Goal: Task Accomplishment & Management: Use online tool/utility

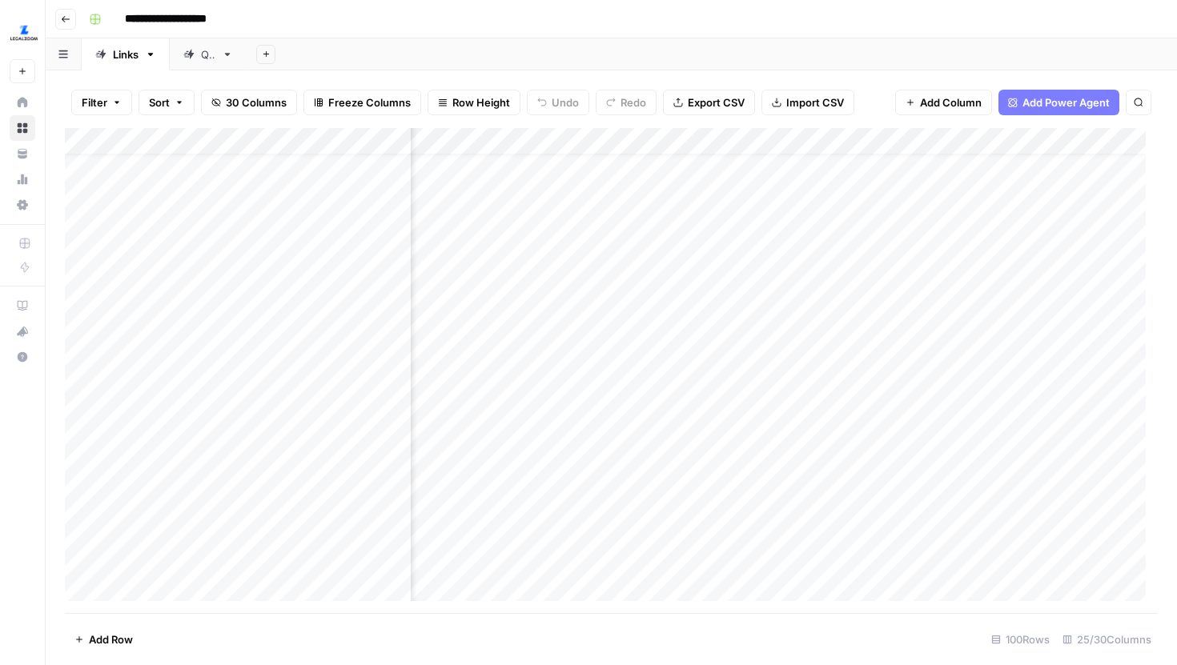
scroll to position [26, 2698]
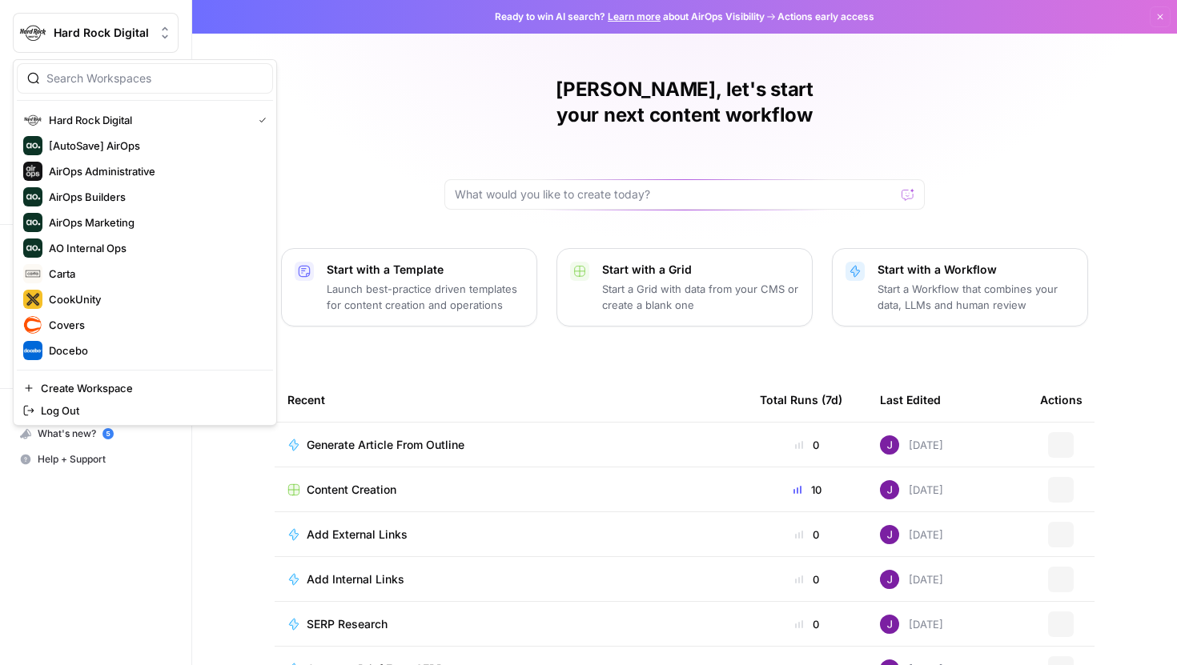
click at [96, 38] on span "Hard Rock Digital" at bounding box center [102, 33] width 97 height 16
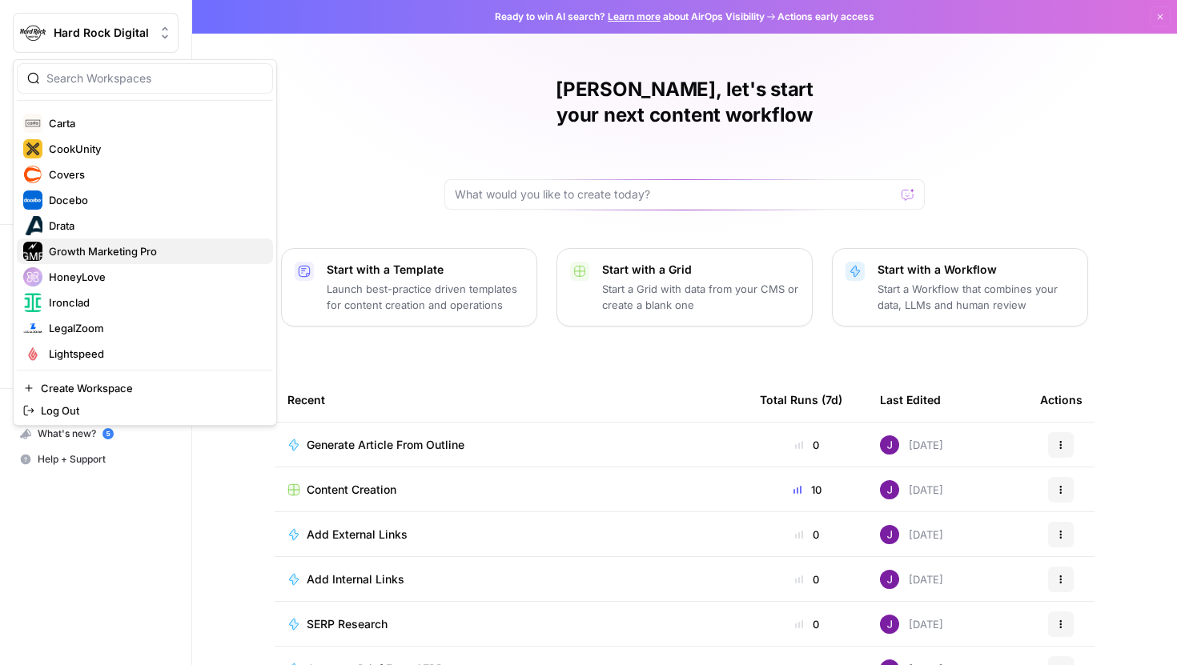
scroll to position [153, 0]
click at [105, 335] on div "LegalZoom" at bounding box center [144, 325] width 243 height 19
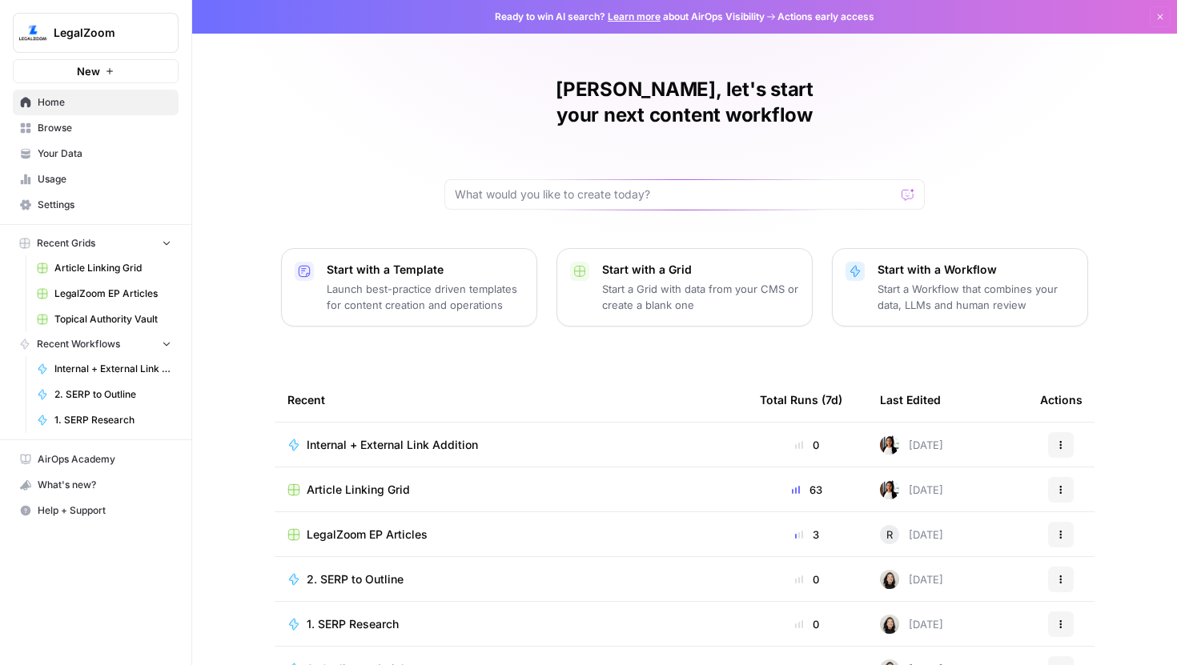
click at [93, 132] on span "Browse" at bounding box center [105, 128] width 134 height 14
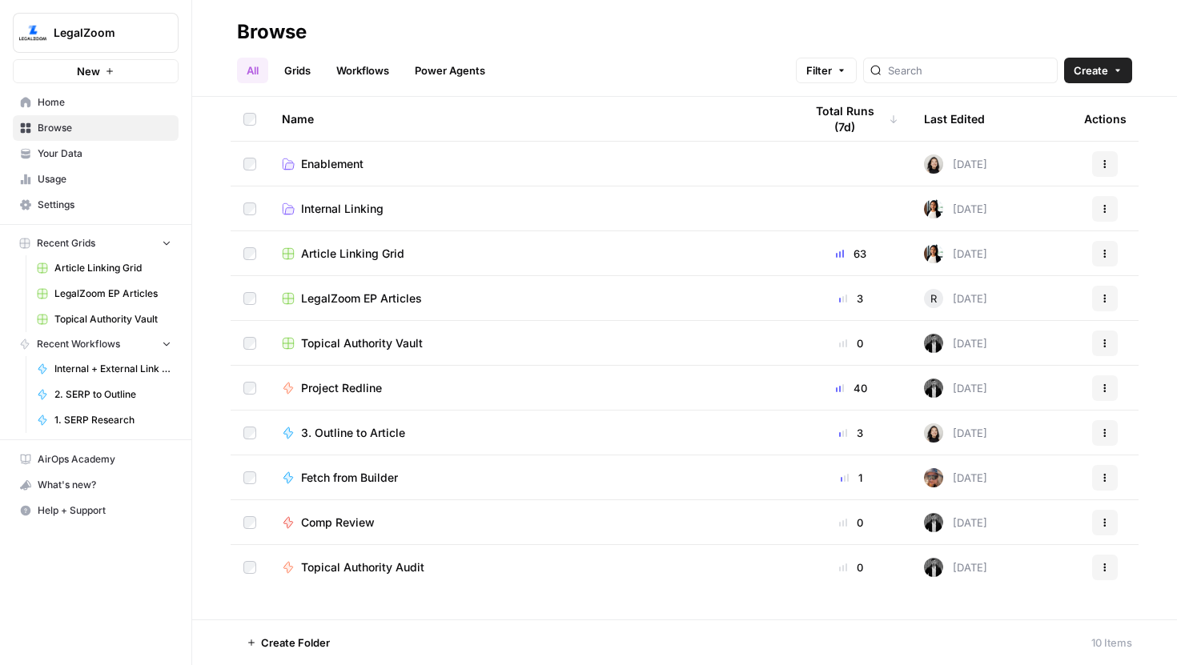
click at [311, 70] on link "Grids" at bounding box center [298, 71] width 46 height 26
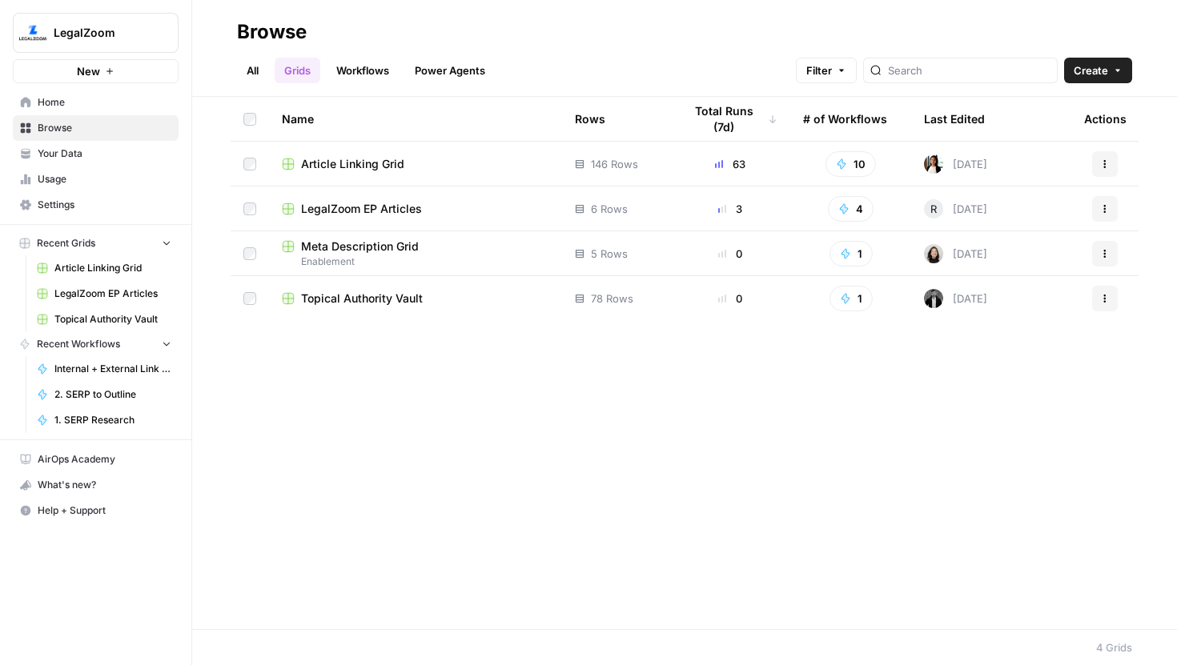
click at [351, 62] on link "Workflows" at bounding box center [363, 71] width 72 height 26
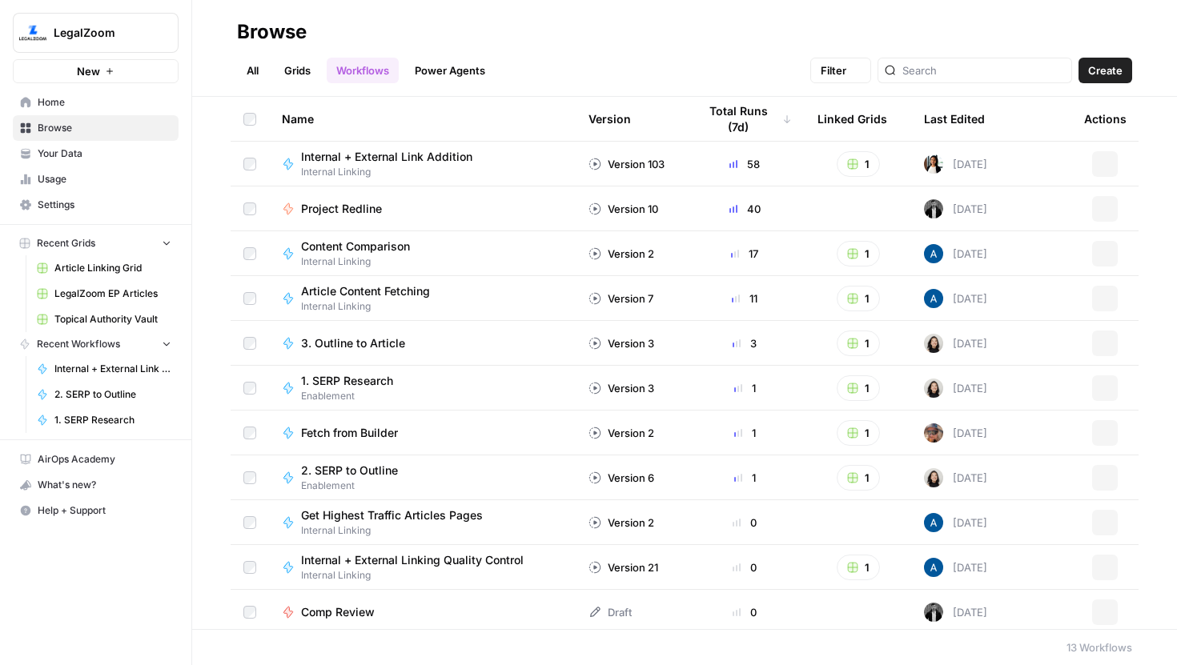
click at [302, 65] on link "Grids" at bounding box center [298, 71] width 46 height 26
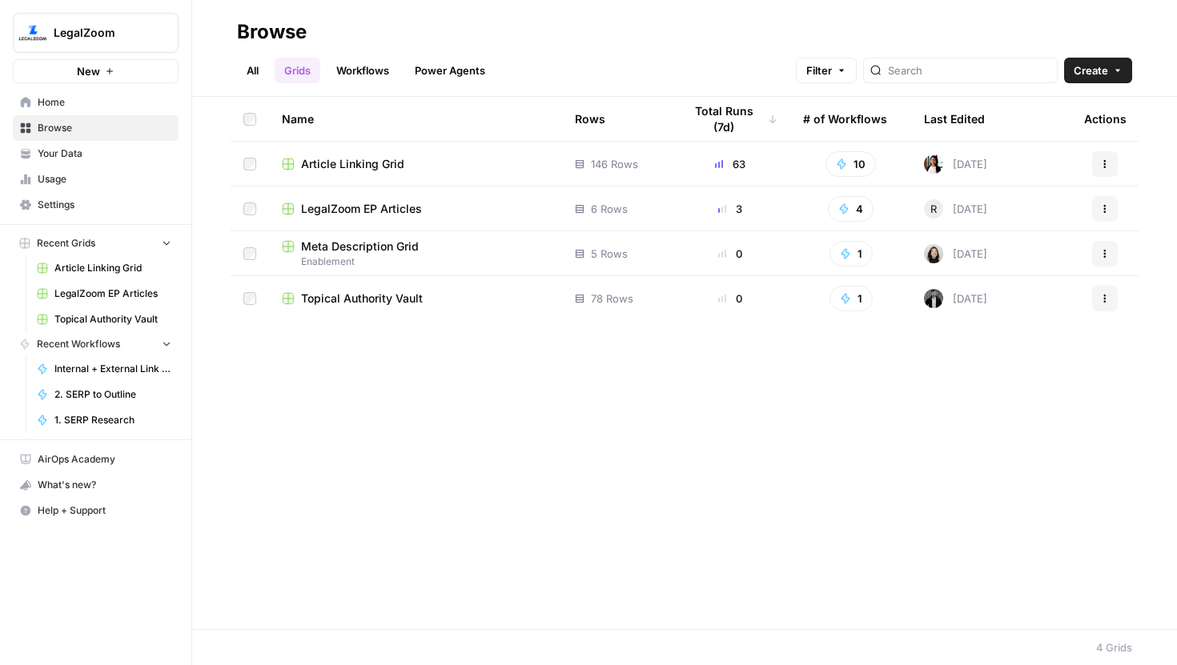
click at [355, 66] on link "Workflows" at bounding box center [363, 71] width 72 height 26
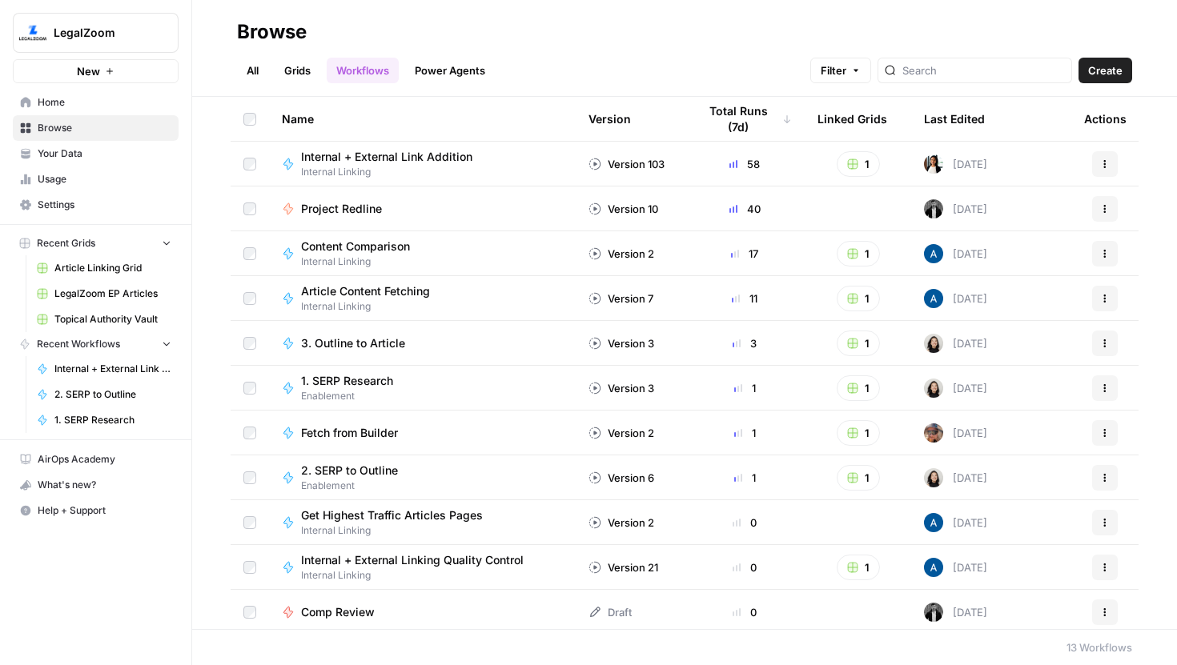
click at [367, 159] on span "Internal + External Link Addition" at bounding box center [386, 157] width 171 height 16
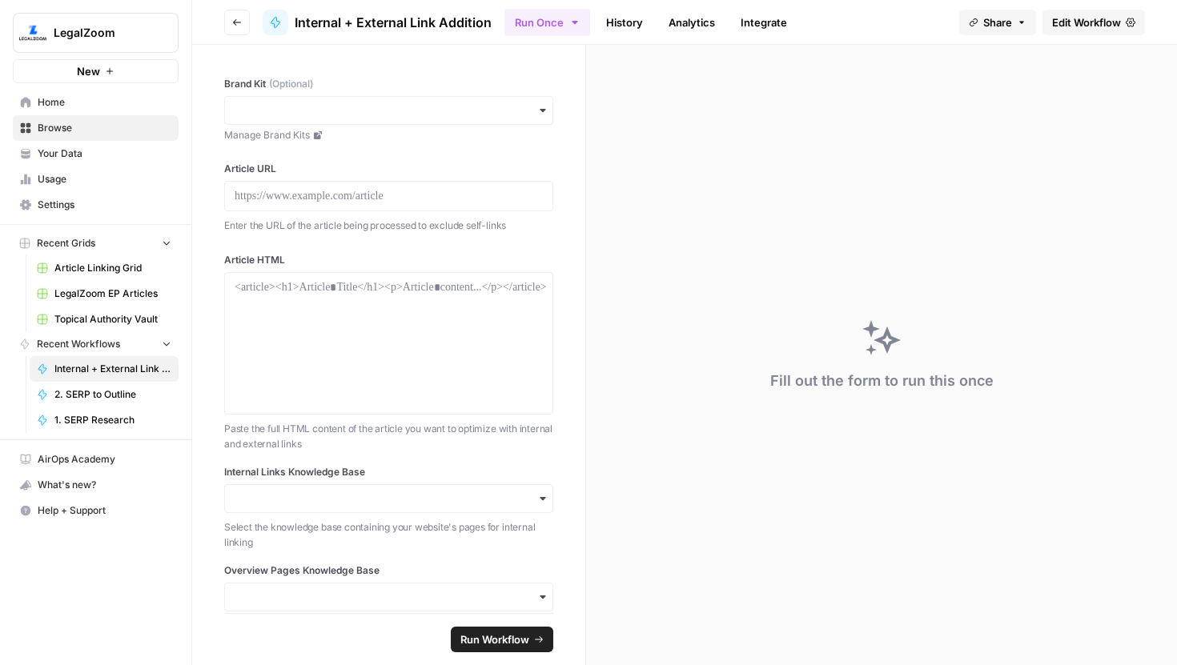
click at [1111, 16] on span "Edit Workflow" at bounding box center [1086, 22] width 69 height 16
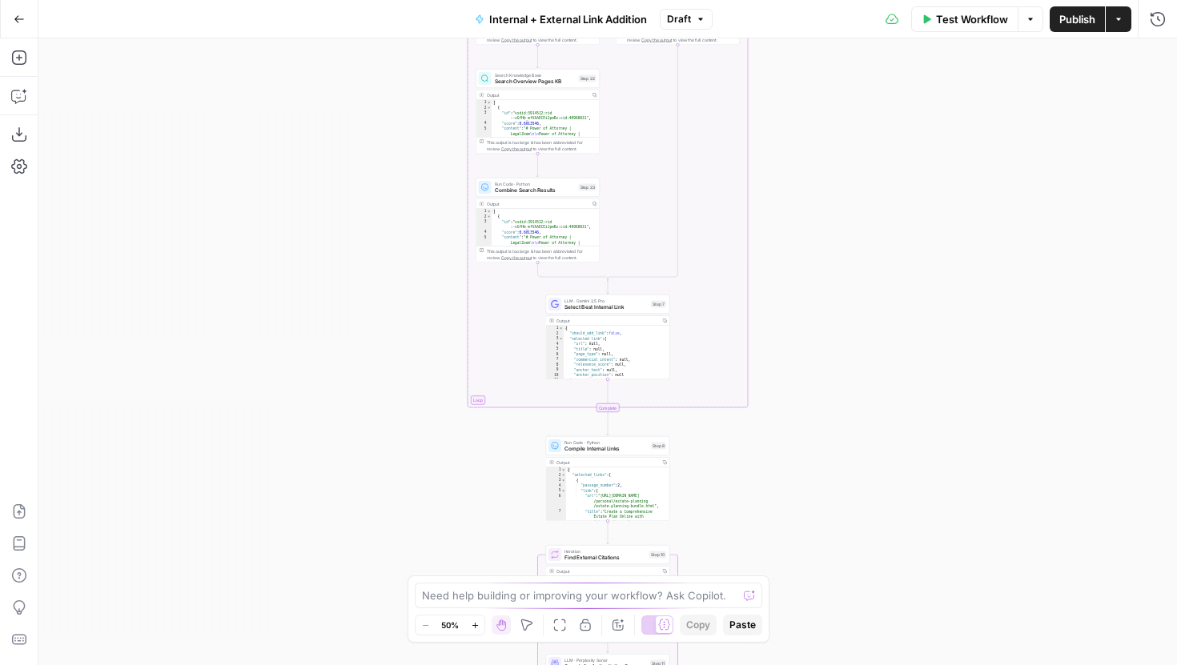
drag, startPoint x: 801, startPoint y: 109, endPoint x: 794, endPoint y: 374, distance: 265.1
click at [801, 371] on div "true false true false Workflow Set Inputs Inputs Run Code · Python Parse Articl…" at bounding box center [607, 351] width 1138 height 627
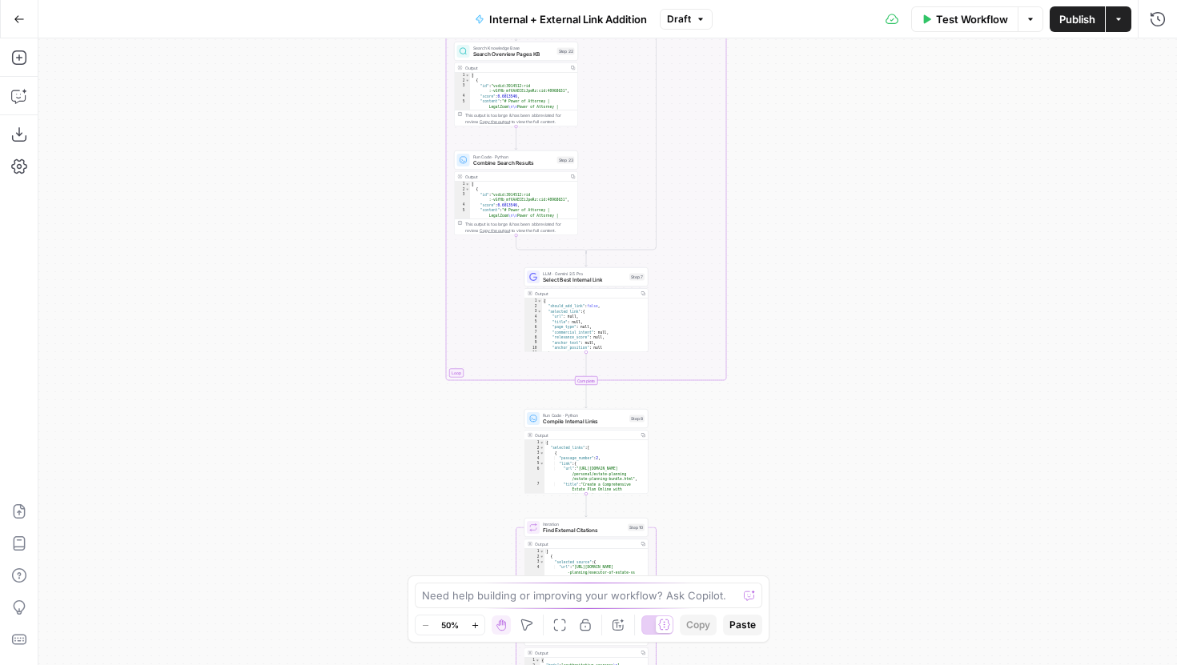
drag, startPoint x: 848, startPoint y: 484, endPoint x: 826, endPoint y: 156, distance: 328.1
click at [826, 160] on div "true false true false Workflow Set Inputs Inputs Run Code · Python Parse Articl…" at bounding box center [607, 351] width 1138 height 627
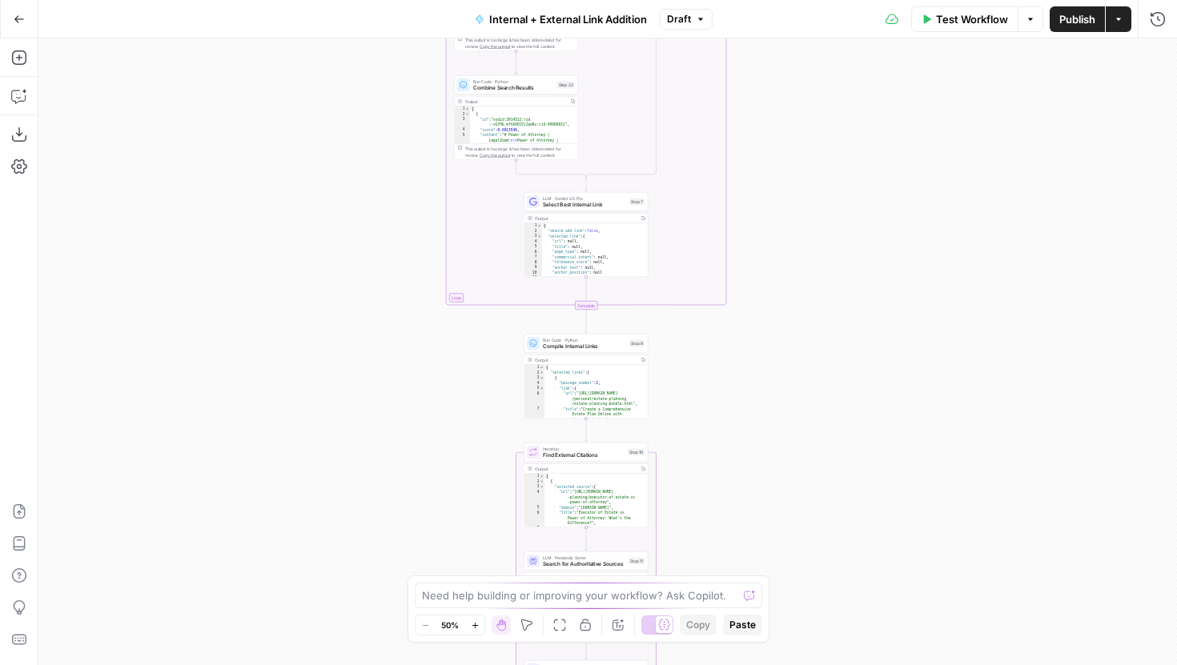
drag, startPoint x: 856, startPoint y: 405, endPoint x: 856, endPoint y: 128, distance: 277.0
click at [856, 132] on div "true false true false Workflow Set Inputs Inputs Run Code · Python Parse Articl…" at bounding box center [607, 351] width 1138 height 627
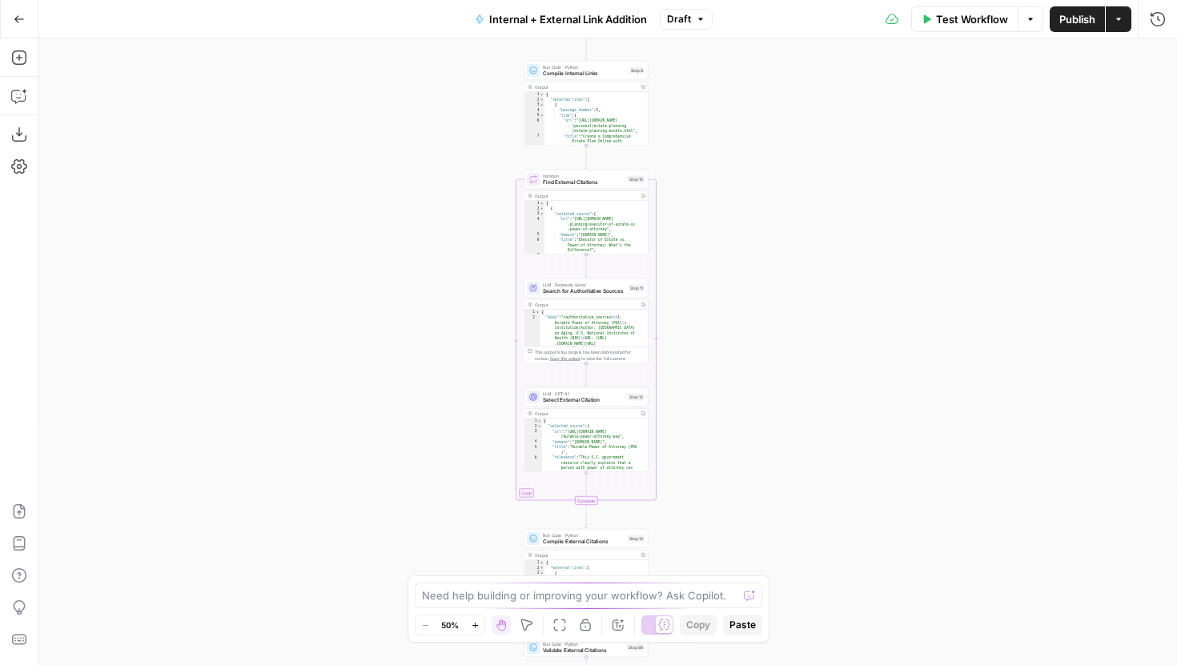
drag, startPoint x: 882, startPoint y: 398, endPoint x: 882, endPoint y: 171, distance: 226.6
click at [882, 171] on div "true false true false Workflow Set Inputs Inputs Run Code · Python Parse Articl…" at bounding box center [607, 351] width 1138 height 627
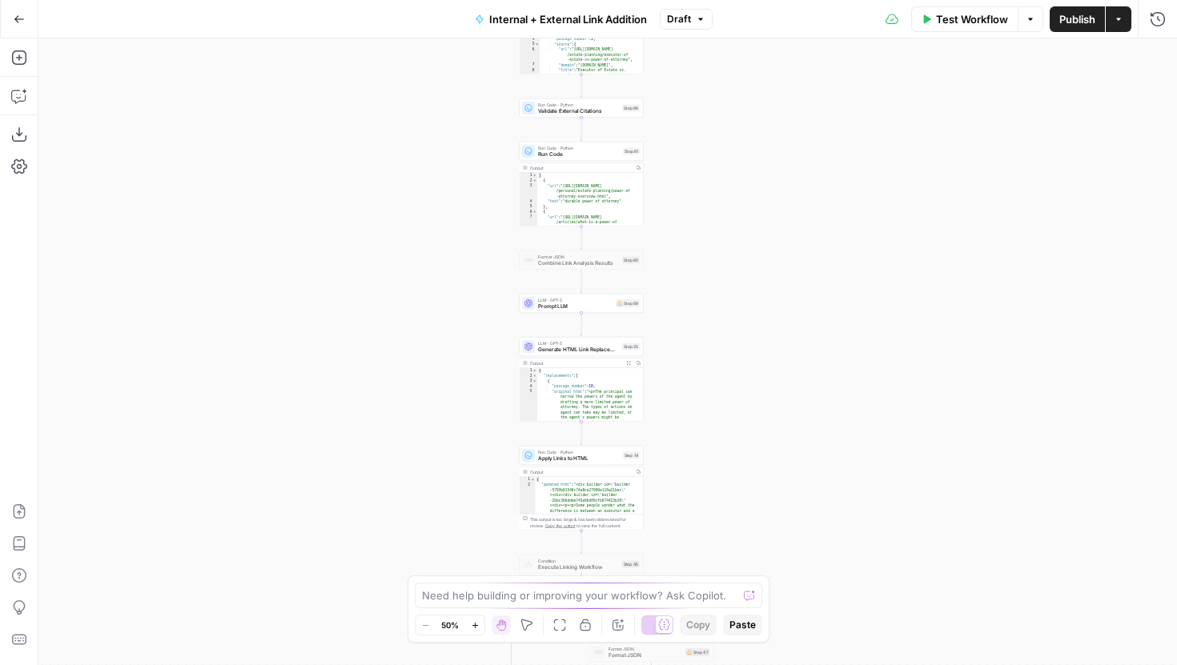
drag, startPoint x: 897, startPoint y: 454, endPoint x: 893, endPoint y: 151, distance: 302.6
click at [893, 152] on div "true false true false Workflow Set Inputs Inputs Run Code · Python Parse Articl…" at bounding box center [607, 351] width 1138 height 627
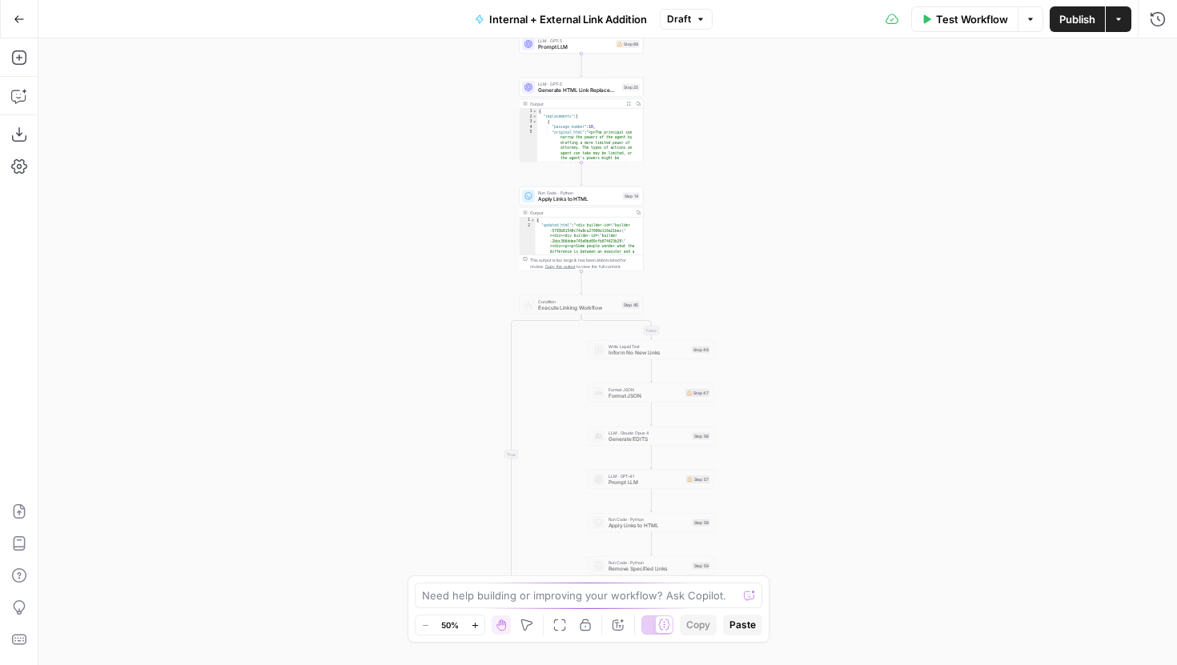
drag, startPoint x: 885, startPoint y: 449, endPoint x: 884, endPoint y: 189, distance: 260.2
click at [885, 189] on div "true false true false Workflow Set Inputs Inputs Run Code · Python Parse Articl…" at bounding box center [607, 351] width 1138 height 627
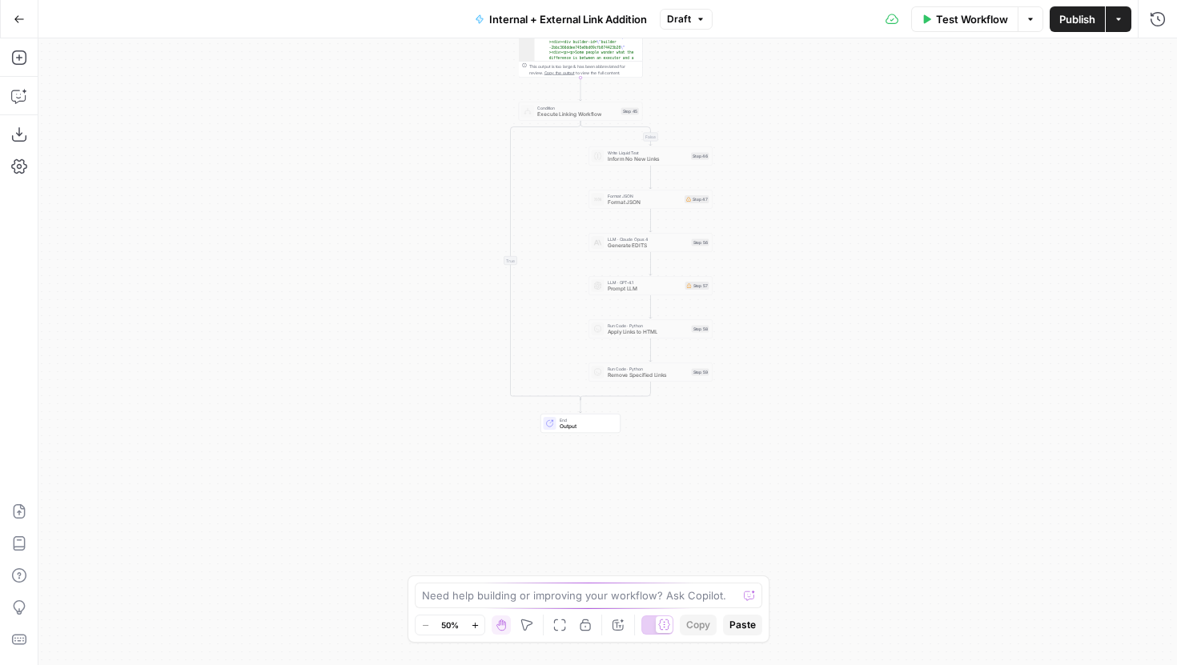
drag, startPoint x: 921, startPoint y: 428, endPoint x: 926, endPoint y: 576, distance: 148.2
click at [926, 576] on div "true false true false Workflow Set Inputs Inputs Run Code · Python Parse Articl…" at bounding box center [607, 351] width 1138 height 627
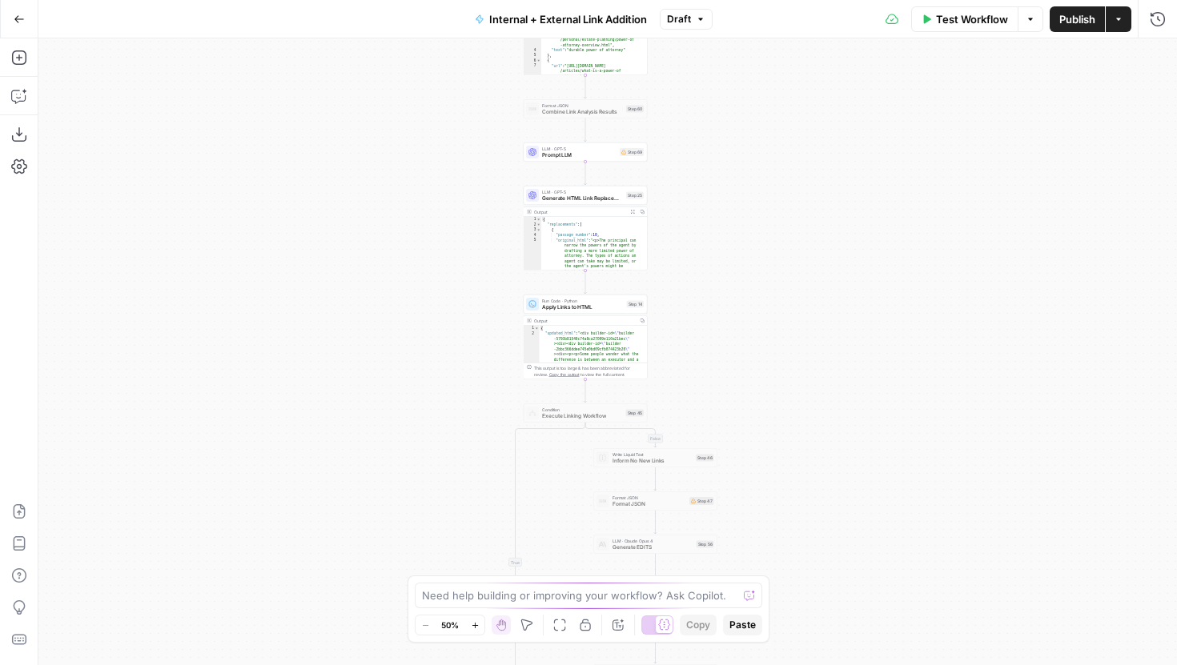
drag, startPoint x: 901, startPoint y: 163, endPoint x: 887, endPoint y: 619, distance: 455.7
click at [887, 616] on div "true false true false Workflow Set Inputs Inputs Run Code · Python Parse Articl…" at bounding box center [607, 351] width 1138 height 627
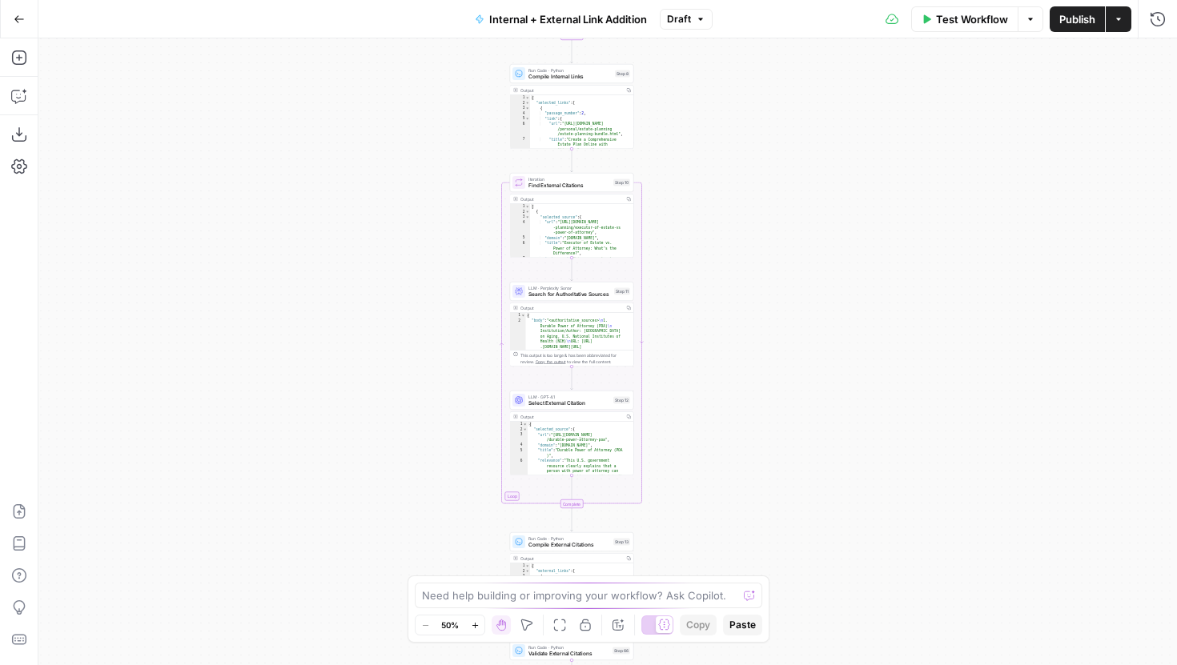
drag, startPoint x: 885, startPoint y: 122, endPoint x: 885, endPoint y: 536, distance: 413.9
click at [885, 532] on div "true false true false Workflow Set Inputs Inputs Run Code · Python Parse Articl…" at bounding box center [607, 351] width 1138 height 627
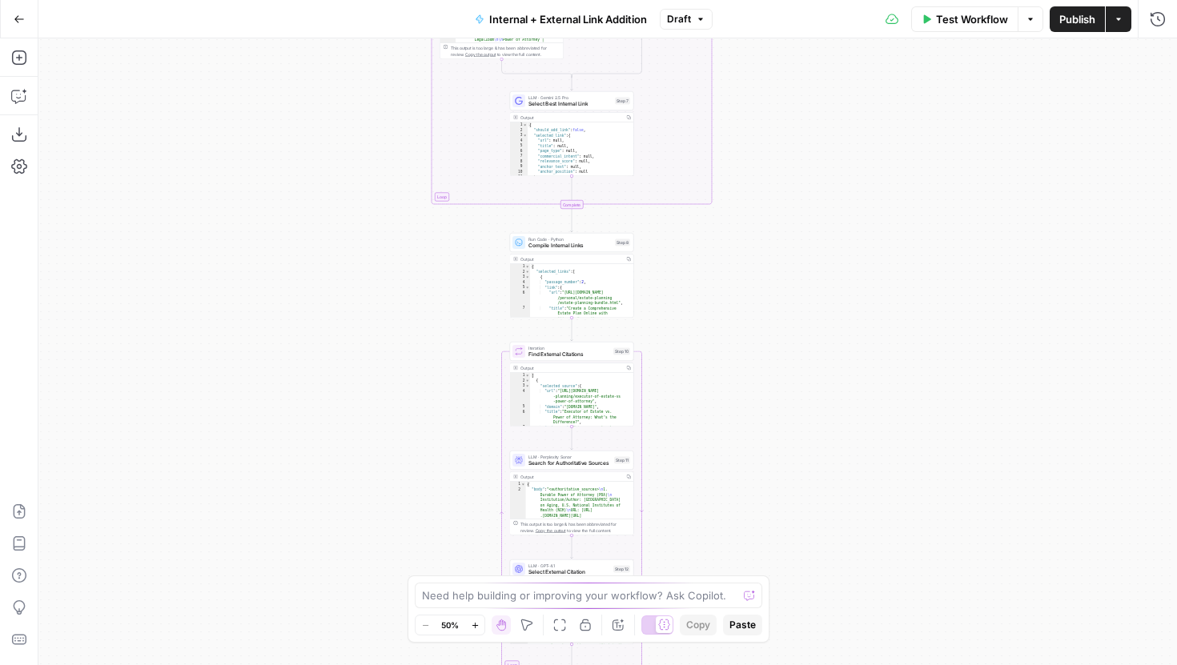
drag, startPoint x: 873, startPoint y: 130, endPoint x: 873, endPoint y: 472, distance: 341.0
click at [873, 464] on div "true false true false Workflow Set Inputs Inputs Run Code · Python Parse Articl…" at bounding box center [607, 351] width 1138 height 627
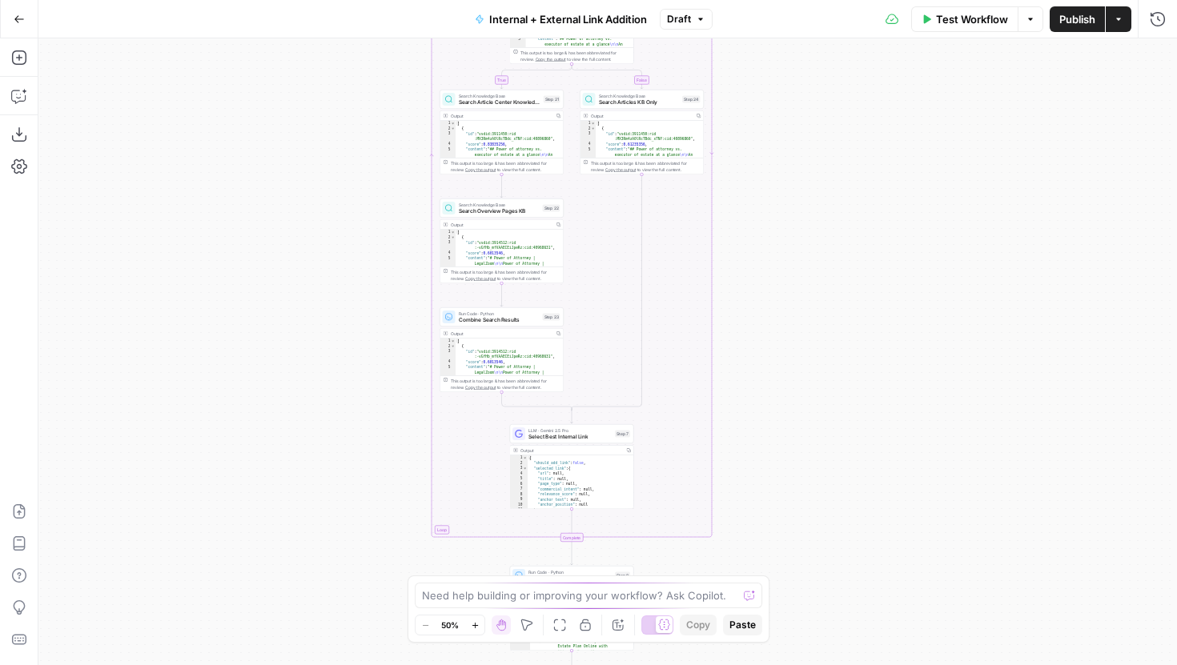
drag, startPoint x: 862, startPoint y: 106, endPoint x: 862, endPoint y: 443, distance: 337.8
click at [862, 439] on div "true false true false Workflow Set Inputs Inputs Run Code · Python Parse Articl…" at bounding box center [607, 351] width 1138 height 627
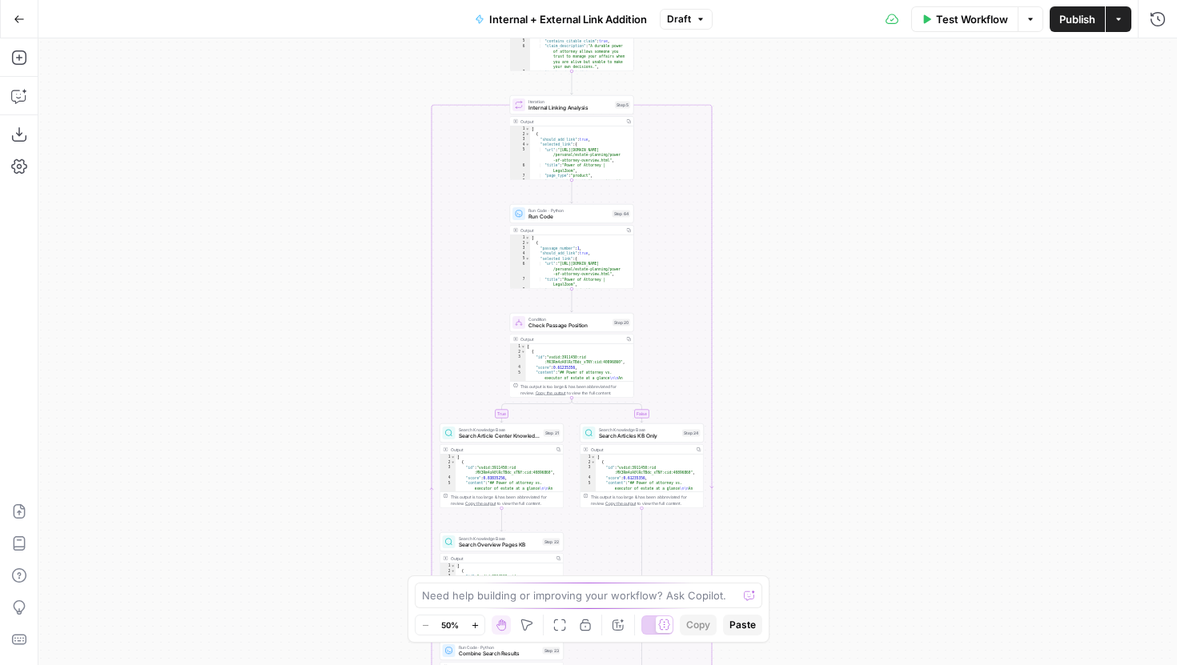
drag, startPoint x: 860, startPoint y: 160, endPoint x: 860, endPoint y: 463, distance: 302.6
click at [860, 462] on div "true false true false Workflow Set Inputs Inputs Run Code · Python Parse Articl…" at bounding box center [607, 351] width 1138 height 627
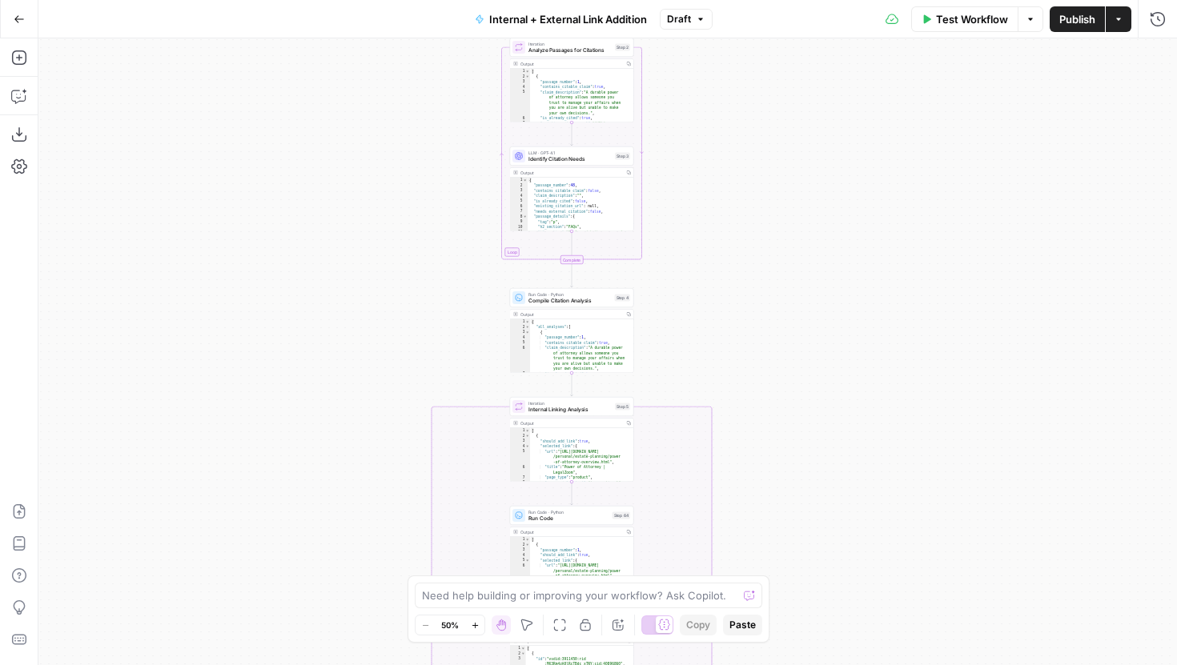
drag, startPoint x: 860, startPoint y: 208, endPoint x: 860, endPoint y: 496, distance: 287.4
click at [860, 495] on div "true false true false Workflow Set Inputs Inputs Run Code · Python Parse Articl…" at bounding box center [607, 351] width 1138 height 627
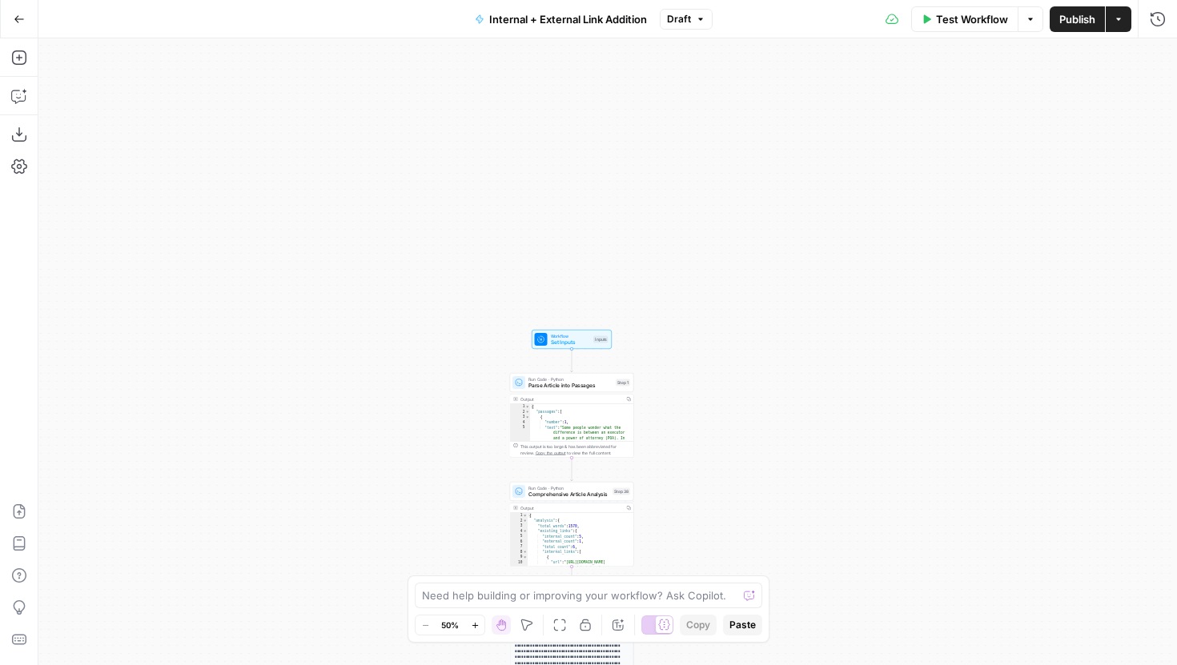
drag, startPoint x: 829, startPoint y: 421, endPoint x: 829, endPoint y: 540, distance: 118.5
click at [829, 538] on div "true false true false Workflow Set Inputs Inputs Run Code · Python Parse Articl…" at bounding box center [607, 351] width 1138 height 627
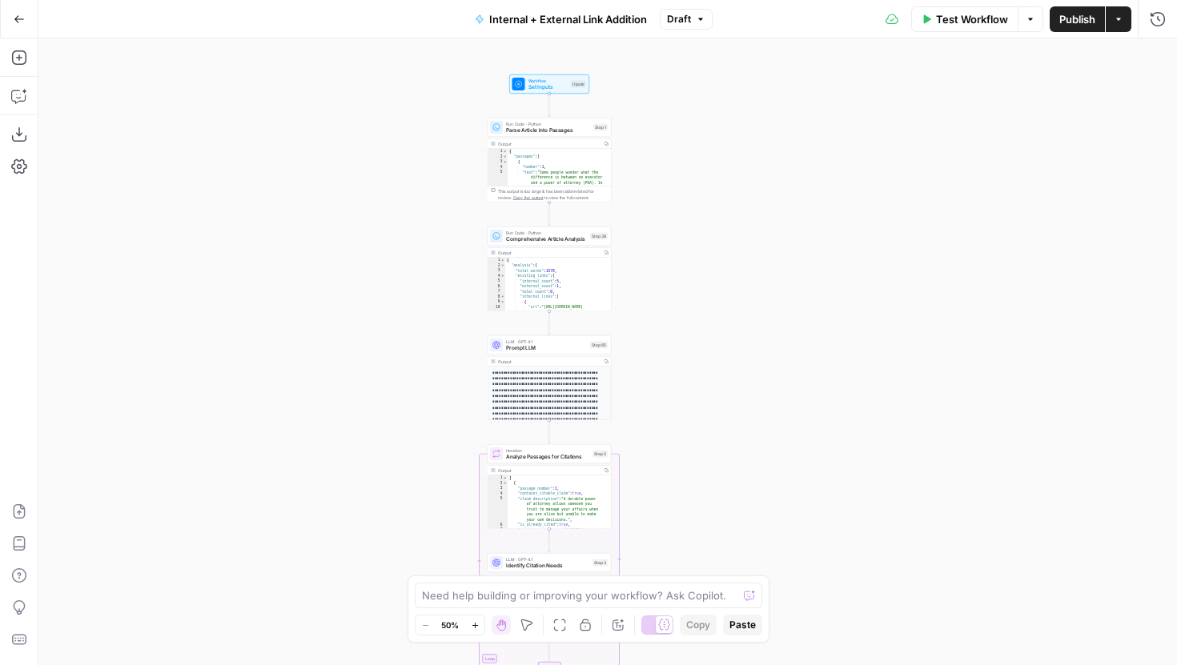
drag, startPoint x: 844, startPoint y: 512, endPoint x: 817, endPoint y: 239, distance: 274.3
click at [817, 238] on div "true false true false Workflow Set Inputs Inputs Run Code · Python Parse Articl…" at bounding box center [607, 351] width 1138 height 627
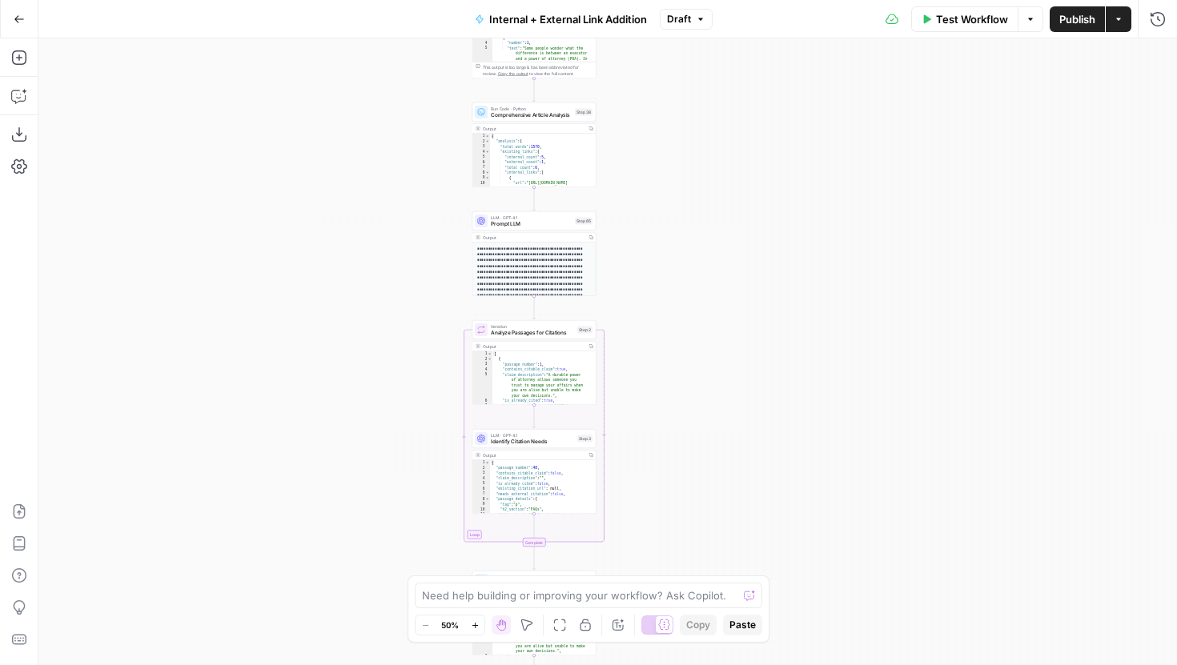
drag, startPoint x: 787, startPoint y: 363, endPoint x: 775, endPoint y: 248, distance: 115.9
click at [775, 248] on div "true false true false Workflow Set Inputs Inputs Run Code · Python Parse Articl…" at bounding box center [607, 351] width 1138 height 627
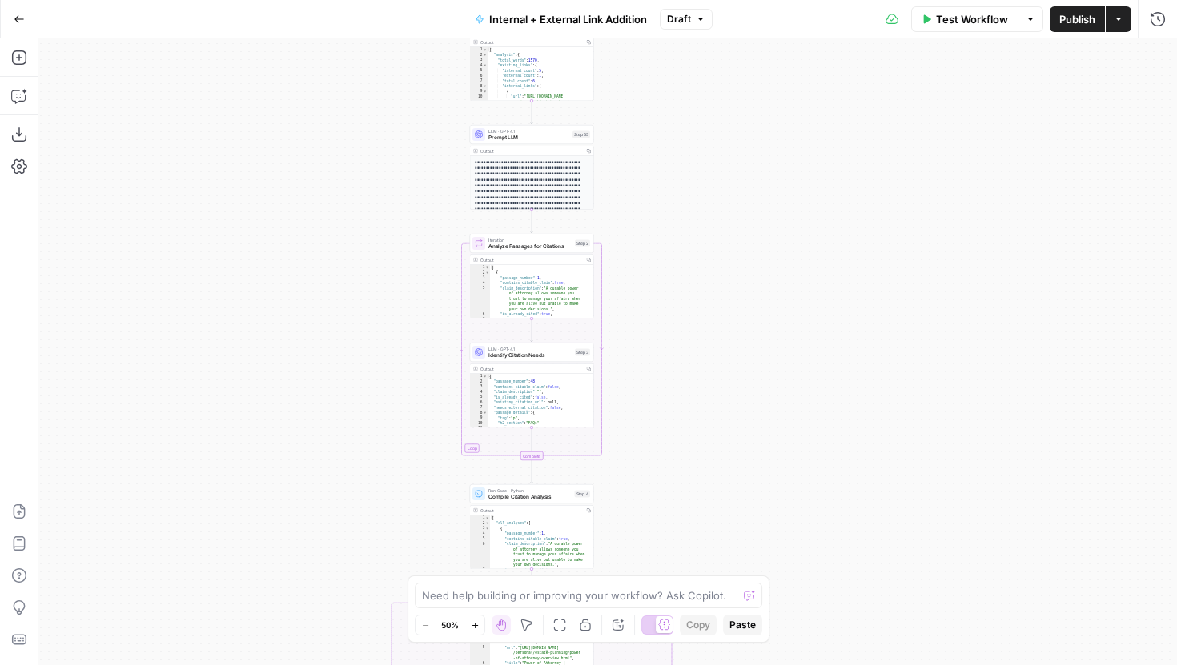
drag, startPoint x: 723, startPoint y: 351, endPoint x: 720, endPoint y: 251, distance: 99.3
click at [720, 251] on div "true false true false Workflow Set Inputs Inputs Run Code · Python Parse Articl…" at bounding box center [607, 351] width 1138 height 627
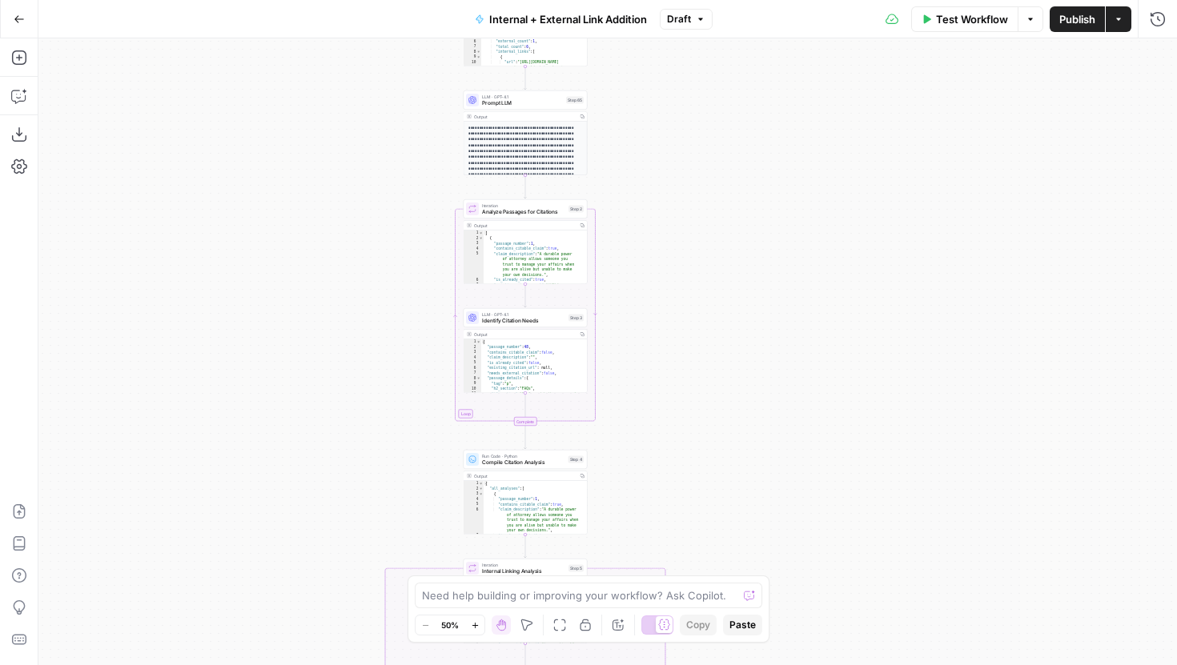
drag, startPoint x: 685, startPoint y: 371, endPoint x: 635, endPoint y: 222, distance: 158.0
click at [635, 222] on div "true false true false Workflow Set Inputs Inputs Run Code · Python Parse Articl…" at bounding box center [607, 351] width 1138 height 627
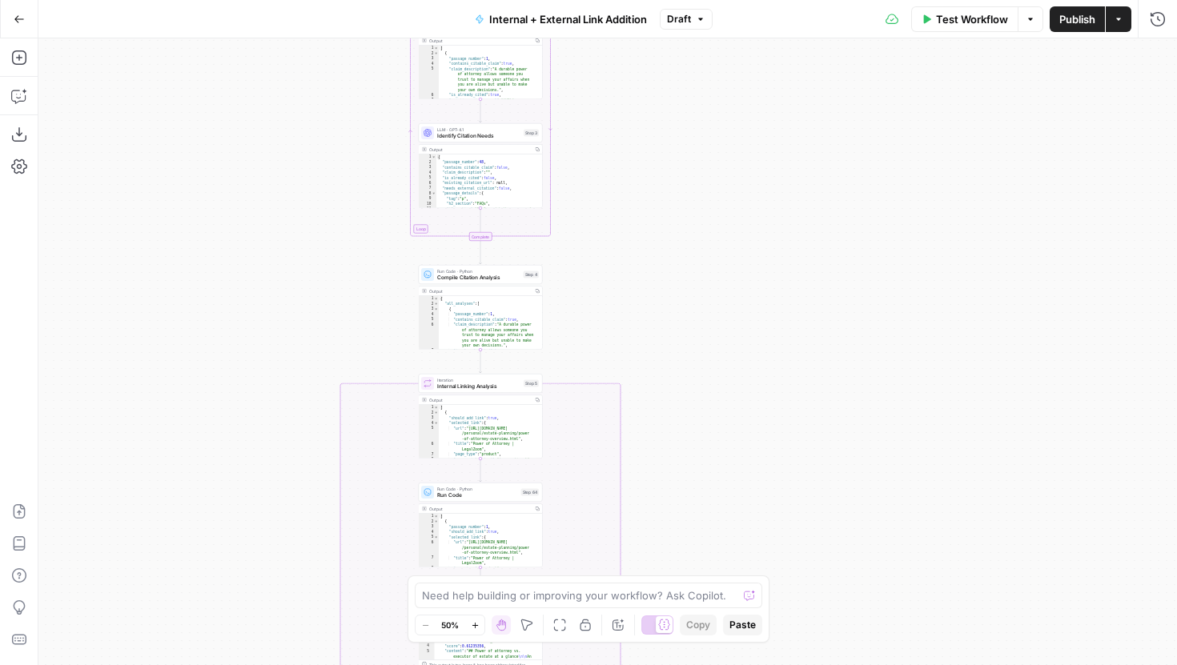
drag, startPoint x: 632, startPoint y: 364, endPoint x: 632, endPoint y: 245, distance: 119.3
click at [632, 245] on div "true false true false Workflow Set Inputs Inputs Run Code · Python Parse Articl…" at bounding box center [607, 351] width 1138 height 627
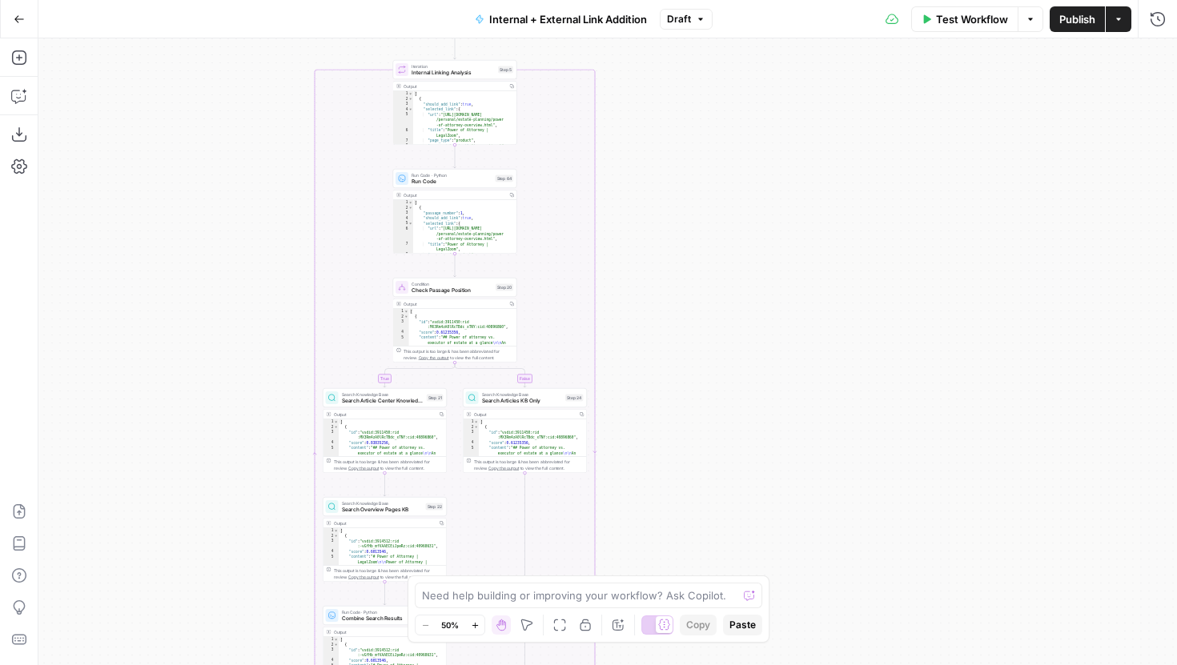
drag, startPoint x: 654, startPoint y: 220, endPoint x: 654, endPoint y: 183, distance: 37.6
click at [654, 183] on div "true false true false Workflow Set Inputs Inputs Run Code · Python Parse Articl…" at bounding box center [607, 351] width 1138 height 627
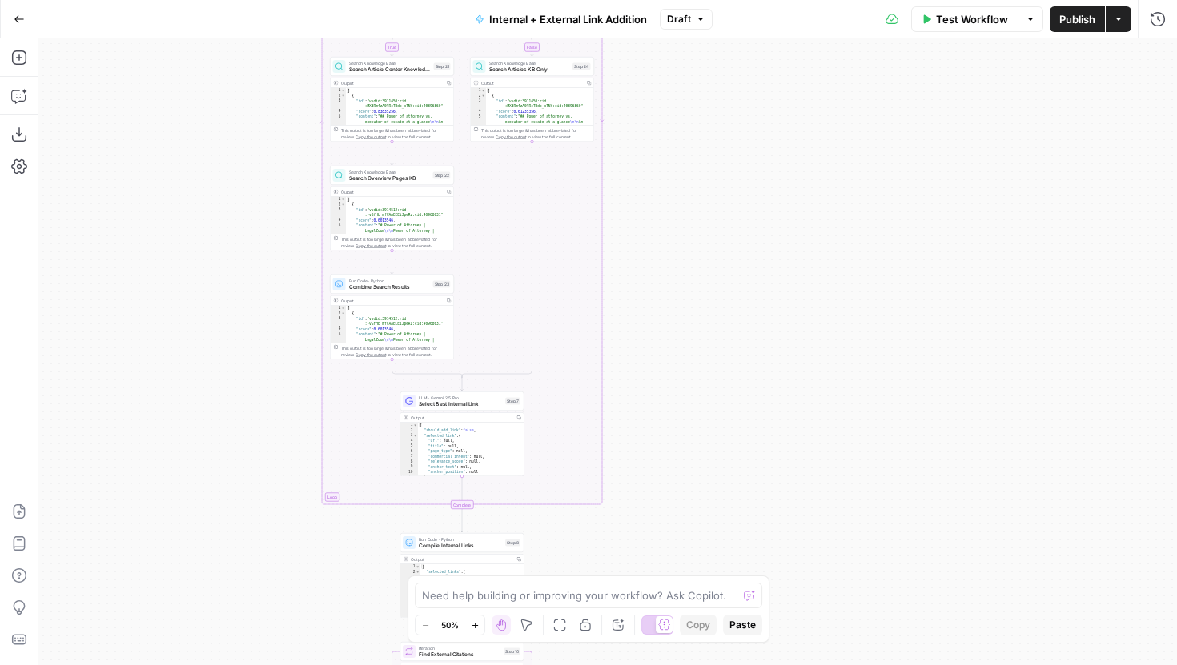
drag, startPoint x: 679, startPoint y: 176, endPoint x: 682, endPoint y: 55, distance: 120.9
click at [682, 55] on div "true false true false Workflow Set Inputs Inputs Run Code · Python Parse Articl…" at bounding box center [607, 351] width 1138 height 627
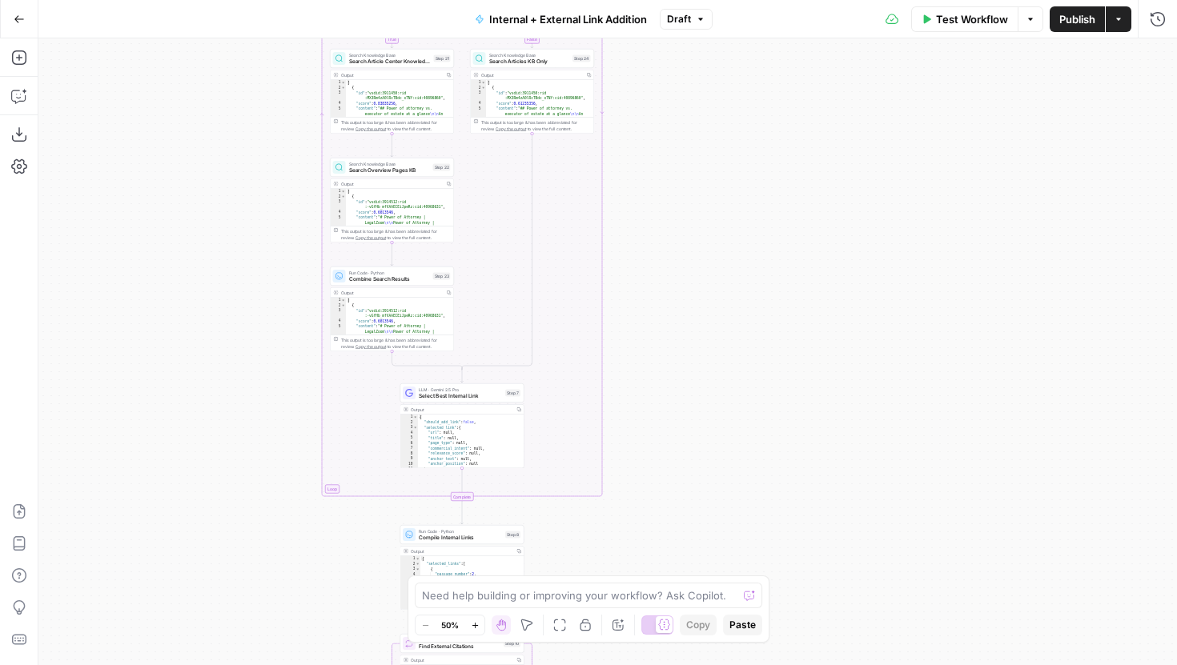
drag, startPoint x: 652, startPoint y: 388, endPoint x: 656, endPoint y: 147, distance: 241.0
click at [656, 147] on div "true false true false Workflow Set Inputs Inputs Run Code · Python Parse Articl…" at bounding box center [607, 351] width 1138 height 627
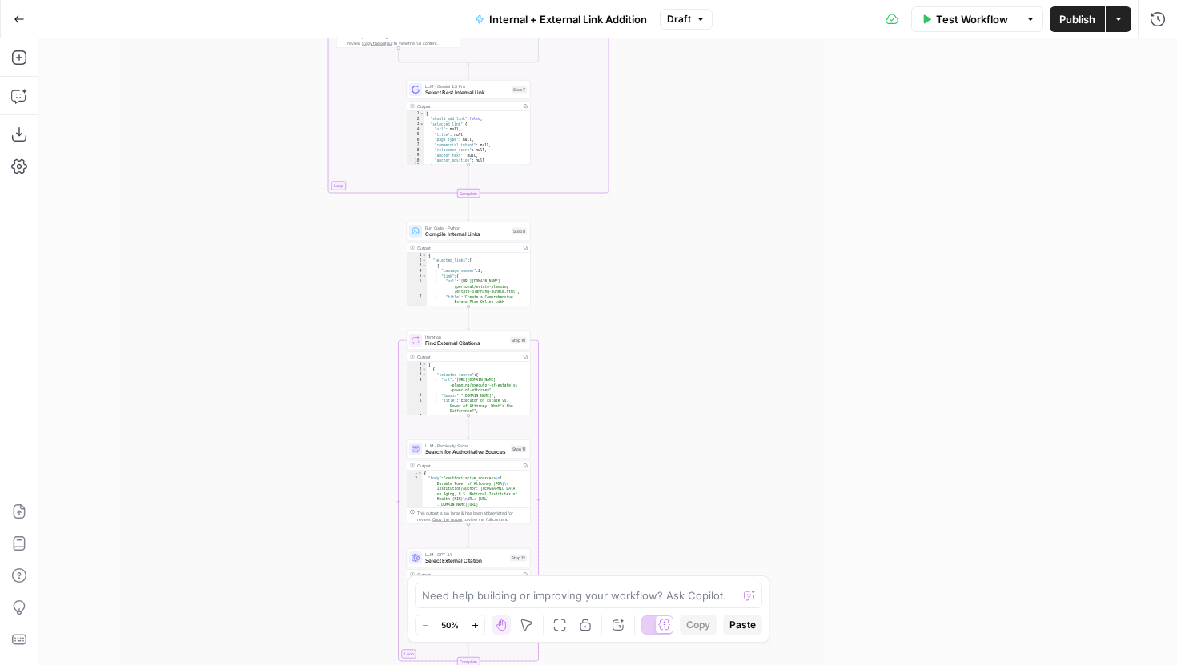
drag, startPoint x: 650, startPoint y: 360, endPoint x: 666, endPoint y: 203, distance: 157.7
click at [666, 202] on div "true false true false Workflow Set Inputs Inputs Run Code · Python Parse Articl…" at bounding box center [607, 351] width 1138 height 627
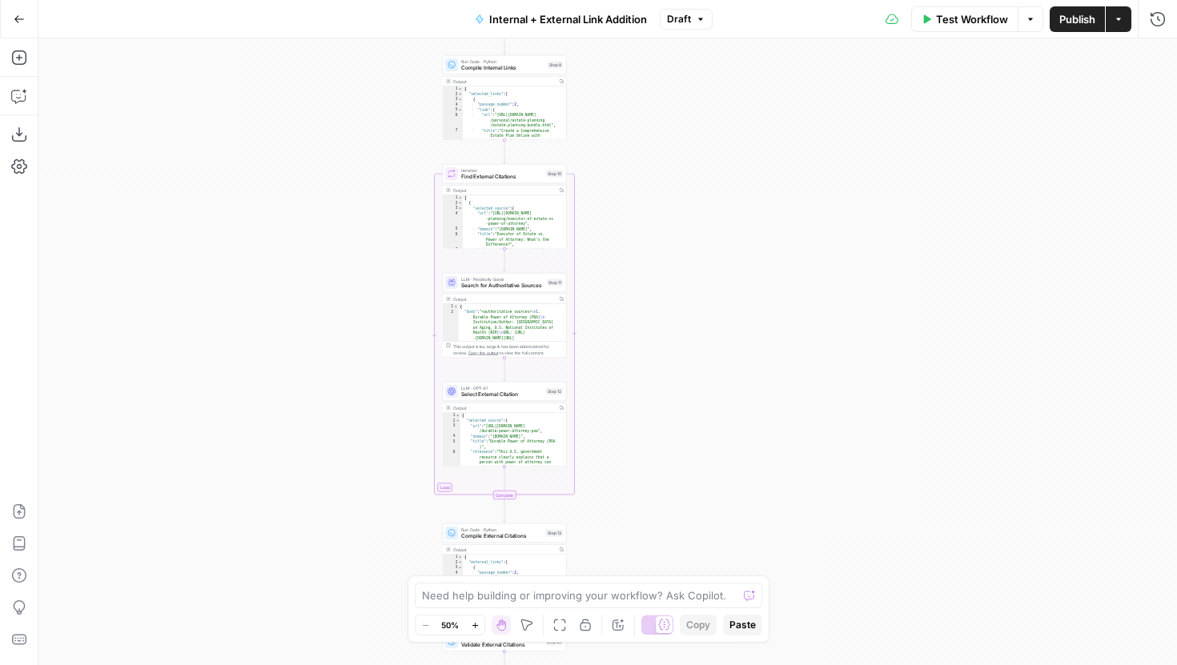
drag, startPoint x: 663, startPoint y: 350, endPoint x: 685, endPoint y: 278, distance: 75.5
click at [685, 277] on div "true false true false Workflow Set Inputs Inputs Run Code · Python Parse Articl…" at bounding box center [607, 351] width 1138 height 627
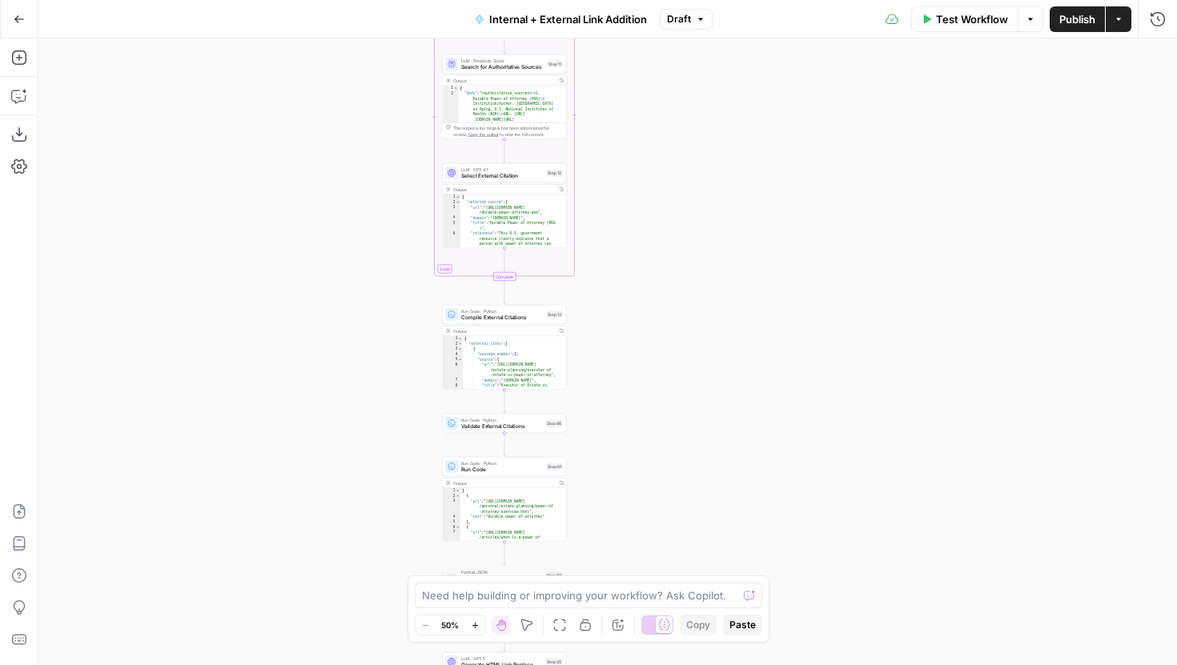
drag, startPoint x: 632, startPoint y: 446, endPoint x: 632, endPoint y: 227, distance: 218.5
click at [632, 227] on div "true false true false Workflow Set Inputs Inputs Run Code · Python Parse Articl…" at bounding box center [607, 351] width 1138 height 627
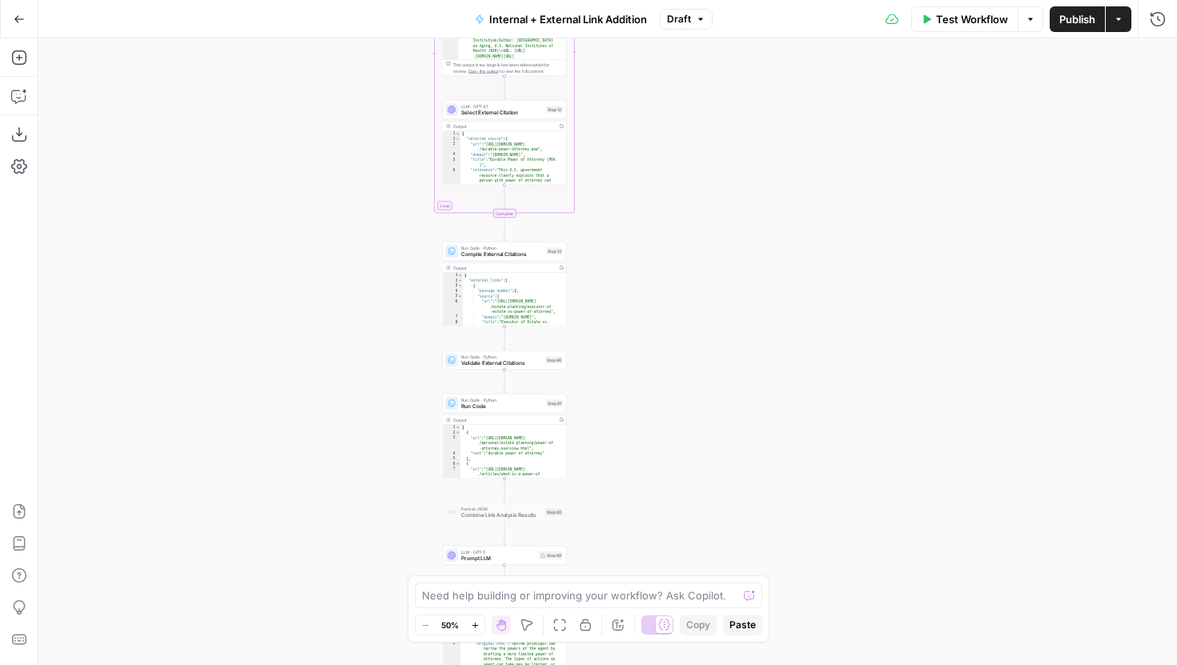
drag, startPoint x: 621, startPoint y: 365, endPoint x: 621, endPoint y: 287, distance: 77.7
click at [621, 287] on div "true false true false Workflow Set Inputs Inputs Run Code · Python Parse Articl…" at bounding box center [607, 351] width 1138 height 627
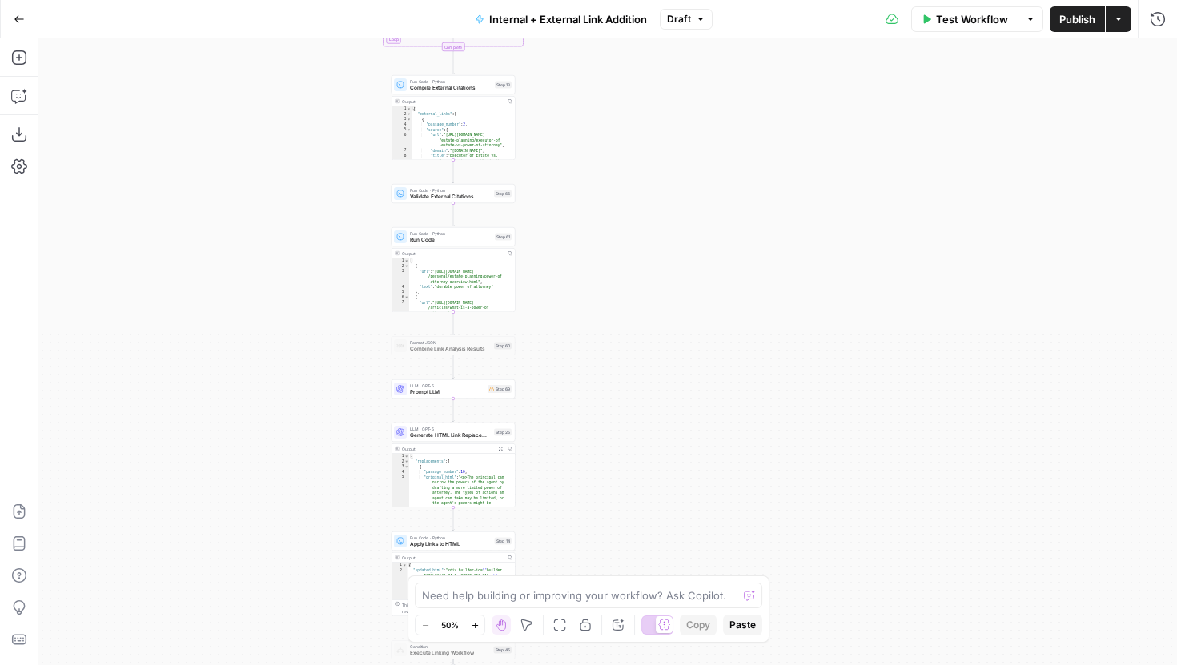
drag, startPoint x: 656, startPoint y: 431, endPoint x: 602, endPoint y: 278, distance: 162.8
click at [602, 278] on div "true false true false Workflow Set Inputs Inputs Run Code · Python Parse Articl…" at bounding box center [607, 351] width 1138 height 627
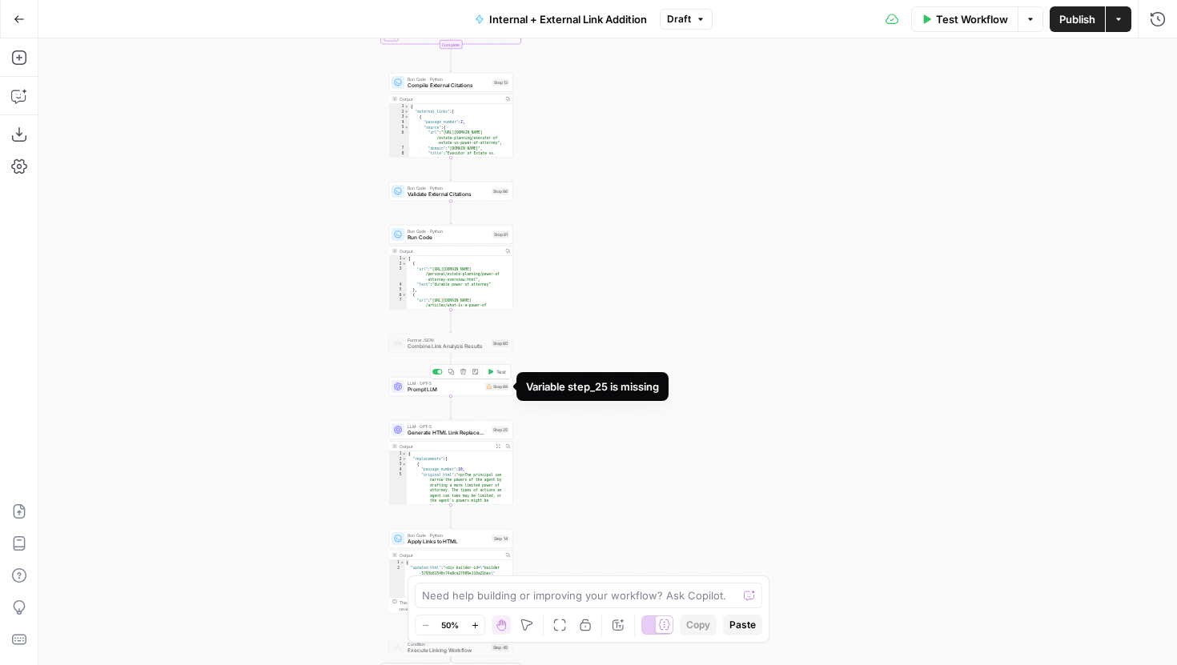
click at [482, 391] on div "LLM · GPT-5 Prompt LLM Step 69 Copy step Delete step Add Note Test" at bounding box center [450, 387] width 118 height 14
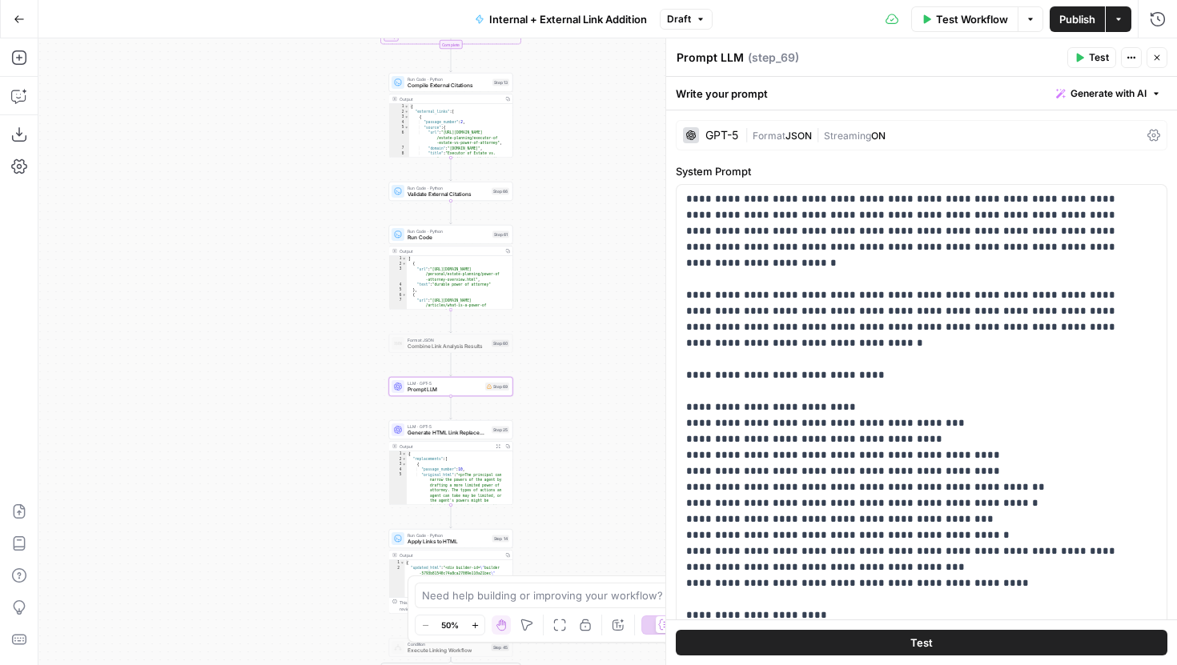
drag, startPoint x: 339, startPoint y: 438, endPoint x: 267, endPoint y: 391, distance: 85.5
click at [267, 391] on div "true false false true Workflow Set Inputs Inputs Run Code · Python Parse Articl…" at bounding box center [607, 351] width 1138 height 627
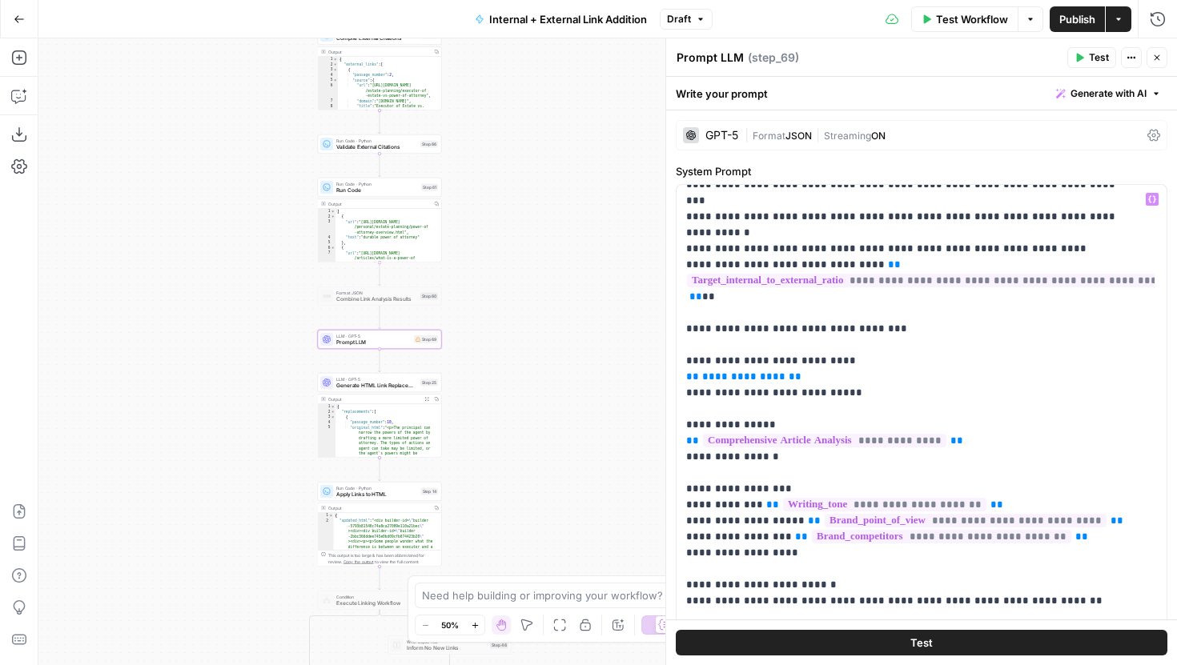
scroll to position [1646, 0]
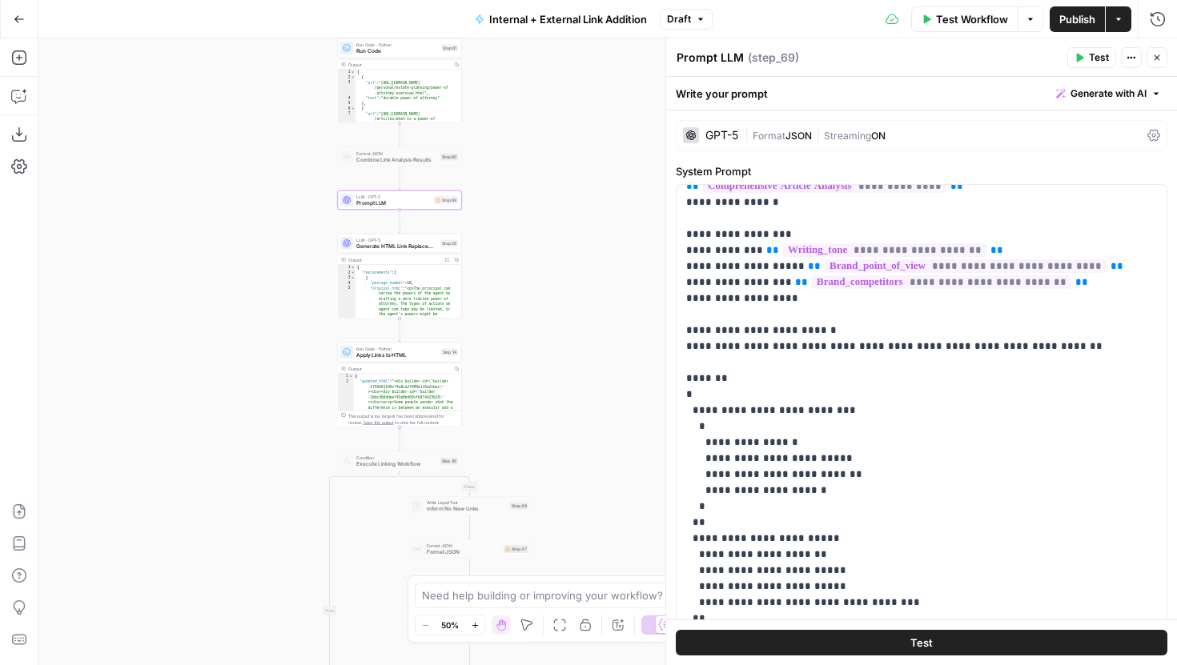
drag, startPoint x: 497, startPoint y: 457, endPoint x: 518, endPoint y: 316, distance: 142.4
click at [518, 316] on div "true false false true Workflow Set Inputs Inputs Run Code · Python Parse Articl…" at bounding box center [607, 351] width 1138 height 627
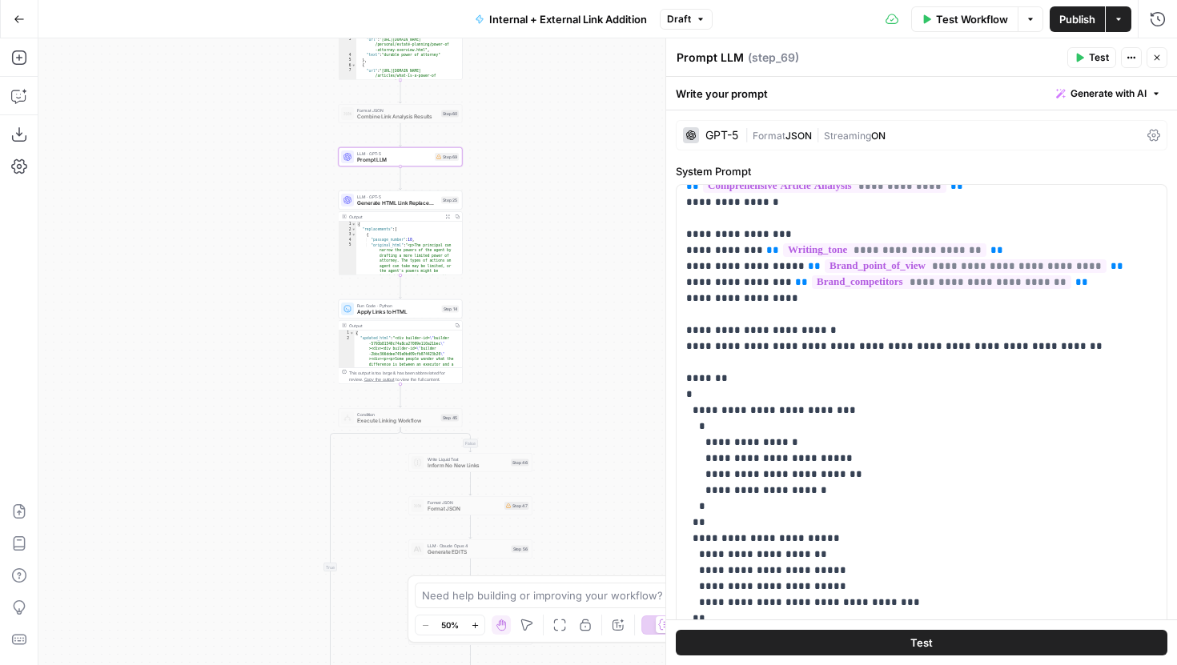
drag, startPoint x: 583, startPoint y: 419, endPoint x: 583, endPoint y: 376, distance: 42.4
click at [583, 376] on div "true false false true Workflow Set Inputs Inputs Run Code · Python Parse Articl…" at bounding box center [607, 351] width 1138 height 627
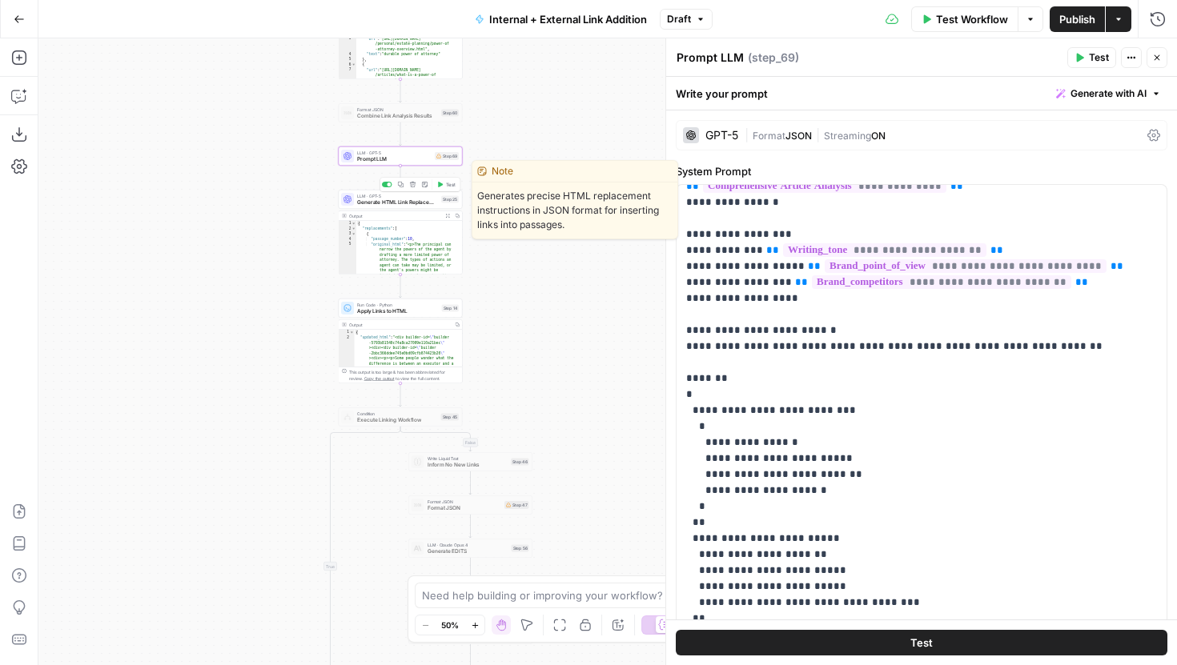
click at [434, 201] on span "Generate HTML Link Replacements" at bounding box center [397, 203] width 81 height 8
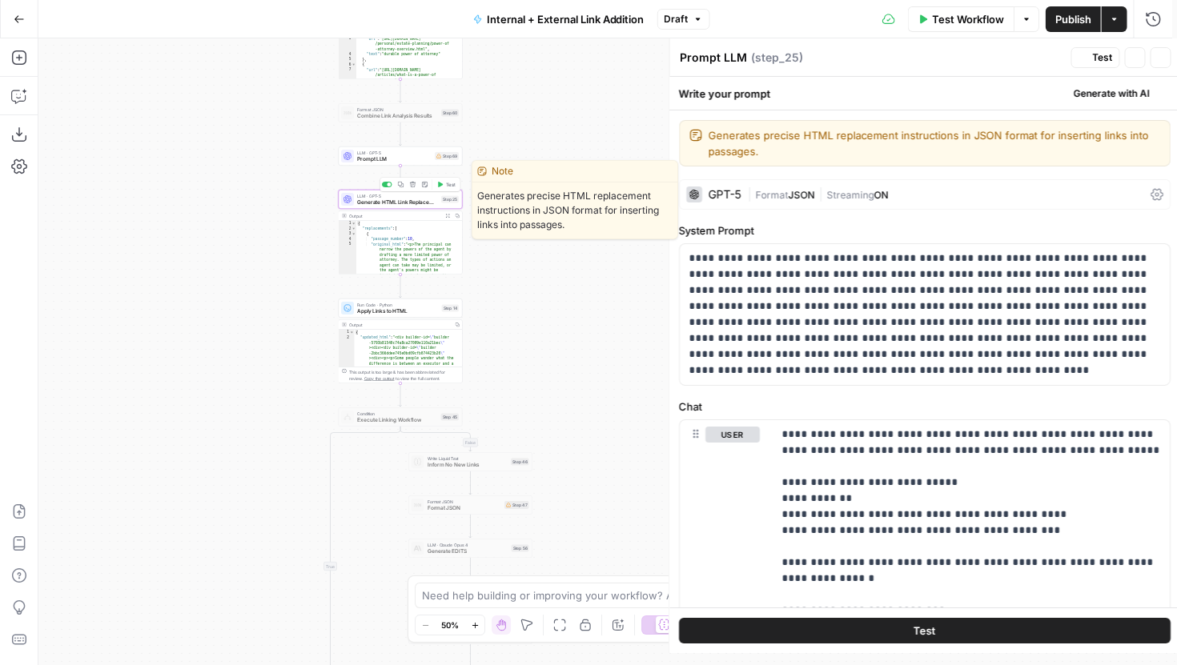
type textarea "Generate HTML Link Replacements"
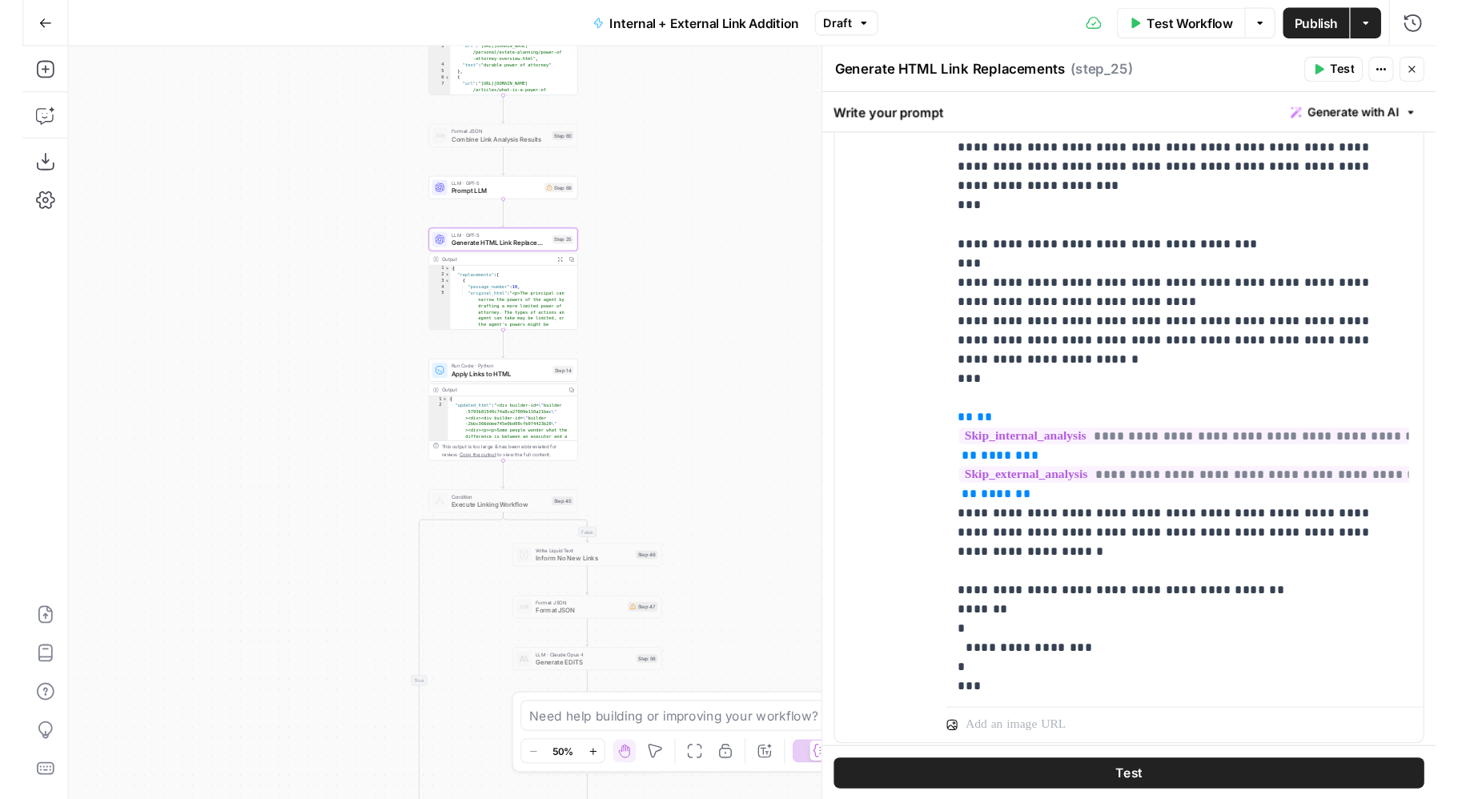
scroll to position [520, 0]
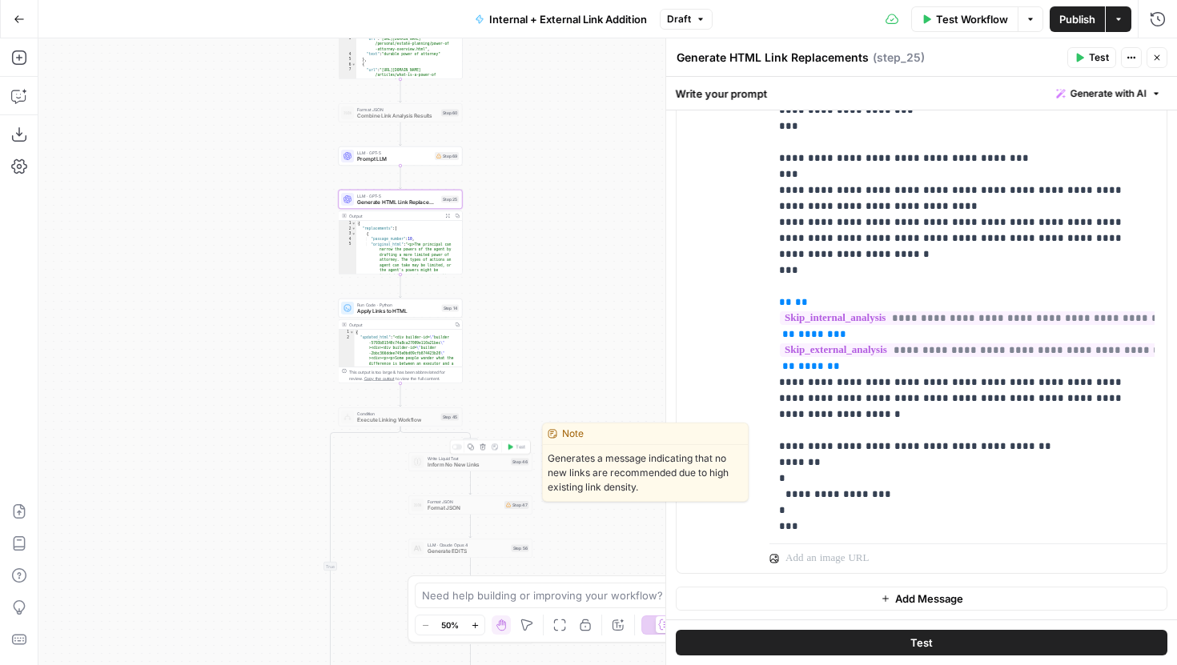
click at [471, 464] on span "Inform No New Links" at bounding box center [467, 465] width 81 height 8
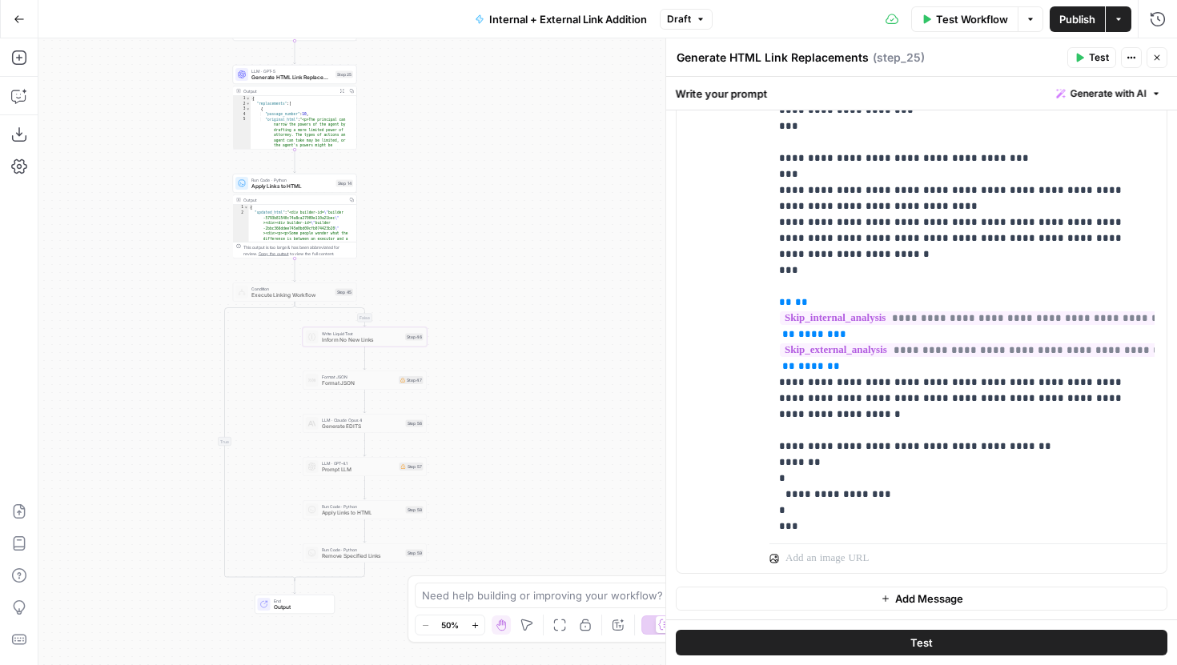
drag, startPoint x: 383, startPoint y: 494, endPoint x: 278, endPoint y: 369, distance: 163.6
click at [278, 369] on div "true false false true Workflow Set Inputs Inputs Run Code · Python Parse Articl…" at bounding box center [607, 351] width 1138 height 627
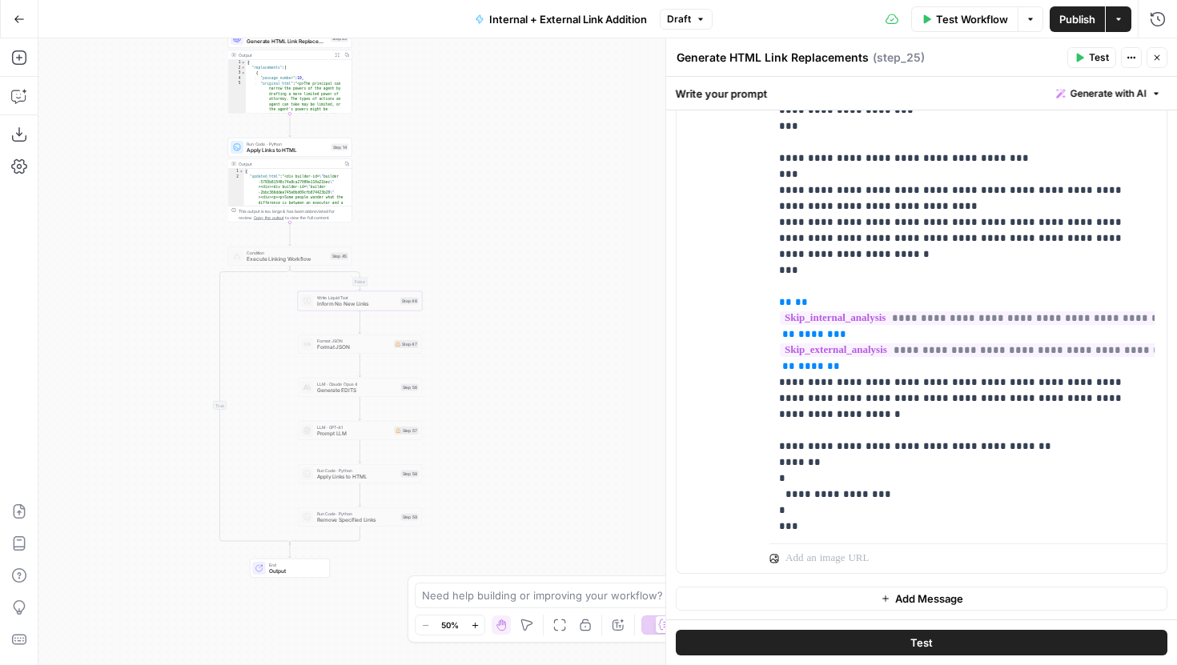
drag, startPoint x: 285, startPoint y: 432, endPoint x: 279, endPoint y: 396, distance: 36.5
click at [279, 396] on div "true false false true Workflow Set Inputs Inputs Run Code · Python Parse Articl…" at bounding box center [607, 351] width 1138 height 627
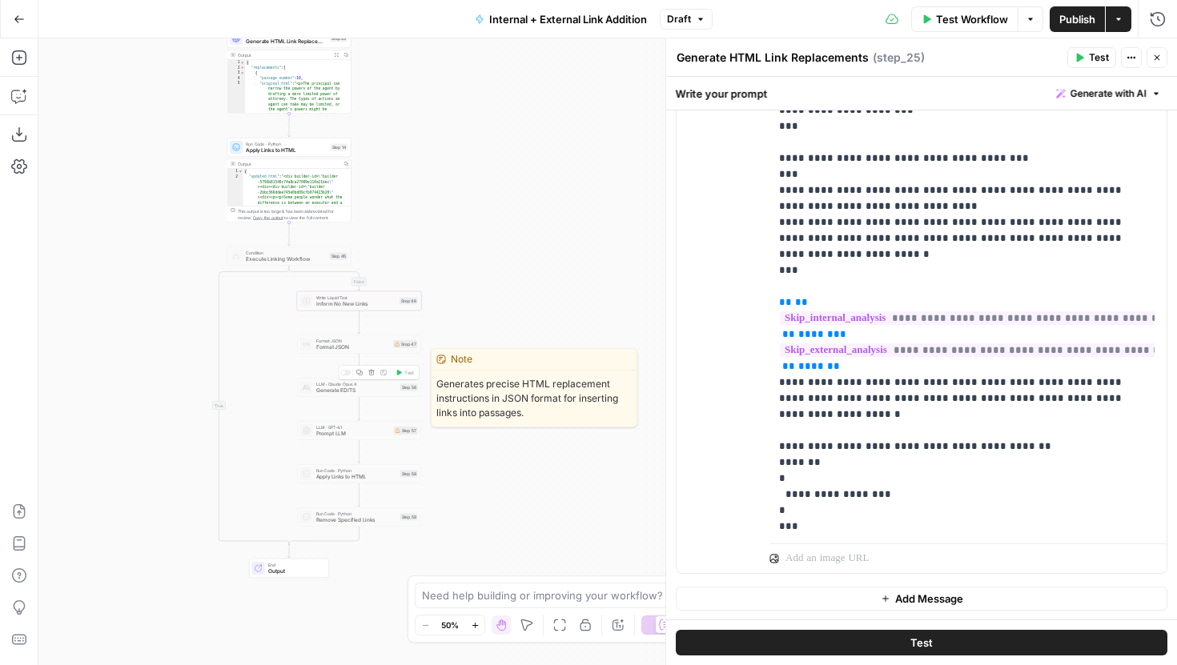
click at [360, 371] on icon "button" at bounding box center [359, 373] width 6 height 6
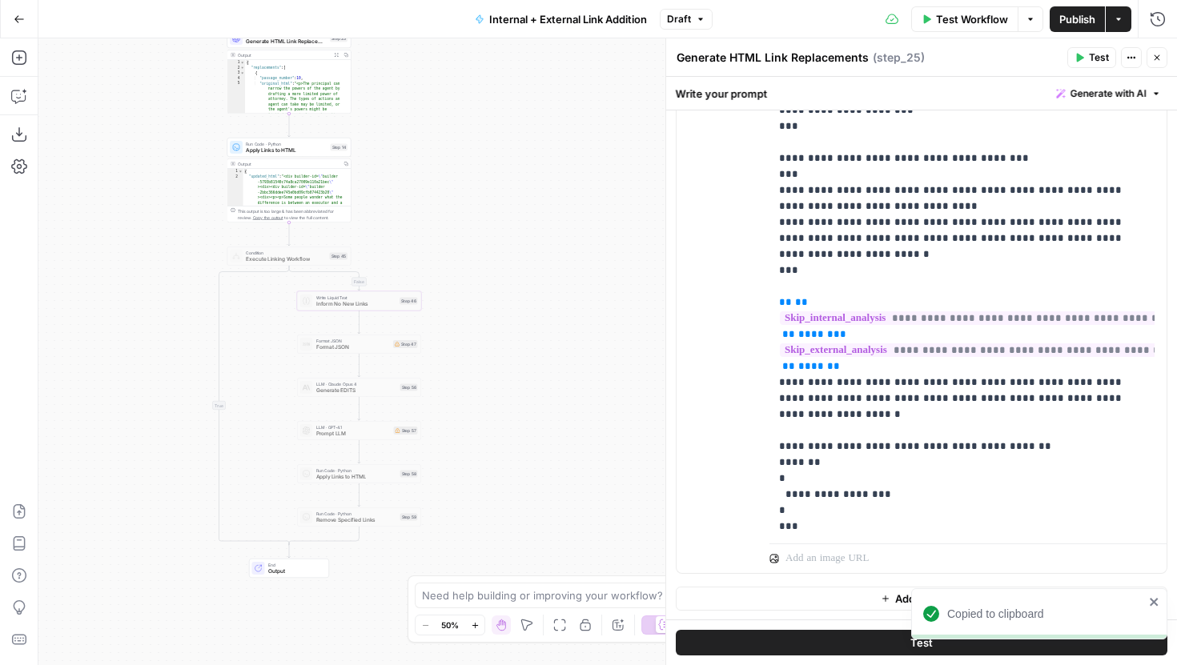
drag, startPoint x: 488, startPoint y: 177, endPoint x: 548, endPoint y: 456, distance: 285.9
click at [548, 452] on div "true false false true Workflow Set Inputs Inputs Run Code · Python Parse Articl…" at bounding box center [607, 351] width 1138 height 627
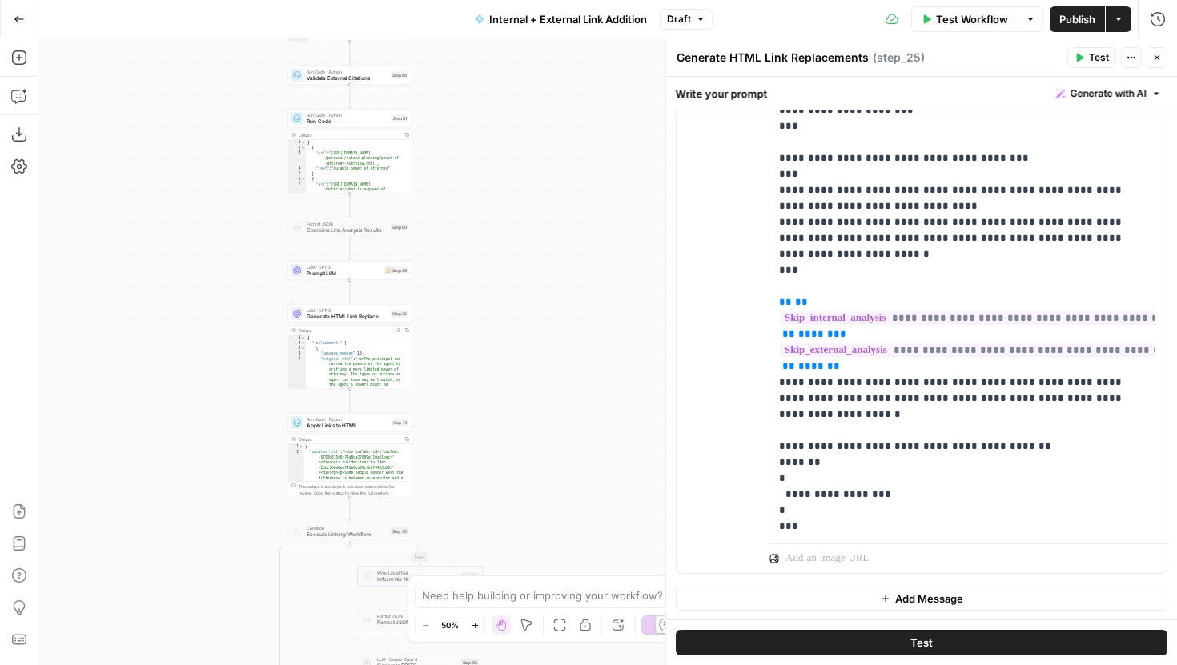
drag, startPoint x: 491, startPoint y: 150, endPoint x: 460, endPoint y: 443, distance: 294.7
click at [462, 437] on div "true false false true Workflow Set Inputs Inputs Run Code · Python Parse Articl…" at bounding box center [607, 351] width 1138 height 627
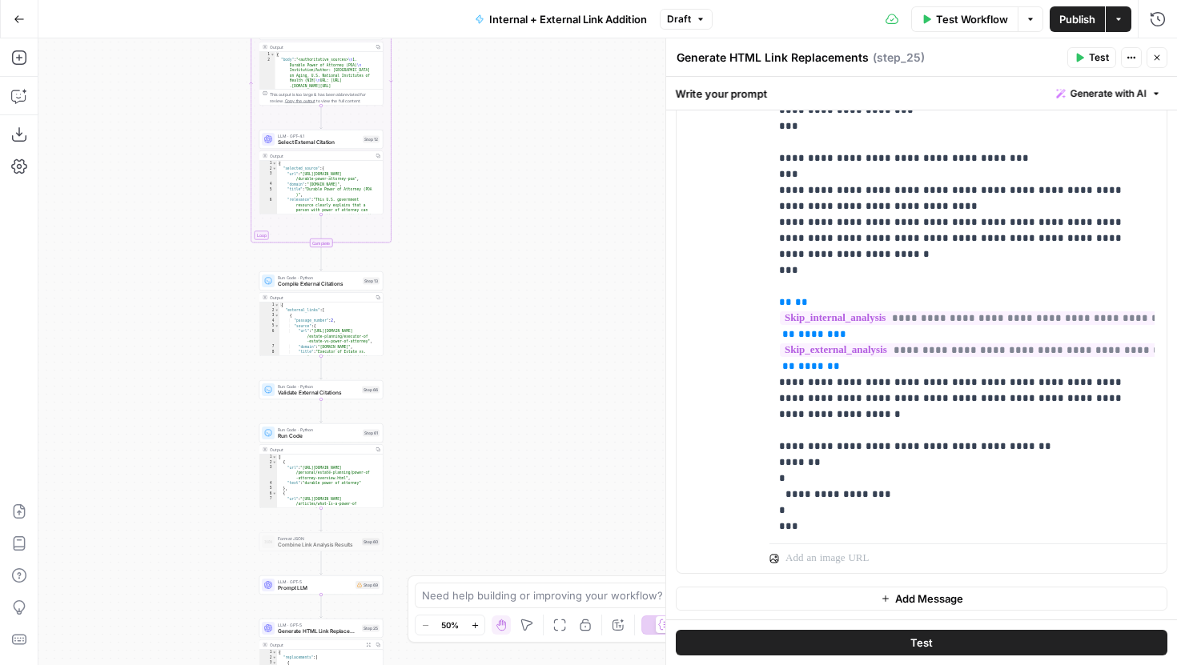
drag, startPoint x: 508, startPoint y: 190, endPoint x: 508, endPoint y: 488, distance: 297.8
click at [508, 486] on div "true false false true Workflow Set Inputs Inputs Run Code · Python Parse Articl…" at bounding box center [607, 351] width 1138 height 627
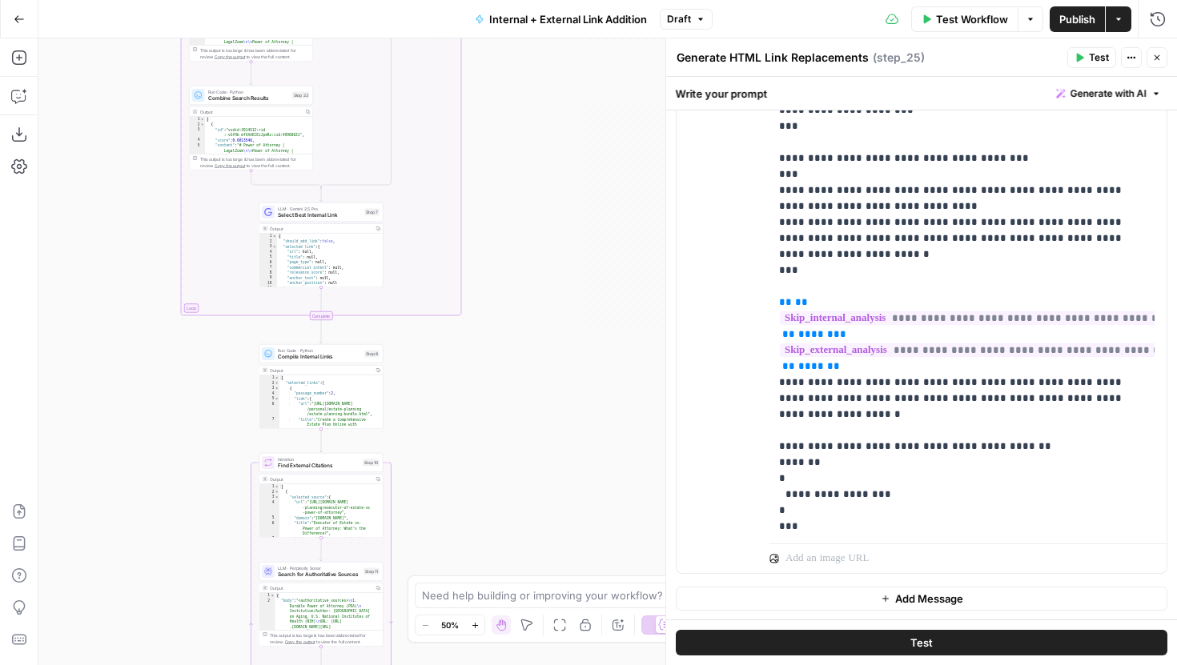
drag, startPoint x: 513, startPoint y: 165, endPoint x: 513, endPoint y: 516, distance: 350.6
click at [513, 513] on div "true false false true Workflow Set Inputs Inputs Run Code · Python Parse Articl…" at bounding box center [607, 351] width 1138 height 627
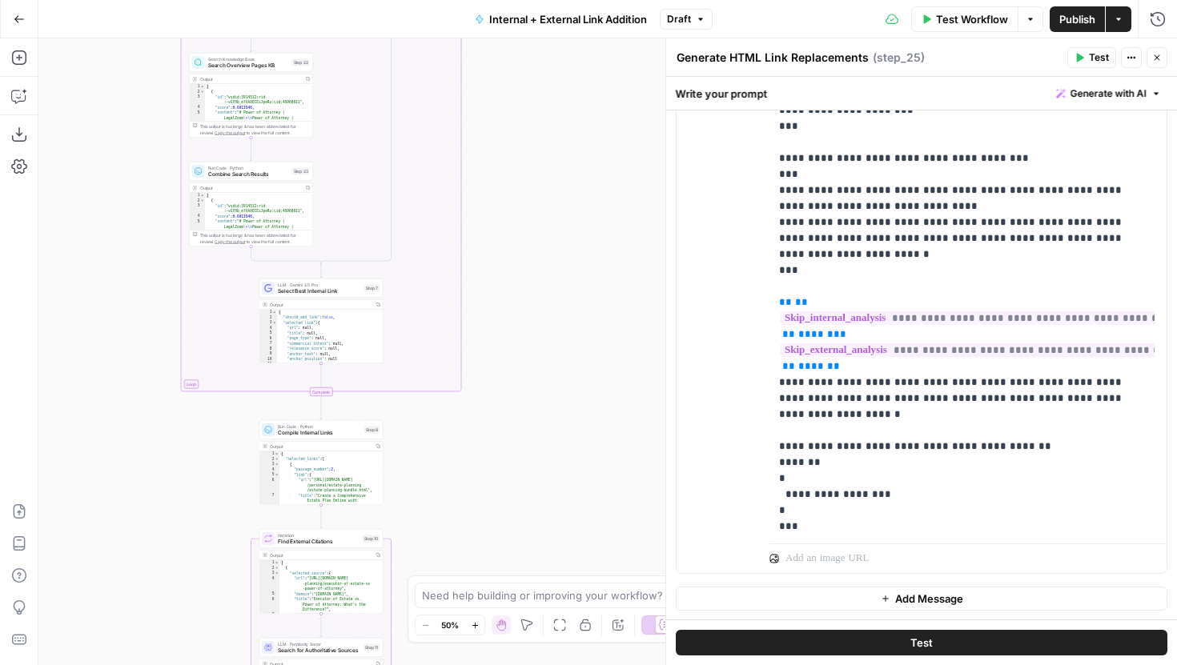
drag, startPoint x: 528, startPoint y: 176, endPoint x: 528, endPoint y: 447, distance: 270.6
click at [528, 437] on div "true false false true Workflow Set Inputs Inputs Run Code · Python Parse Articl…" at bounding box center [607, 351] width 1138 height 627
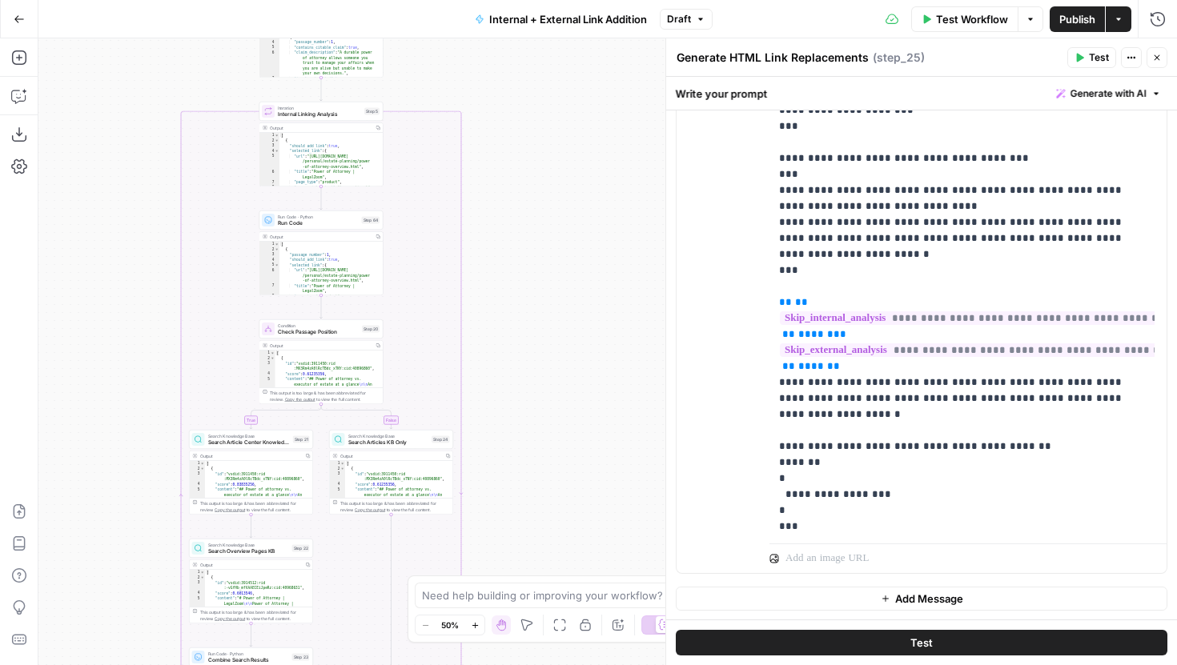
drag, startPoint x: 537, startPoint y: 167, endPoint x: 537, endPoint y: 465, distance: 298.6
click at [537, 465] on div "true false false true Workflow Set Inputs Inputs Run Code · Python Parse Articl…" at bounding box center [607, 351] width 1138 height 627
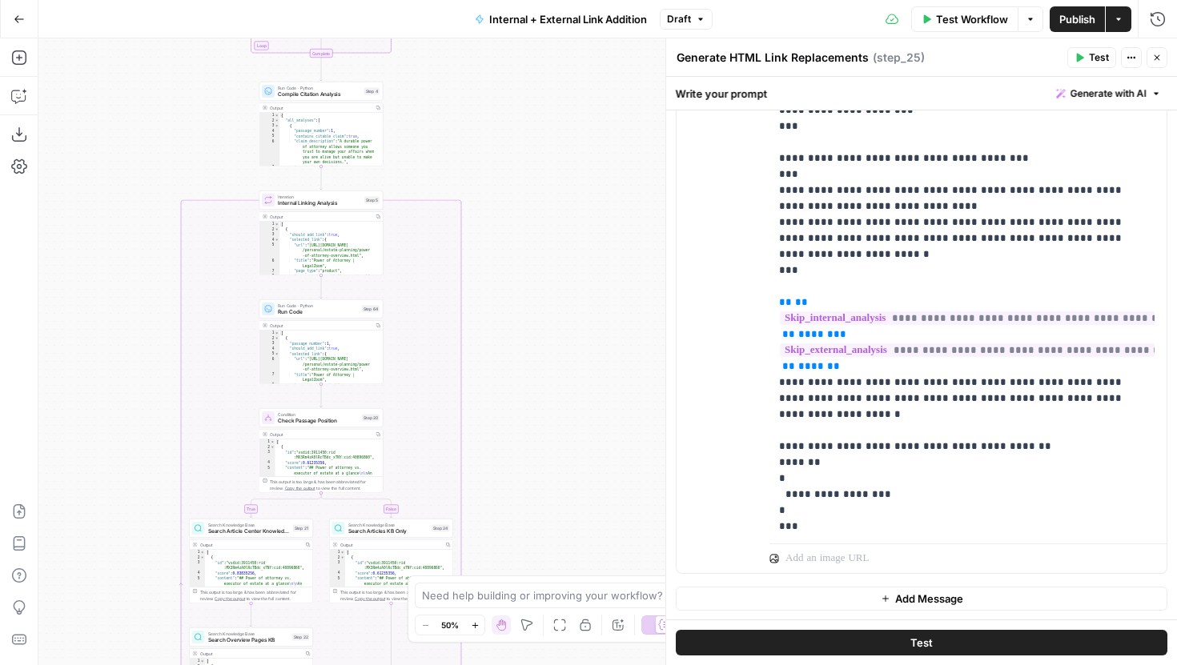
drag, startPoint x: 530, startPoint y: 181, endPoint x: 539, endPoint y: 519, distance: 337.9
click at [539, 510] on div "true false false true Workflow Set Inputs Inputs Run Code · Python Parse Articl…" at bounding box center [607, 351] width 1138 height 627
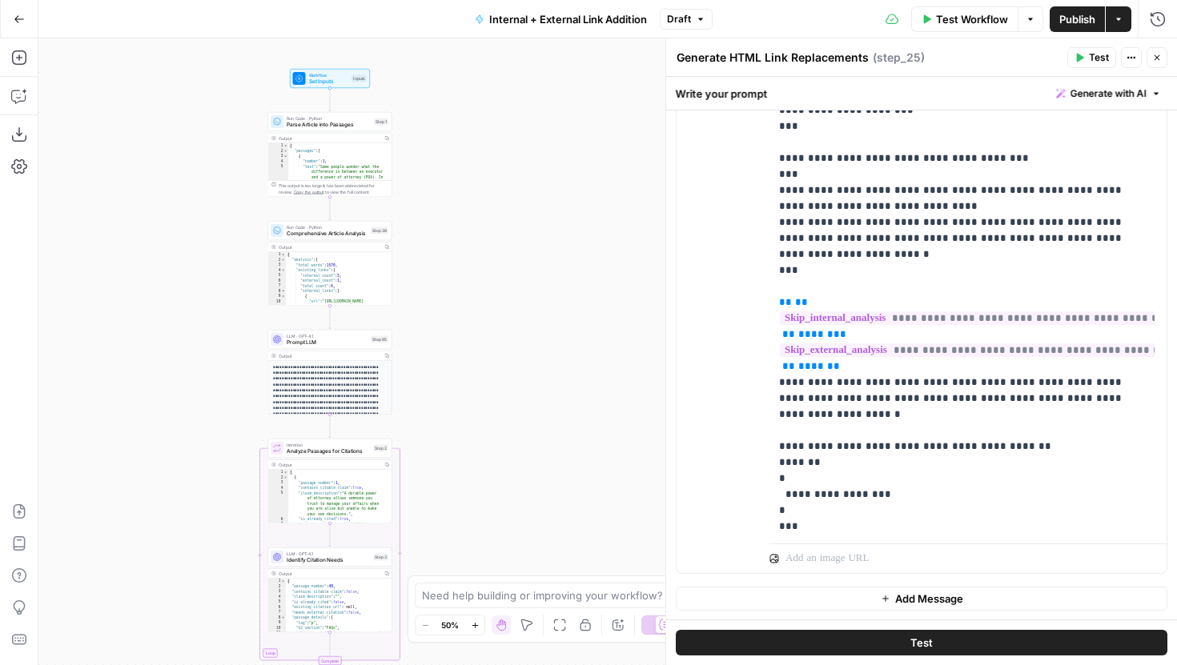
drag, startPoint x: 535, startPoint y: 262, endPoint x: 528, endPoint y: 595, distance: 333.1
click at [530, 592] on body "LegalZoom New Home Browse Your Data Usage Settings Recent Grids Article Linking…" at bounding box center [588, 332] width 1177 height 665
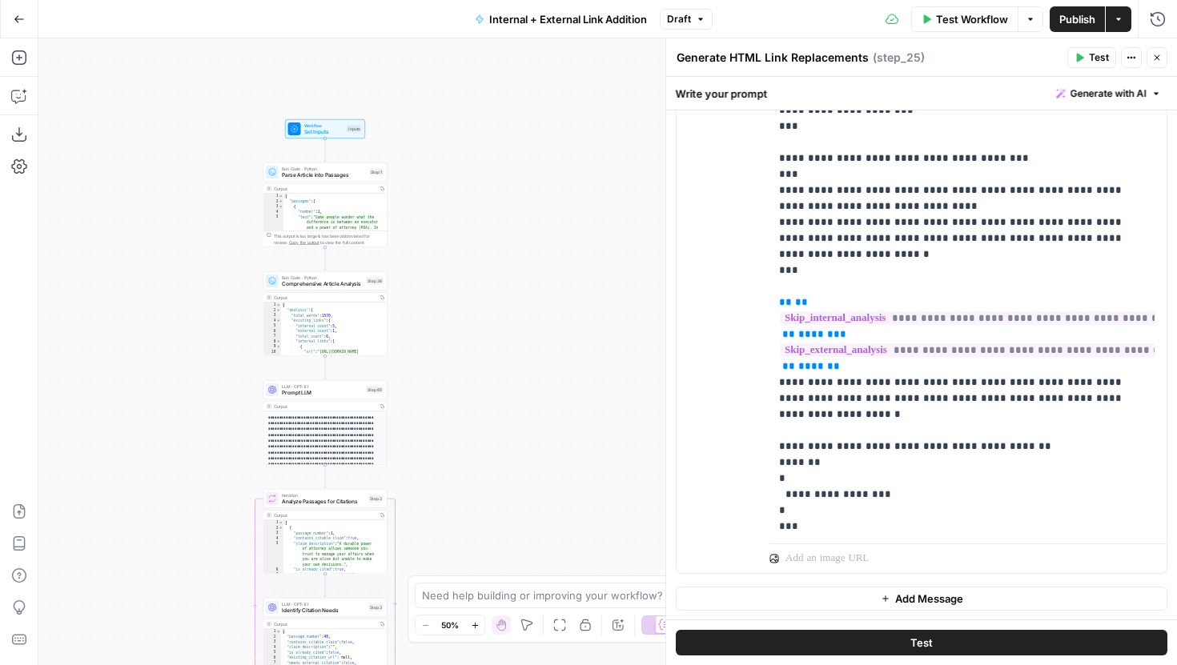
drag, startPoint x: 552, startPoint y: 543, endPoint x: 546, endPoint y: 187, distance: 356.3
click at [546, 192] on div "true false false true Workflow Set Inputs Inputs Run Code · Python Parse Articl…" at bounding box center [607, 351] width 1138 height 627
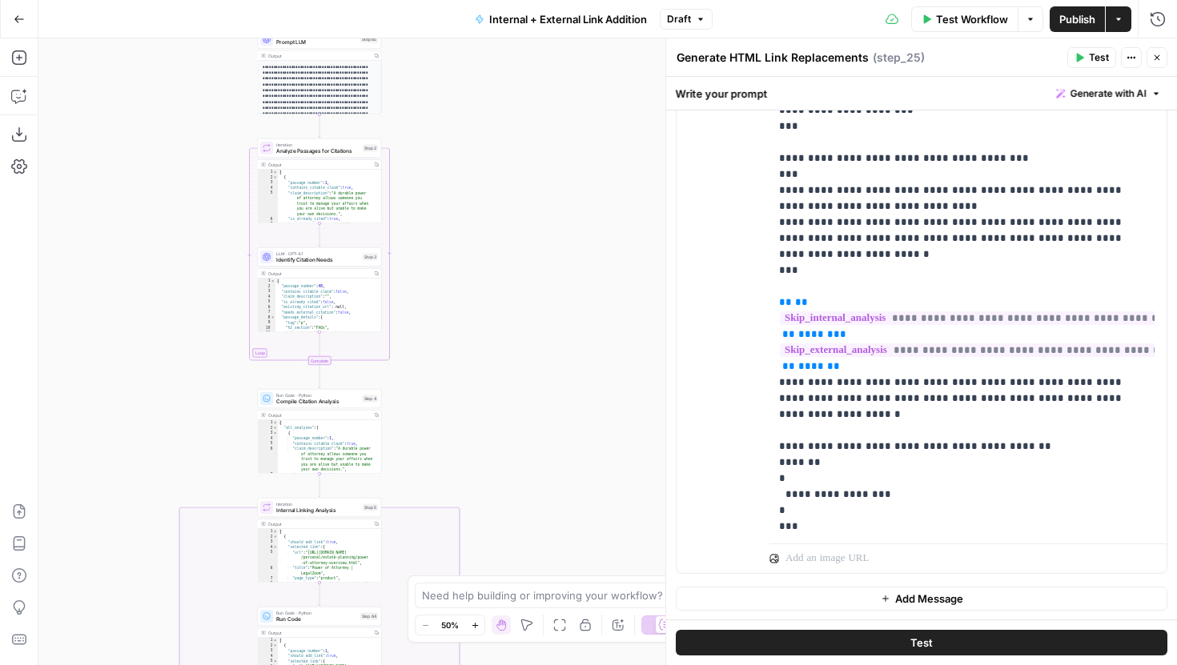
drag, startPoint x: 573, startPoint y: 444, endPoint x: 552, endPoint y: 157, distance: 288.2
click at [552, 167] on div "true false false true Workflow Set Inputs Inputs Run Code · Python Parse Articl…" at bounding box center [607, 351] width 1138 height 627
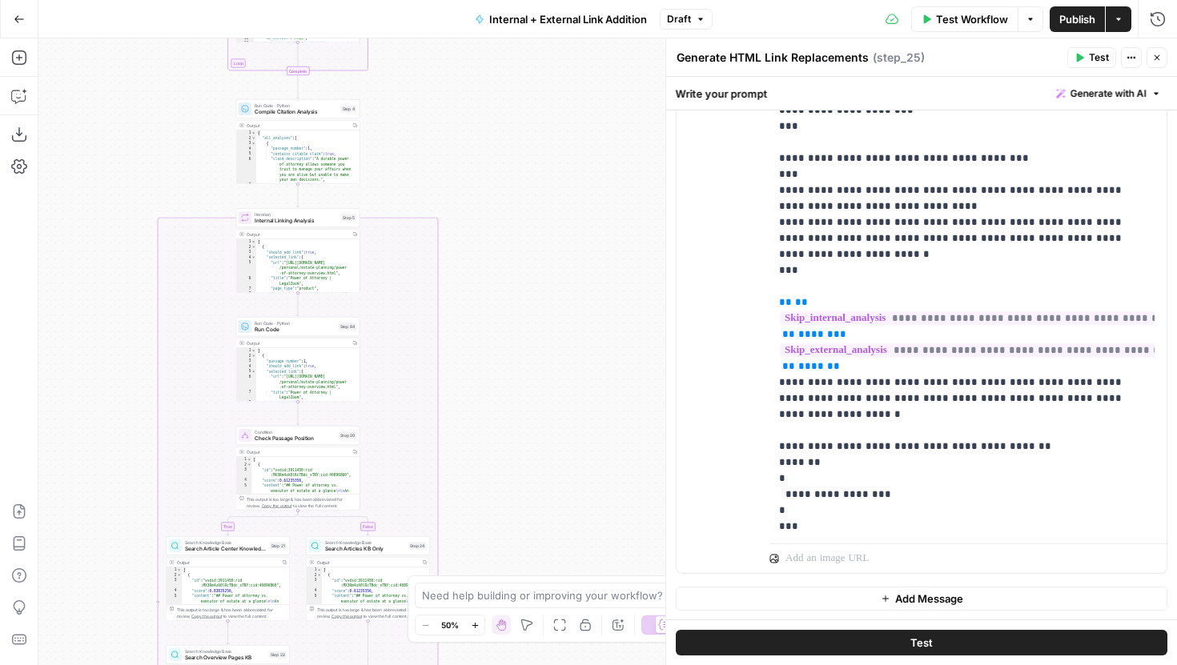
drag, startPoint x: 547, startPoint y: 204, endPoint x: 546, endPoint y: 77, distance: 127.3
click at [546, 80] on div "true false false true Workflow Set Inputs Inputs Run Code · Python Parse Articl…" at bounding box center [607, 351] width 1138 height 627
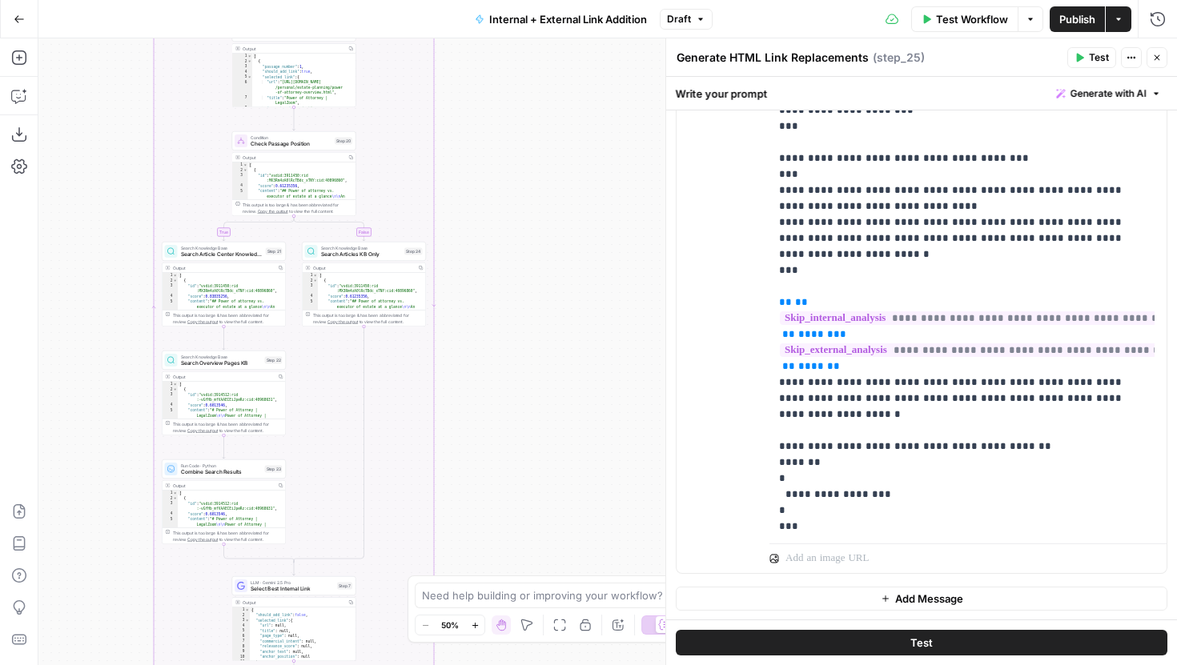
drag, startPoint x: 537, startPoint y: 343, endPoint x: 537, endPoint y: 114, distance: 229.0
click at [537, 122] on div "true false false true Workflow Set Inputs Inputs Run Code · Python Parse Articl…" at bounding box center [607, 351] width 1138 height 627
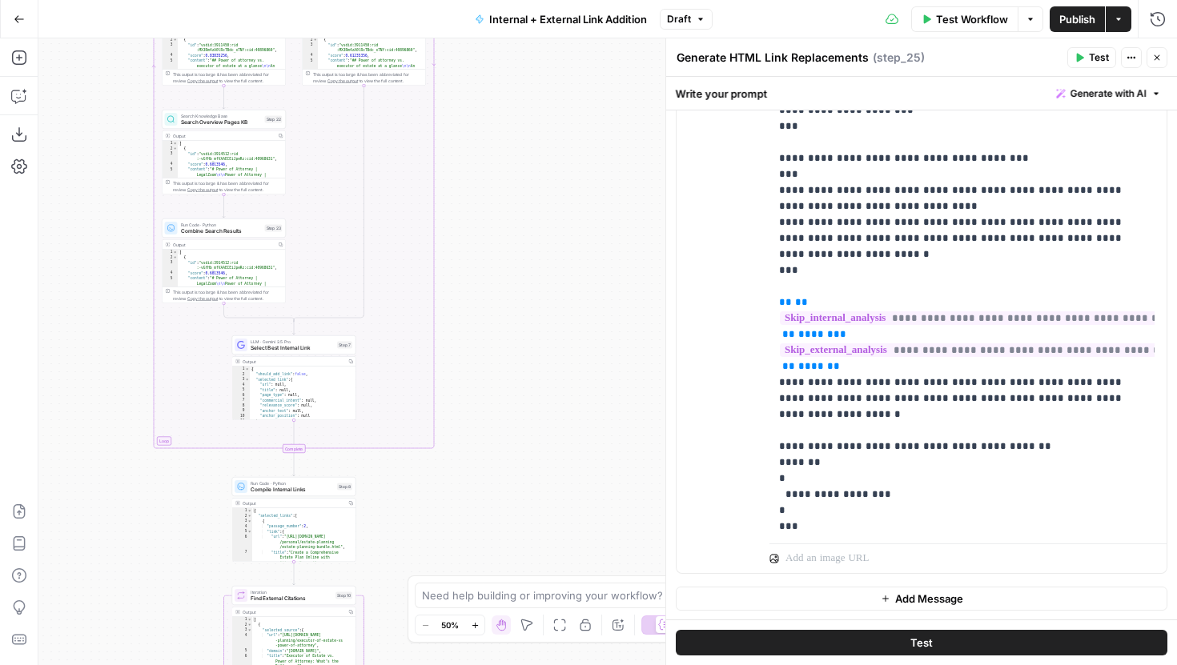
drag, startPoint x: 533, startPoint y: 251, endPoint x: 533, endPoint y: 163, distance: 87.3
click at [533, 175] on div "true false false true Workflow Set Inputs Inputs Run Code · Python Parse Articl…" at bounding box center [607, 351] width 1138 height 627
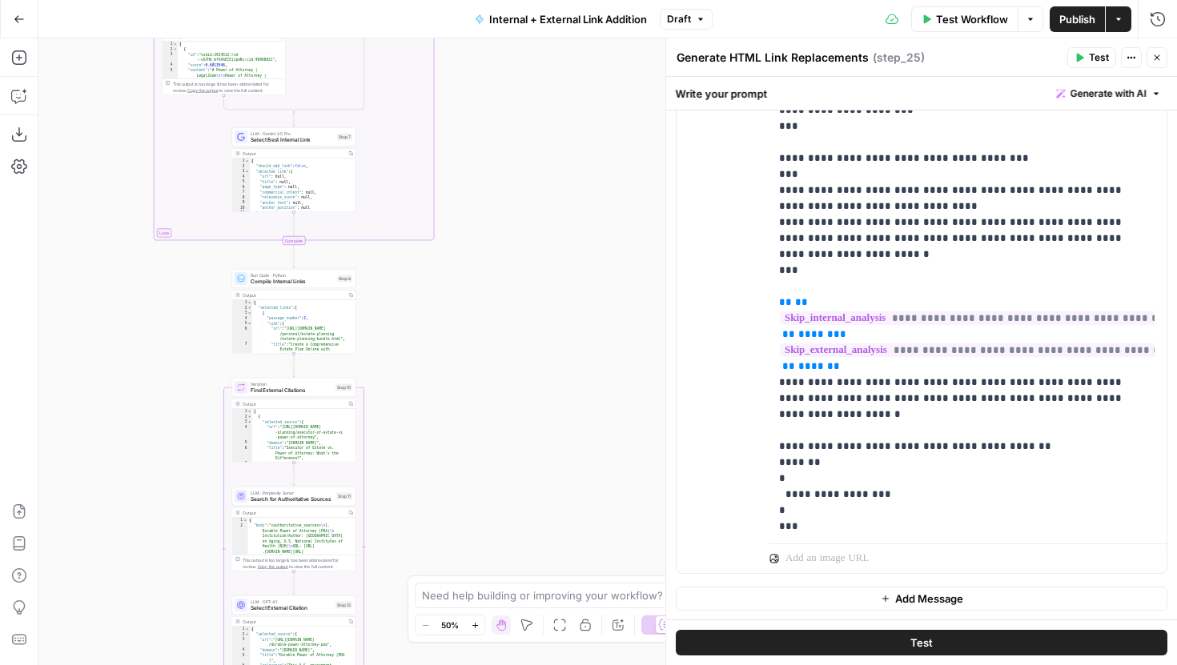
drag, startPoint x: 520, startPoint y: 155, endPoint x: 520, endPoint y: 109, distance: 46.4
click at [520, 119] on div "true false false true Workflow Set Inputs Inputs Run Code · Python Parse Articl…" at bounding box center [607, 351] width 1138 height 627
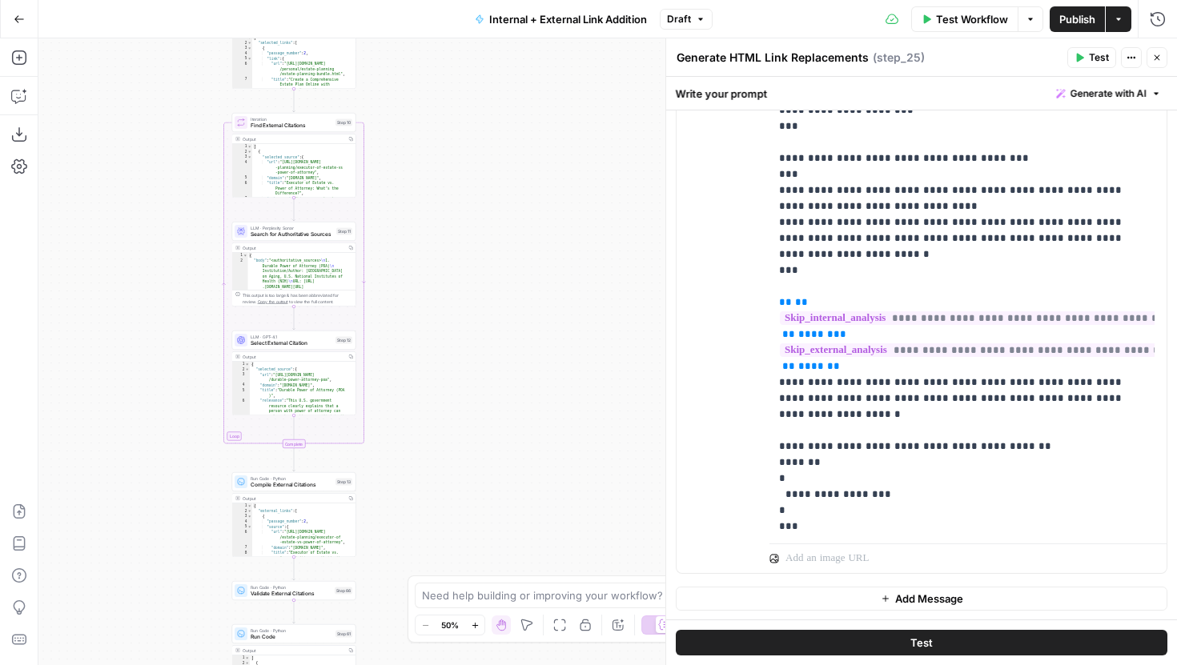
drag, startPoint x: 469, startPoint y: 384, endPoint x: 469, endPoint y: 180, distance: 204.1
click at [469, 180] on div "true false false true Workflow Set Inputs Inputs Run Code · Python Parse Articl…" at bounding box center [607, 351] width 1138 height 627
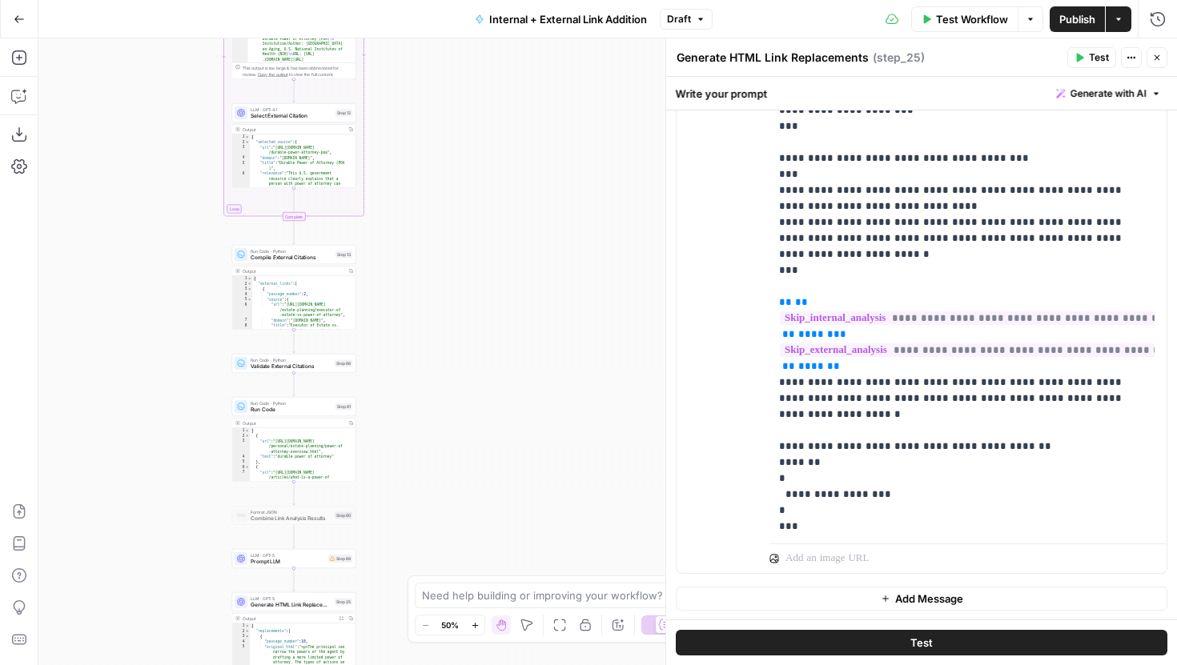
drag, startPoint x: 462, startPoint y: 339, endPoint x: 465, endPoint y: 160, distance: 178.5
click at [464, 164] on div "true false false true Workflow Set Inputs Inputs Run Code · Python Parse Articl…" at bounding box center [607, 351] width 1138 height 627
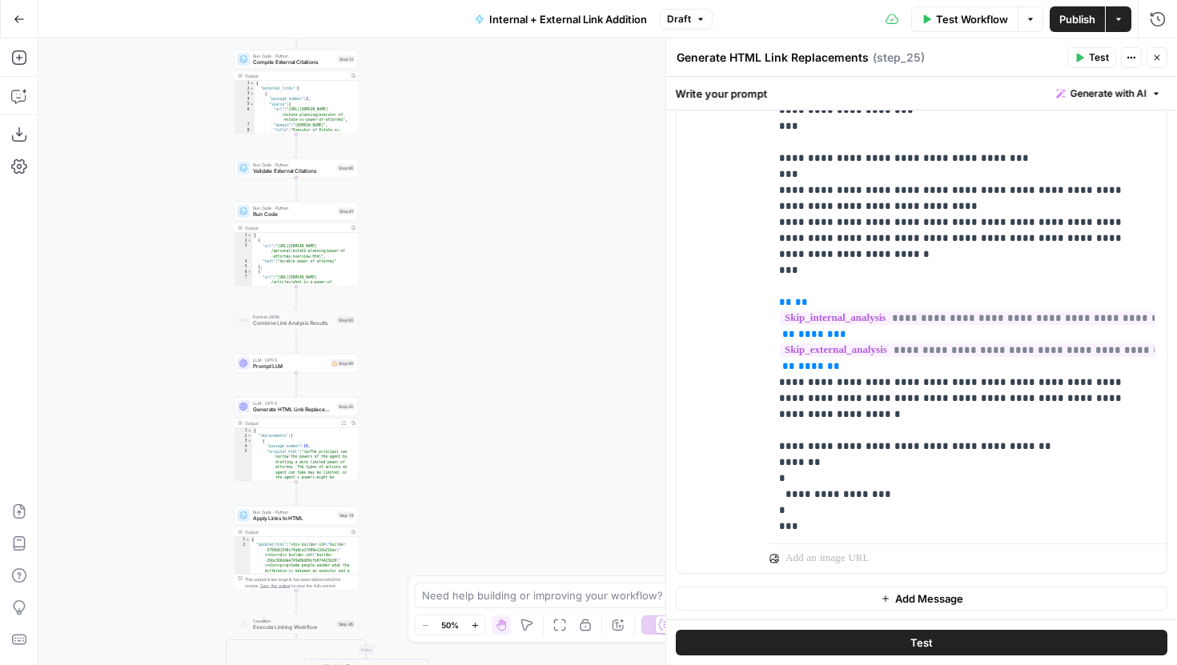
drag, startPoint x: 462, startPoint y: 391, endPoint x: 462, endPoint y: 241, distance: 149.7
click at [462, 237] on div "true false false true Workflow Set Inputs Inputs Run Code · Python Parse Articl…" at bounding box center [607, 351] width 1138 height 627
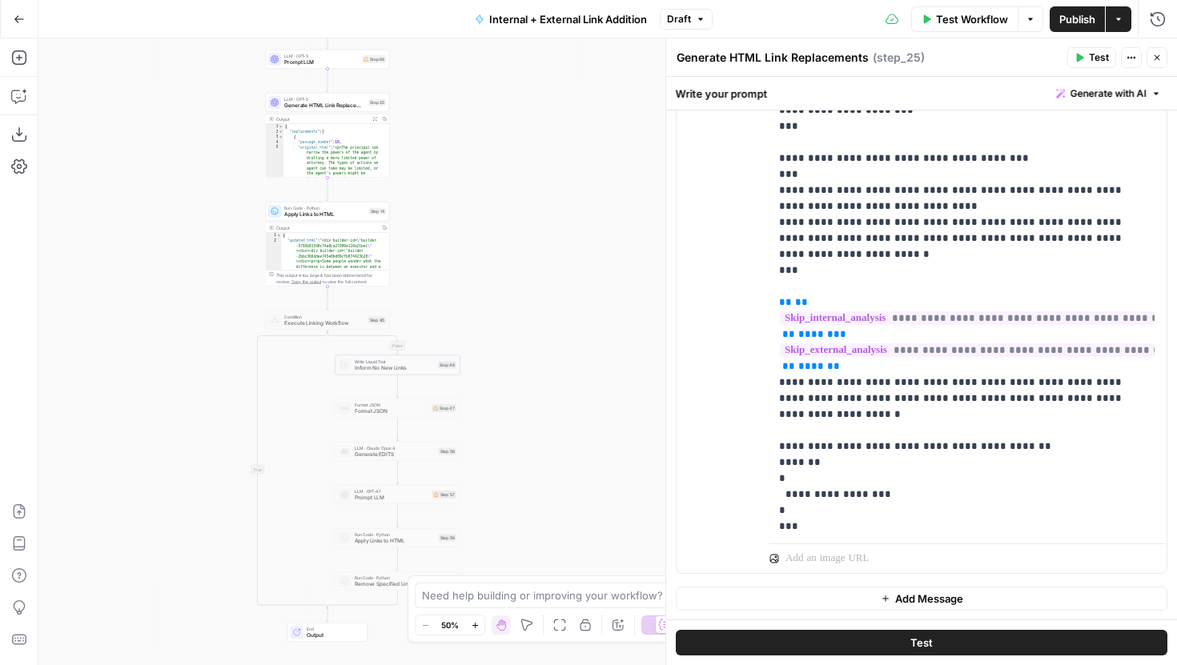
drag, startPoint x: 468, startPoint y: 346, endPoint x: 499, endPoint y: 207, distance: 142.0
click at [499, 207] on div "true false false true Workflow Set Inputs Inputs Run Code · Python Parse Articl…" at bounding box center [607, 351] width 1138 height 627
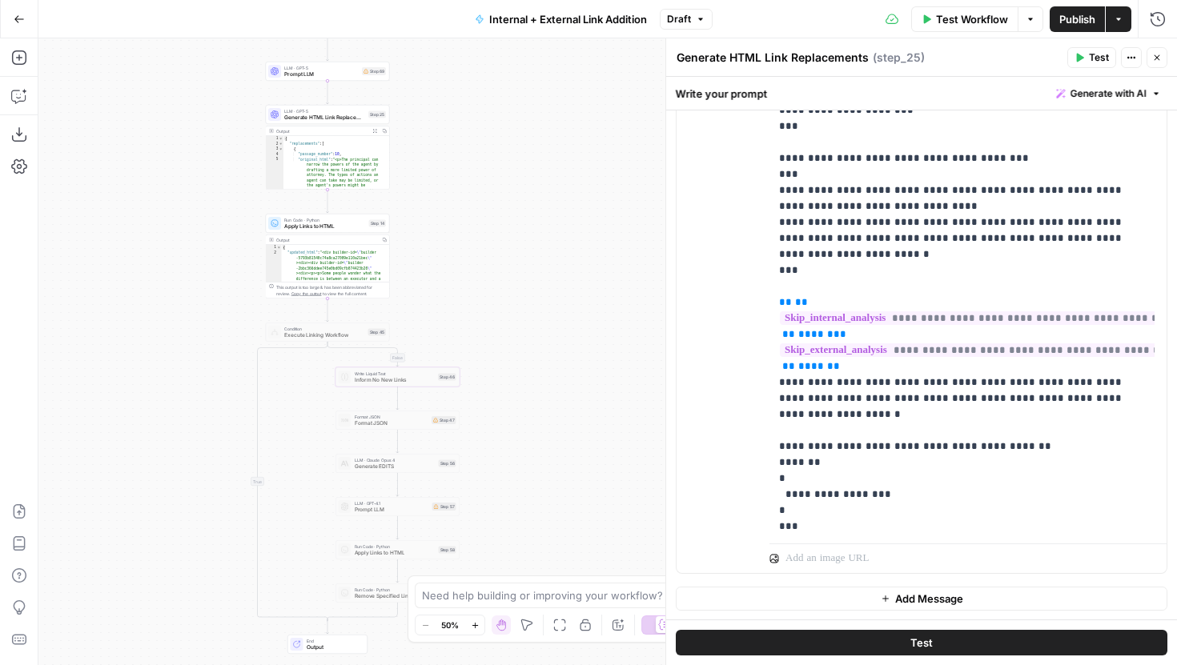
click at [1151, 53] on button "Close" at bounding box center [1156, 57] width 21 height 21
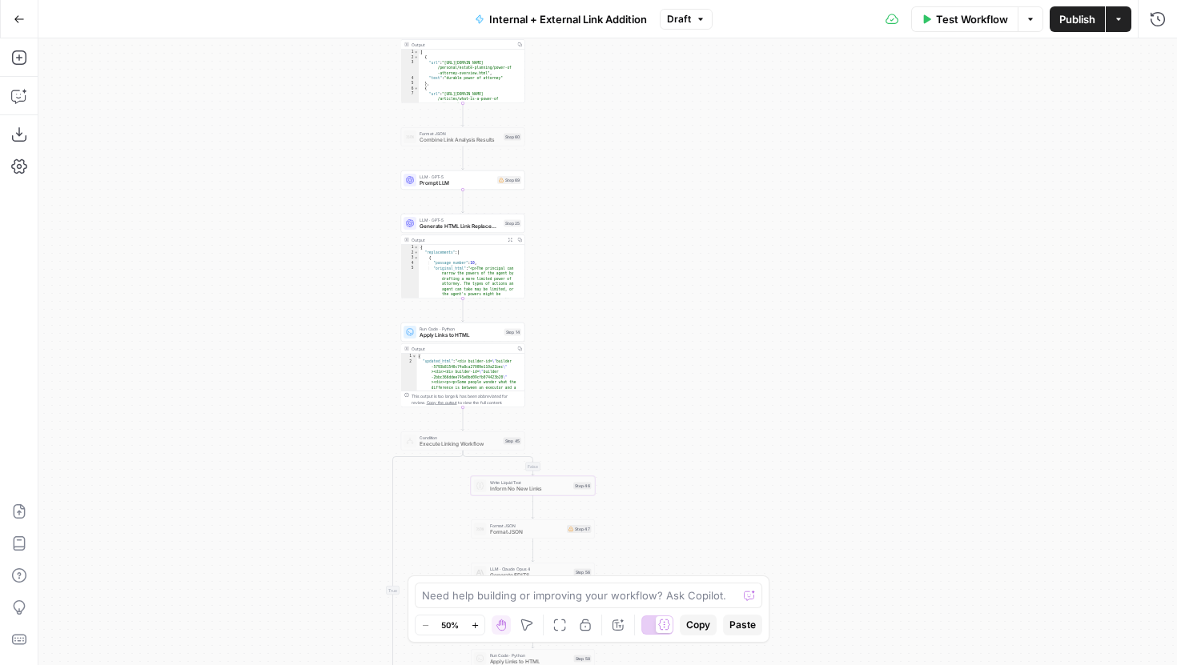
drag, startPoint x: 640, startPoint y: 159, endPoint x: 805, endPoint y: 388, distance: 282.2
click at [805, 388] on div "true false false true Workflow Set Inputs Inputs Run Code · Python Parse Articl…" at bounding box center [607, 351] width 1138 height 627
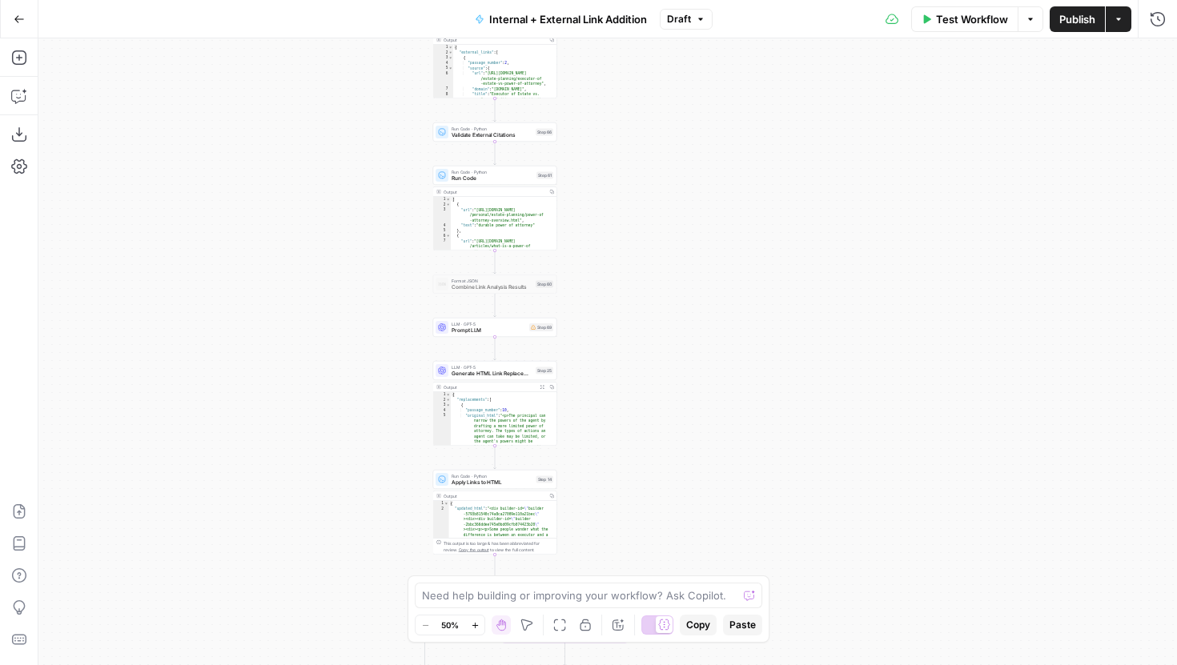
drag, startPoint x: 825, startPoint y: 293, endPoint x: 826, endPoint y: 319, distance: 25.7
click at [826, 319] on div "true false false true Workflow Set Inputs Inputs Run Code · Python Parse Articl…" at bounding box center [607, 351] width 1138 height 627
click at [681, 18] on span "Draft" at bounding box center [679, 19] width 24 height 14
click at [688, 15] on span "Draft" at bounding box center [679, 19] width 24 height 14
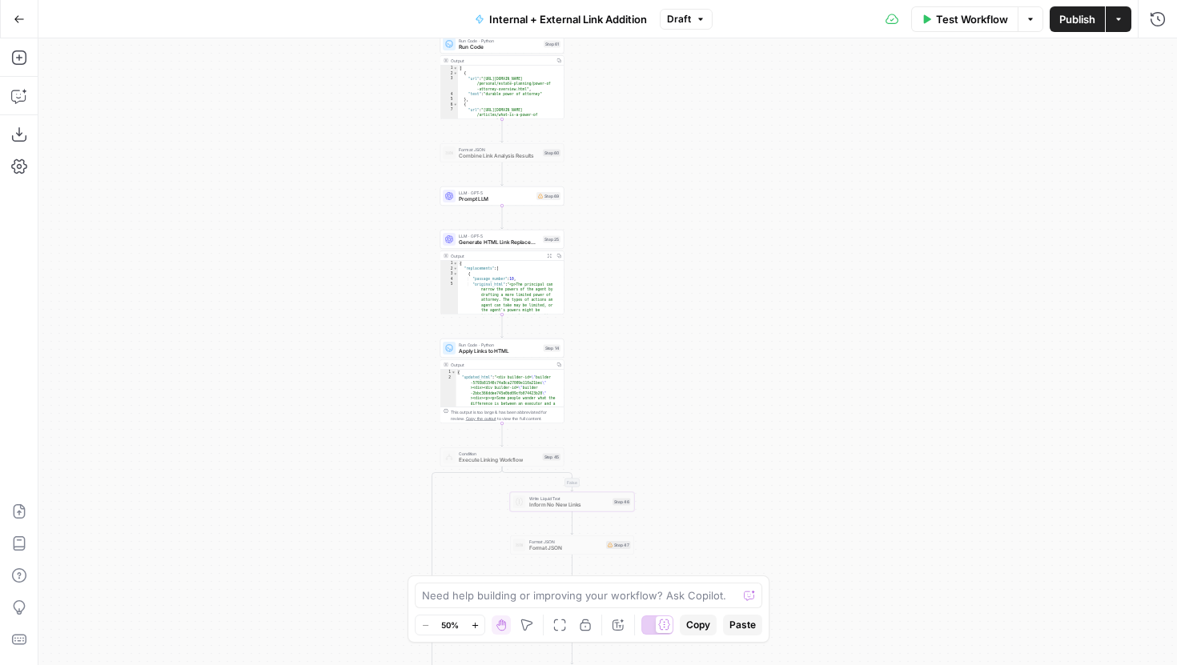
drag, startPoint x: 708, startPoint y: 288, endPoint x: 724, endPoint y: 130, distance: 158.4
click at [723, 132] on div "true false false true Workflow Set Inputs Inputs Run Code · Python Parse Articl…" at bounding box center [607, 351] width 1138 height 627
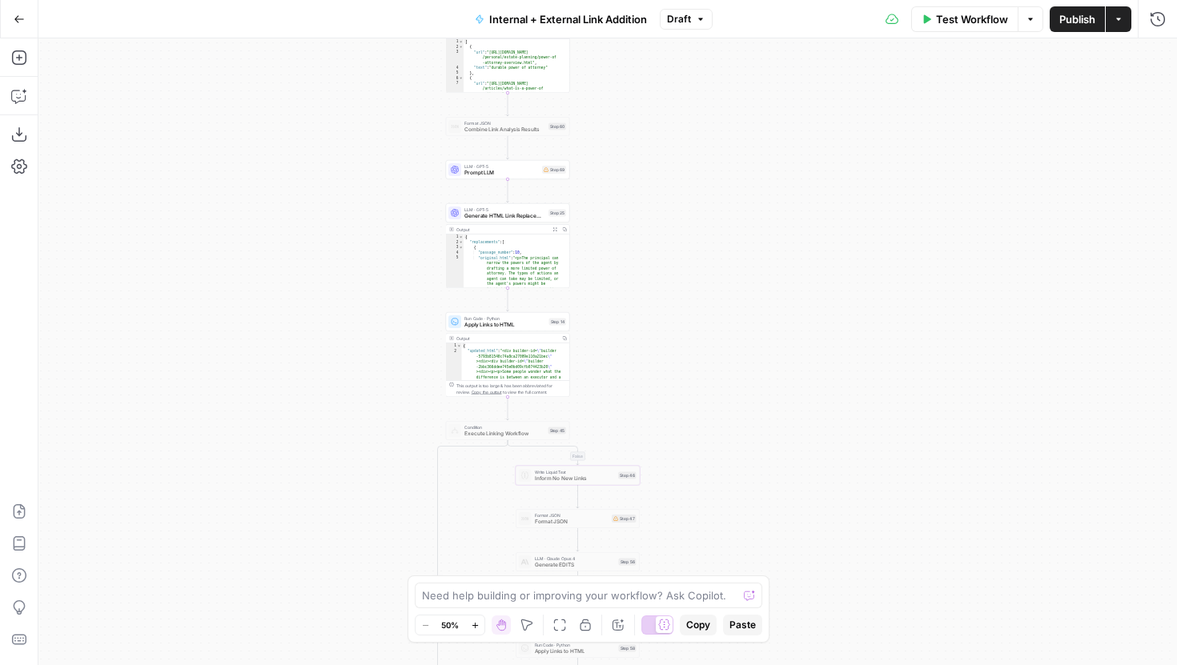
drag, startPoint x: 818, startPoint y: 384, endPoint x: 818, endPoint y: 444, distance: 60.0
click at [818, 441] on div "true false false true Workflow Set Inputs Inputs Run Code · Python Parse Articl…" at bounding box center [607, 351] width 1138 height 627
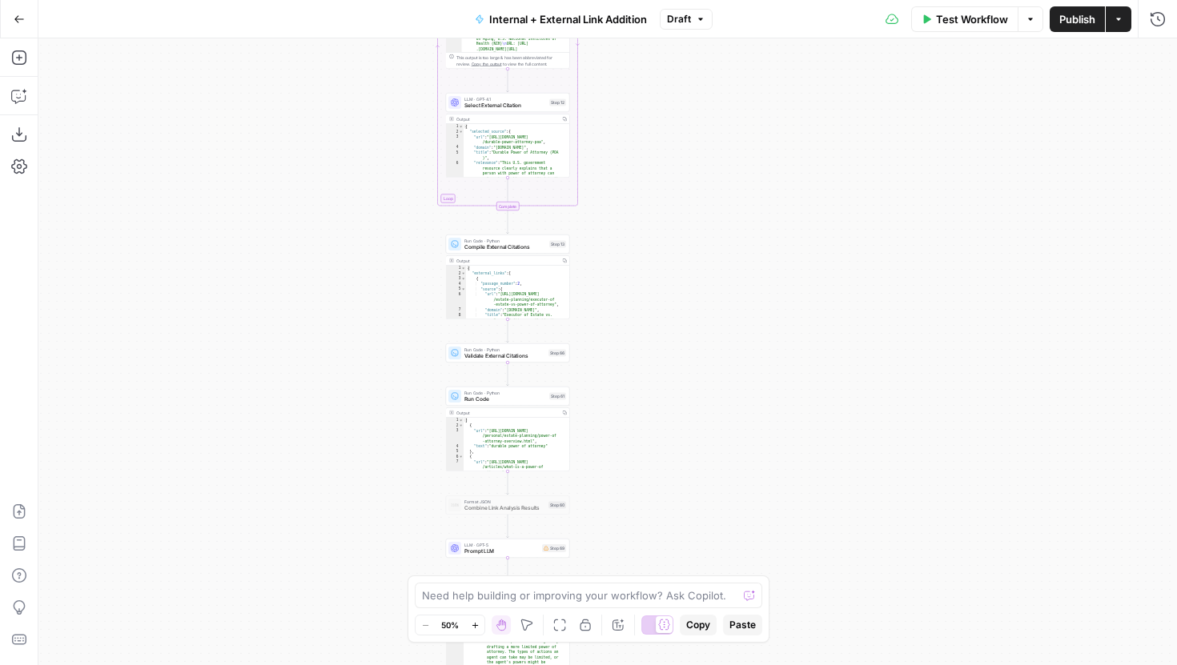
drag, startPoint x: 777, startPoint y: 124, endPoint x: 793, endPoint y: 351, distance: 228.0
click at [788, 341] on div "true false false true Workflow Set Inputs Inputs Run Code · Python Parse Articl…" at bounding box center [607, 351] width 1138 height 627
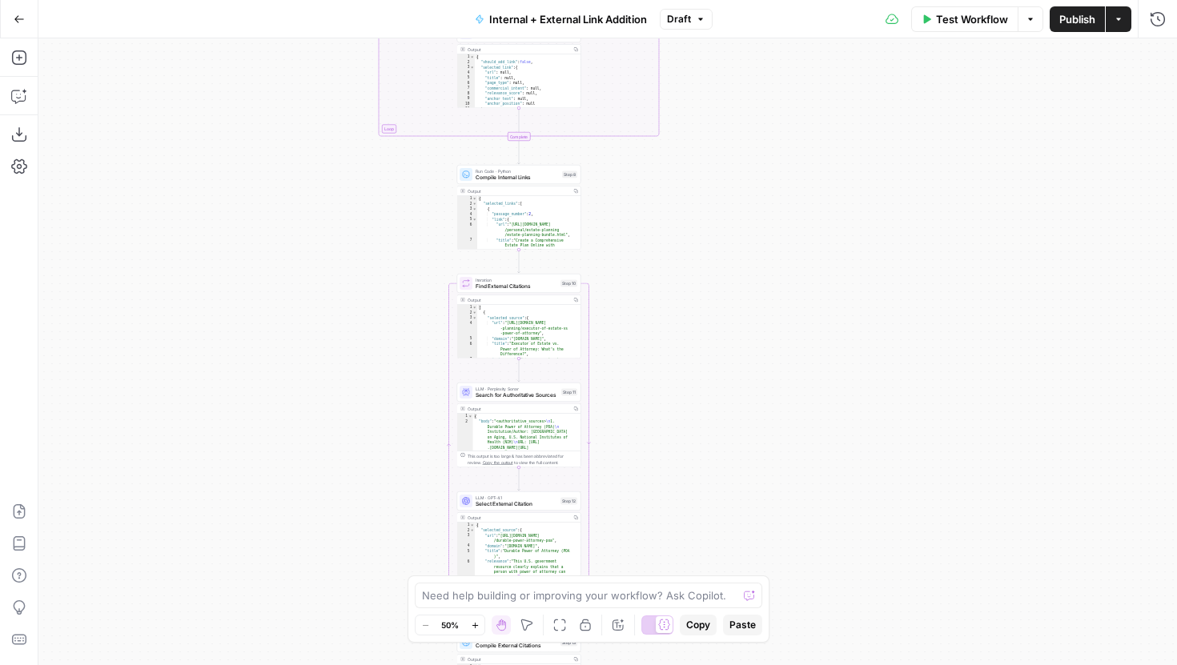
drag, startPoint x: 774, startPoint y: 398, endPoint x: 774, endPoint y: 500, distance: 101.7
click at [774, 500] on div "true false false true Workflow Set Inputs Inputs Run Code · Python Parse Articl…" at bounding box center [607, 351] width 1138 height 627
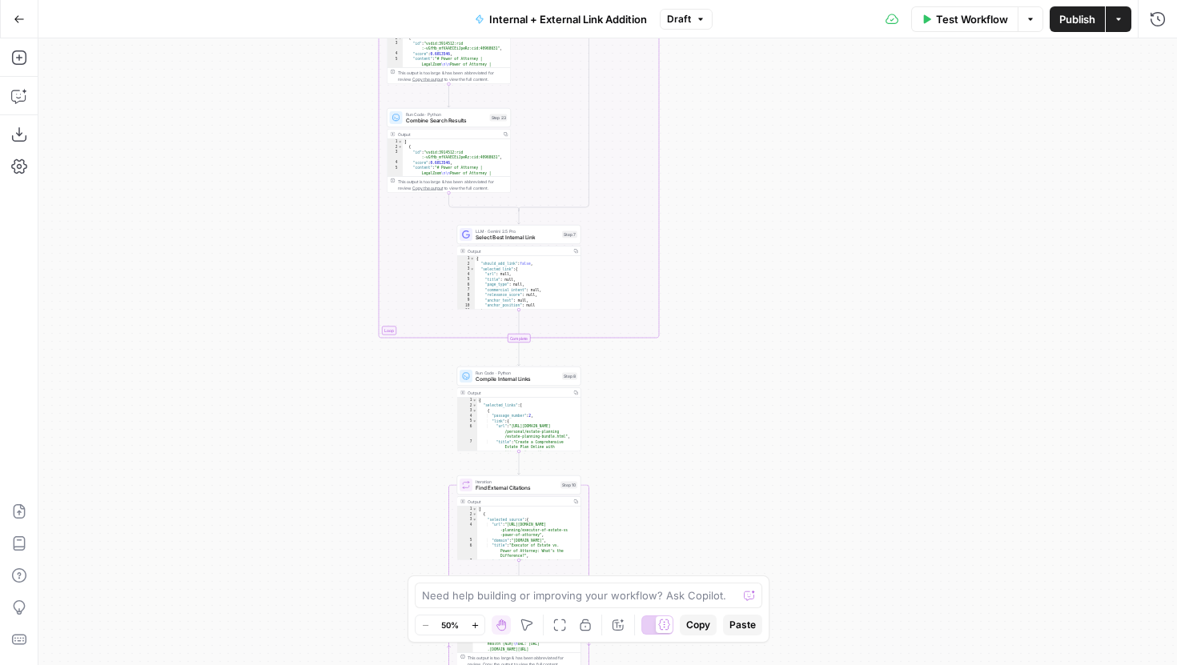
drag, startPoint x: 761, startPoint y: 323, endPoint x: 761, endPoint y: 565, distance: 242.6
click at [761, 565] on div "true false false true Workflow Set Inputs Inputs Run Code · Python Parse Articl…" at bounding box center [607, 351] width 1138 height 627
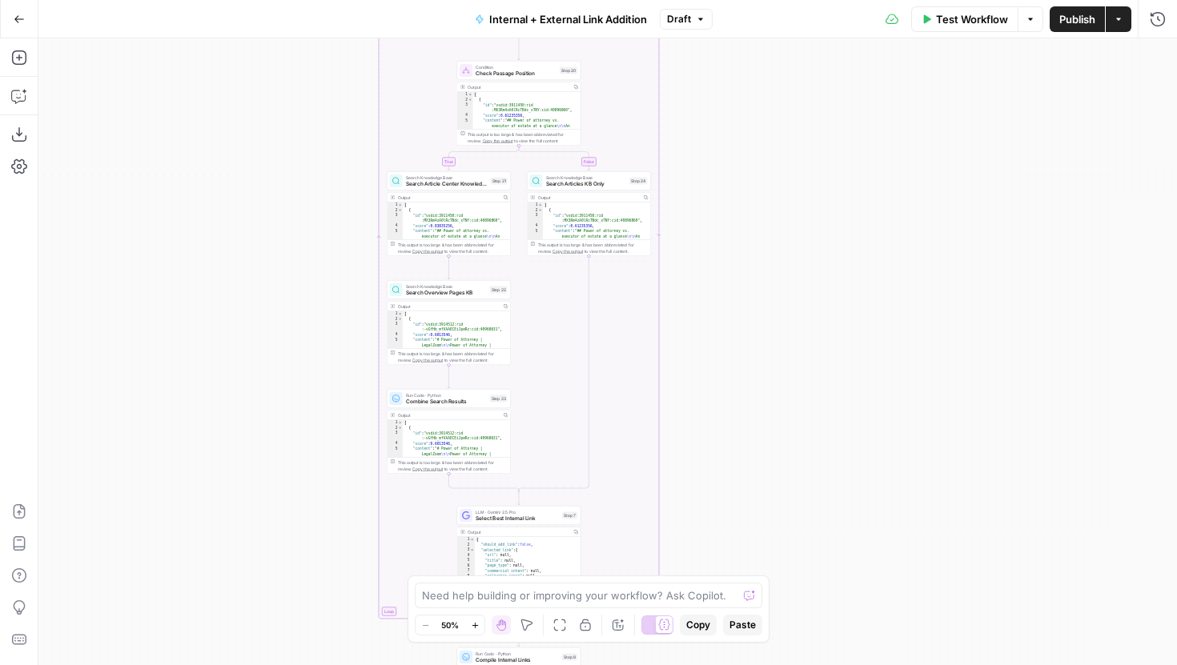
drag, startPoint x: 768, startPoint y: 179, endPoint x: 768, endPoint y: 455, distance: 276.2
click at [768, 455] on div "true false false true Workflow Set Inputs Inputs Run Code · Python Parse Articl…" at bounding box center [607, 351] width 1138 height 627
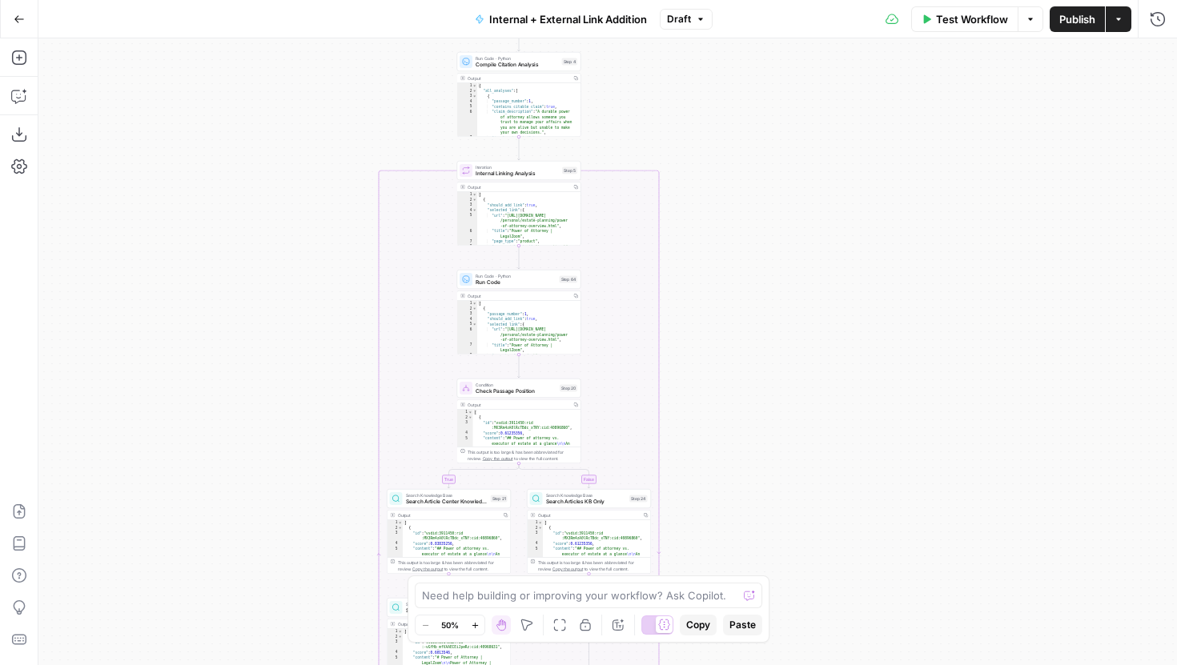
drag, startPoint x: 777, startPoint y: 265, endPoint x: 777, endPoint y: 497, distance: 232.2
click at [777, 497] on div "true false false true Workflow Set Inputs Inputs Run Code · Python Parse Articl…" at bounding box center [607, 351] width 1138 height 627
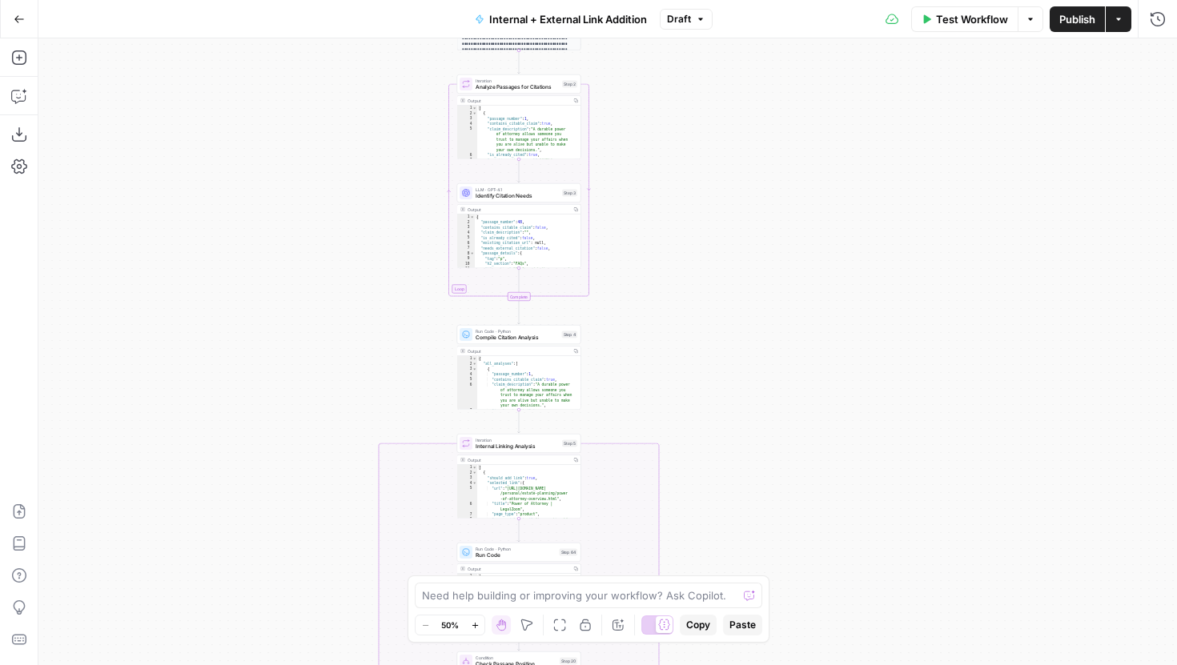
drag, startPoint x: 777, startPoint y: 348, endPoint x: 777, endPoint y: 525, distance: 176.9
click at [777, 520] on div "true false false true Workflow Set Inputs Inputs Run Code · Python Parse Articl…" at bounding box center [607, 351] width 1138 height 627
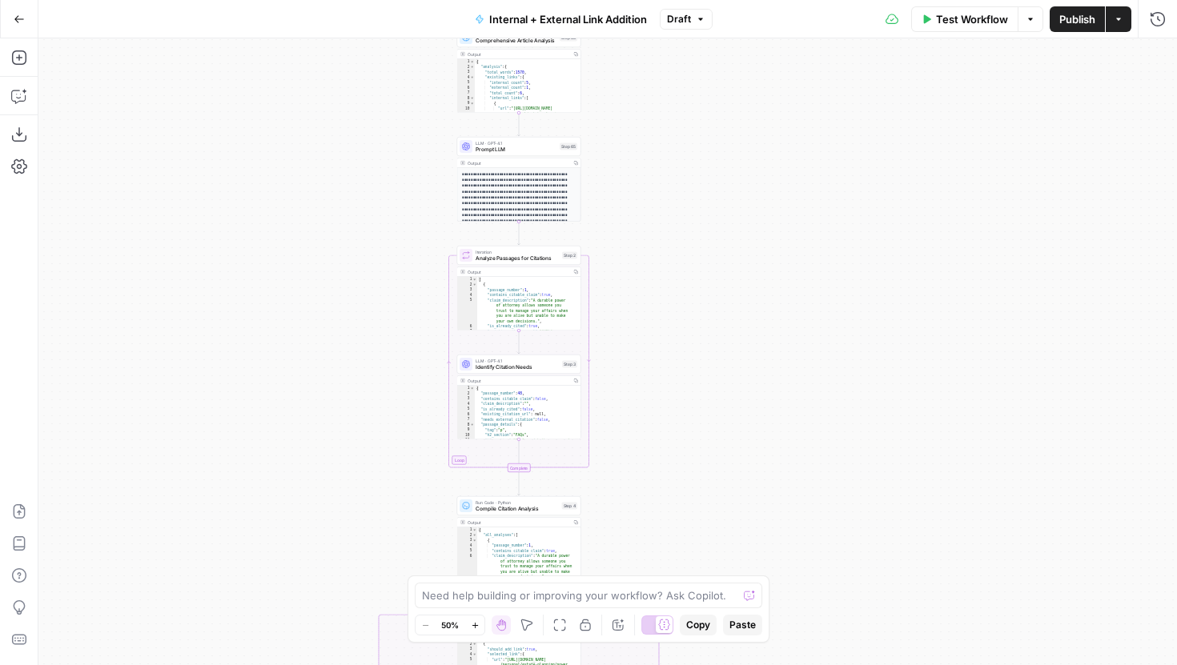
drag, startPoint x: 758, startPoint y: 241, endPoint x: 758, endPoint y: 439, distance: 197.7
click at [758, 439] on div "true false false true Workflow Set Inputs Inputs Run Code · Python Parse Articl…" at bounding box center [607, 351] width 1138 height 627
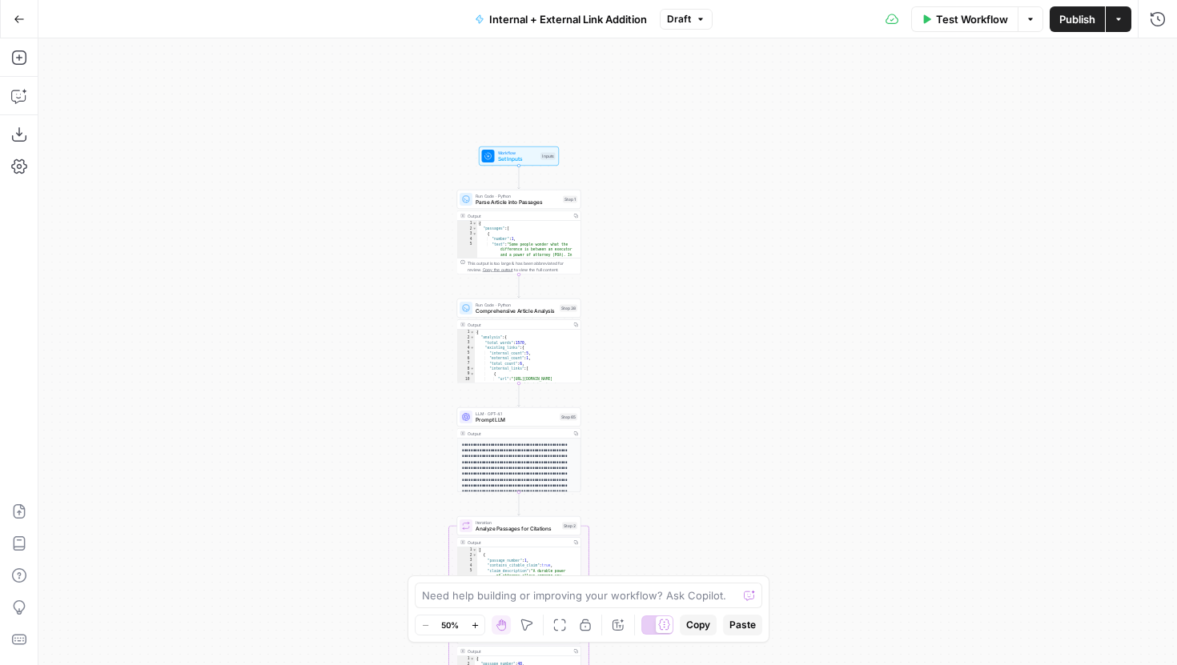
drag, startPoint x: 757, startPoint y: 190, endPoint x: 757, endPoint y: 255, distance: 65.6
click at [757, 255] on div "true false false true Workflow Set Inputs Inputs Run Code · Python Parse Articl…" at bounding box center [607, 351] width 1138 height 627
drag, startPoint x: 747, startPoint y: 311, endPoint x: 747, endPoint y: 89, distance: 222.5
click at [747, 98] on div "true false false true Workflow Set Inputs Inputs Run Code · Python Parse Articl…" at bounding box center [607, 351] width 1138 height 627
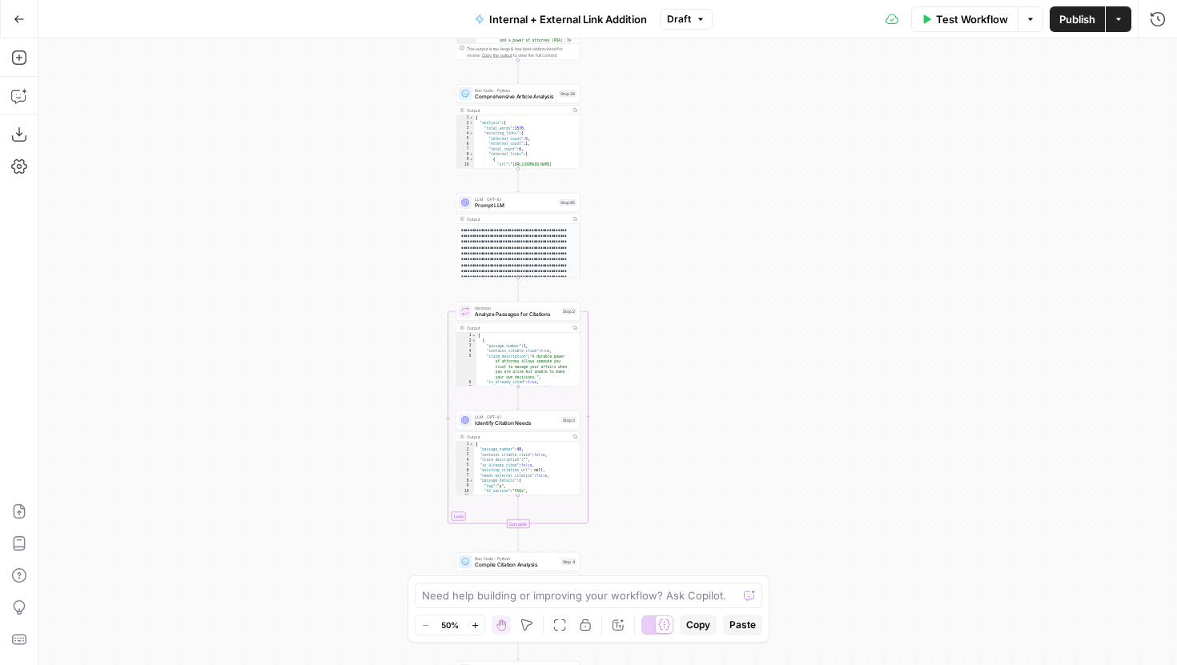
drag, startPoint x: 746, startPoint y: 416, endPoint x: 746, endPoint y: 177, distance: 239.4
click at [746, 179] on div "true false false true Workflow Set Inputs Inputs Run Code · Python Parse Articl…" at bounding box center [607, 351] width 1138 height 627
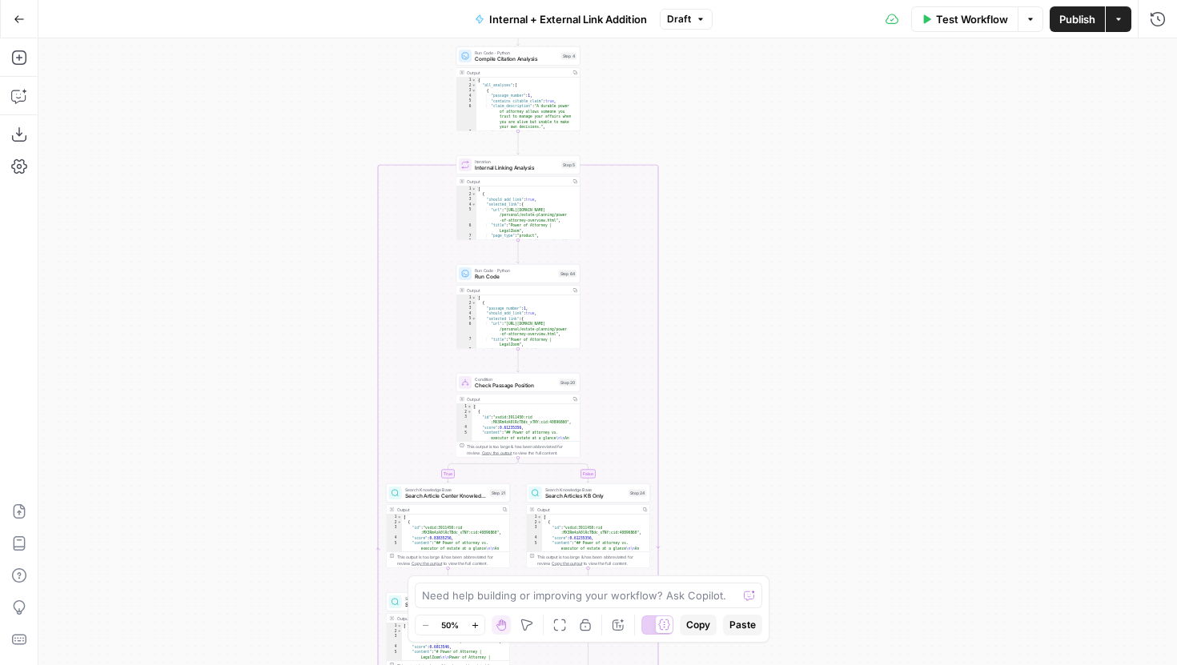
click at [746, 110] on div "true false false true Workflow Set Inputs Inputs Run Code · Python Parse Articl…" at bounding box center [607, 351] width 1138 height 627
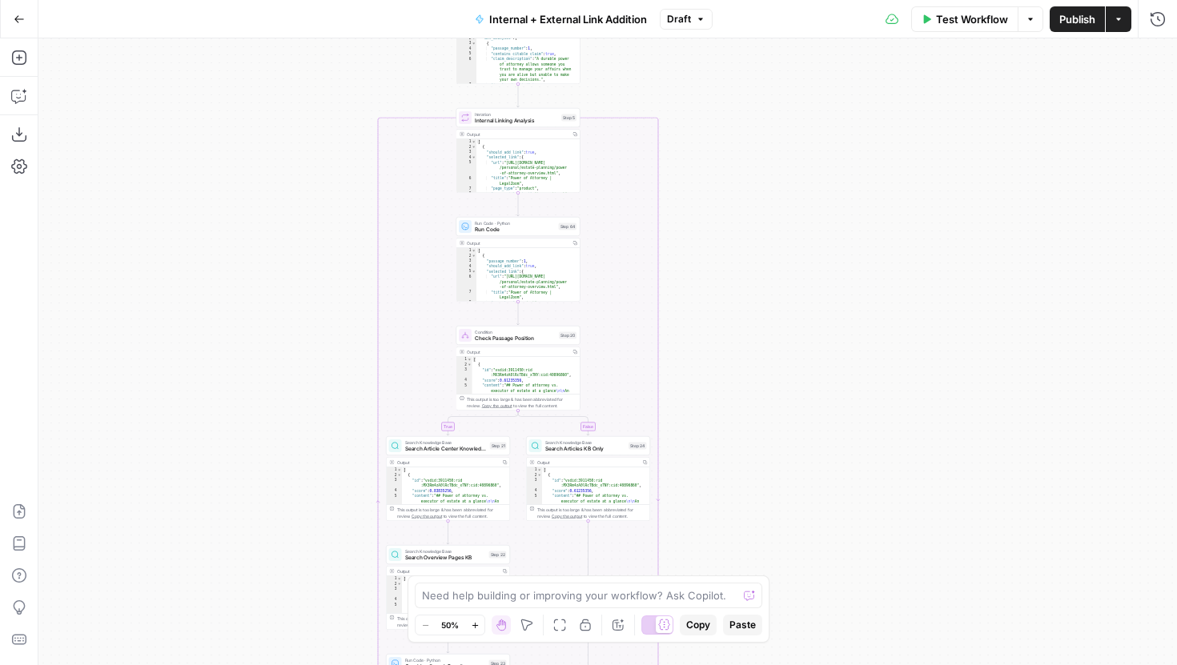
drag, startPoint x: 769, startPoint y: 365, endPoint x: 769, endPoint y: 99, distance: 265.8
click at [769, 99] on div "true false false true Workflow Set Inputs Inputs Run Code · Python Parse Articl…" at bounding box center [607, 351] width 1138 height 627
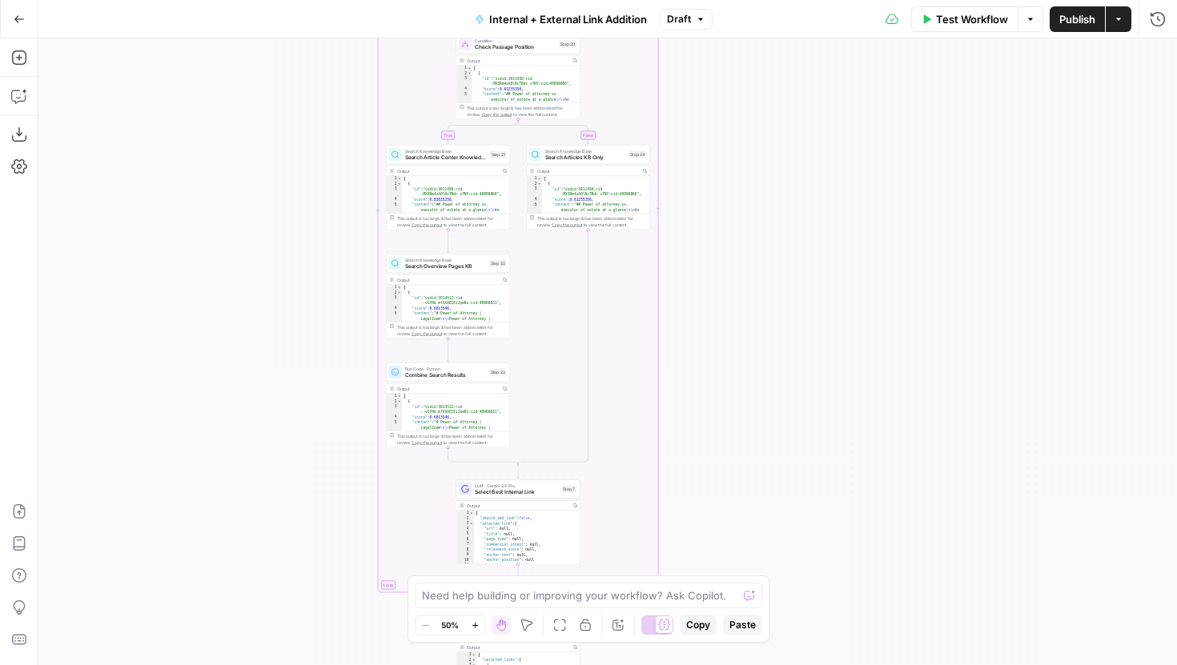
drag, startPoint x: 777, startPoint y: 358, endPoint x: 777, endPoint y: 149, distance: 208.9
click at [777, 126] on div "true false false true Workflow Set Inputs Inputs Run Code · Python Parse Articl…" at bounding box center [607, 351] width 1138 height 627
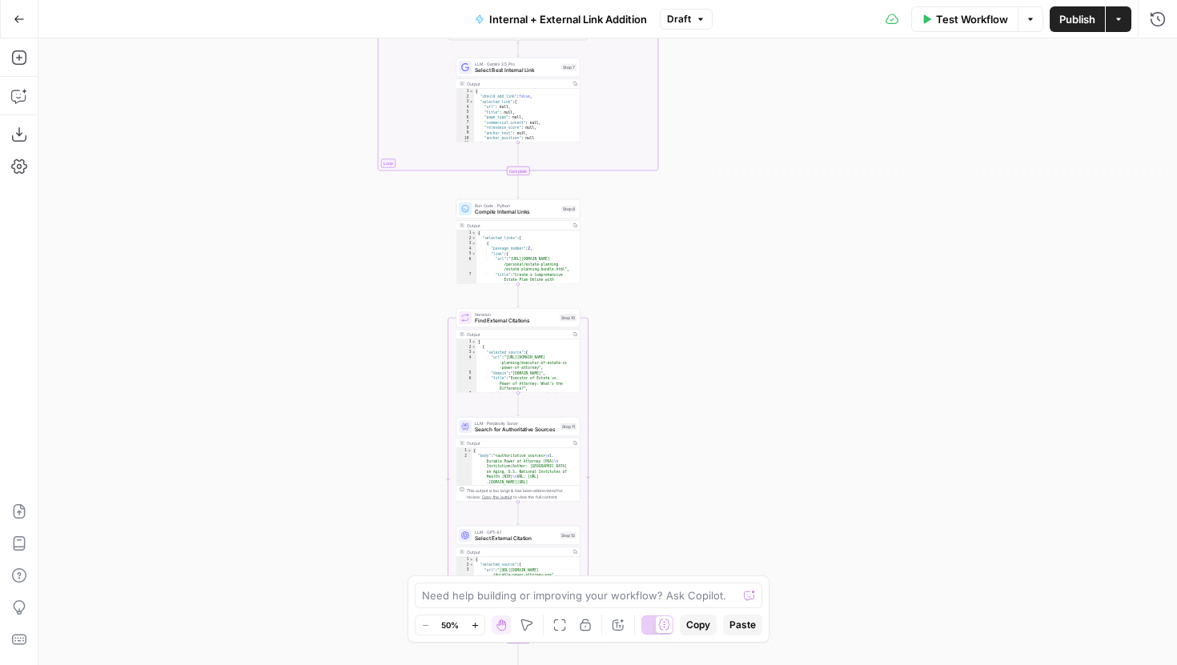
drag, startPoint x: 777, startPoint y: 331, endPoint x: 777, endPoint y: 88, distance: 242.6
click at [777, 93] on div "true false false true Workflow Set Inputs Inputs Run Code · Python Parse Articl…" at bounding box center [607, 351] width 1138 height 627
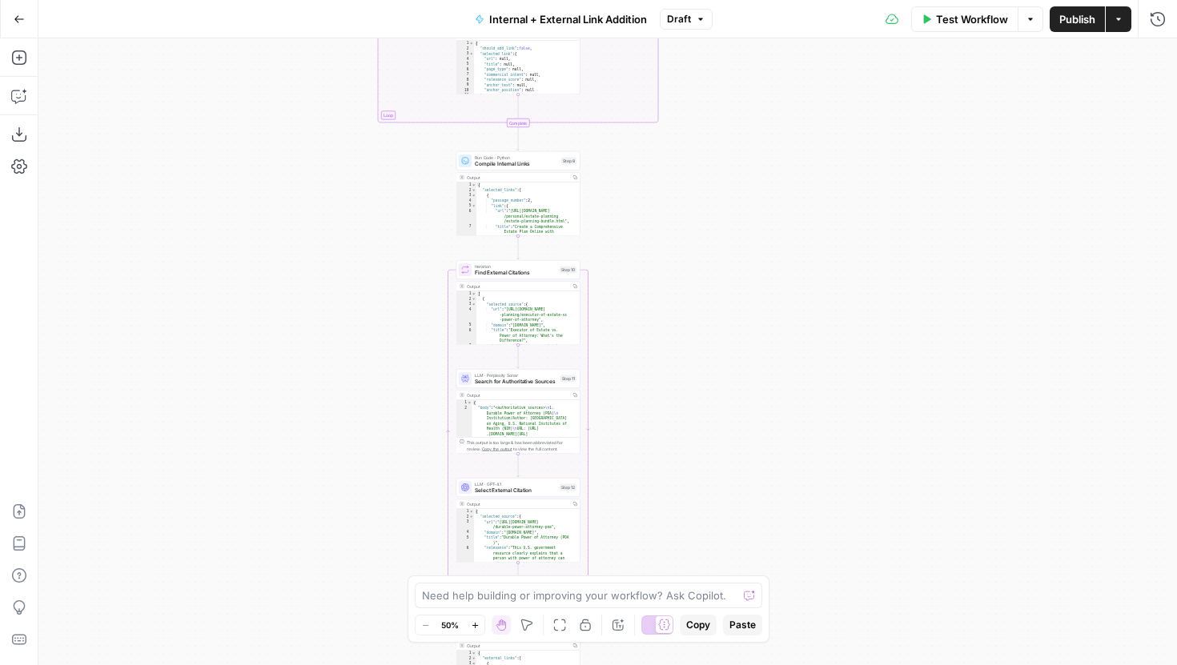
drag, startPoint x: 781, startPoint y: 106, endPoint x: 781, endPoint y: 65, distance: 41.6
click at [781, 72] on div "true false false true Workflow Set Inputs Inputs Run Code · Python Parse Articl…" at bounding box center [607, 351] width 1138 height 627
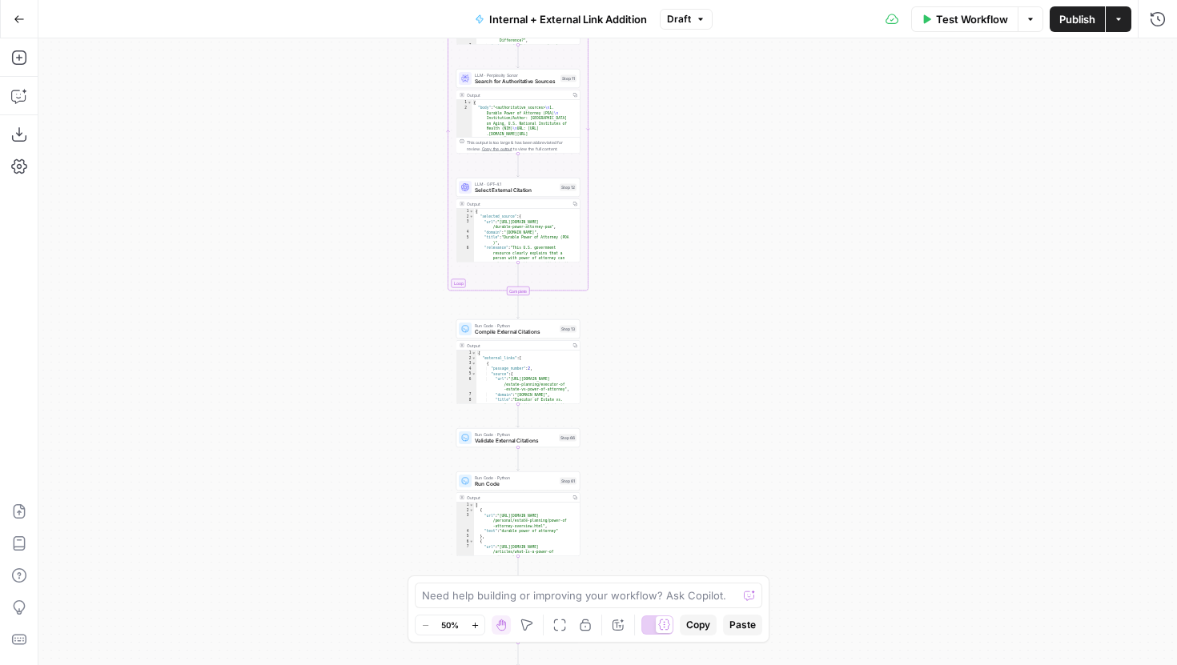
drag, startPoint x: 781, startPoint y: 379, endPoint x: 781, endPoint y: 67, distance: 312.2
click at [781, 73] on div "true false false true Workflow Set Inputs Inputs Run Code · Python Parse Articl…" at bounding box center [607, 351] width 1138 height 627
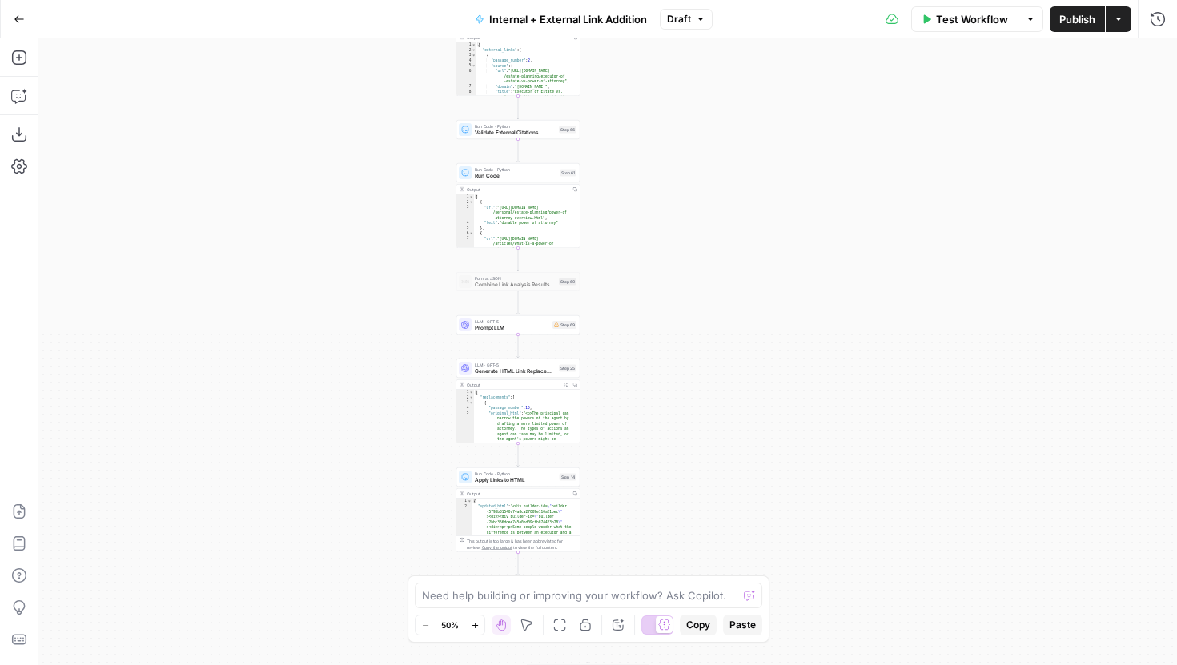
drag, startPoint x: 781, startPoint y: 361, endPoint x: 781, endPoint y: 214, distance: 147.3
click at [781, 215] on div "true false false true Workflow Set Inputs Inputs Run Code · Python Parse Articl…" at bounding box center [607, 351] width 1138 height 627
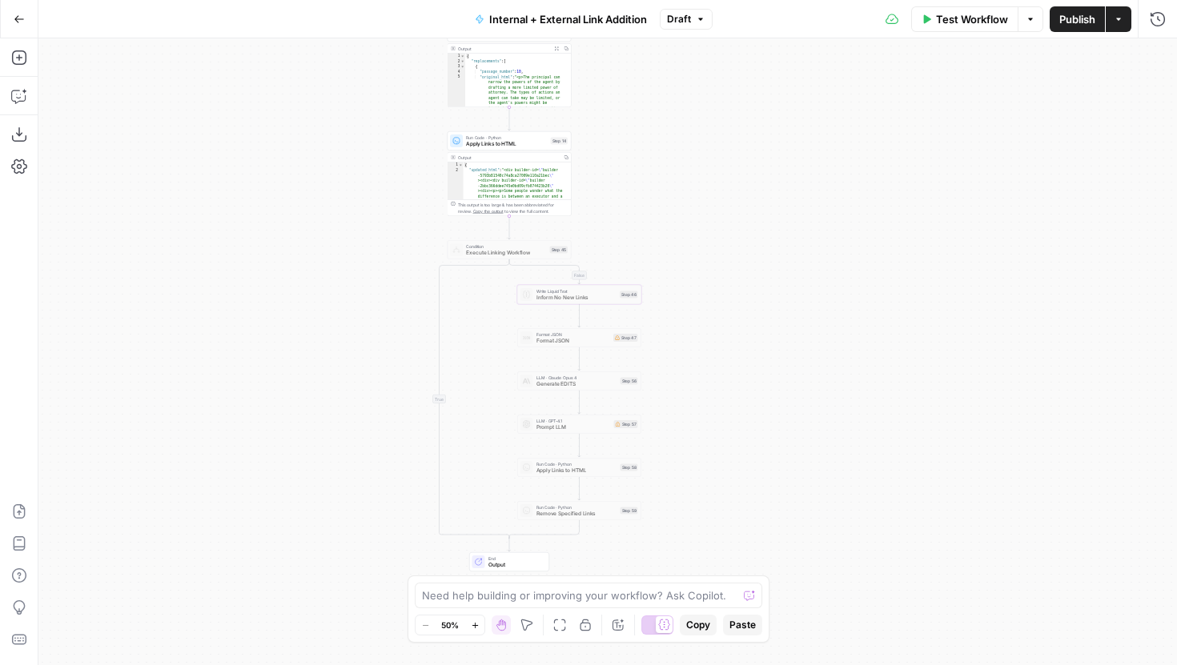
drag, startPoint x: 806, startPoint y: 371, endPoint x: 798, endPoint y: 179, distance: 193.1
click at [798, 178] on div "true false false true Workflow Set Inputs Inputs Run Code · Python Parse Articl…" at bounding box center [607, 351] width 1138 height 627
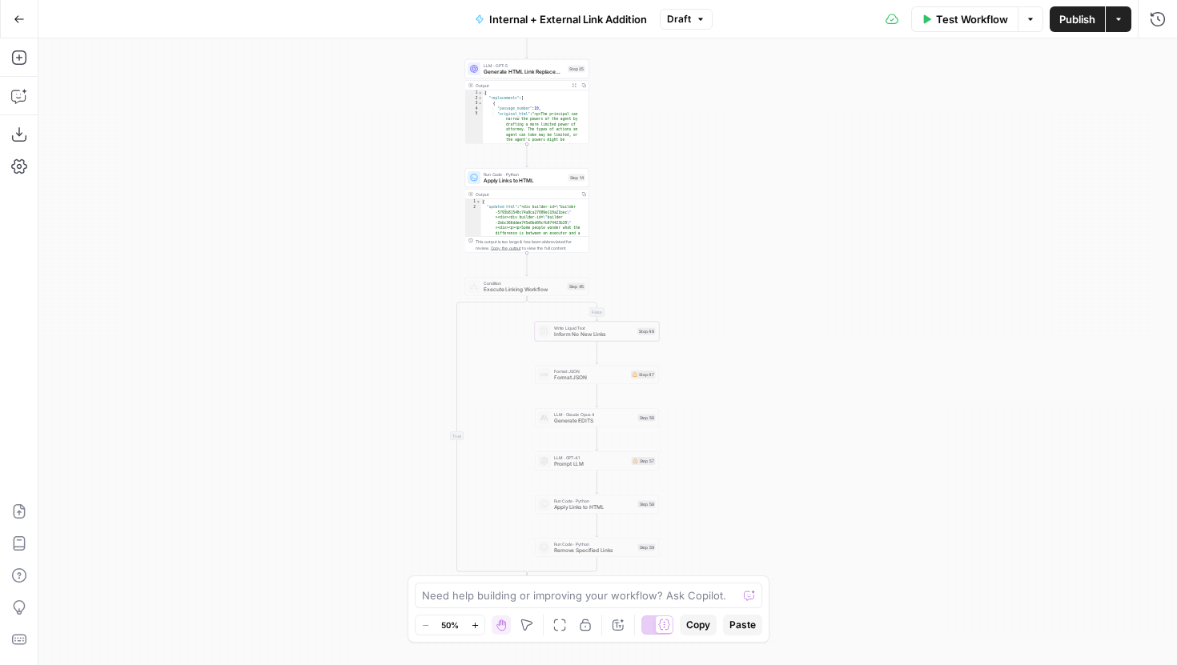
drag, startPoint x: 798, startPoint y: 179, endPoint x: 846, endPoint y: 446, distance: 271.7
click at [846, 446] on div "true false false true Workflow Set Inputs Inputs Run Code · Python Parse Articl…" at bounding box center [607, 351] width 1138 height 627
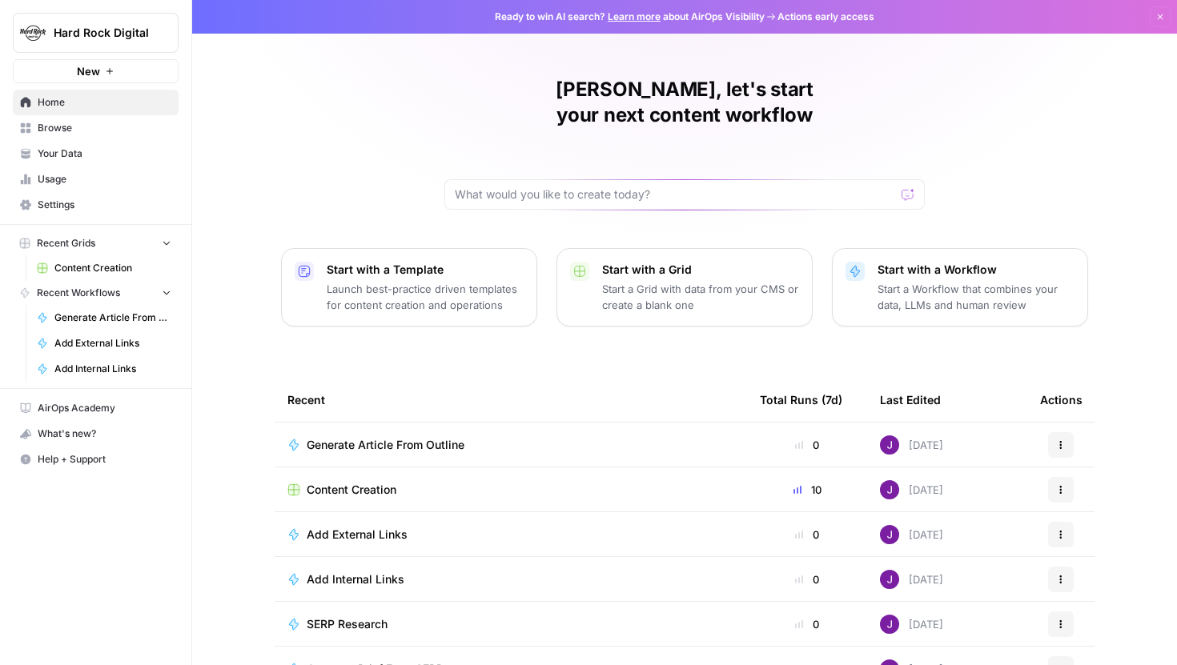
click at [150, 37] on span "Hard Rock Digital" at bounding box center [102, 33] width 97 height 16
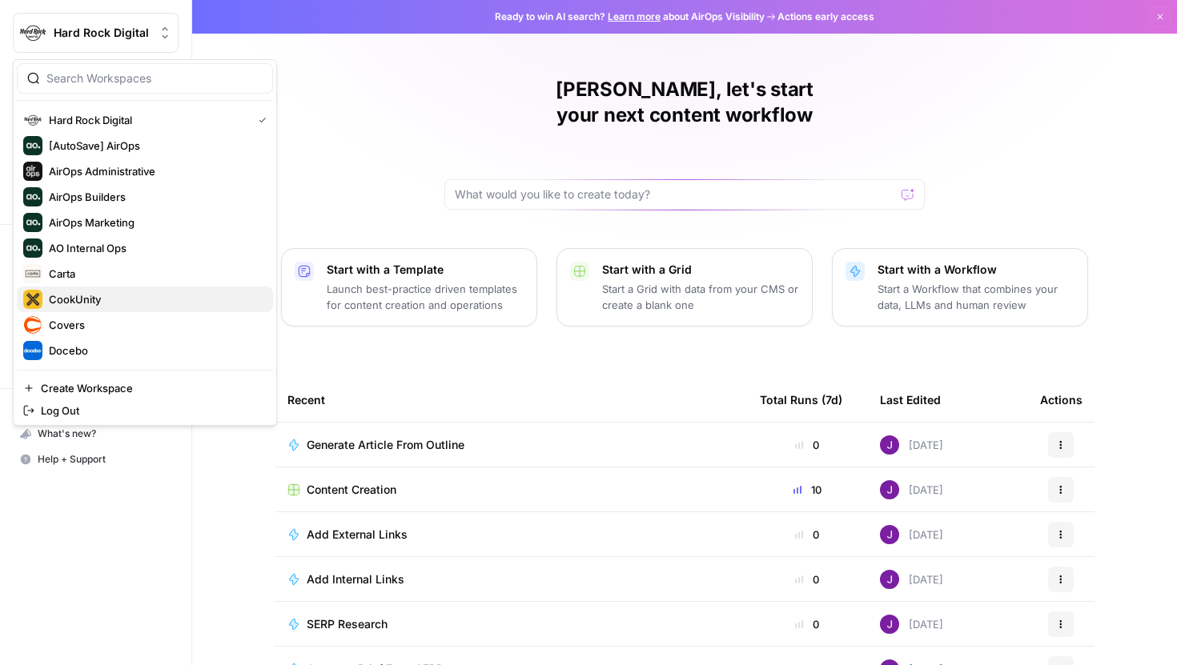
scroll to position [359, 0]
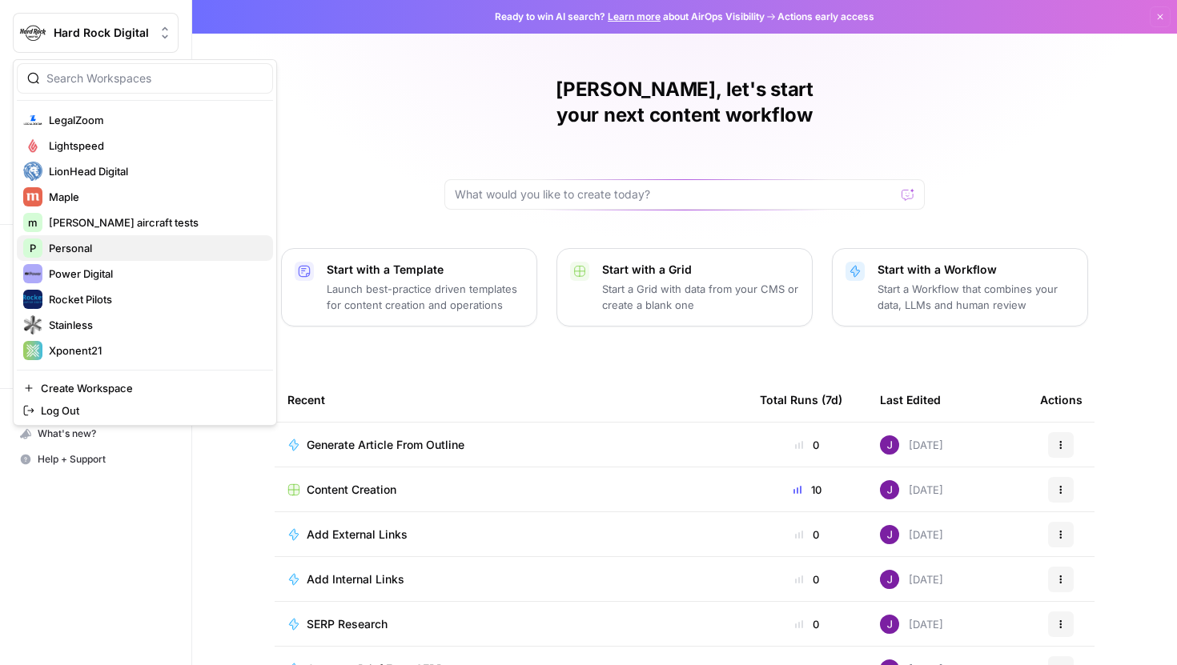
click at [98, 250] on span "Personal" at bounding box center [154, 248] width 211 height 16
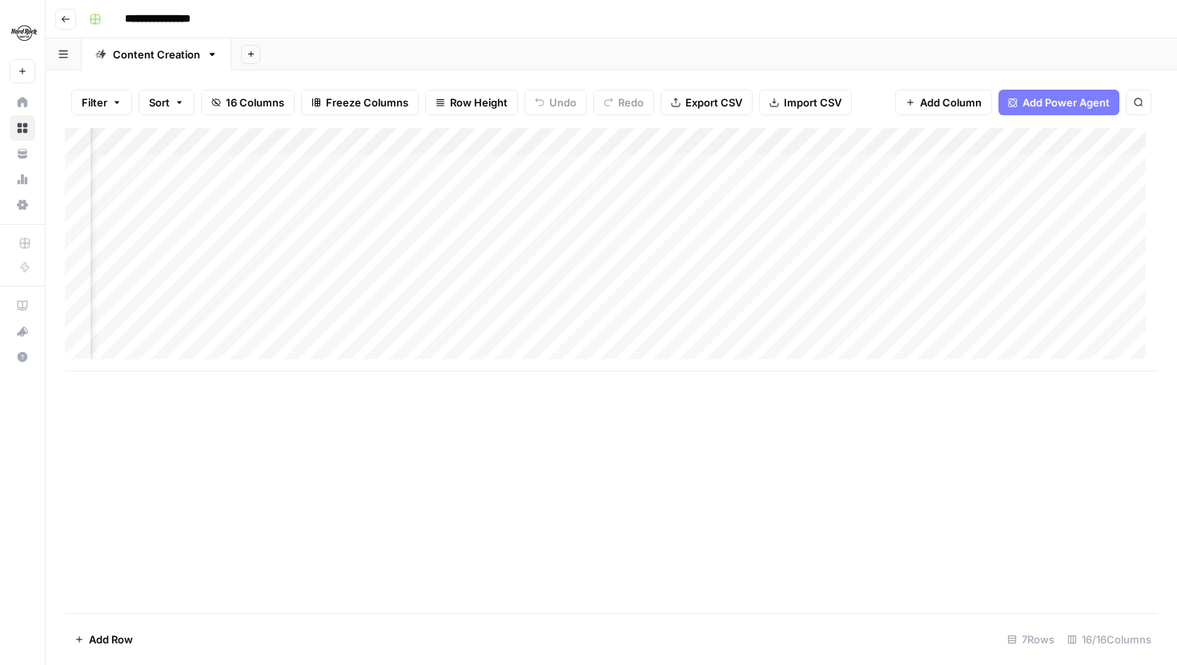
scroll to position [0, 103]
click at [649, 167] on div "Add Column" at bounding box center [611, 249] width 1093 height 243
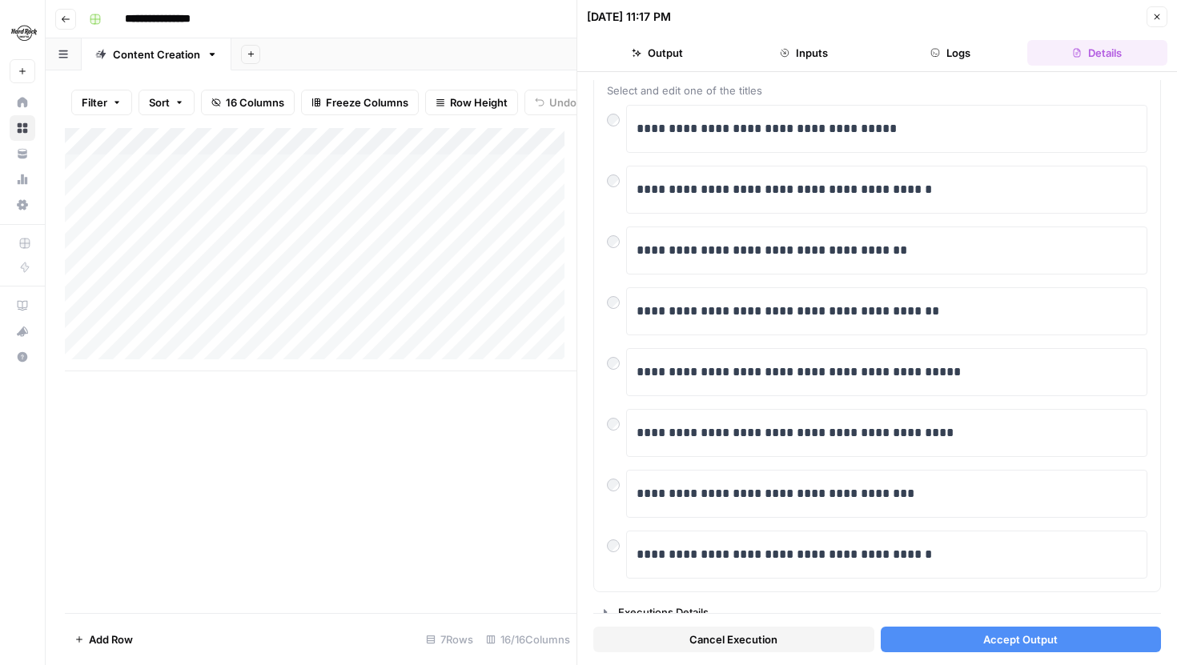
click at [1053, 643] on button "Accept Output" at bounding box center [1021, 640] width 281 height 26
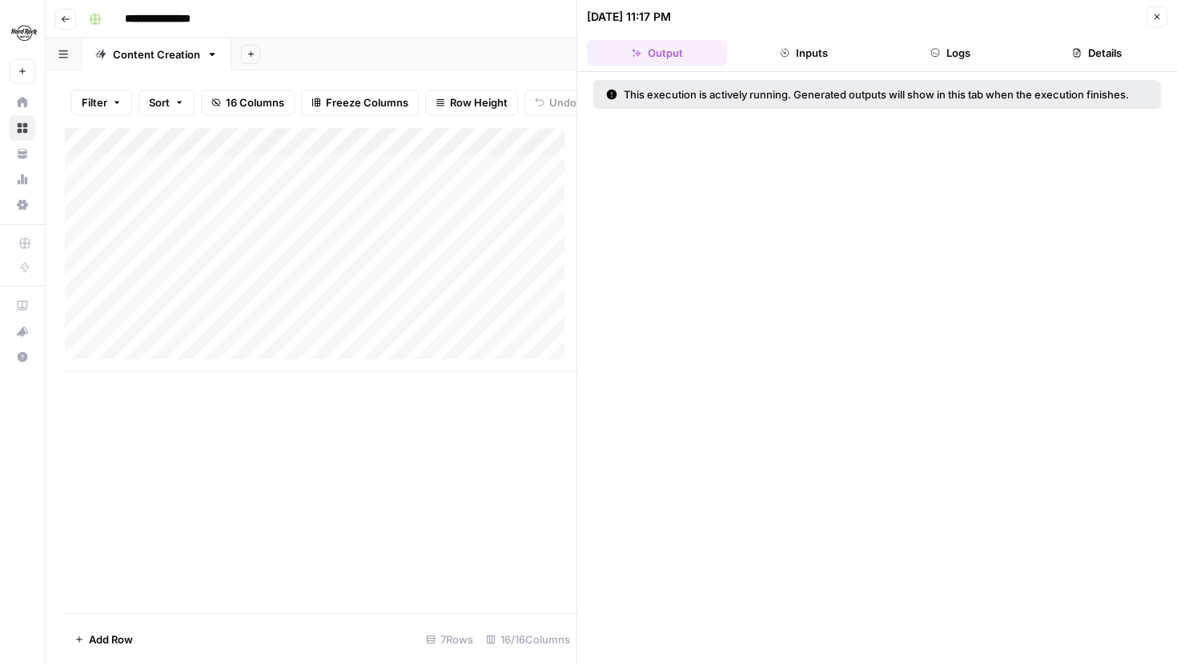
click at [1156, 21] on icon "button" at bounding box center [1157, 17] width 10 height 10
click at [1156, 21] on div "08/11/25 at 11:17 PM Close" at bounding box center [877, 16] width 580 height 21
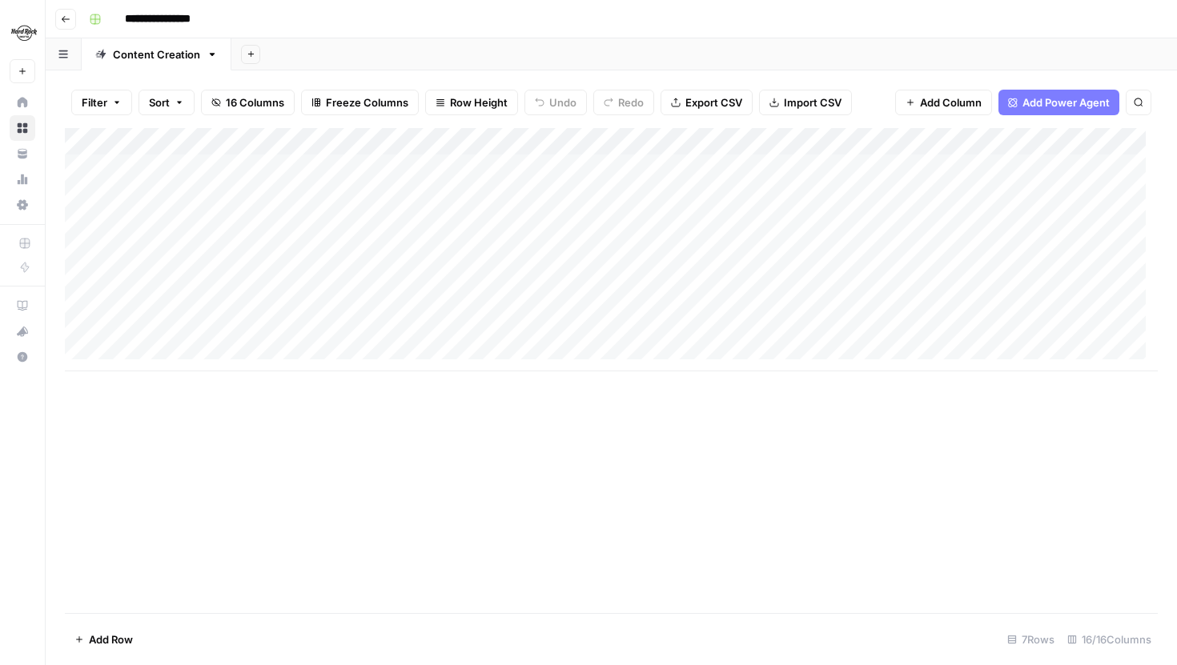
click at [756, 195] on div "Add Column" at bounding box center [611, 249] width 1093 height 243
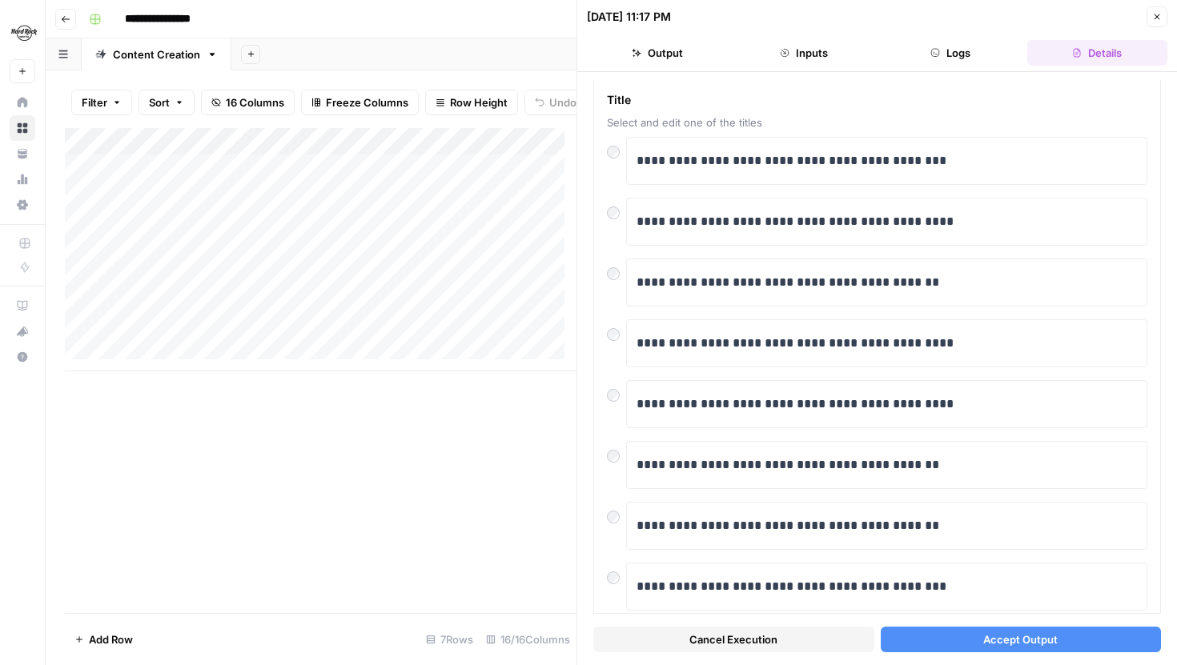
click at [1018, 635] on span "Accept Output" at bounding box center [1020, 640] width 74 height 16
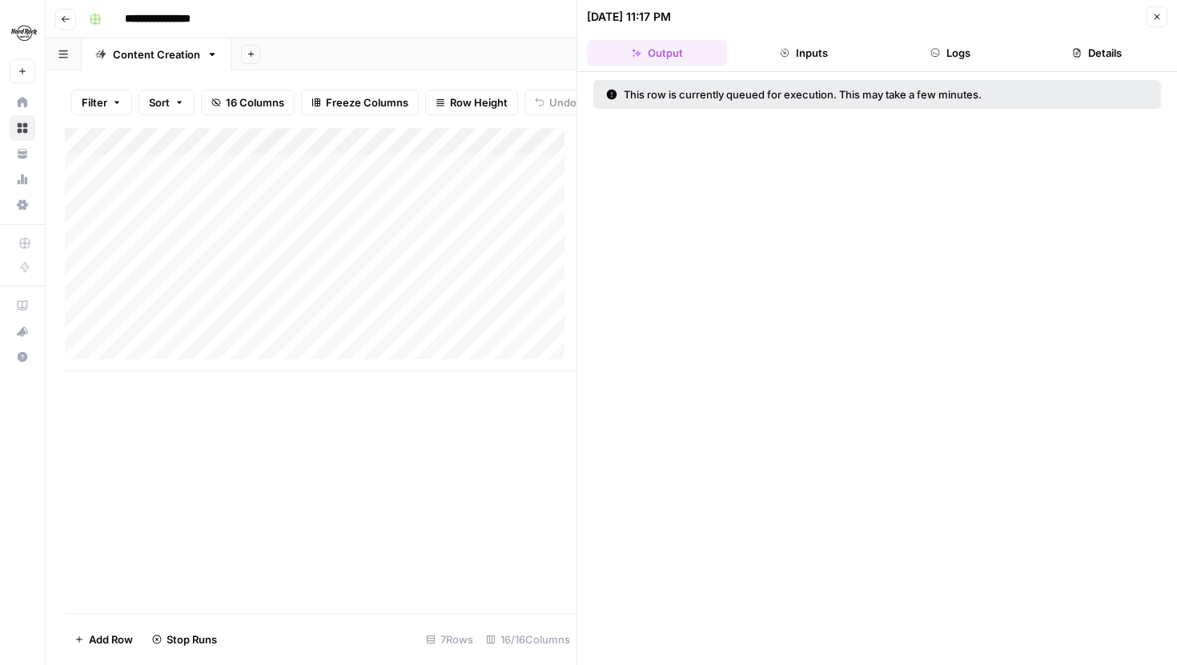
click at [1154, 15] on icon "button" at bounding box center [1157, 17] width 6 height 6
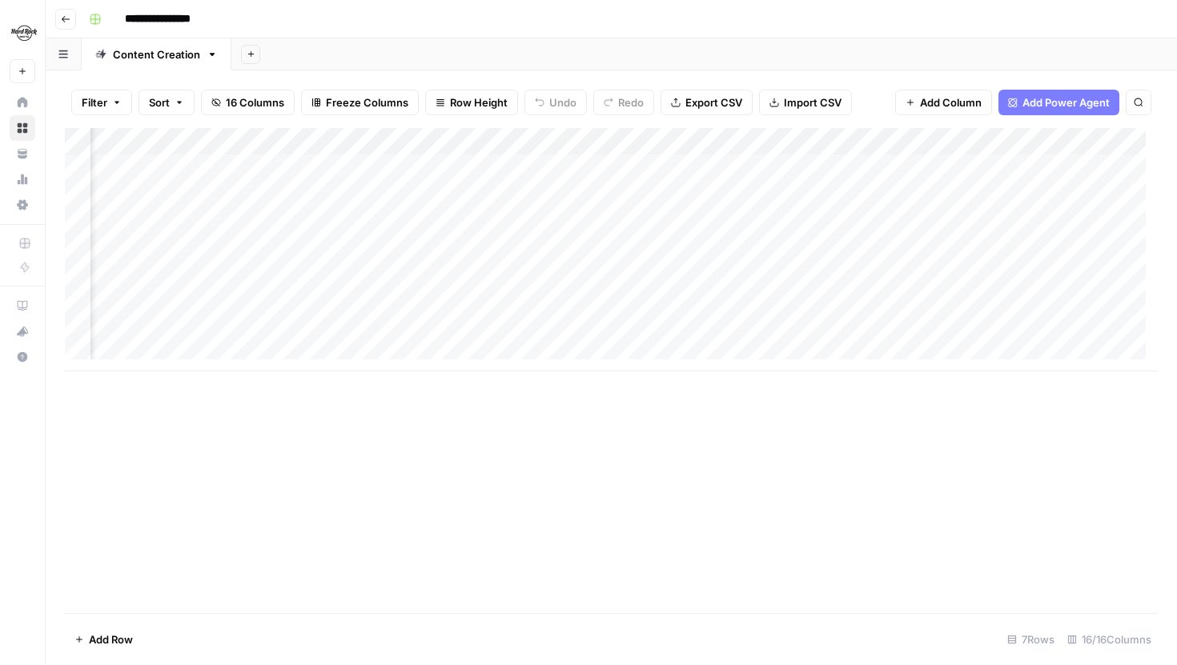
scroll to position [0, 1018]
click at [723, 220] on div "Add Column" at bounding box center [611, 249] width 1093 height 243
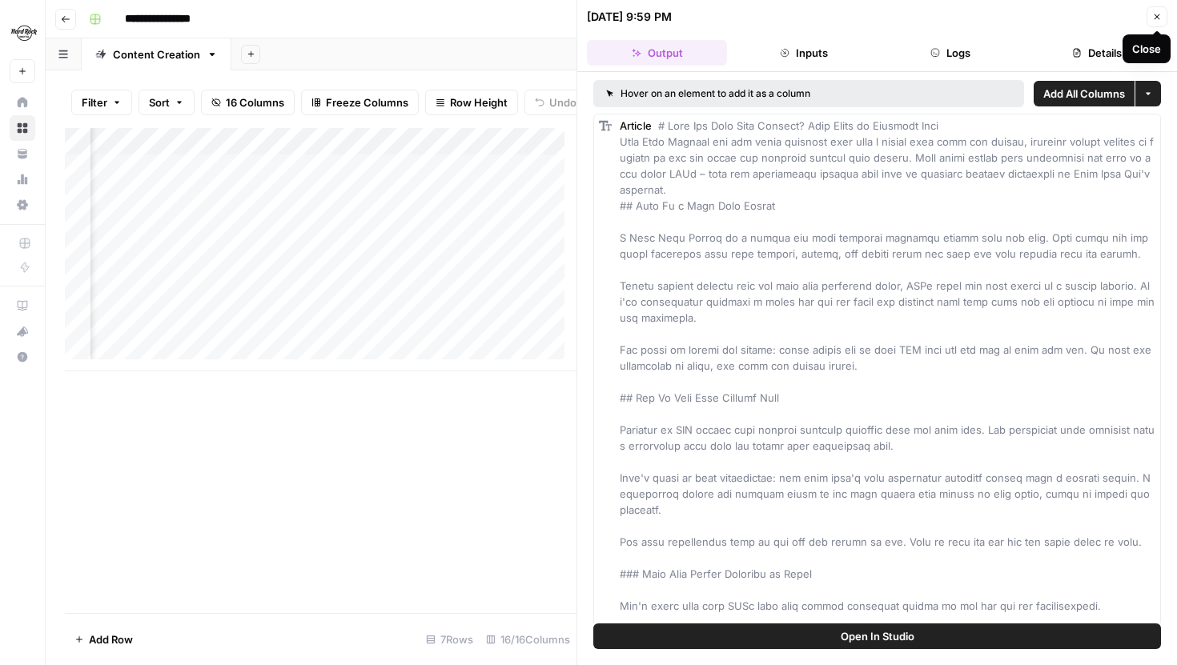
click at [1157, 14] on icon "button" at bounding box center [1157, 17] width 10 height 10
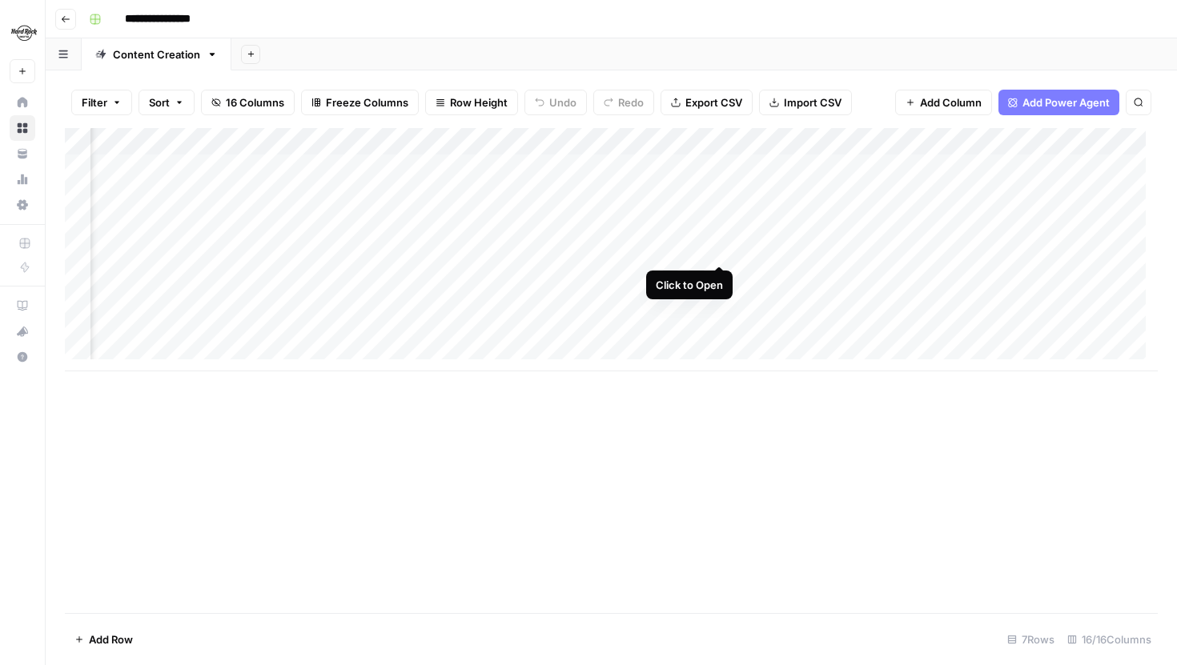
click at [719, 247] on div "Add Column" at bounding box center [611, 249] width 1093 height 243
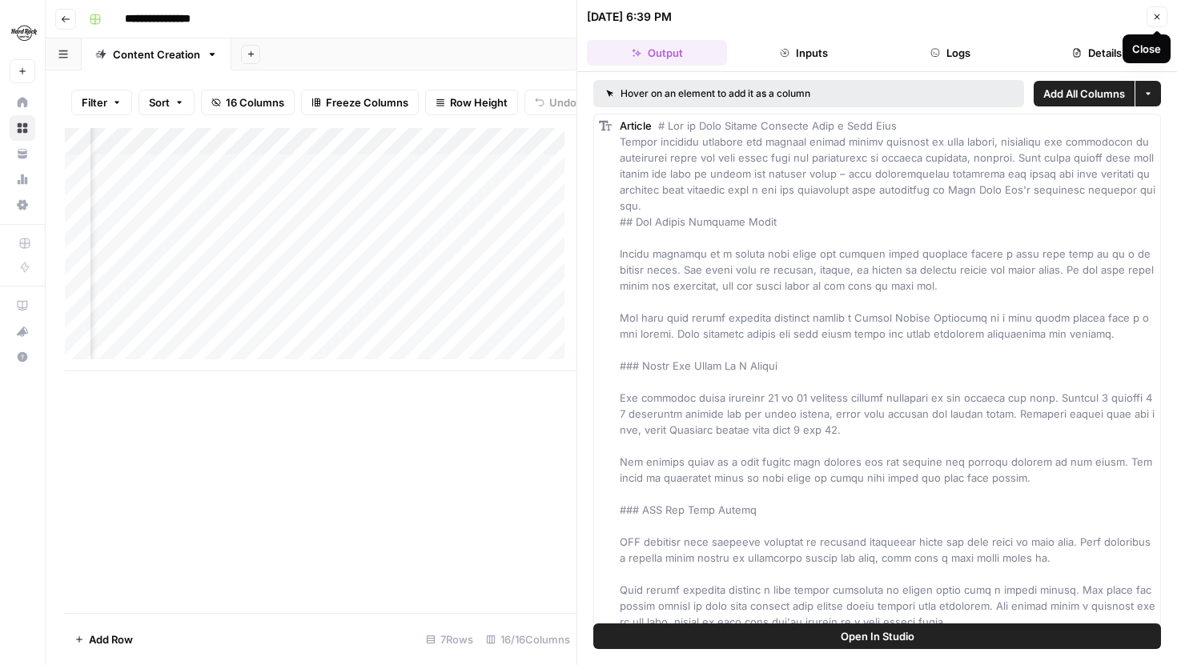
click at [1154, 16] on icon "button" at bounding box center [1157, 17] width 10 height 10
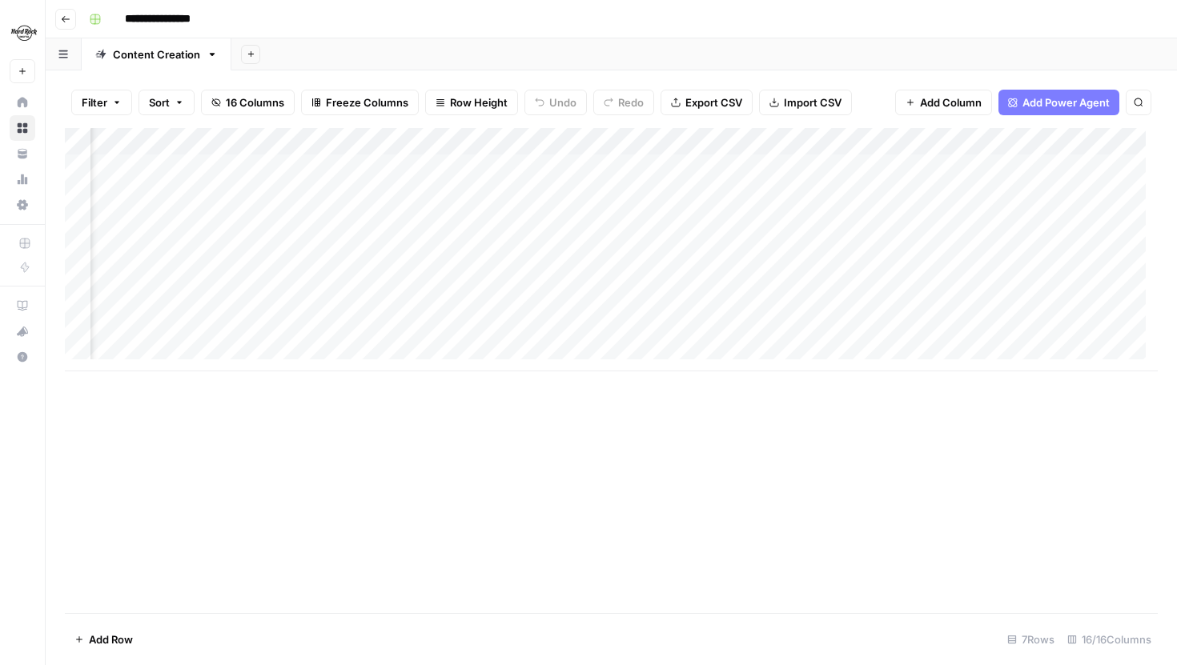
click at [878, 247] on div "Add Column" at bounding box center [611, 249] width 1093 height 243
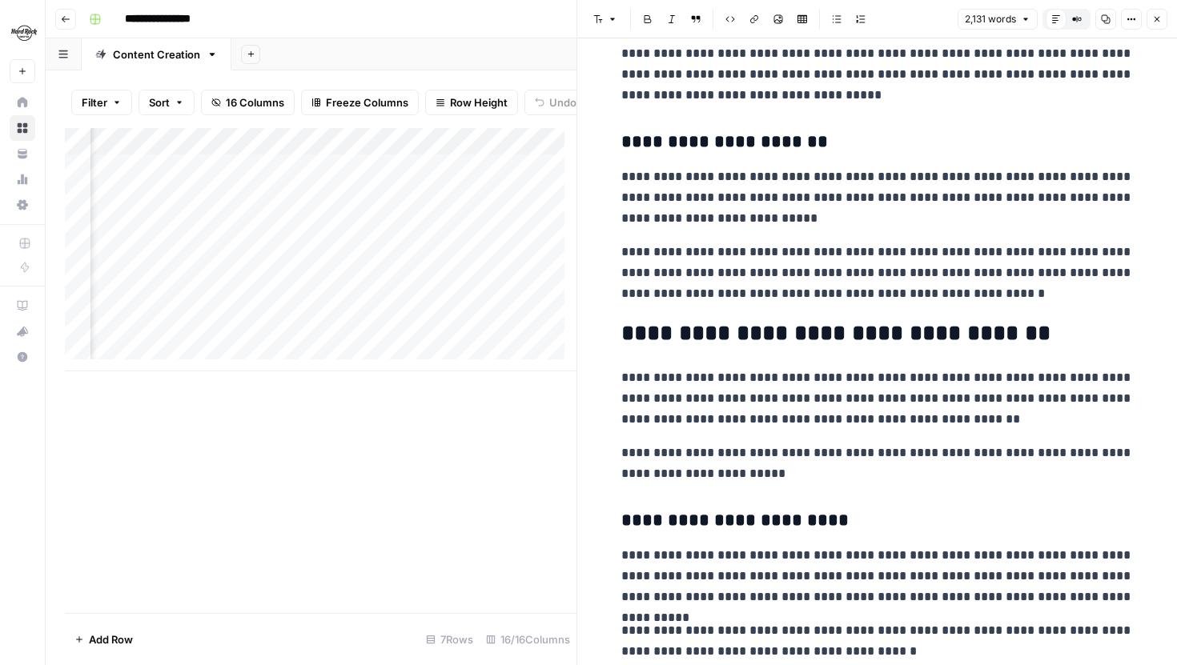
scroll to position [4830, 0]
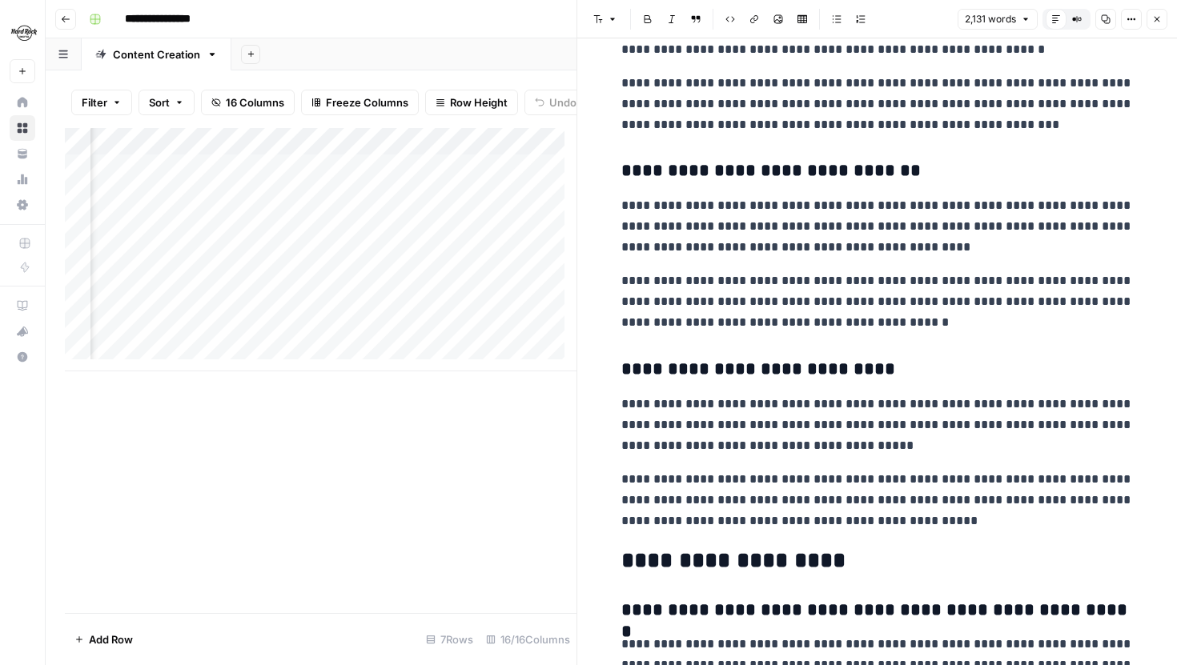
click at [1149, 11] on button "Close" at bounding box center [1156, 19] width 21 height 21
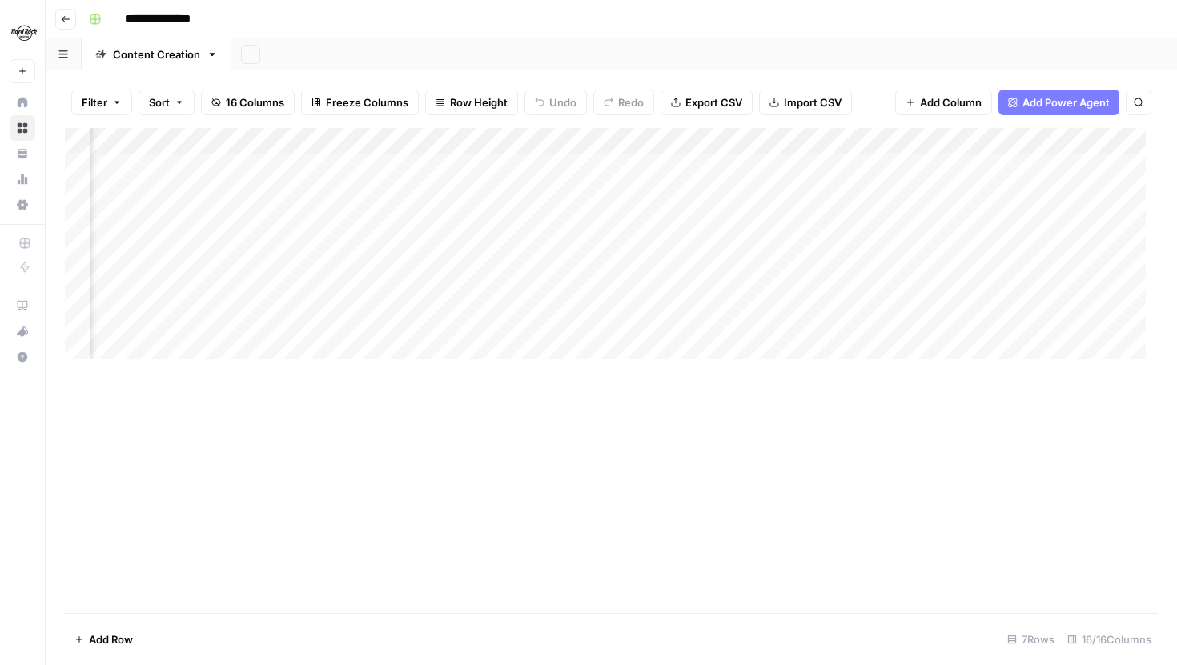
click at [881, 221] on div "Add Column" at bounding box center [611, 249] width 1093 height 243
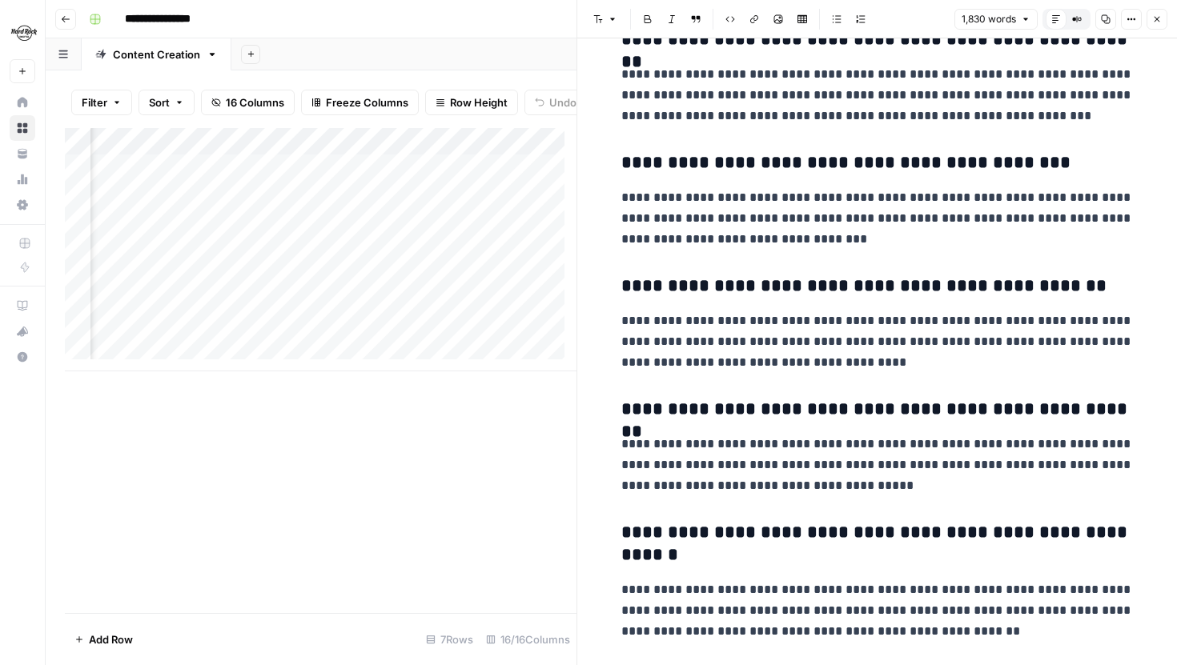
scroll to position [4448, 0]
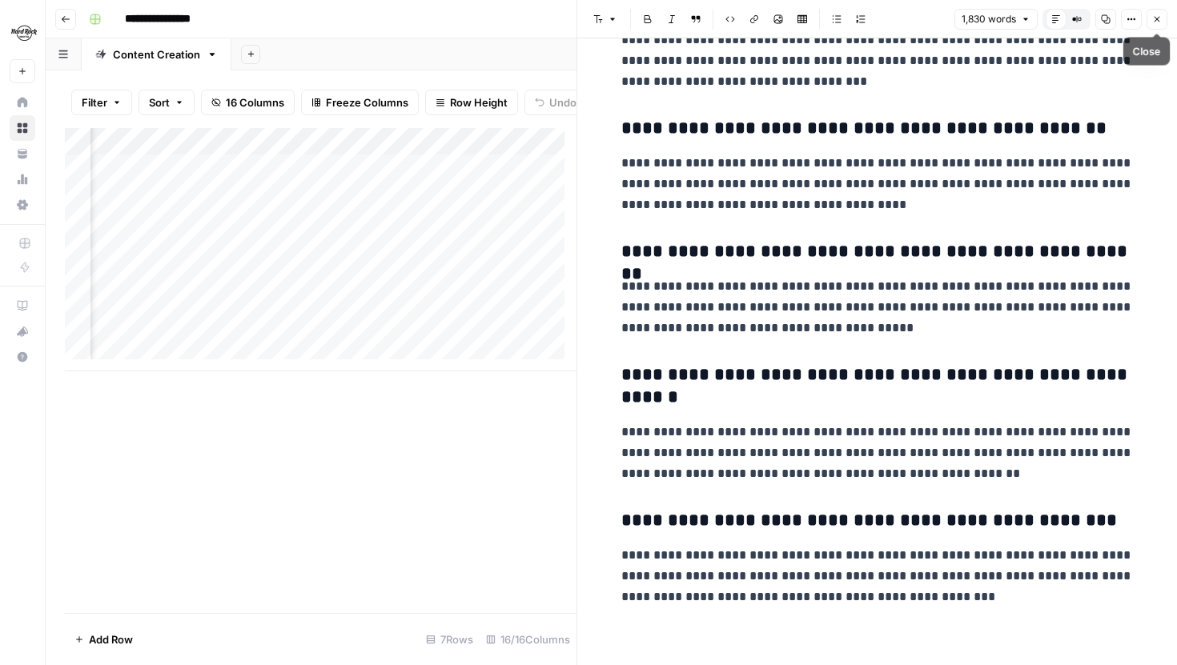
click at [1157, 19] on icon "button" at bounding box center [1157, 19] width 10 height 10
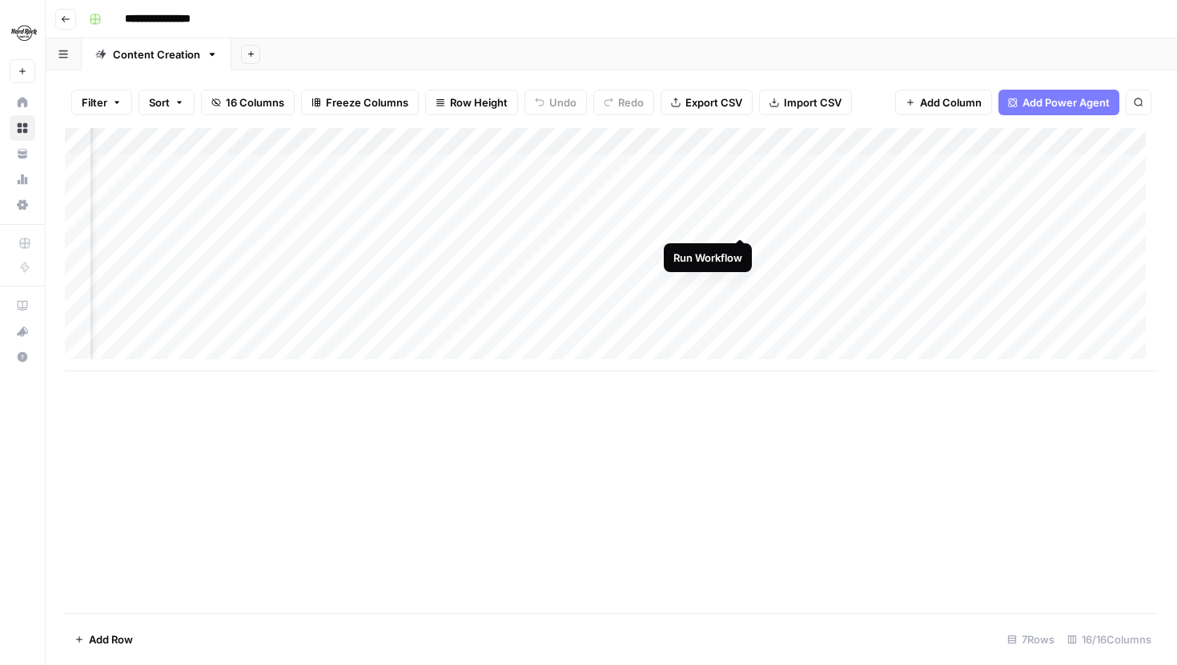
click at [738, 219] on div "Add Column" at bounding box center [611, 249] width 1093 height 243
click at [740, 251] on div "Add Column" at bounding box center [611, 249] width 1093 height 243
click at [877, 137] on div "Add Column" at bounding box center [611, 249] width 1093 height 243
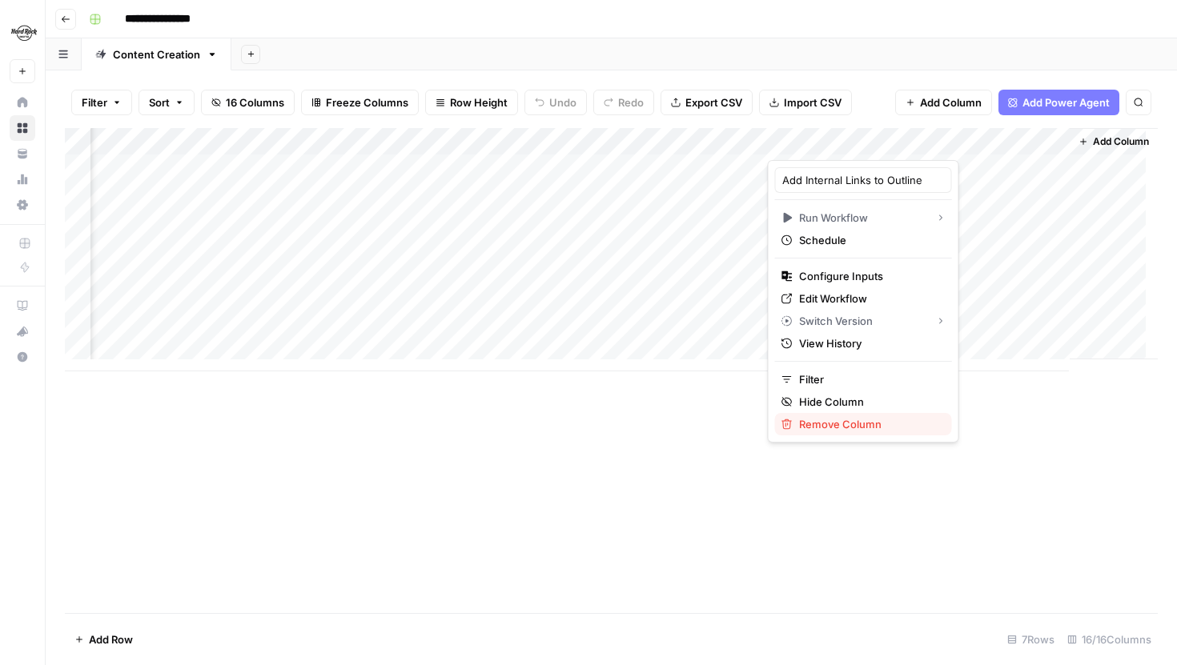
click at [827, 418] on span "Remove Column" at bounding box center [869, 424] width 140 height 16
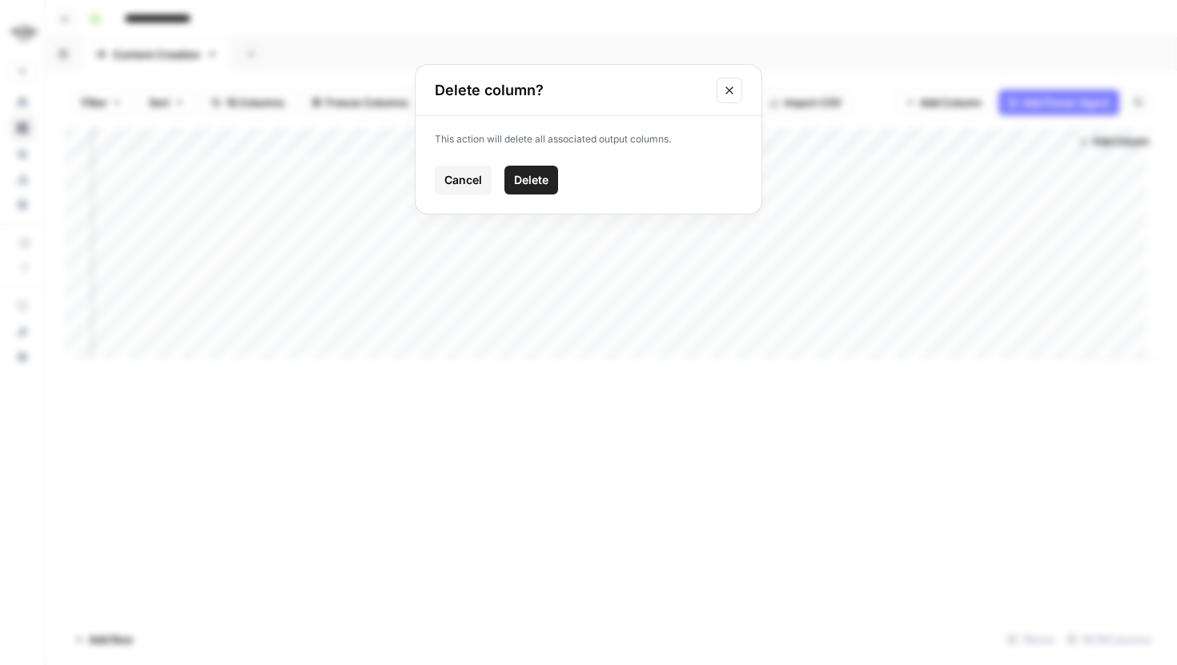
click at [541, 189] on button "Delete" at bounding box center [531, 180] width 54 height 29
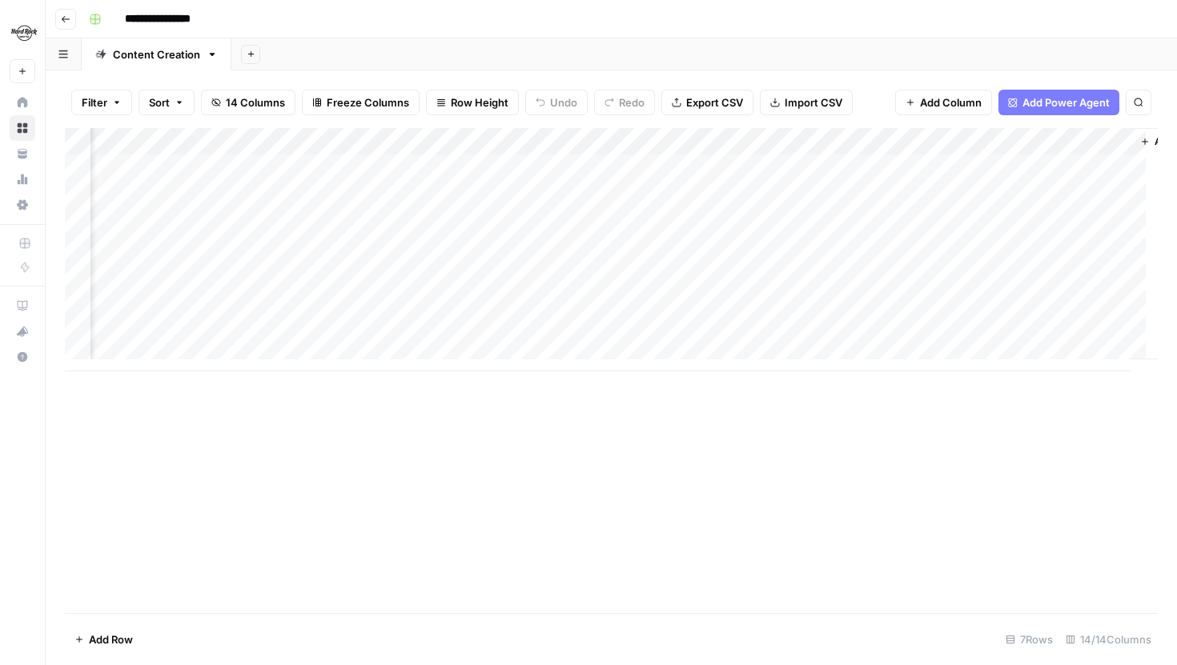
scroll to position [0, 1150]
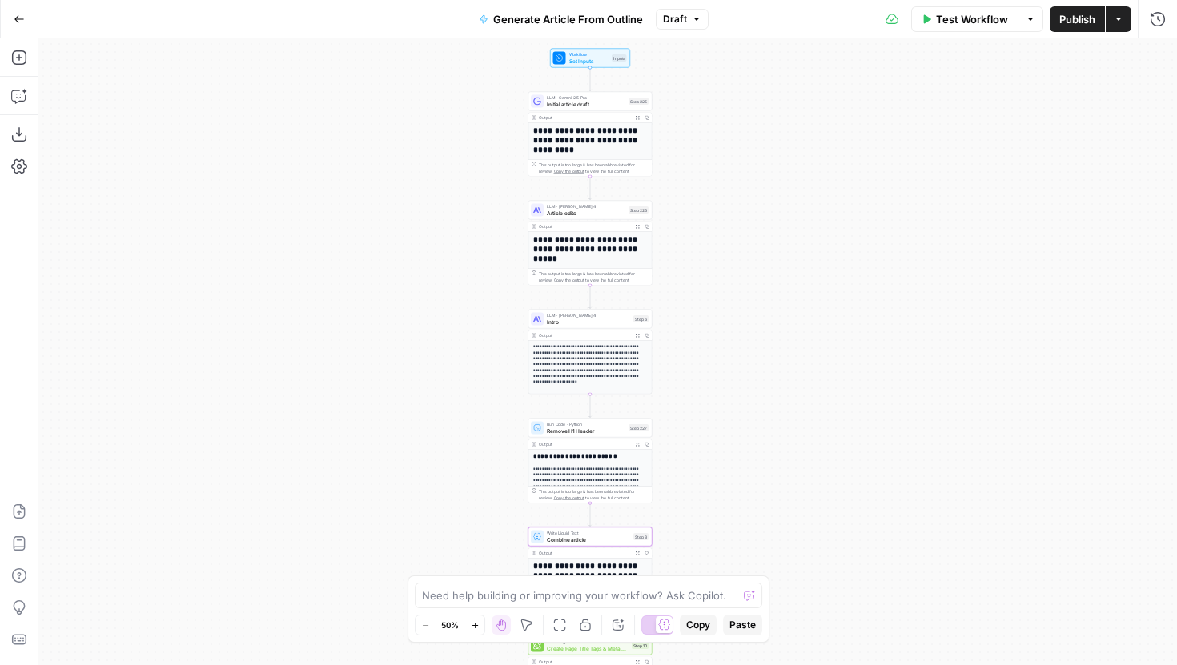
drag, startPoint x: 736, startPoint y: 259, endPoint x: 717, endPoint y: 73, distance: 187.5
click at [718, 73] on div "**********" at bounding box center [607, 351] width 1138 height 627
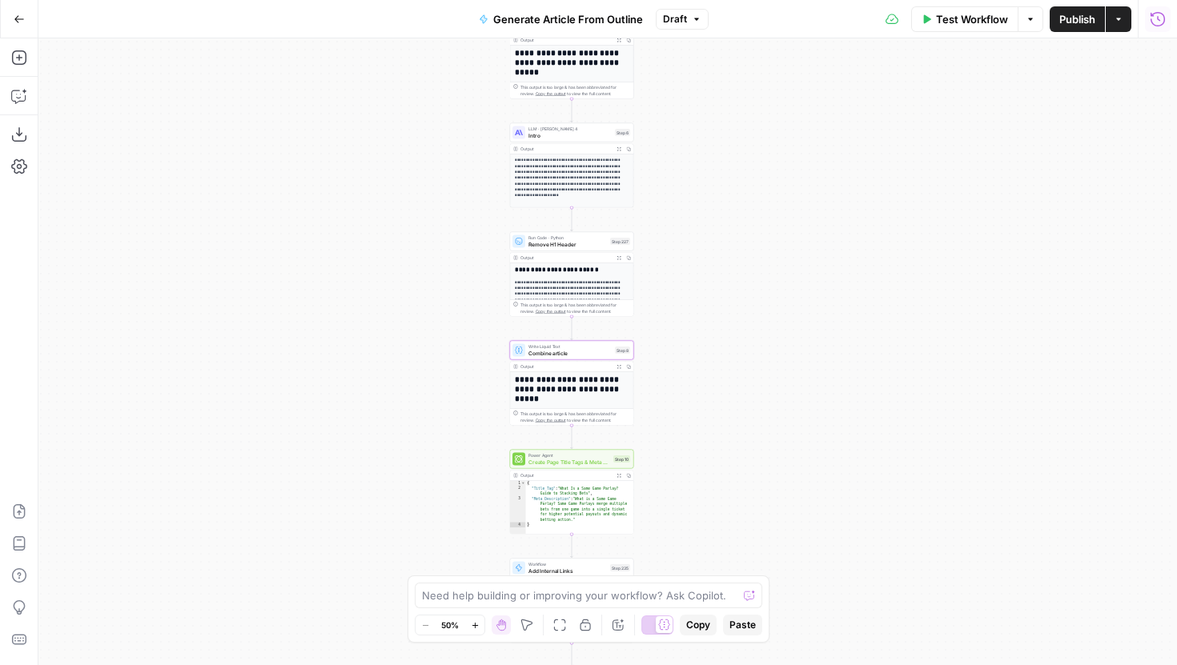
click at [1161, 15] on icon "button" at bounding box center [1158, 19] width 16 height 16
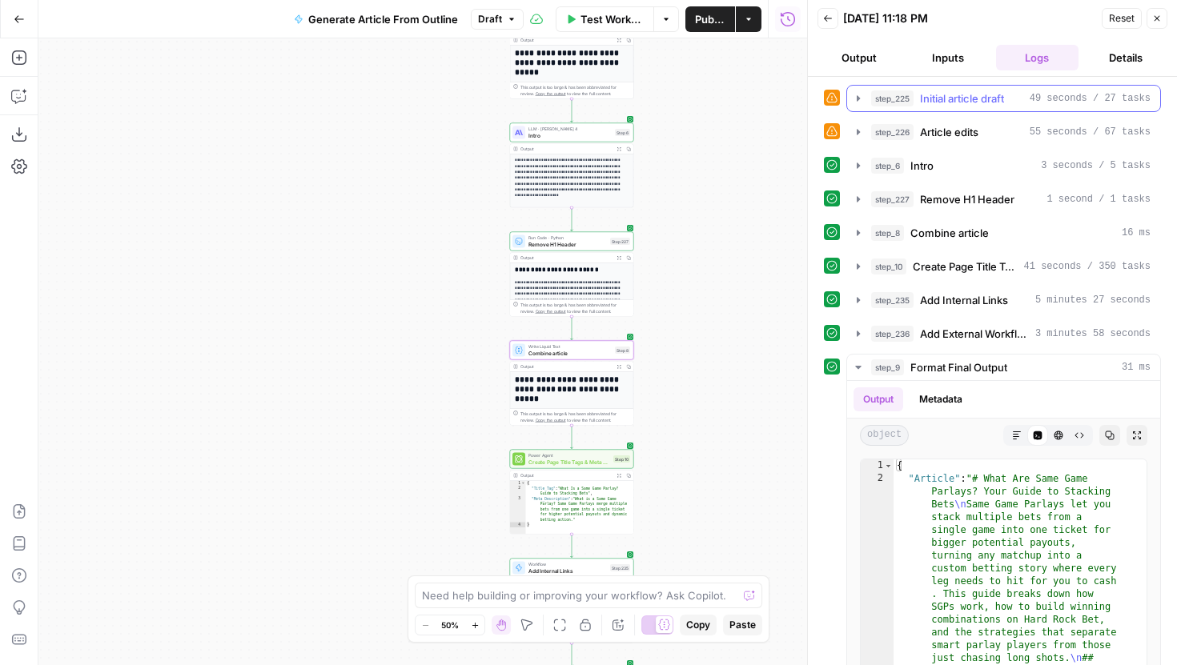
click at [854, 98] on icon "button" at bounding box center [858, 98] width 13 height 13
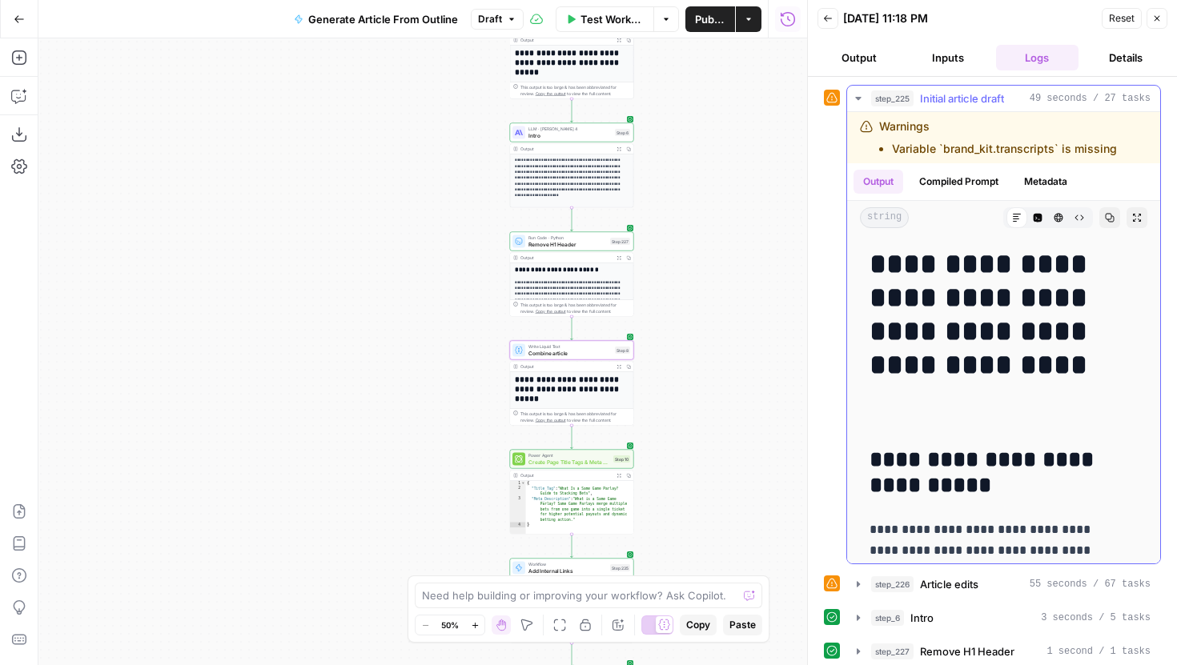
click at [856, 96] on icon "button" at bounding box center [858, 98] width 13 height 13
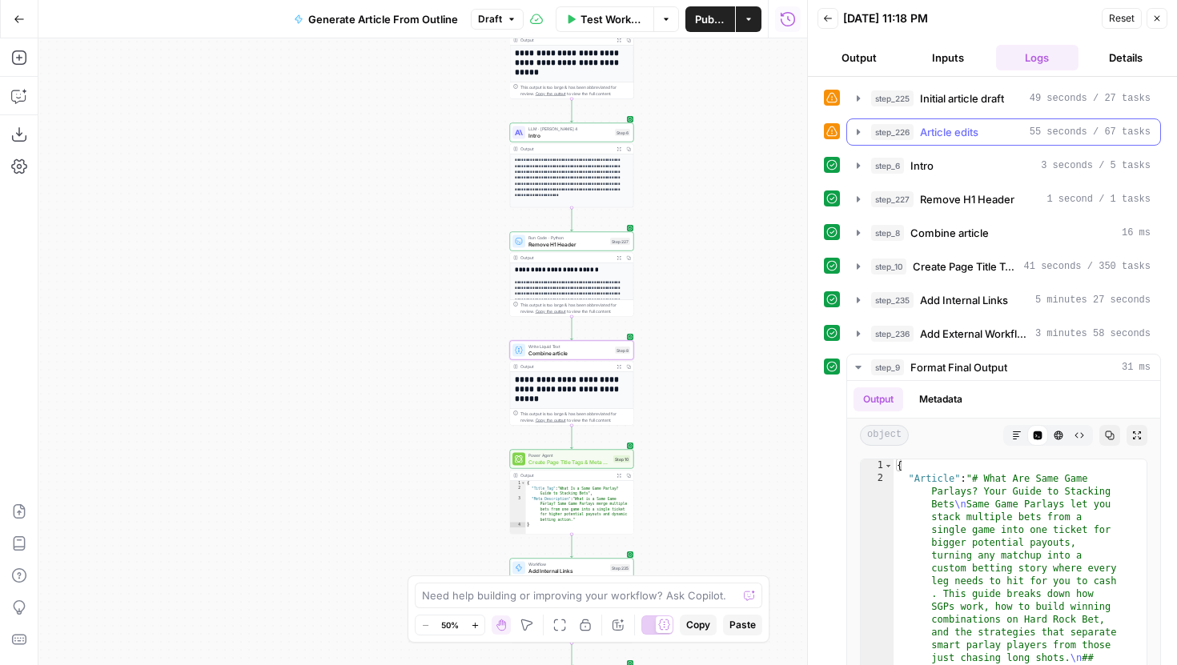
click at [859, 119] on button "step_226 Article edits 55 seconds / 67 tasks" at bounding box center [1003, 132] width 313 height 26
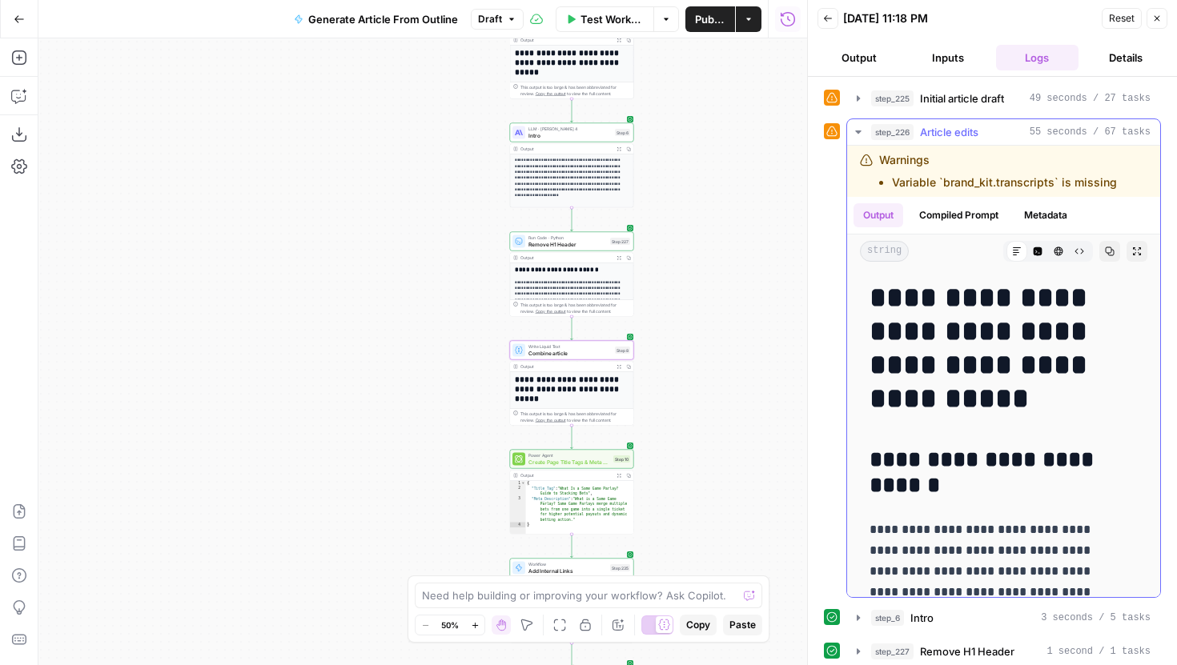
click at [859, 130] on icon "button" at bounding box center [858, 132] width 13 height 13
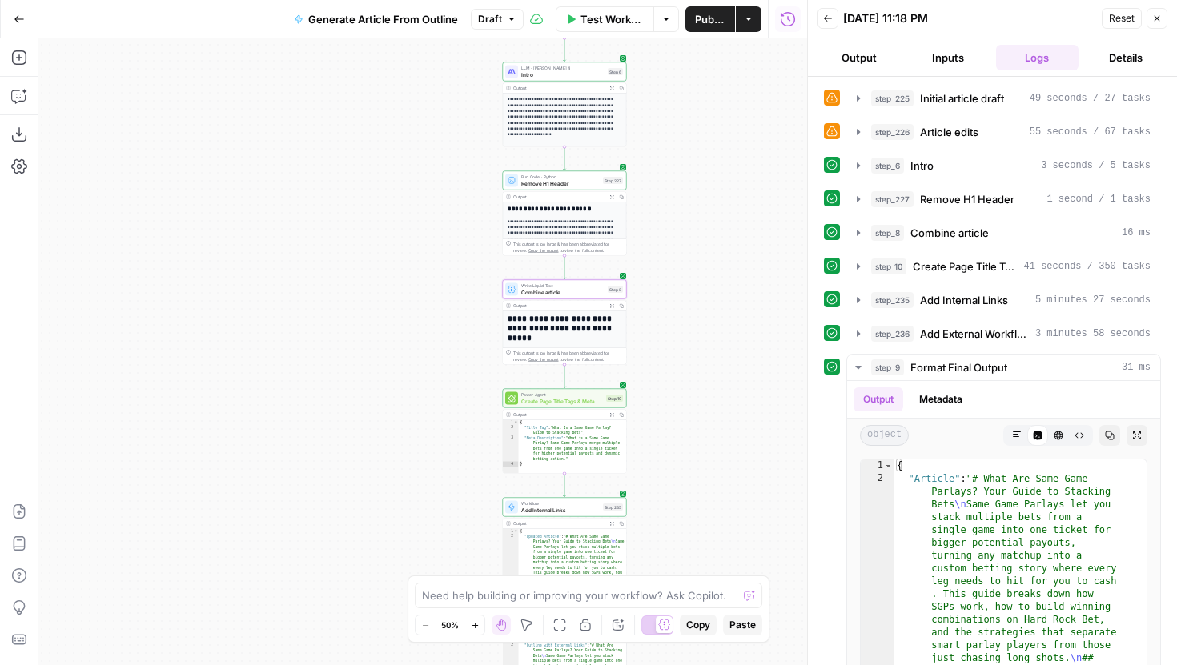
drag, startPoint x: 733, startPoint y: 285, endPoint x: 712, endPoint y: 159, distance: 128.2
click at [712, 159] on div "**********" at bounding box center [422, 351] width 769 height 627
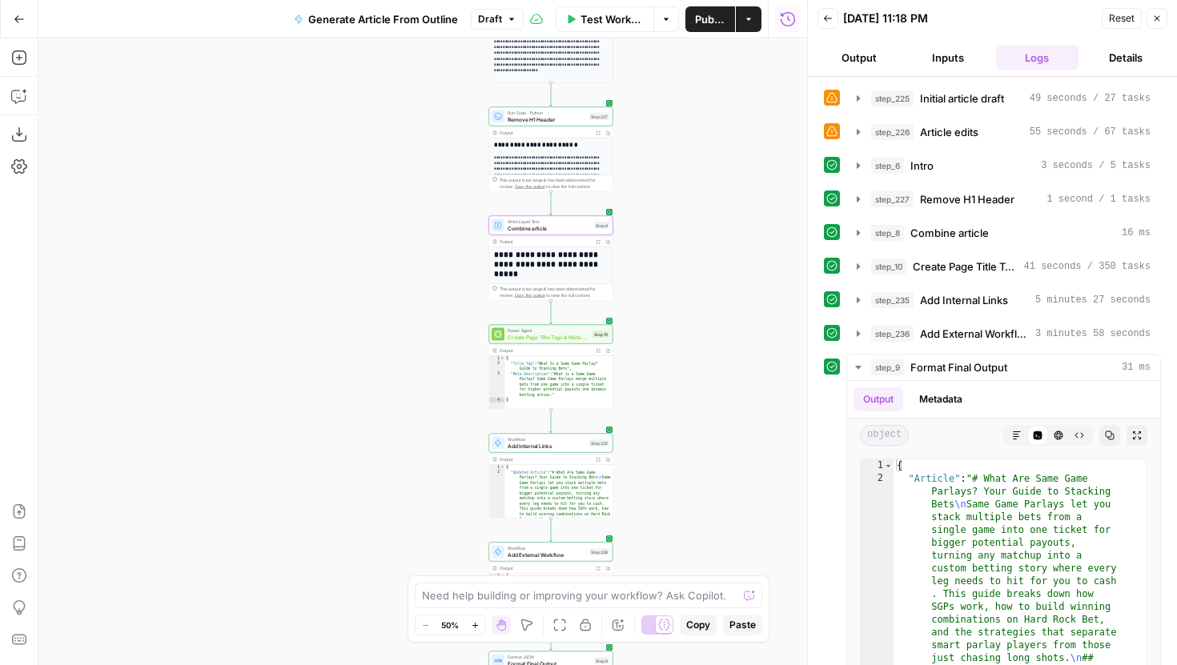
drag, startPoint x: 722, startPoint y: 414, endPoint x: 716, endPoint y: 273, distance: 141.0
click at [716, 274] on div "**********" at bounding box center [422, 351] width 769 height 627
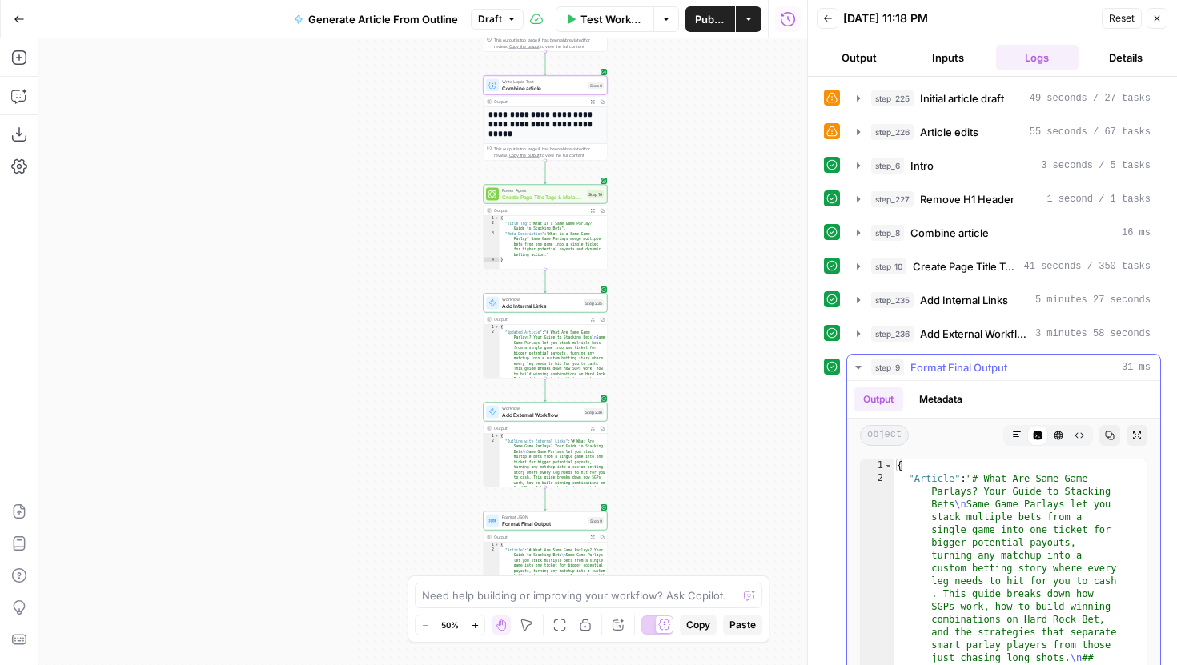
click at [1012, 433] on icon "button" at bounding box center [1017, 436] width 10 height 10
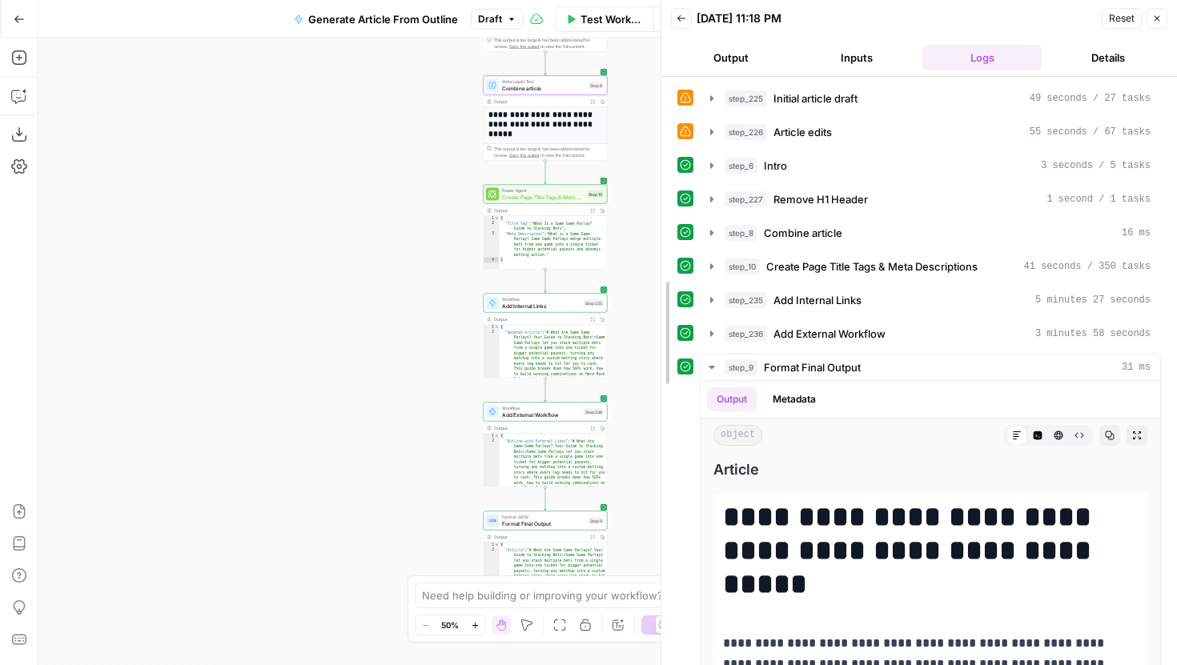
drag, startPoint x: 808, startPoint y: 341, endPoint x: 648, endPoint y: 341, distance: 160.1
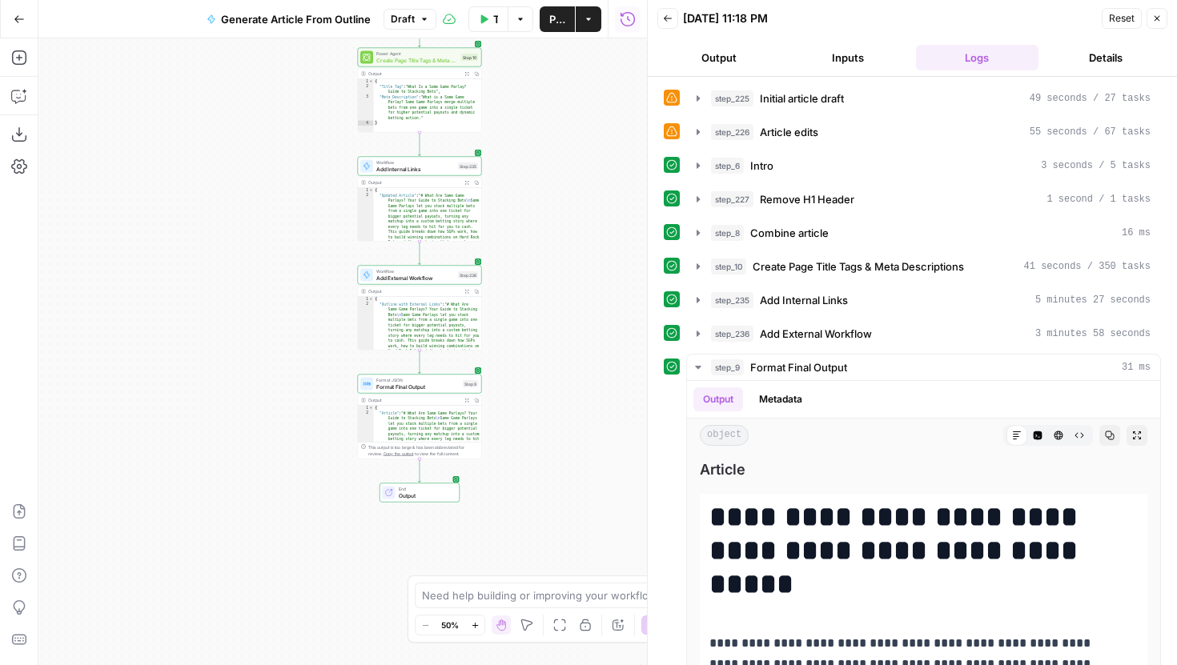
drag, startPoint x: 447, startPoint y: 442, endPoint x: 320, endPoint y: 305, distance: 186.9
click at [321, 305] on div "**********" at bounding box center [342, 351] width 608 height 627
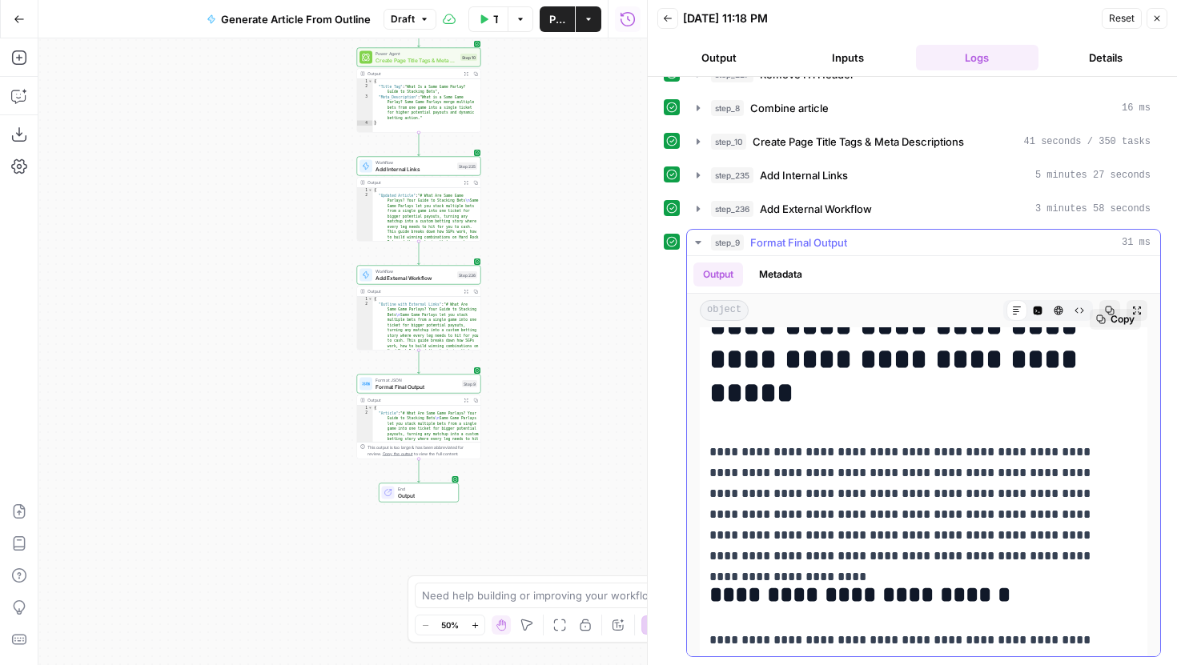
scroll to position [74, 0]
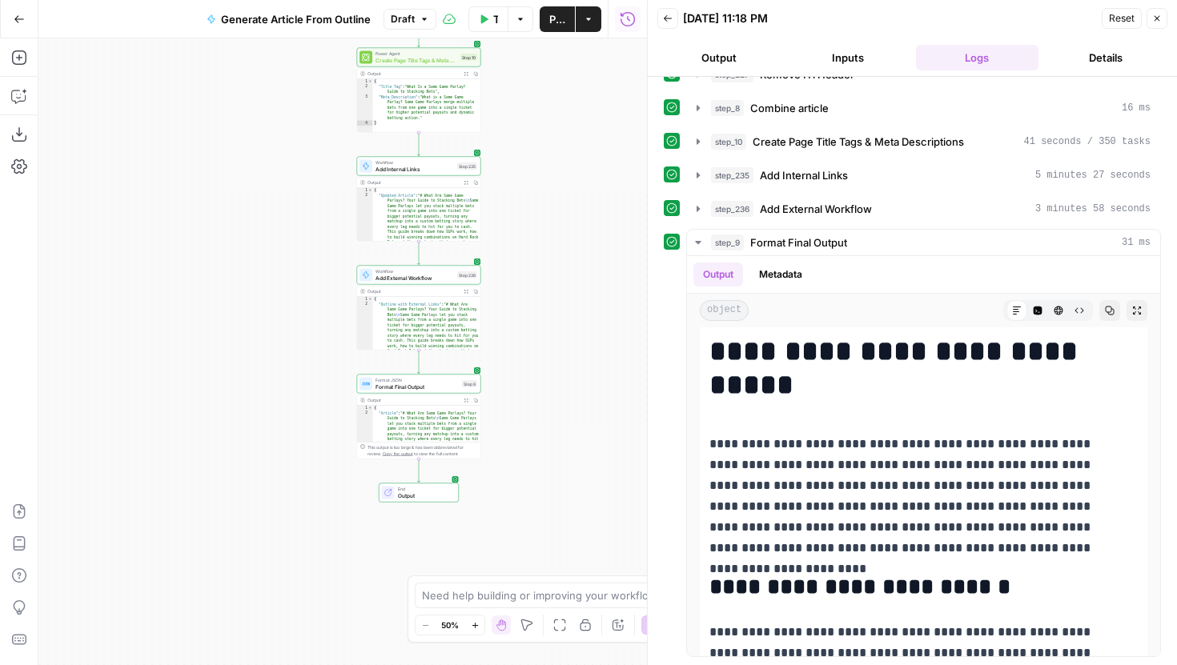
click at [853, 46] on button "Inputs" at bounding box center [847, 58] width 122 height 26
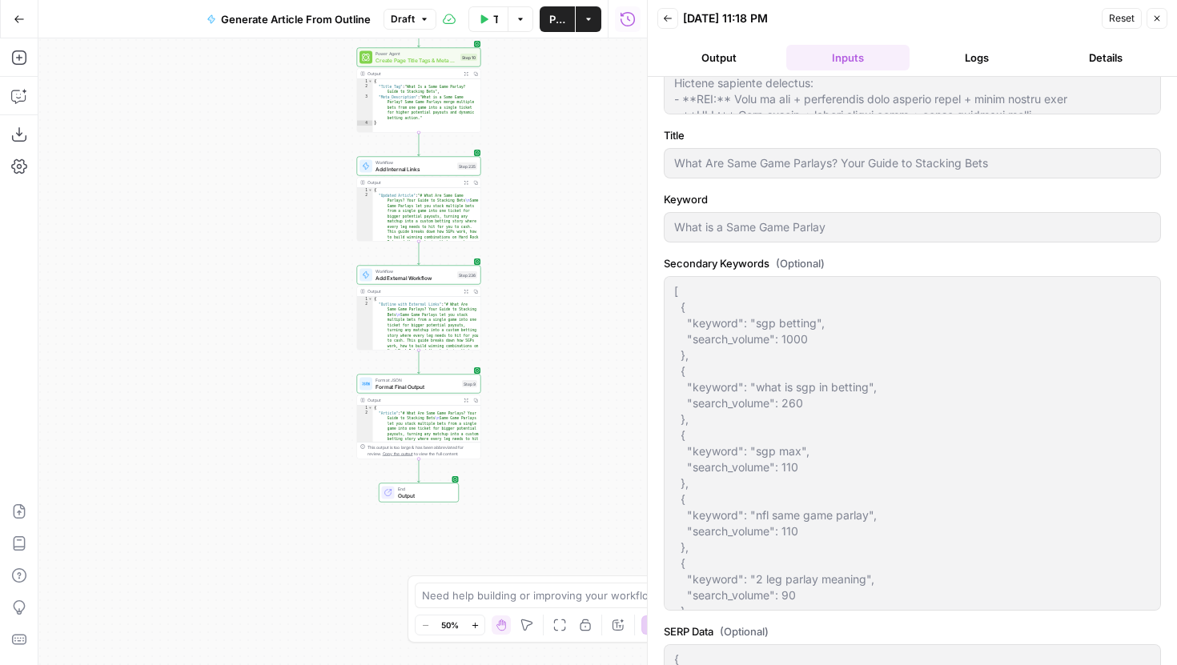
scroll to position [606, 0]
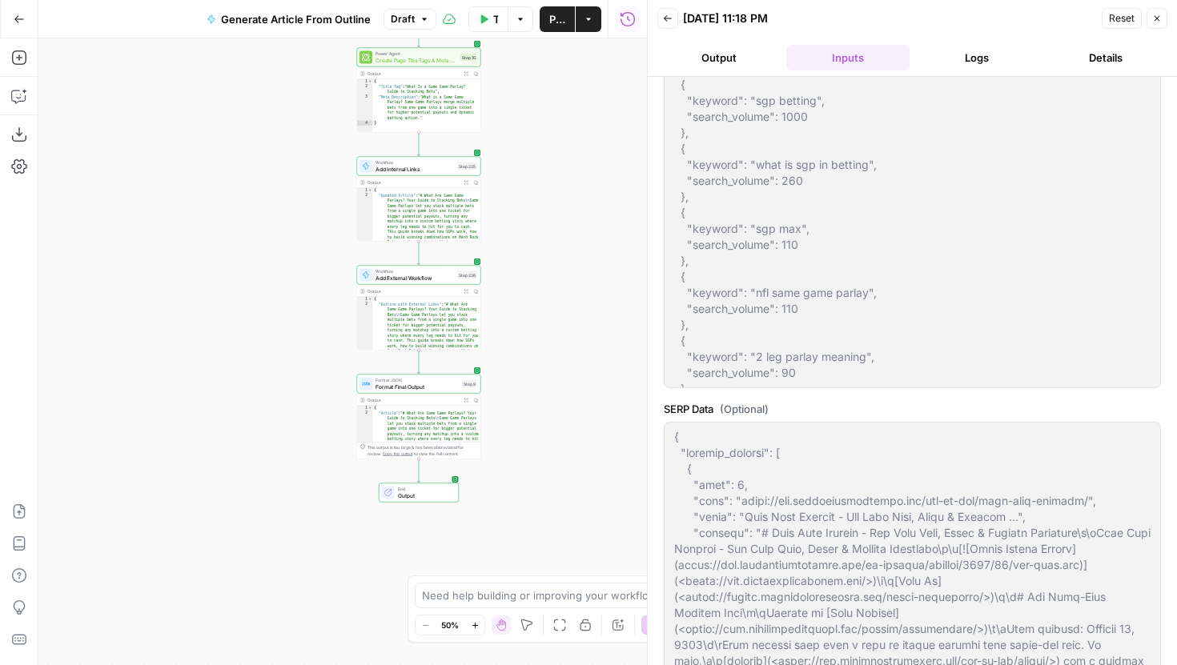
click at [941, 62] on button "Logs" at bounding box center [977, 58] width 122 height 26
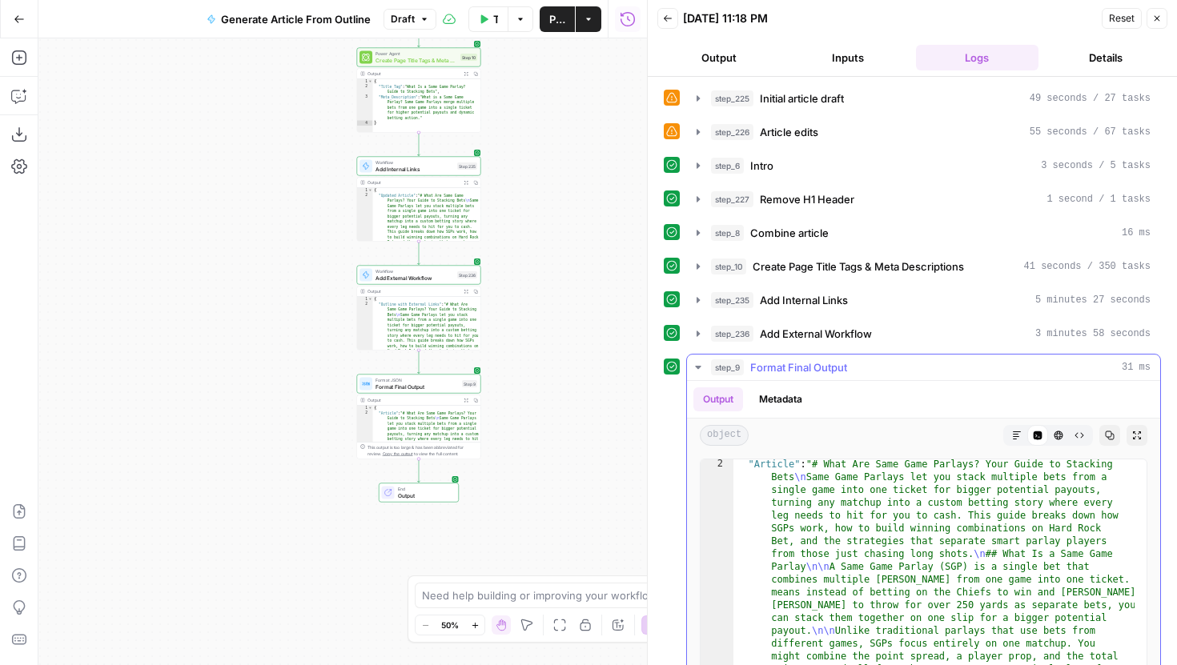
scroll to position [19, 0]
click at [1006, 425] on button "Markdown" at bounding box center [1016, 435] width 21 height 21
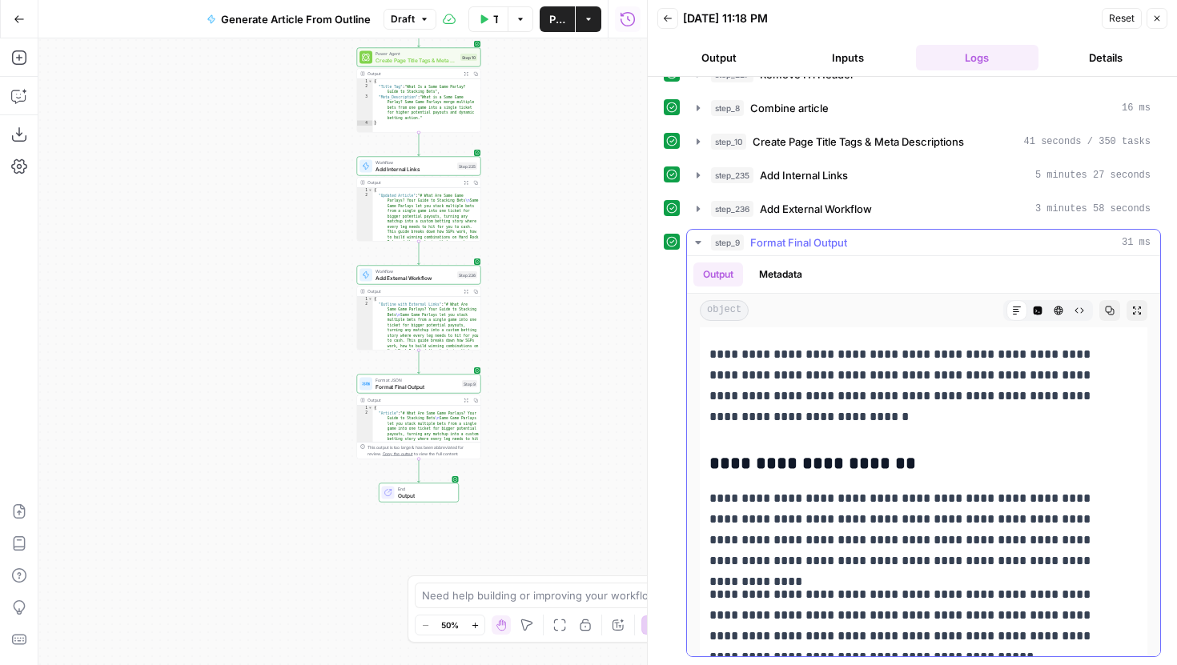
scroll to position [4926, 0]
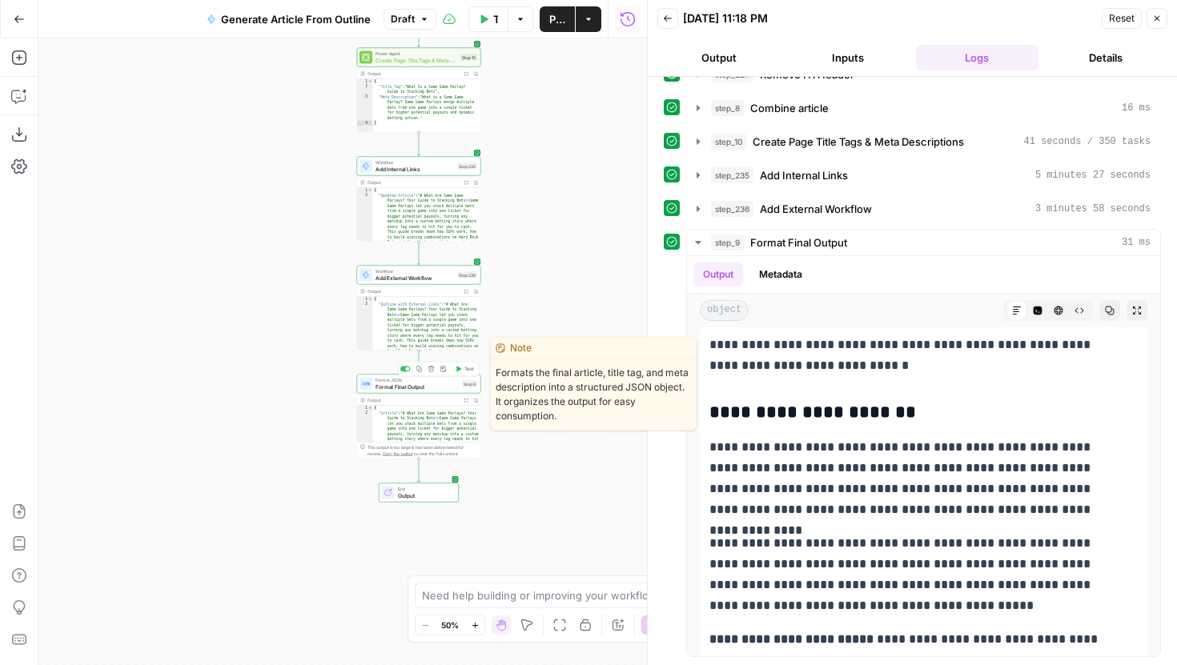
click at [440, 386] on span "Format Final Output" at bounding box center [416, 387] width 83 height 8
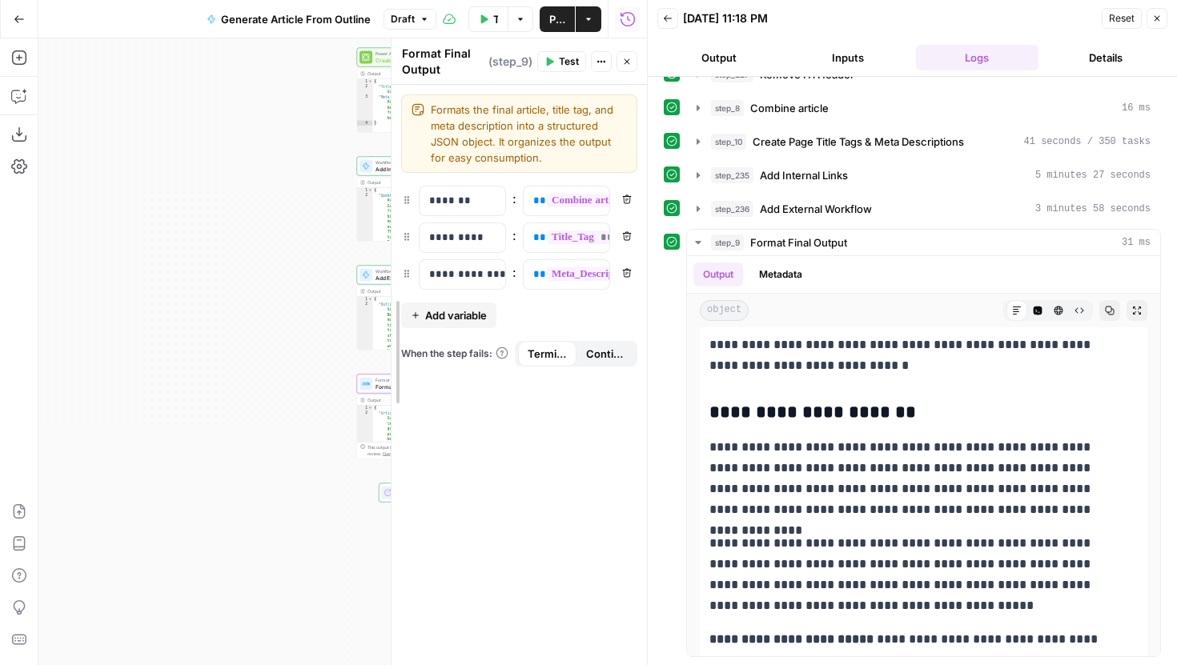
drag, startPoint x: 135, startPoint y: 379, endPoint x: 516, endPoint y: 388, distance: 381.2
click at [700, 203] on icon "button" at bounding box center [698, 209] width 13 height 13
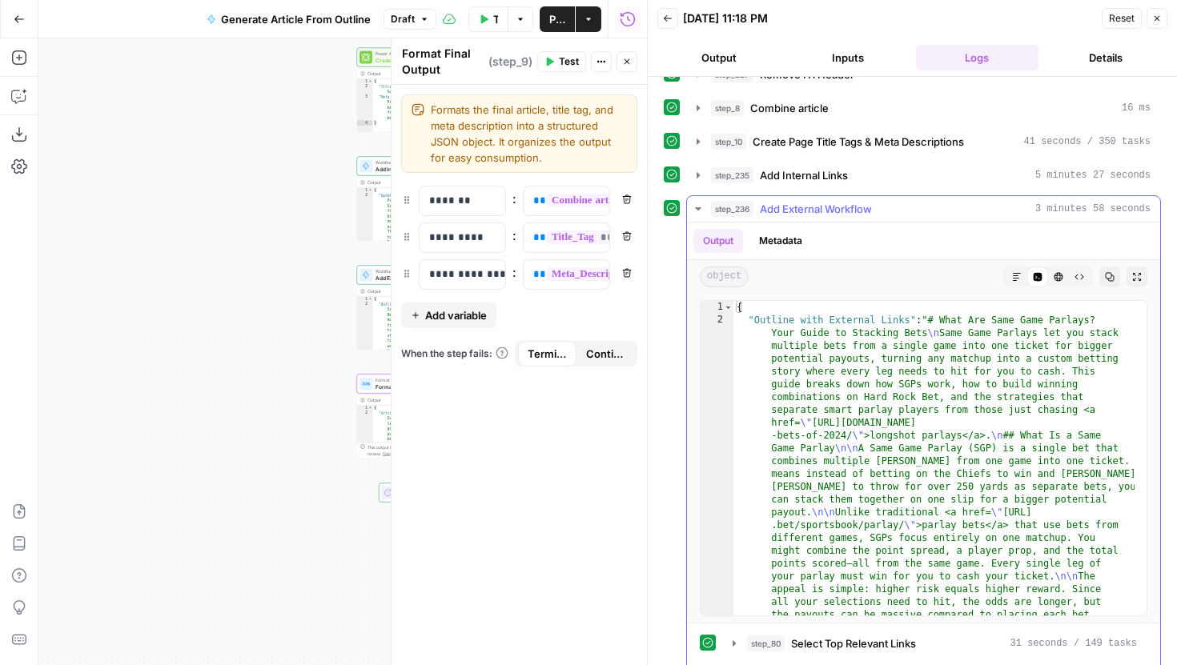
click at [1012, 277] on icon "button" at bounding box center [1017, 277] width 10 height 10
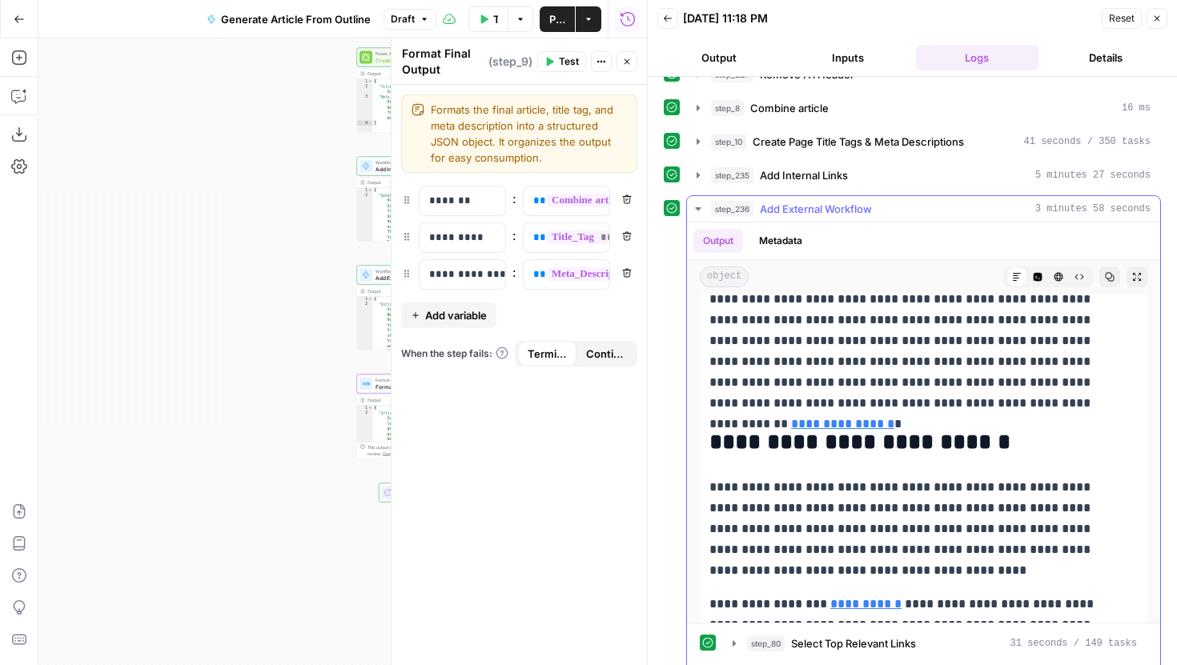
scroll to position [228, 0]
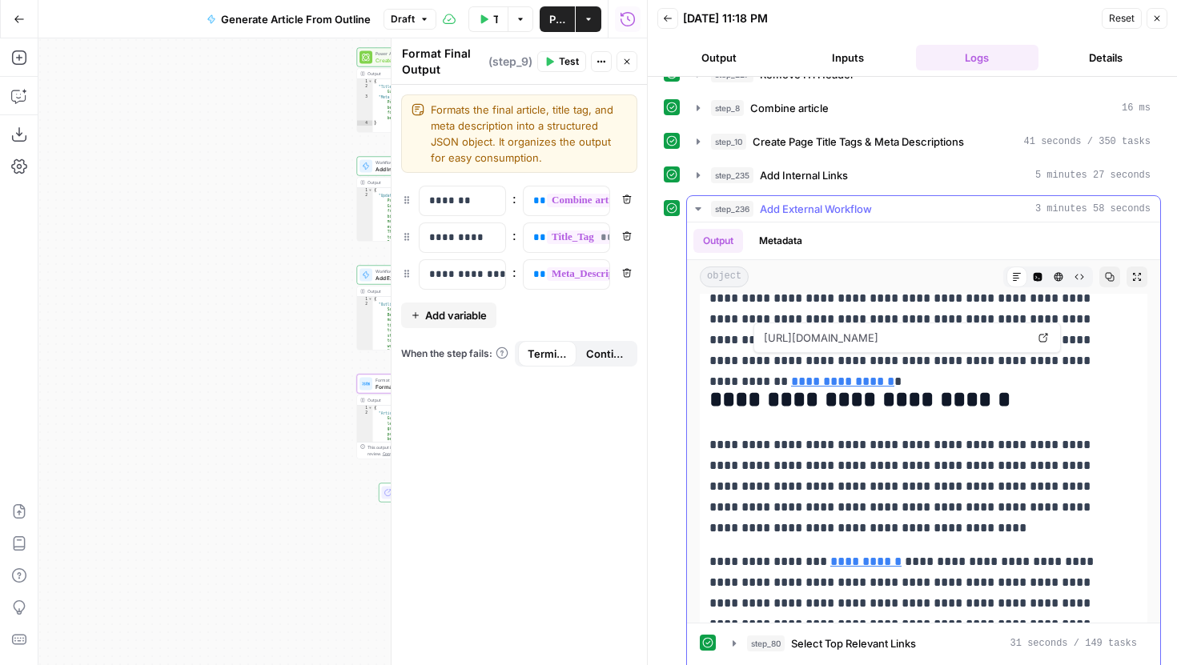
click at [894, 375] on link "**********" at bounding box center [842, 381] width 103 height 12
click at [852, 556] on link "**********" at bounding box center [865, 562] width 71 height 12
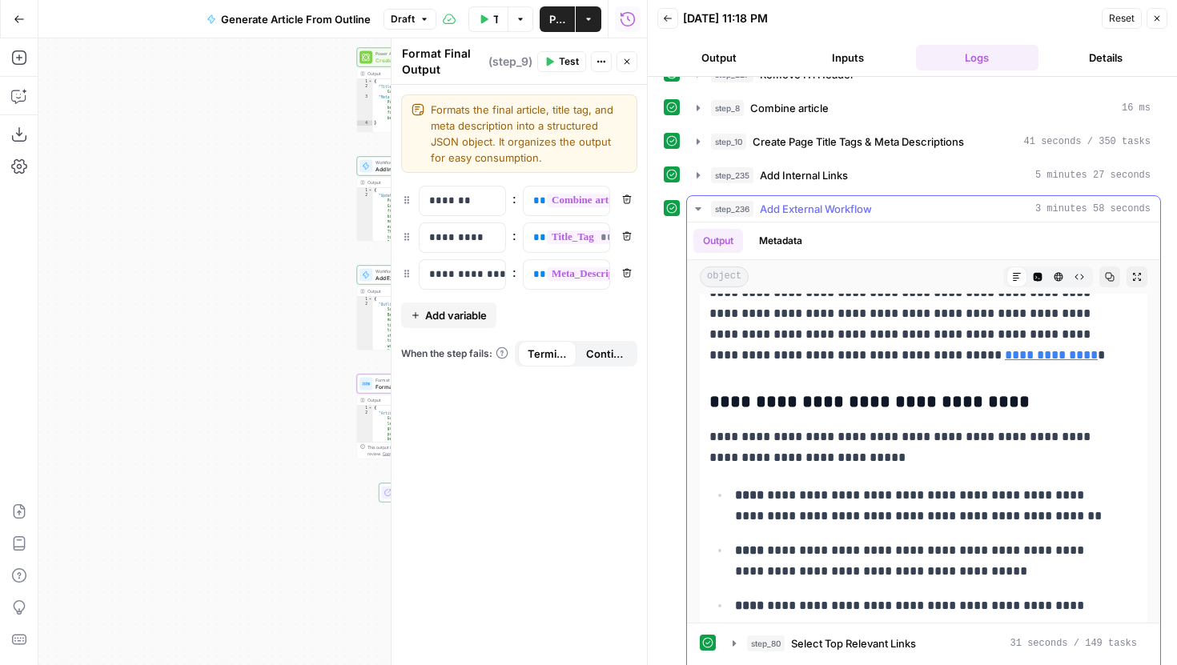
click at [1005, 352] on link "**********" at bounding box center [1051, 355] width 93 height 12
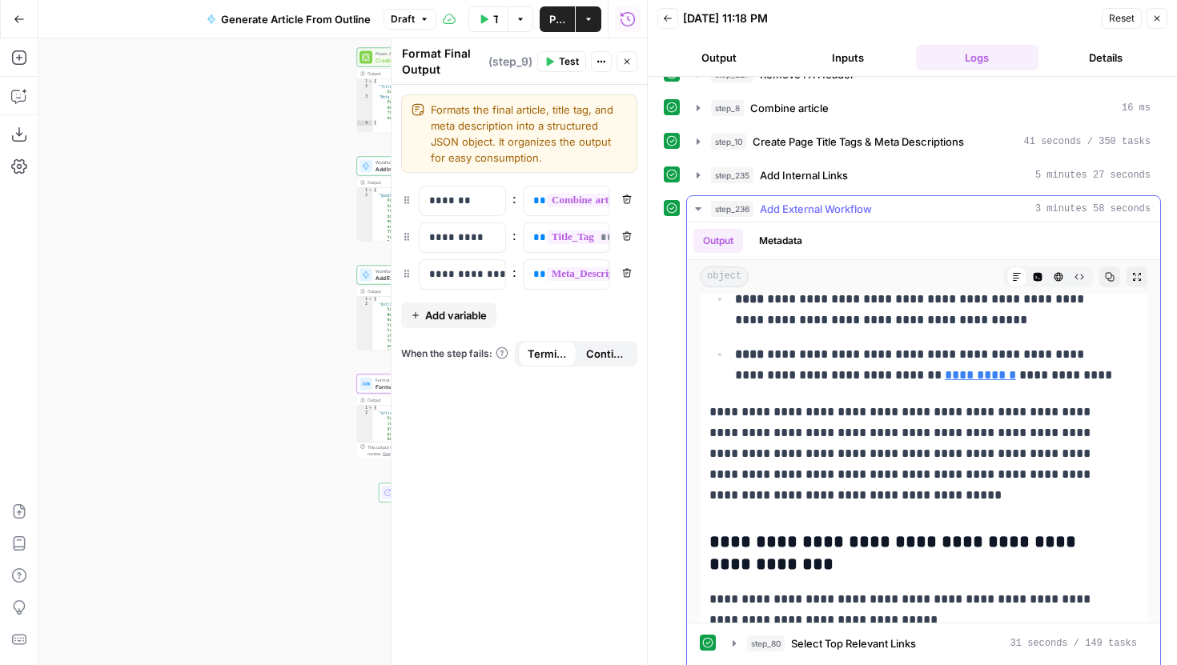
scroll to position [1236, 0]
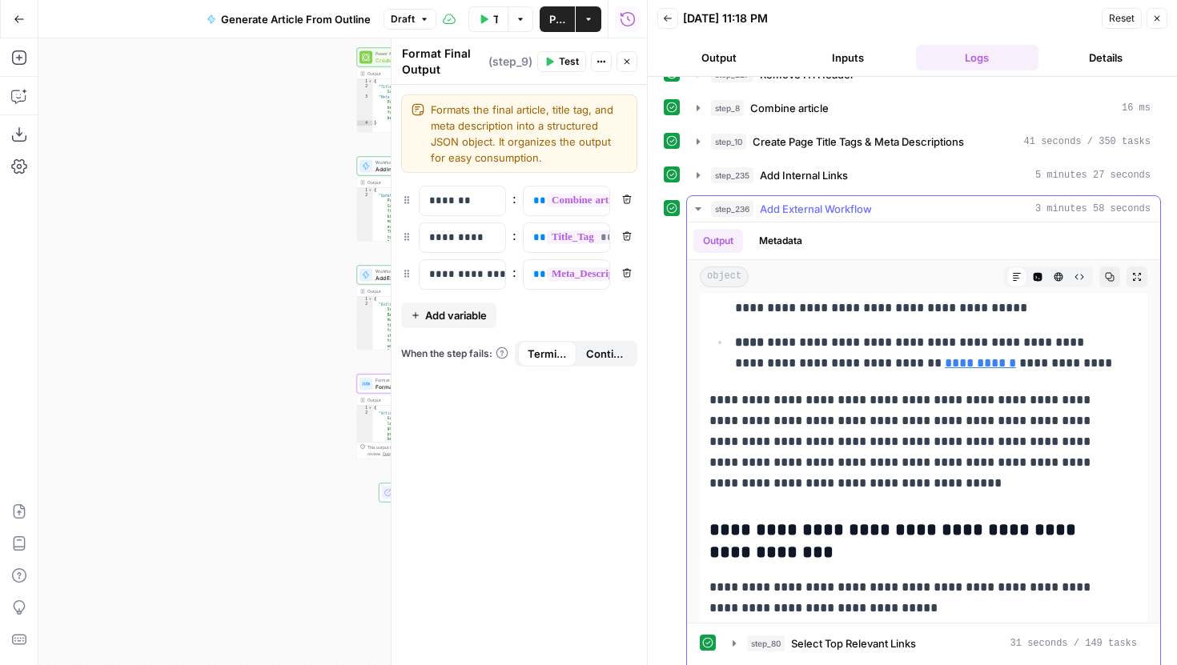
click at [952, 362] on link "**********" at bounding box center [980, 363] width 71 height 12
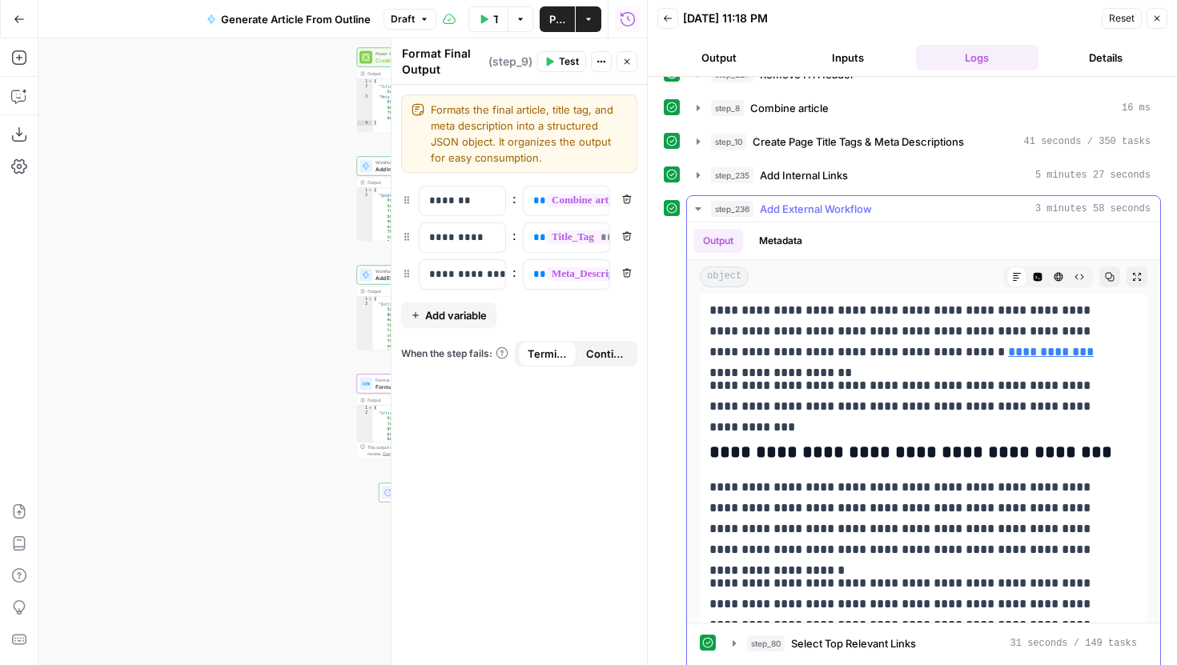
scroll to position [3731, 0]
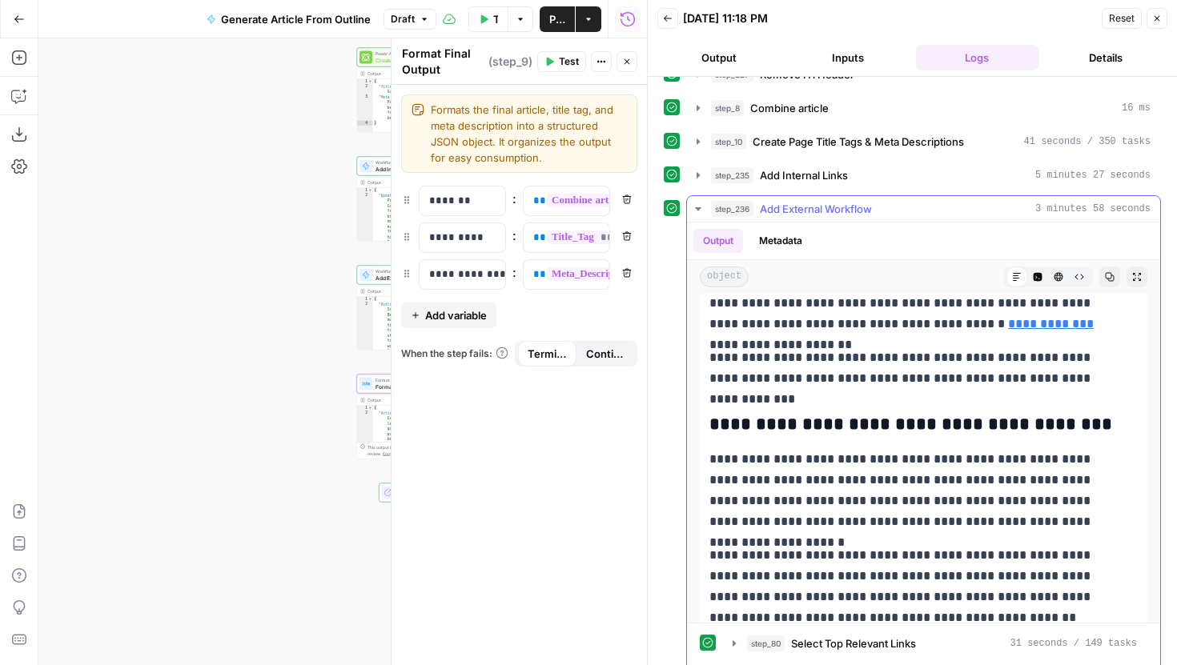
click at [1008, 323] on link "**********" at bounding box center [1051, 324] width 86 height 12
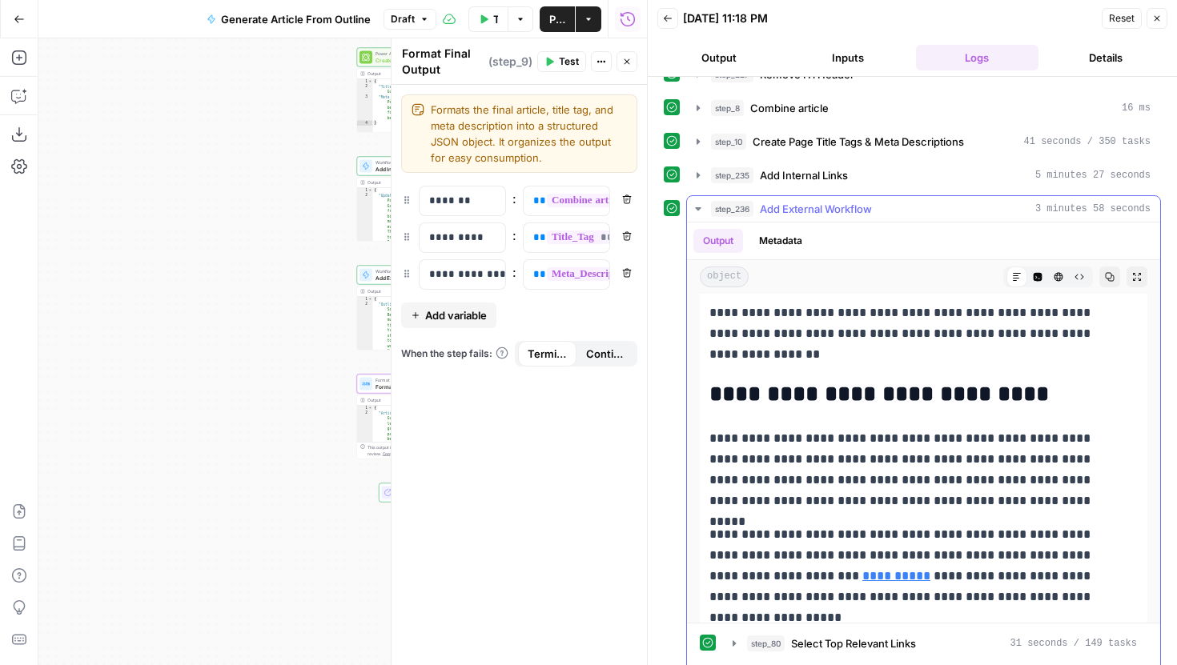
click at [862, 580] on link "**********" at bounding box center [896, 576] width 68 height 12
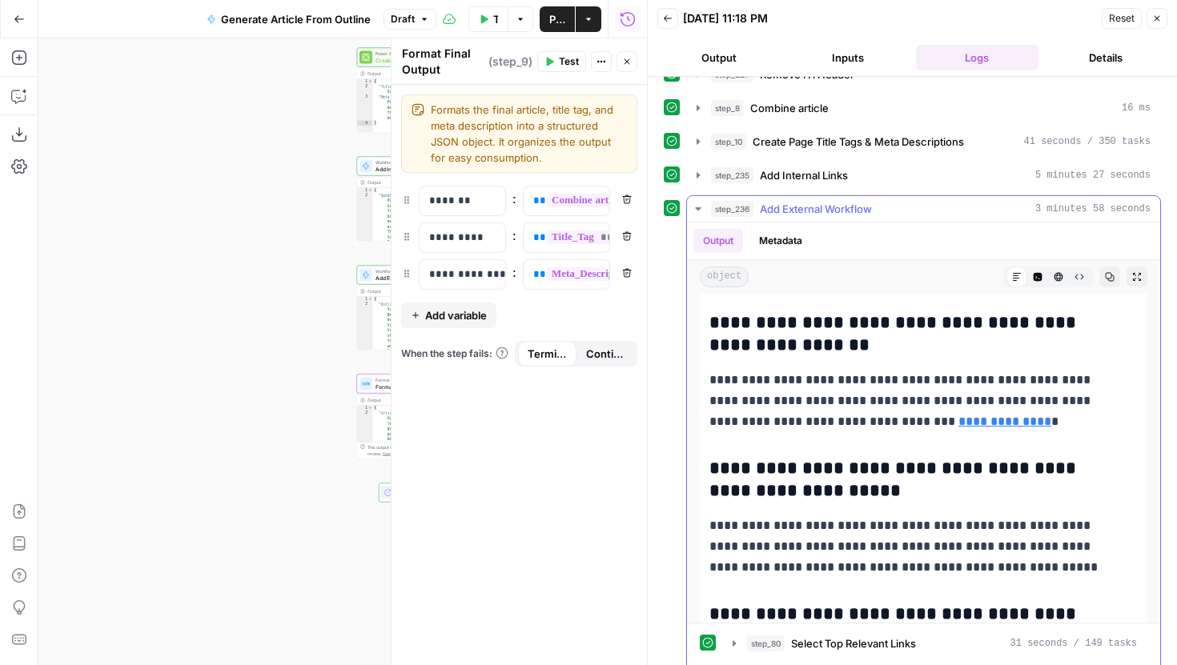
scroll to position [5656, 0]
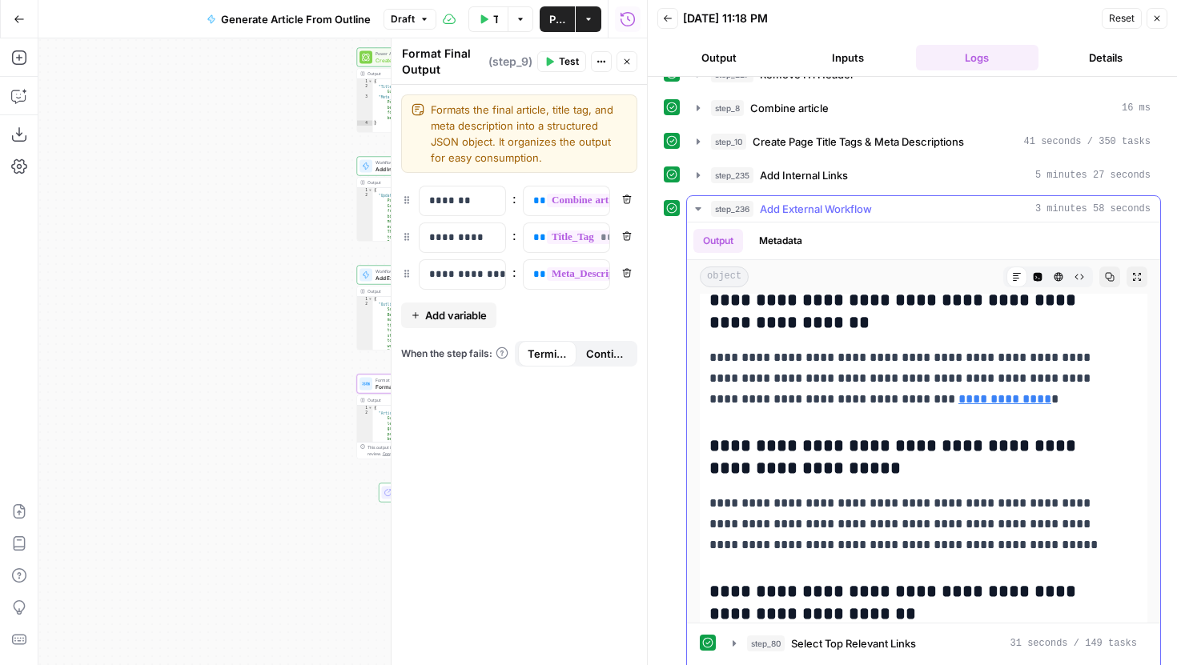
click at [958, 405] on link "**********" at bounding box center [1004, 399] width 93 height 12
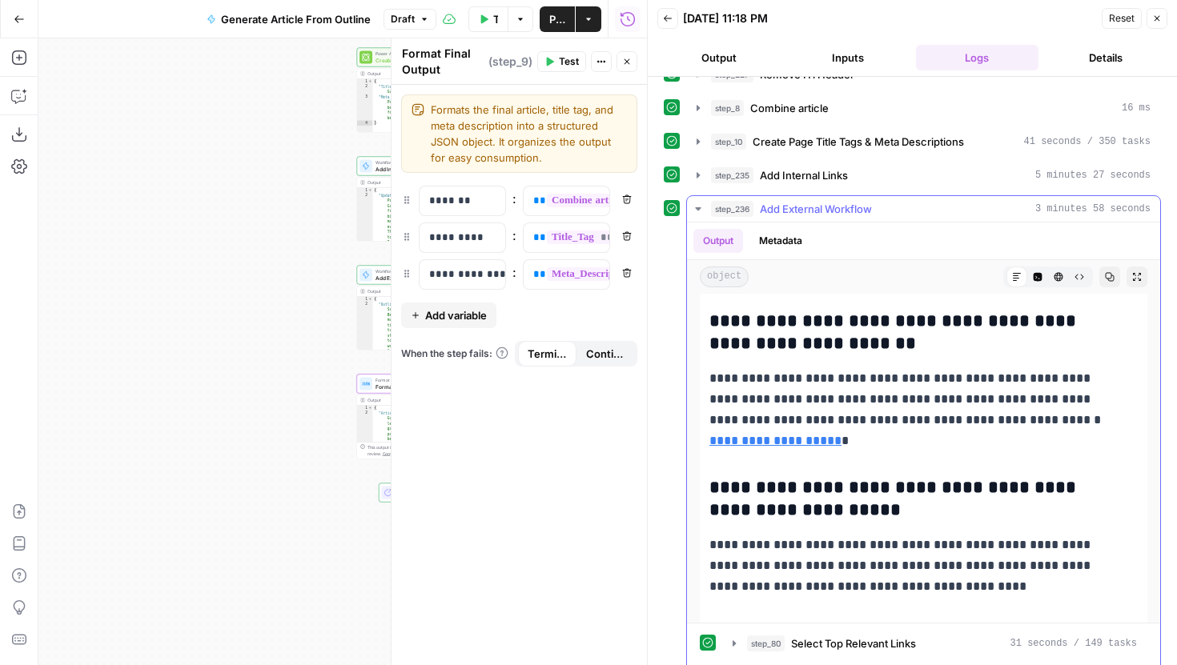
scroll to position [5974, 0]
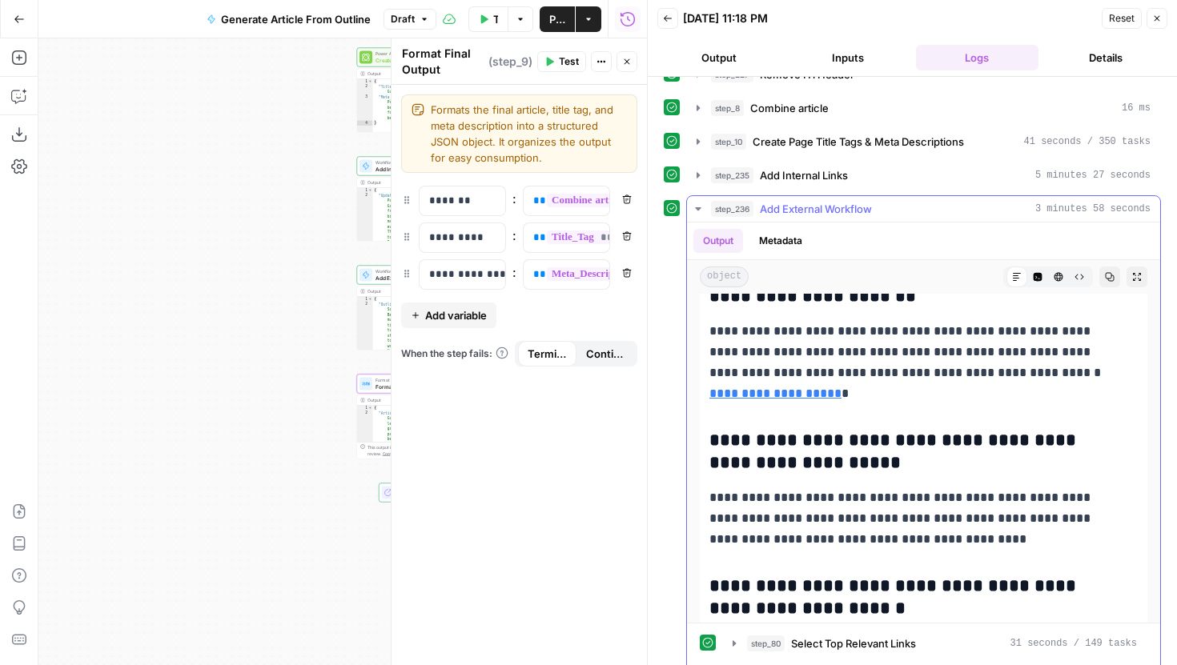
click at [841, 387] on link "**********" at bounding box center [775, 393] width 132 height 12
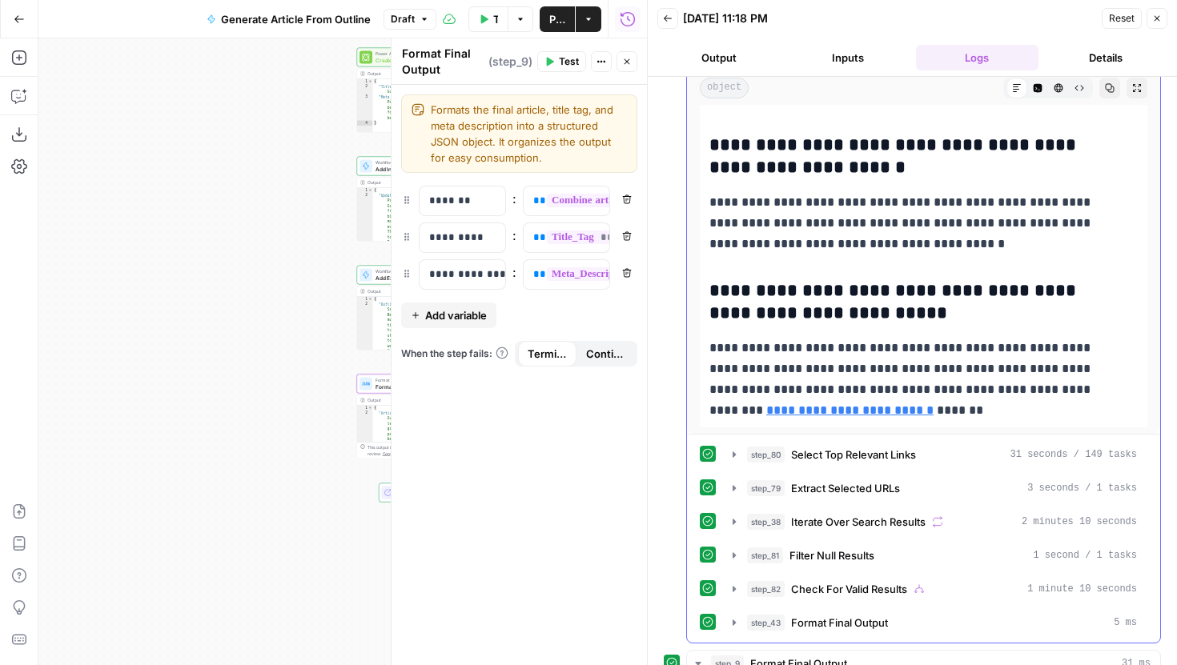
scroll to position [366, 0]
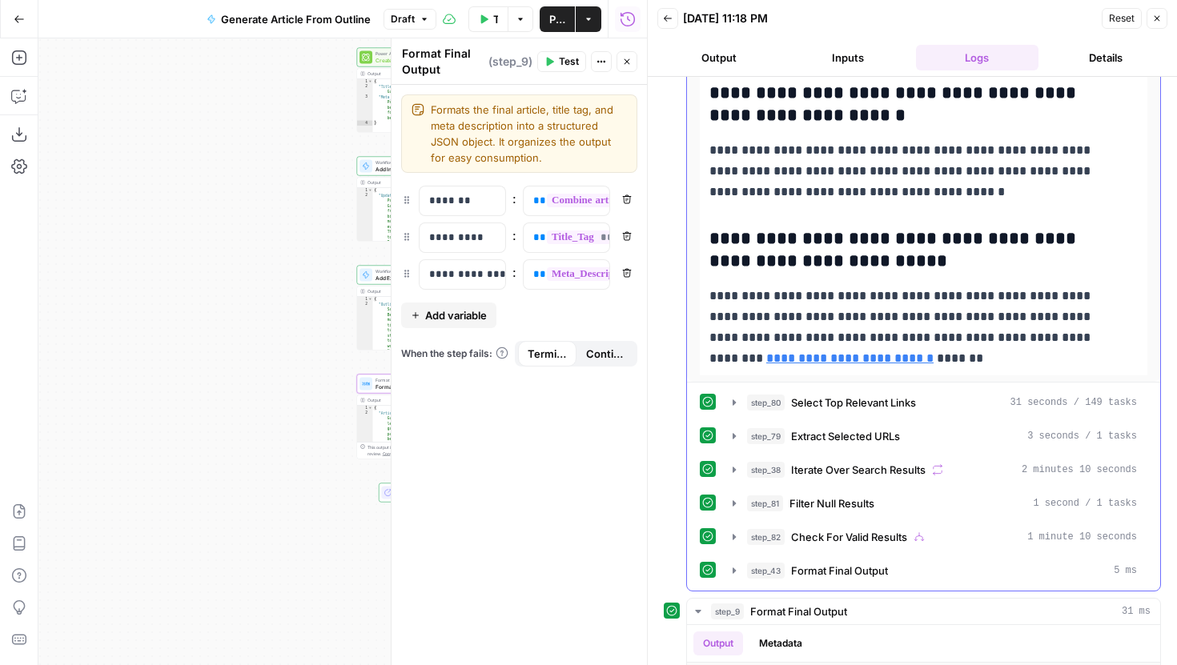
click at [933, 352] on link "**********" at bounding box center [849, 358] width 167 height 12
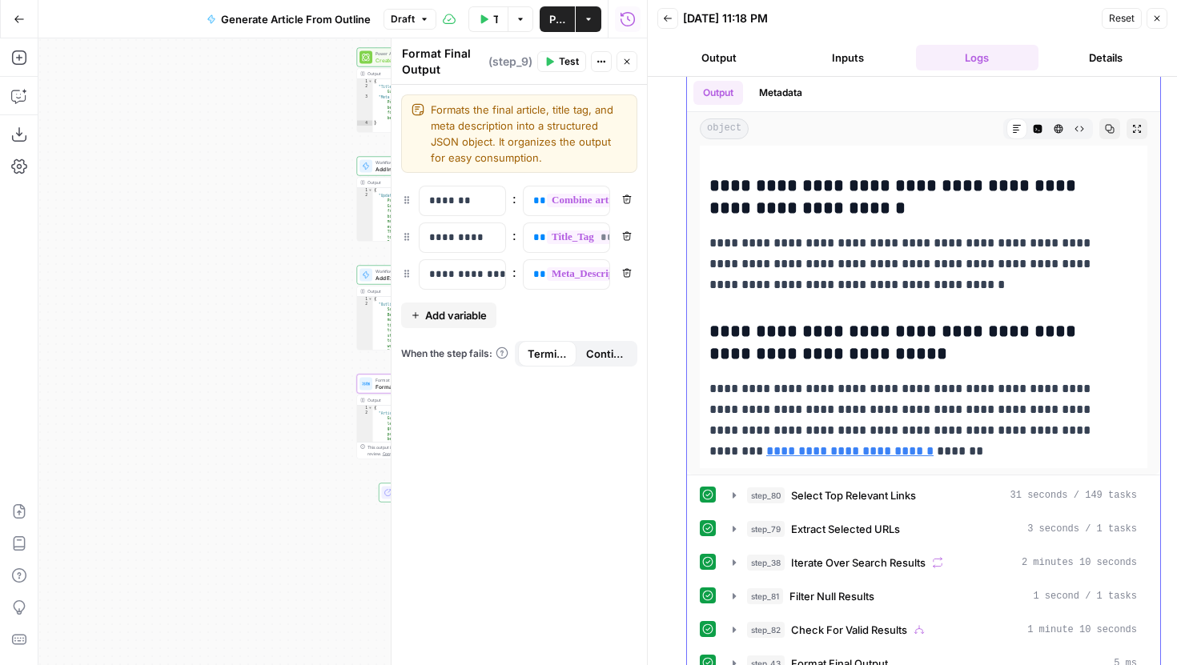
scroll to position [275, 0]
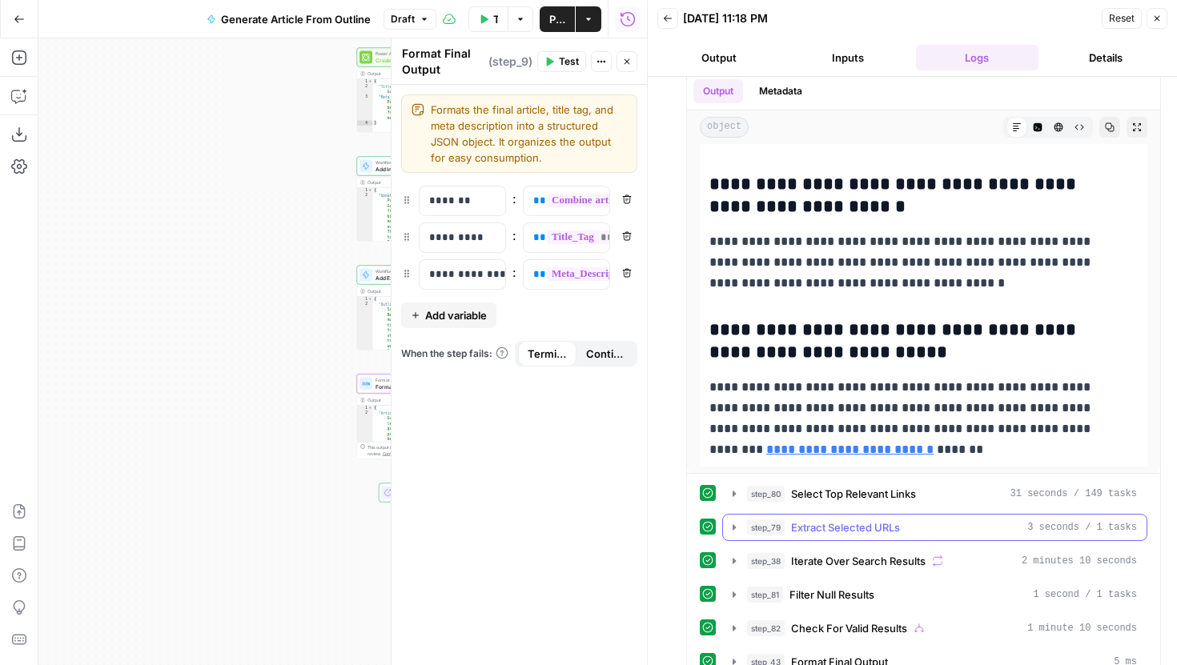
click at [741, 524] on button "step_79 Extract Selected URLs 3 seconds / 1 tasks" at bounding box center [934, 528] width 423 height 26
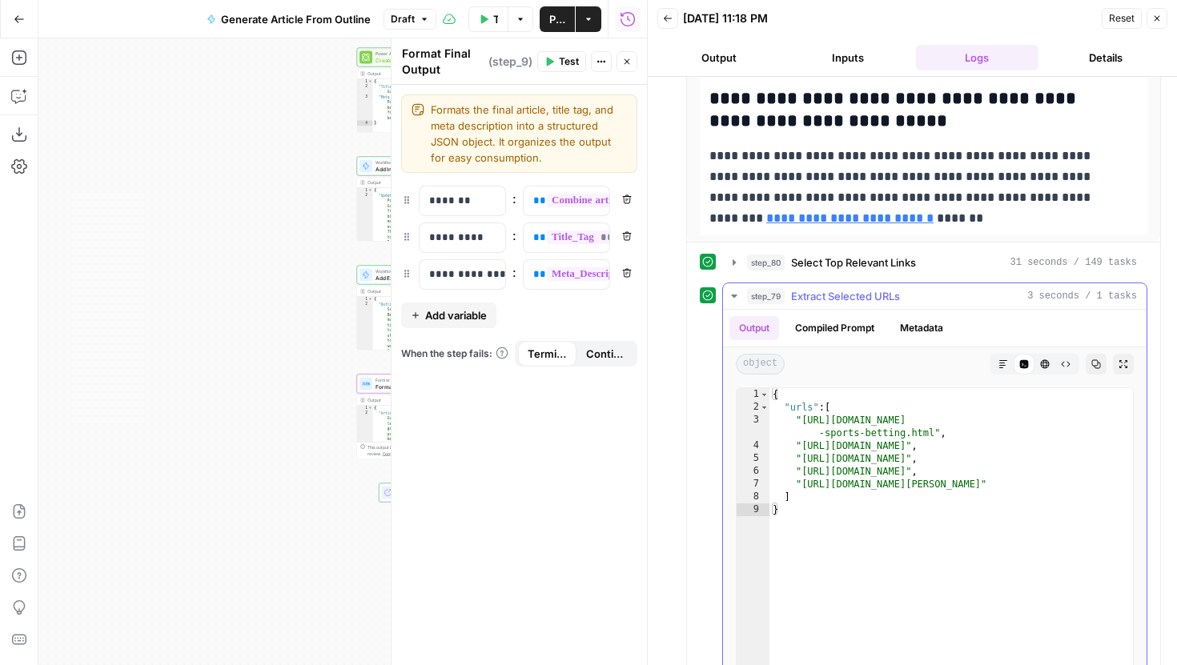
scroll to position [518, 0]
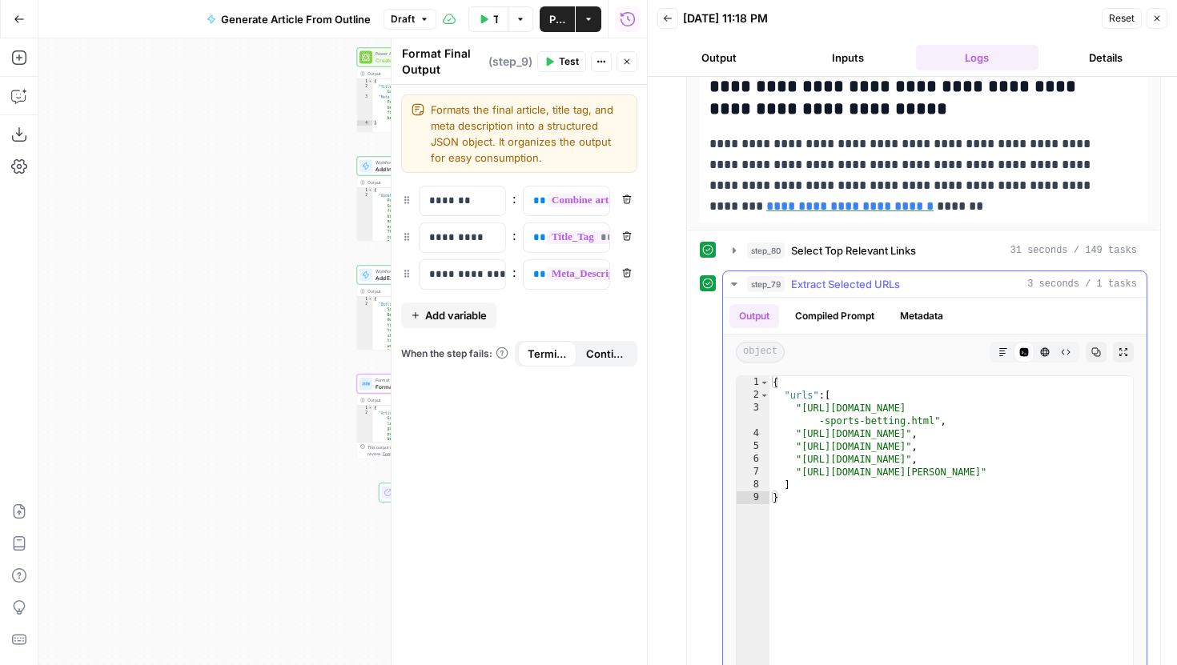
click at [734, 283] on icon "button" at bounding box center [734, 284] width 6 height 3
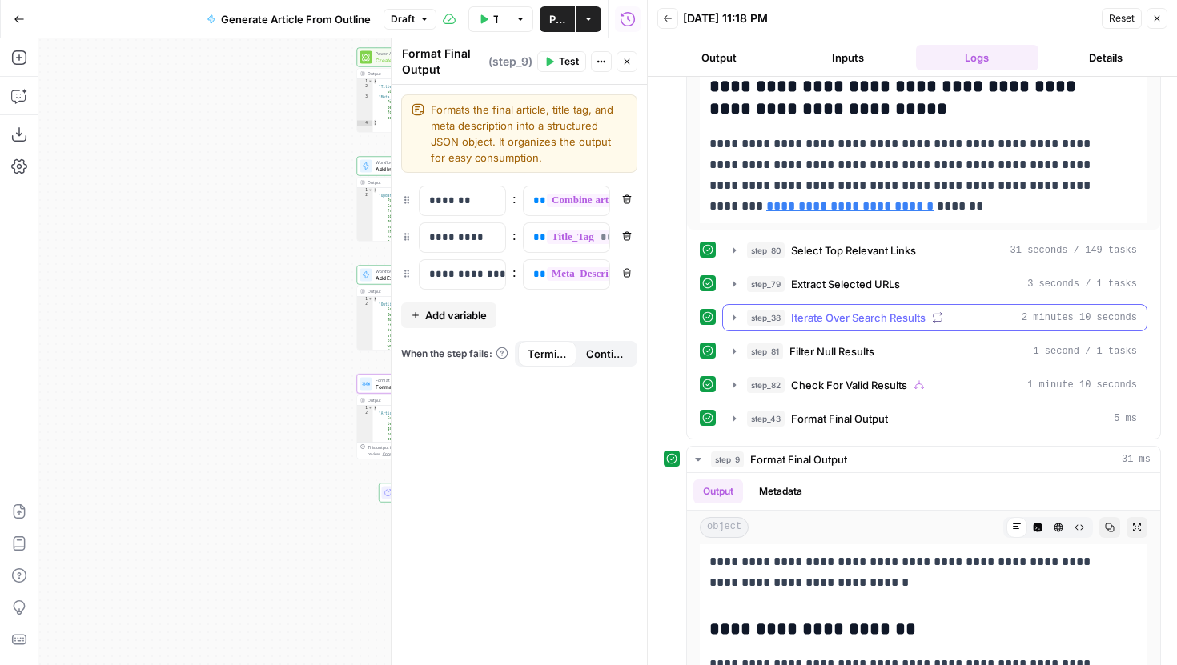
click at [729, 322] on icon "button" at bounding box center [734, 317] width 13 height 13
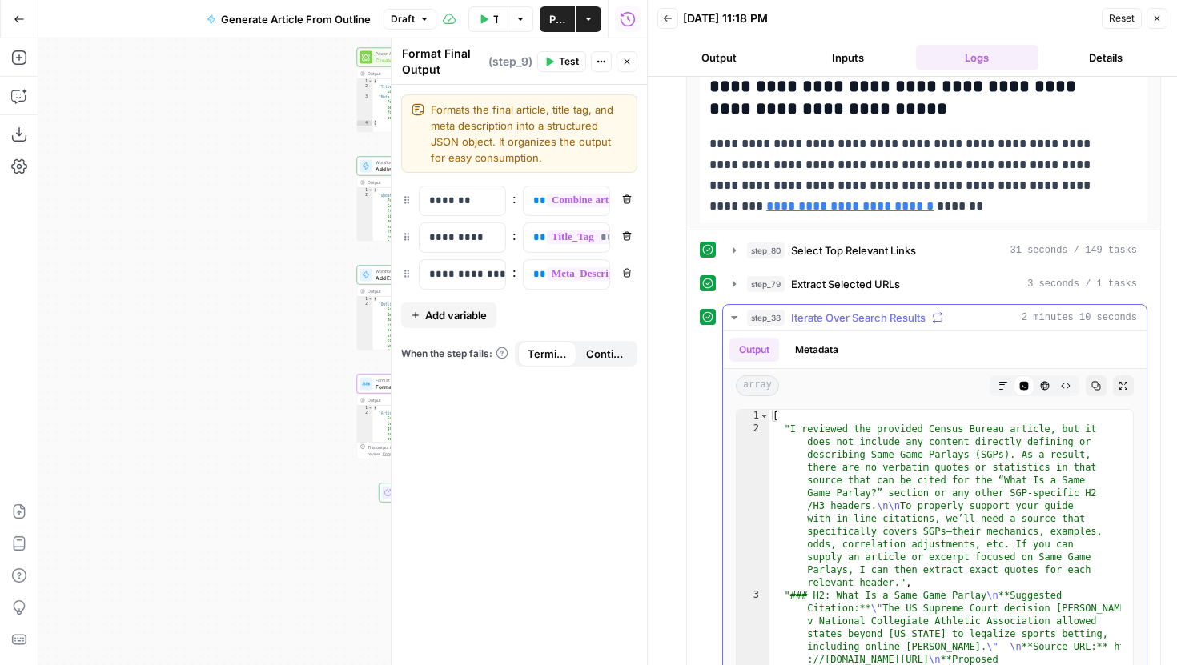
click at [729, 321] on icon "button" at bounding box center [734, 317] width 13 height 13
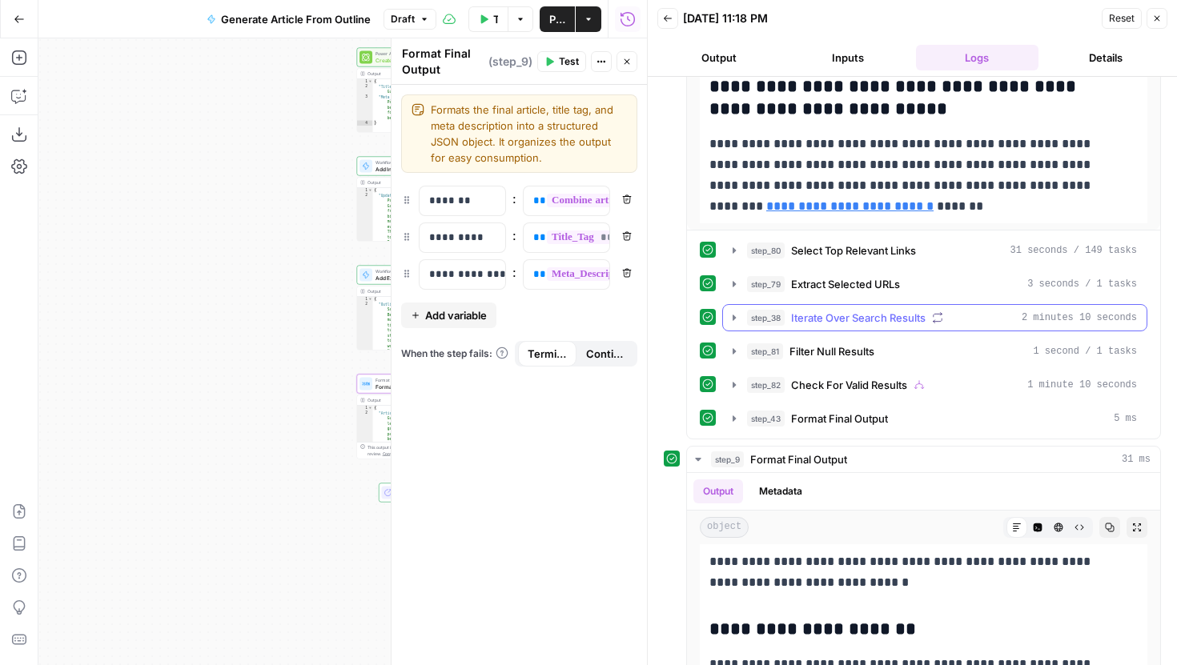
click at [727, 325] on button "step_38 Iterate Over Search Results 2 minutes 10 seconds" at bounding box center [934, 318] width 423 height 26
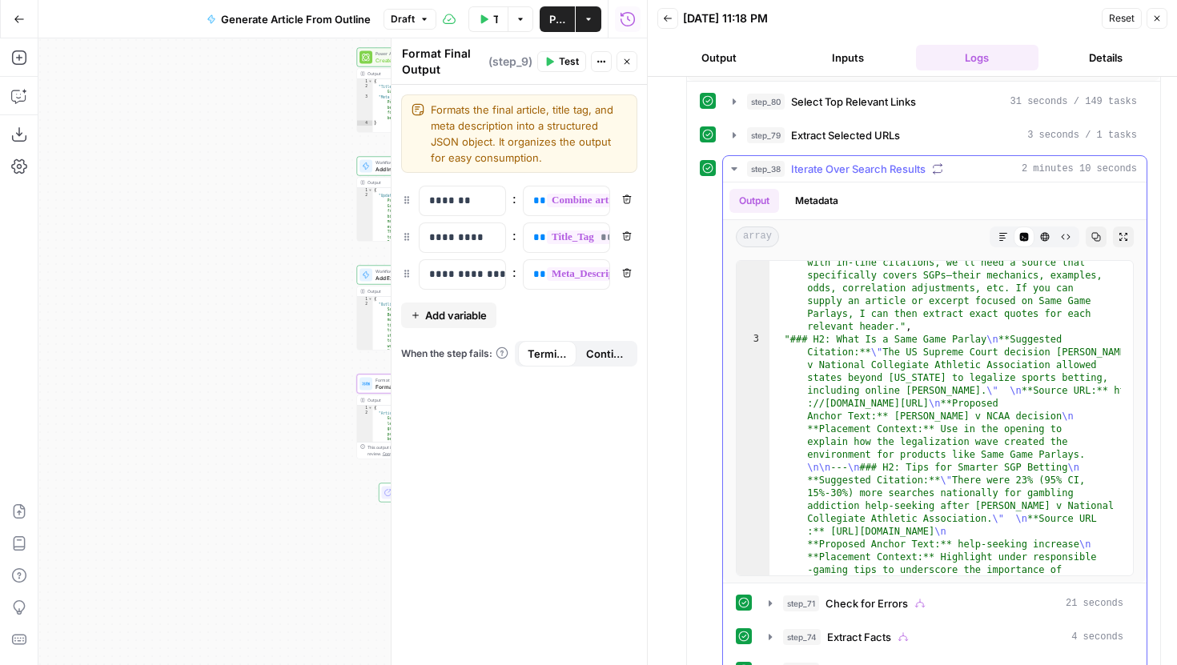
scroll to position [0, 0]
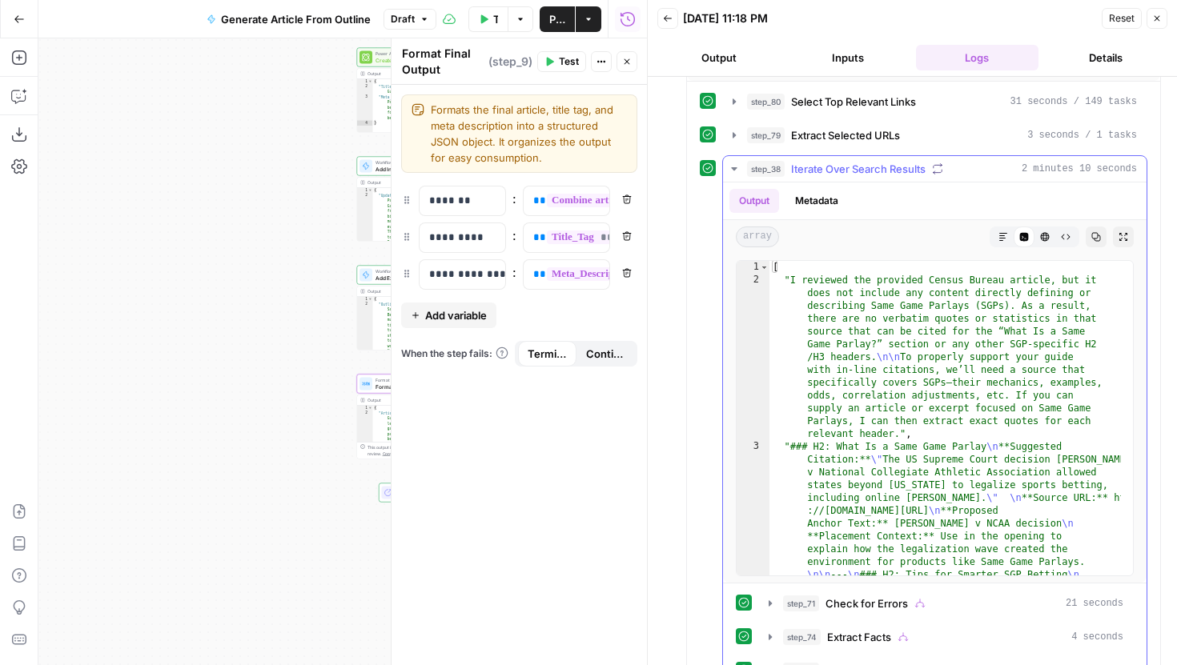
click at [724, 164] on button "step_38 Iterate Over Search Results 2 minutes 10 seconds" at bounding box center [934, 169] width 423 height 26
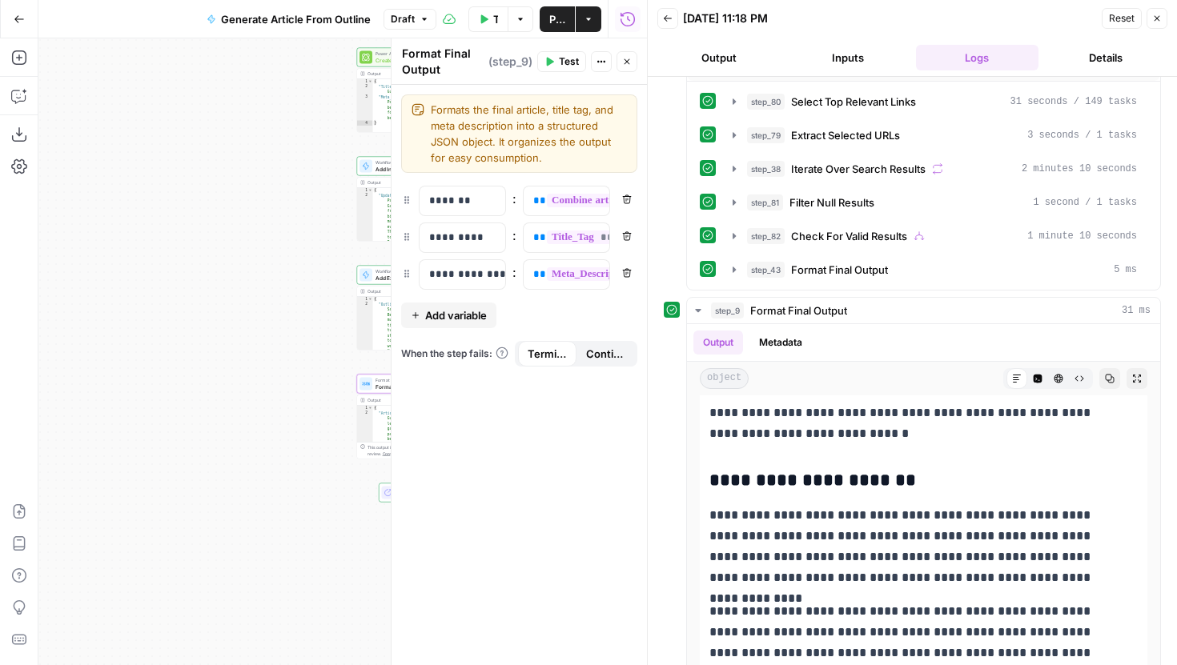
click at [665, 23] on button "Back" at bounding box center [667, 18] width 21 height 21
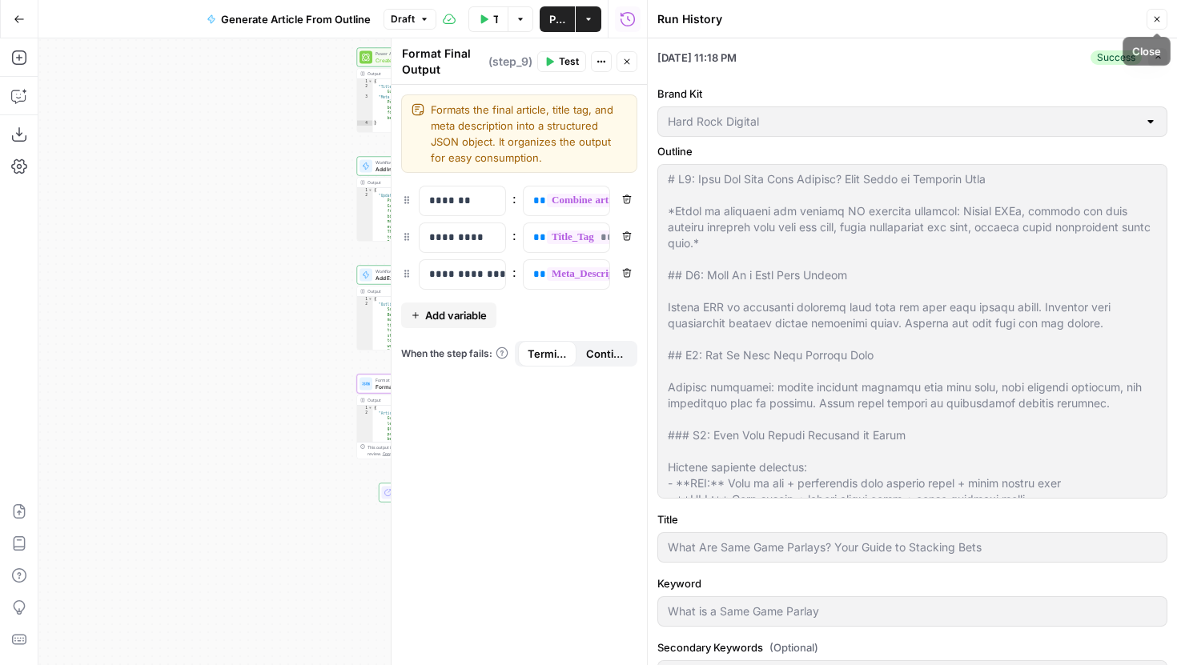
click at [1152, 21] on icon "button" at bounding box center [1157, 19] width 10 height 10
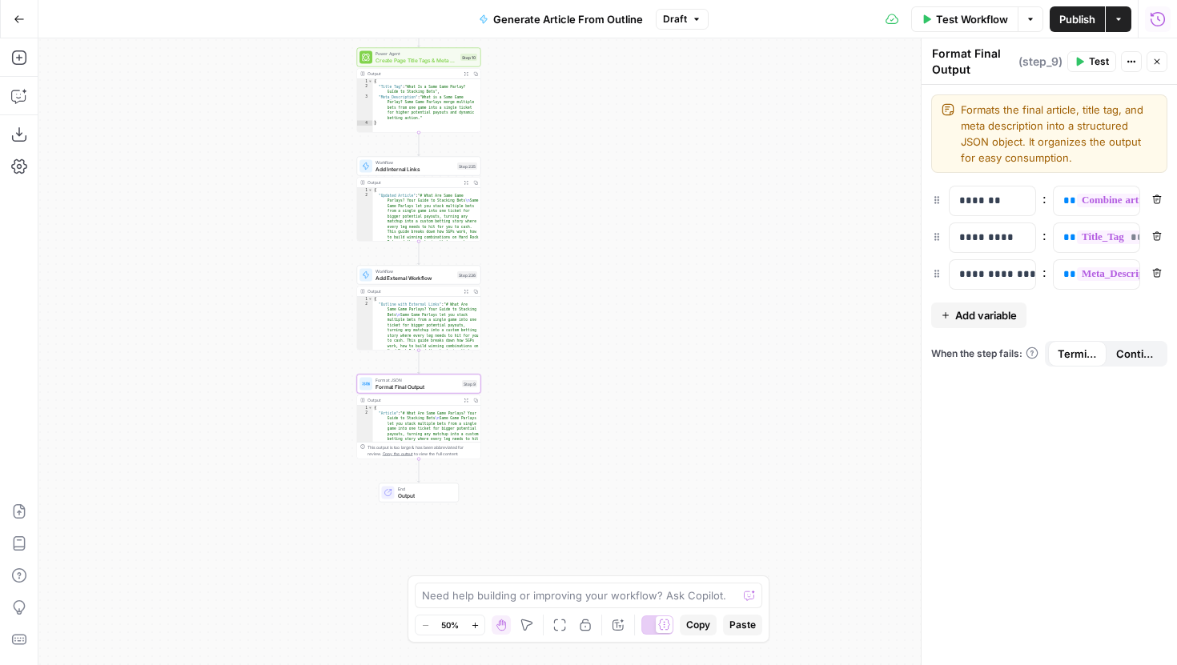
click at [432, 384] on span "Format Final Output" at bounding box center [416, 387] width 83 height 8
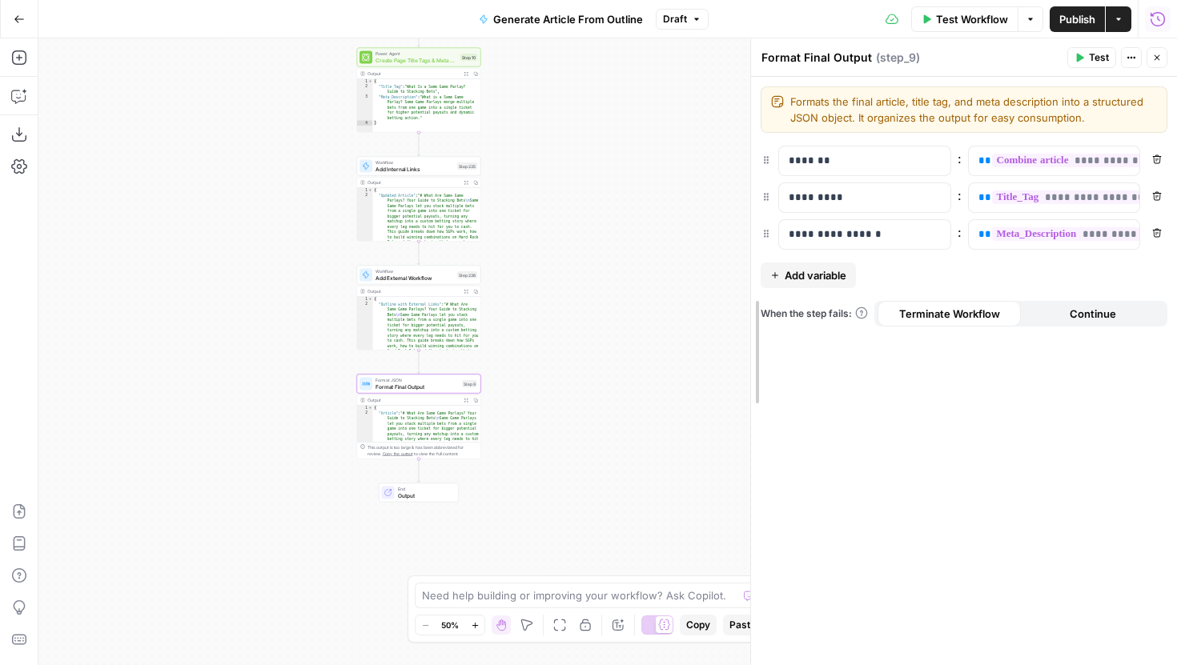
drag, startPoint x: 921, startPoint y: 225, endPoint x: 751, endPoint y: 225, distance: 170.5
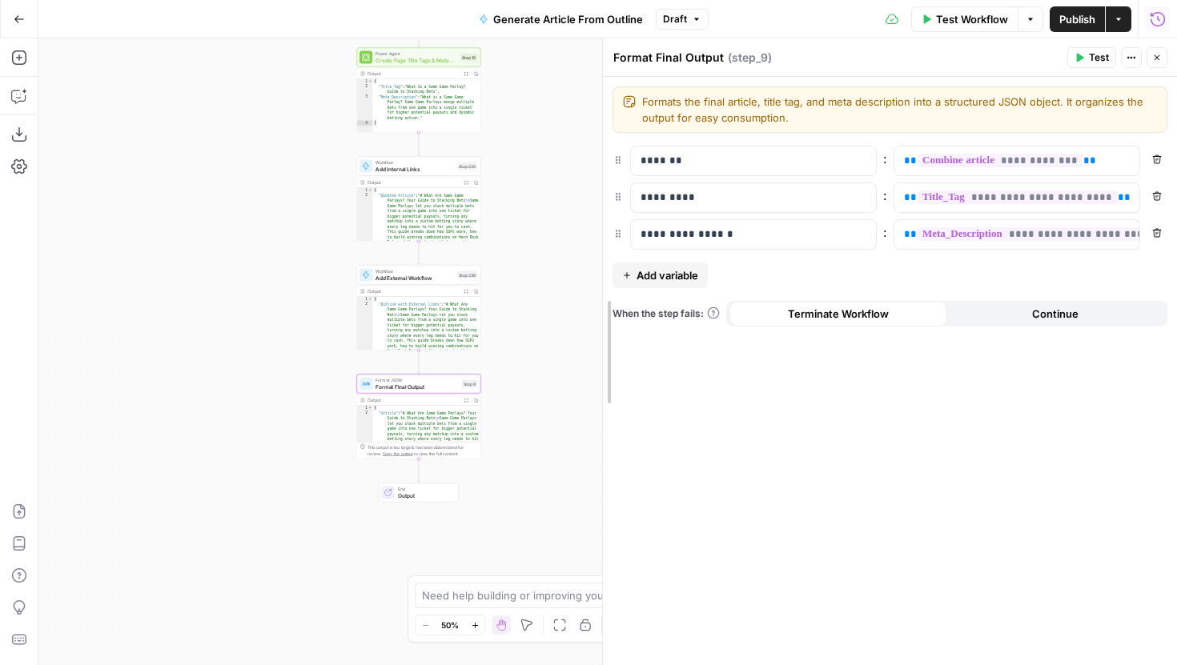
drag, startPoint x: 750, startPoint y: 193, endPoint x: 602, endPoint y: 195, distance: 148.1
drag, startPoint x: 1099, startPoint y: 156, endPoint x: 884, endPoint y: 156, distance: 215.3
click at [884, 156] on div "**********" at bounding box center [889, 161] width 555 height 30
click at [1119, 163] on button "Variables Menu" at bounding box center [1124, 161] width 13 height 13
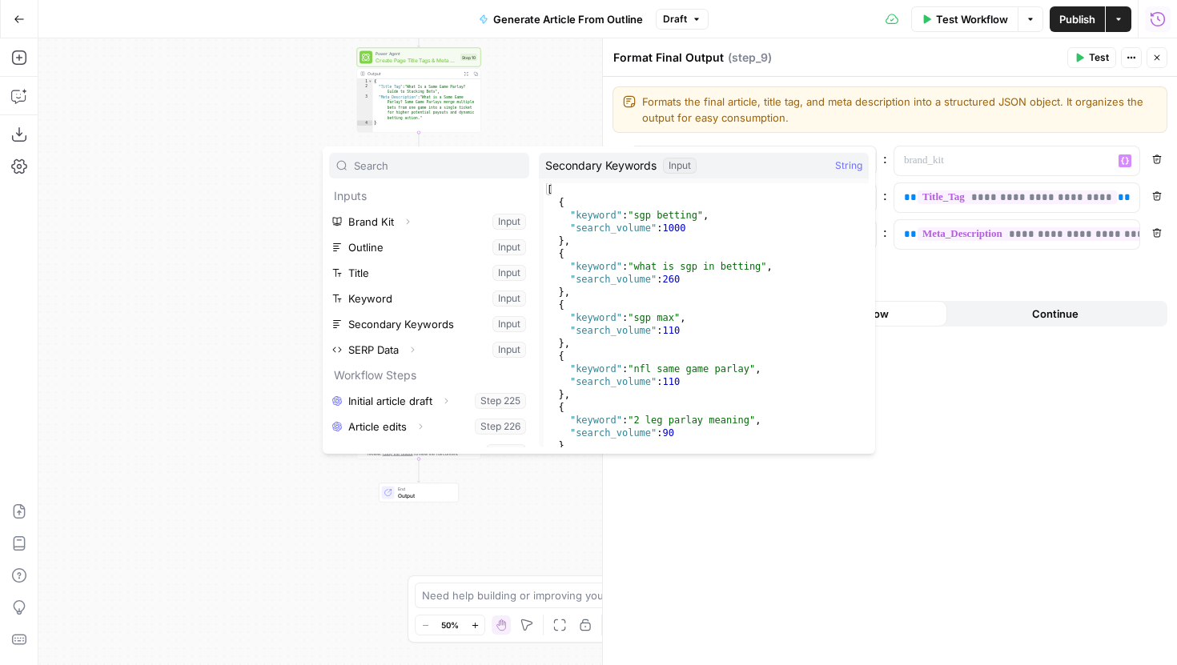
scroll to position [146, 0]
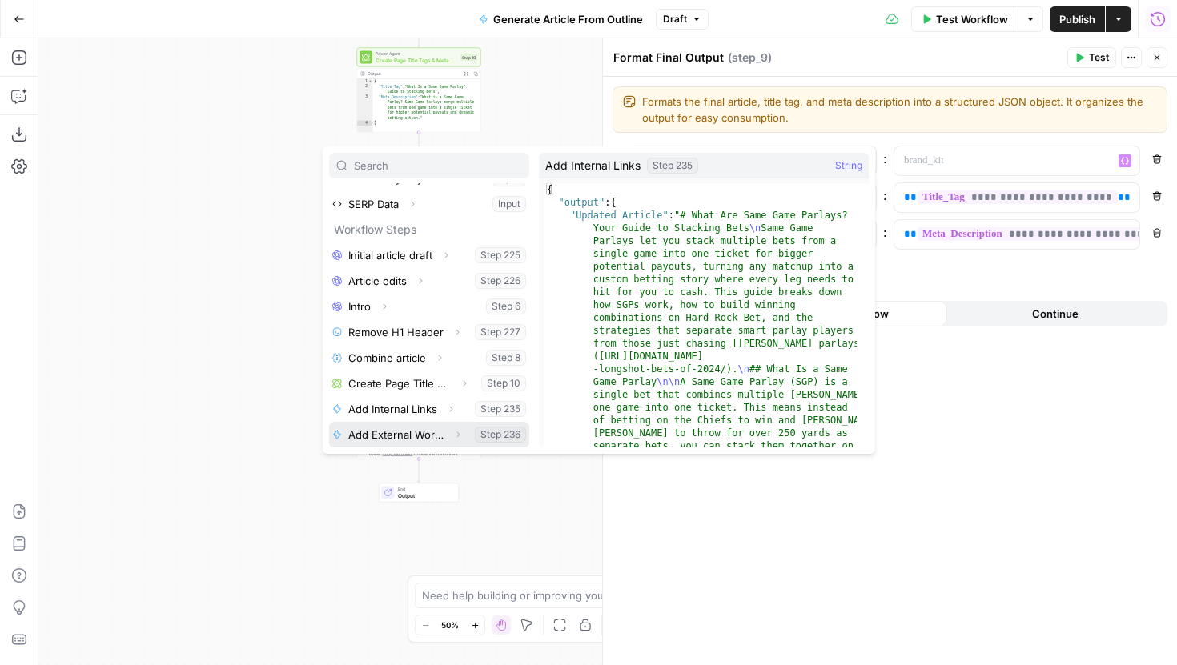
click at [451, 435] on button "Expand" at bounding box center [457, 434] width 21 height 21
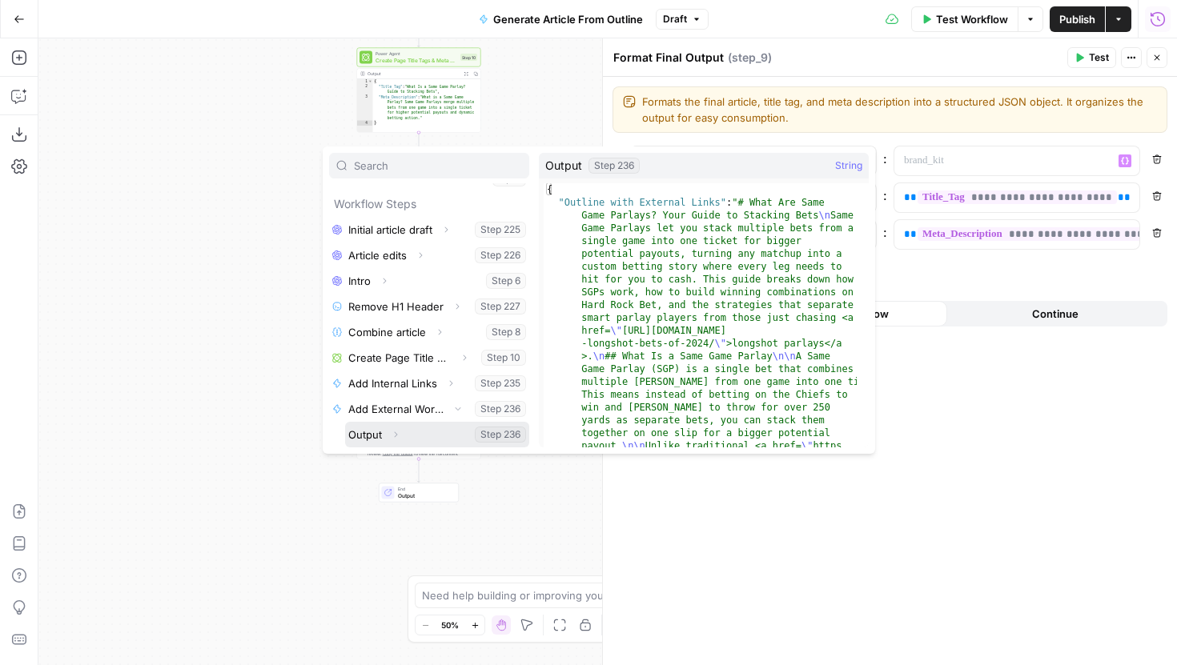
click at [394, 432] on icon "button" at bounding box center [395, 435] width 3 height 6
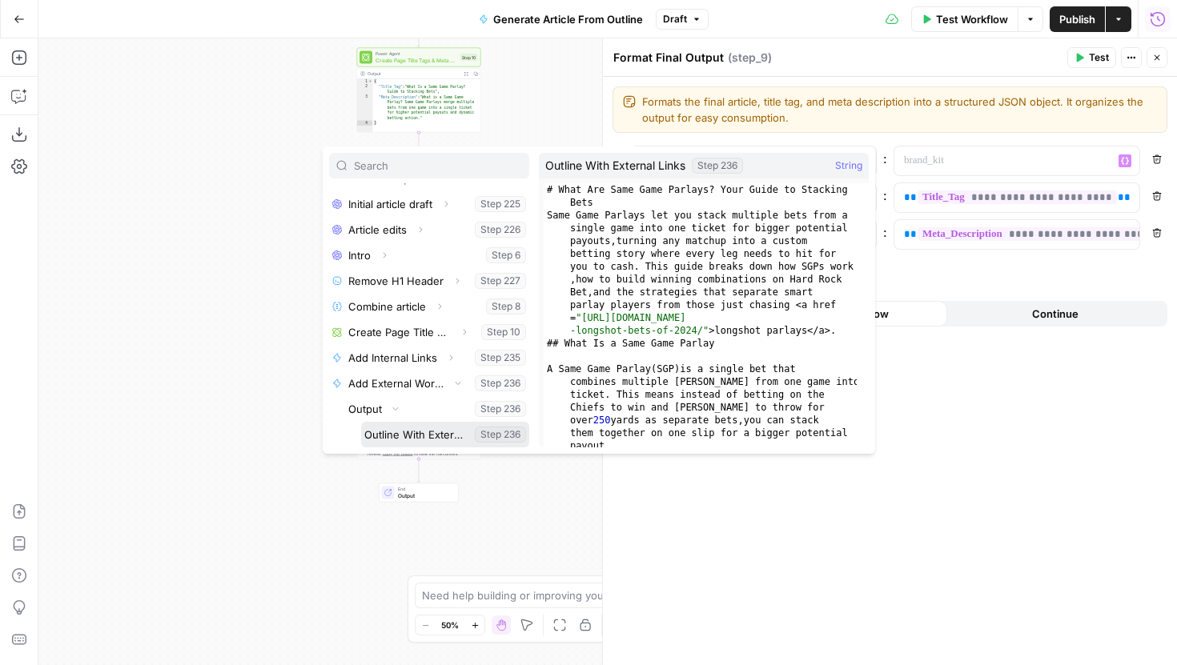
click at [427, 435] on button "Select variable Outline With External Links" at bounding box center [445, 435] width 168 height 26
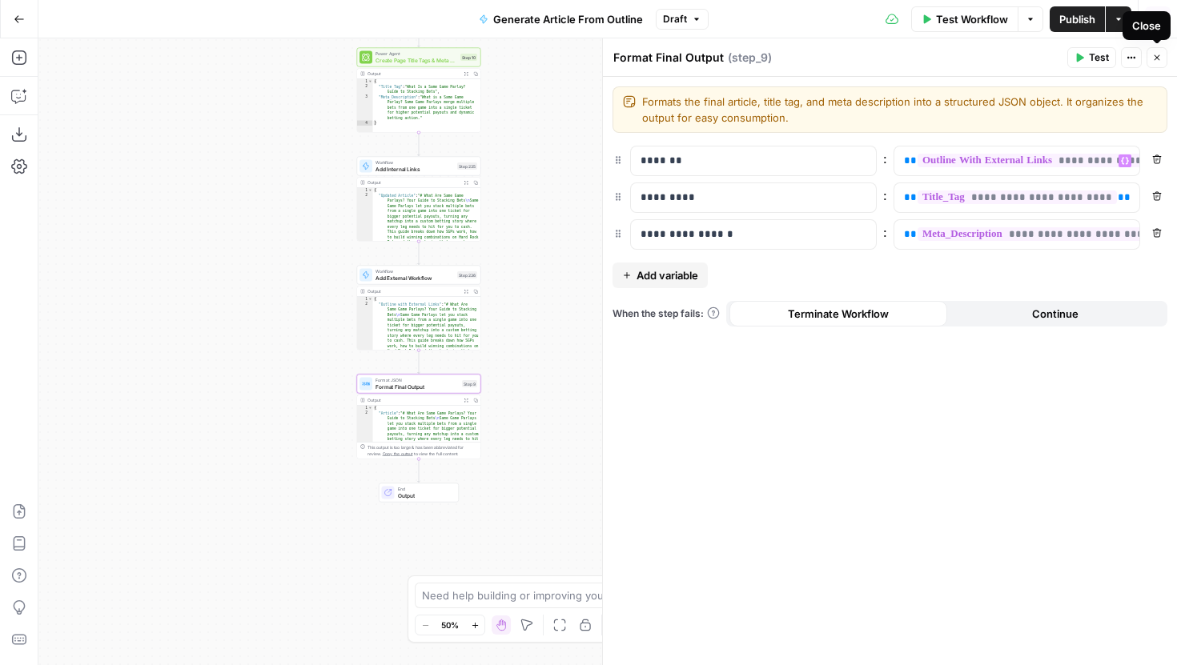
click at [1154, 62] on button "Close" at bounding box center [1156, 57] width 21 height 21
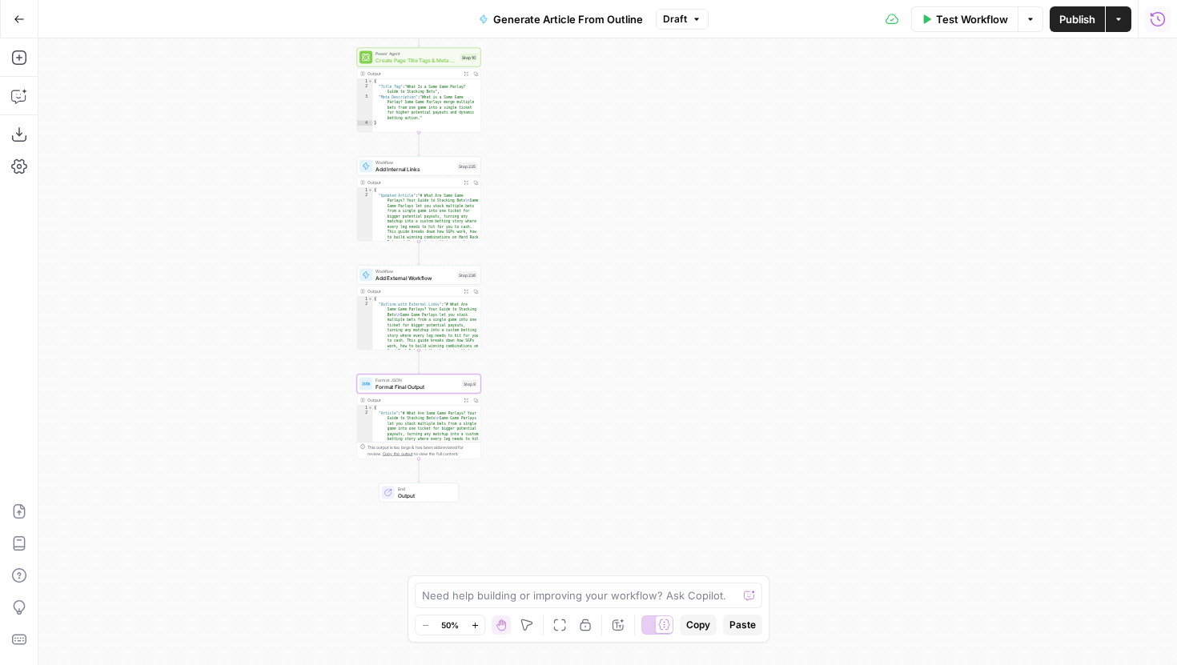
click at [1057, 30] on button "Publish" at bounding box center [1076, 19] width 55 height 26
click at [419, 274] on span "Add External Workflow" at bounding box center [414, 278] width 78 height 8
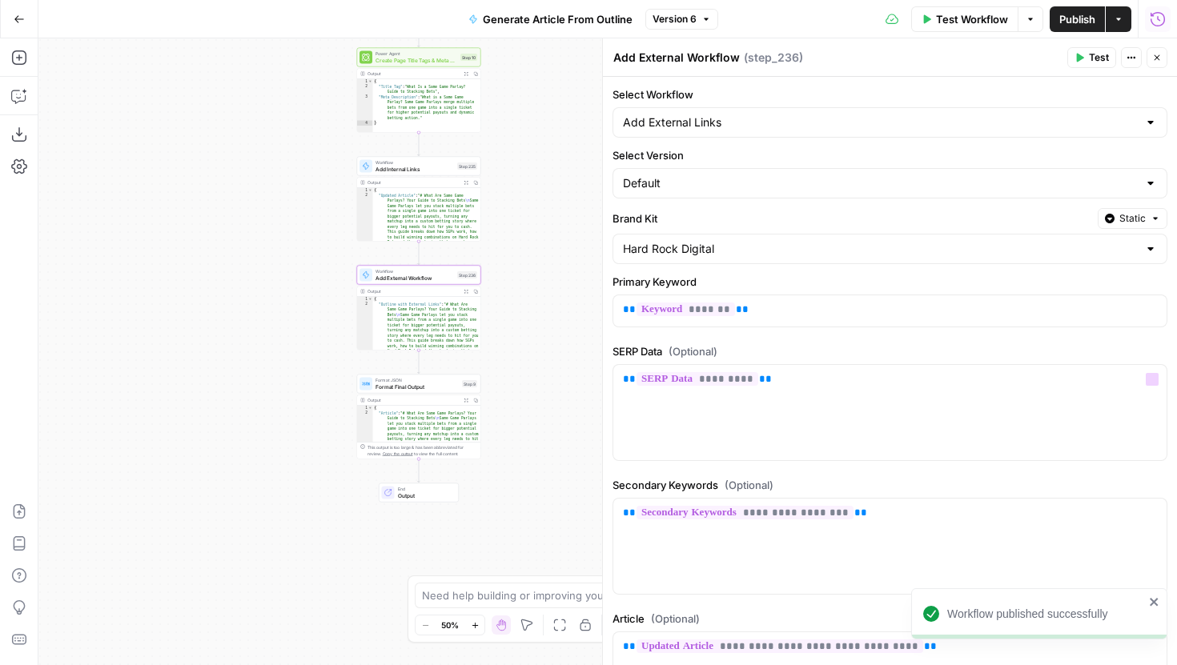
scroll to position [150, 0]
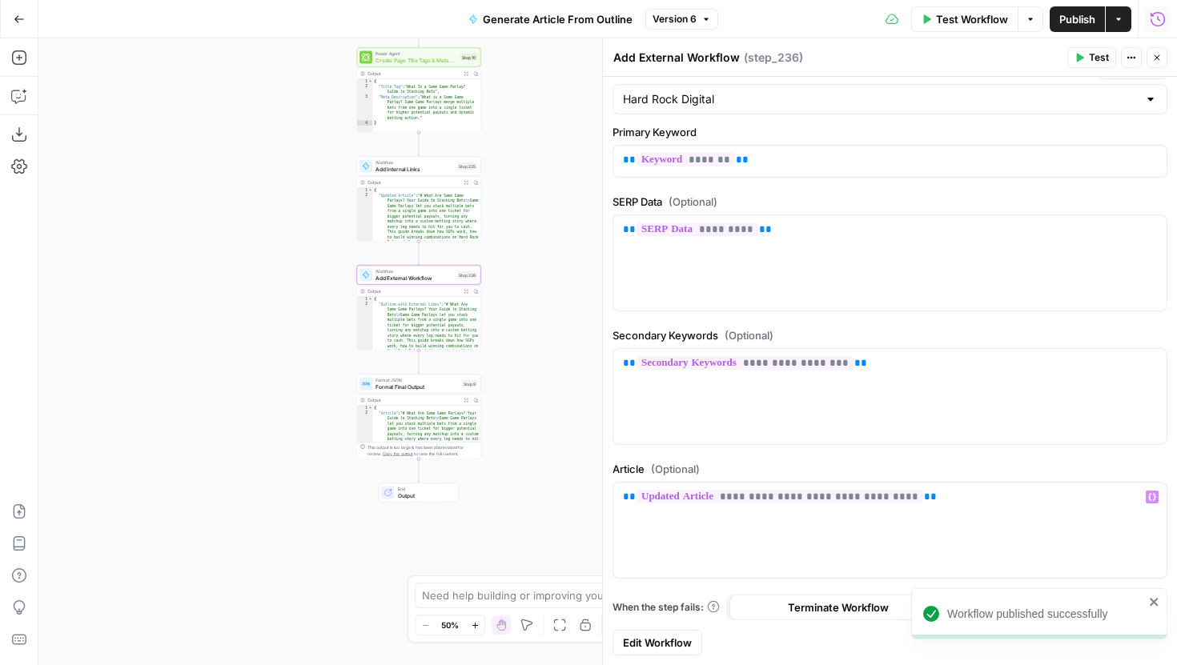
click at [684, 642] on span "Edit Workflow" at bounding box center [657, 643] width 69 height 16
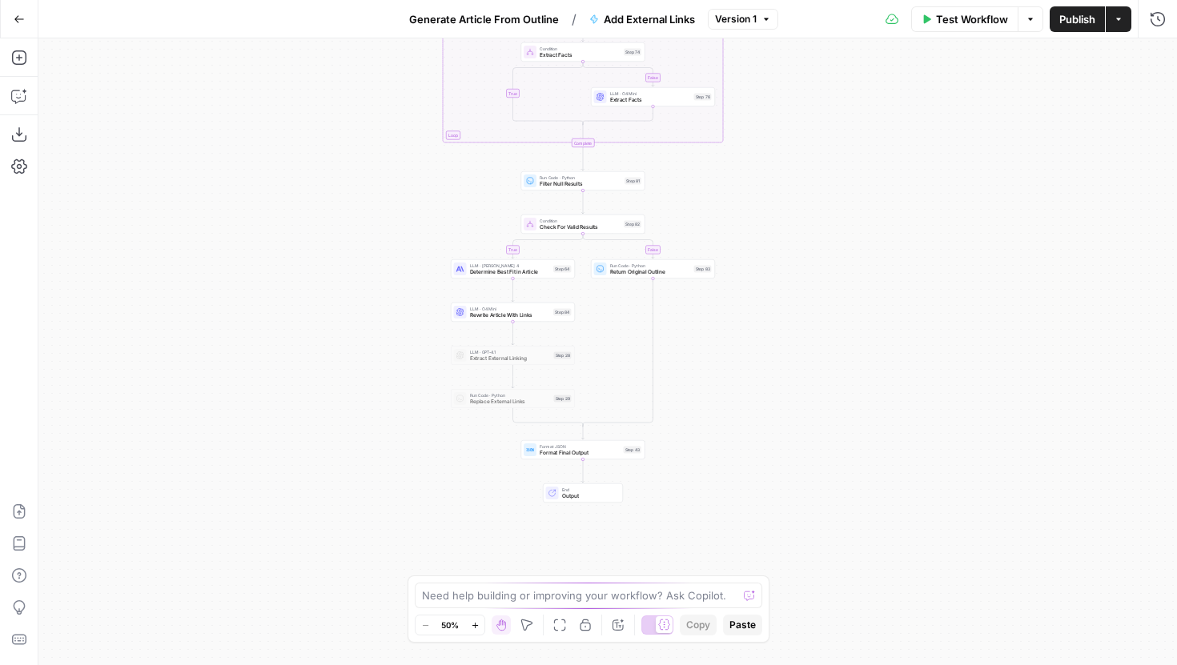
drag, startPoint x: 824, startPoint y: 465, endPoint x: 799, endPoint y: 252, distance: 214.4
click at [799, 252] on div "true false true false true false Workflow Set Inputs Inputs LLM · Claude Sonnet…" at bounding box center [607, 351] width 1138 height 627
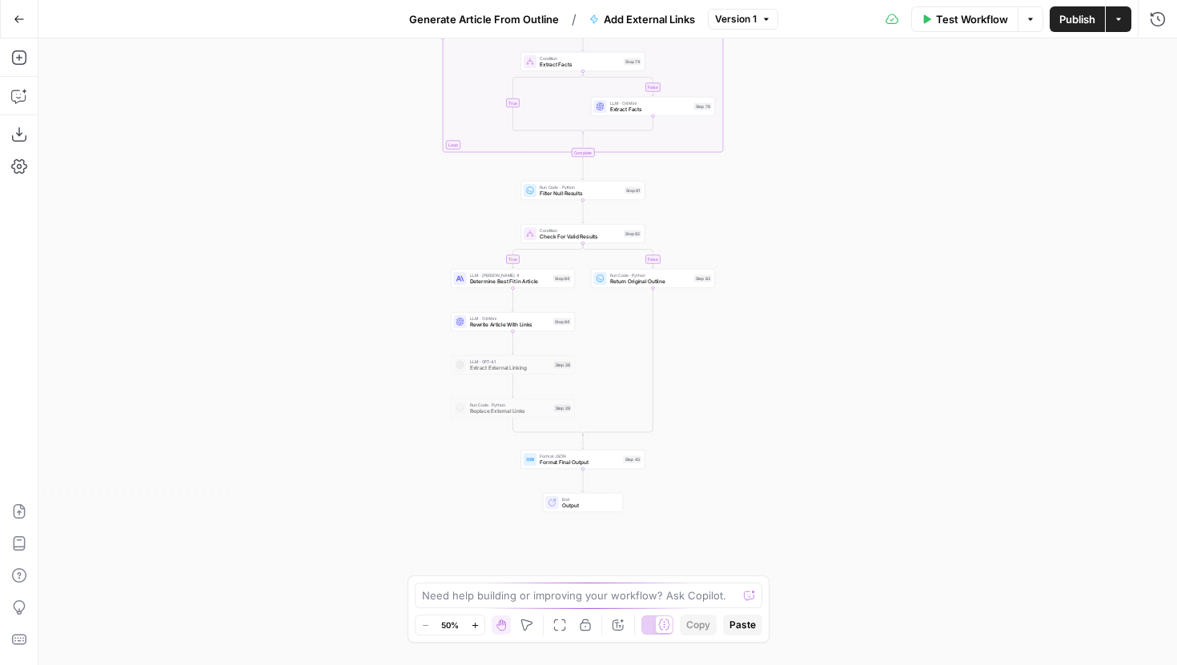
drag, startPoint x: 774, startPoint y: 183, endPoint x: 774, endPoint y: 427, distance: 244.2
click at [774, 427] on div "true false true false true false Workflow Set Inputs Inputs LLM · Claude Sonnet…" at bounding box center [607, 351] width 1138 height 627
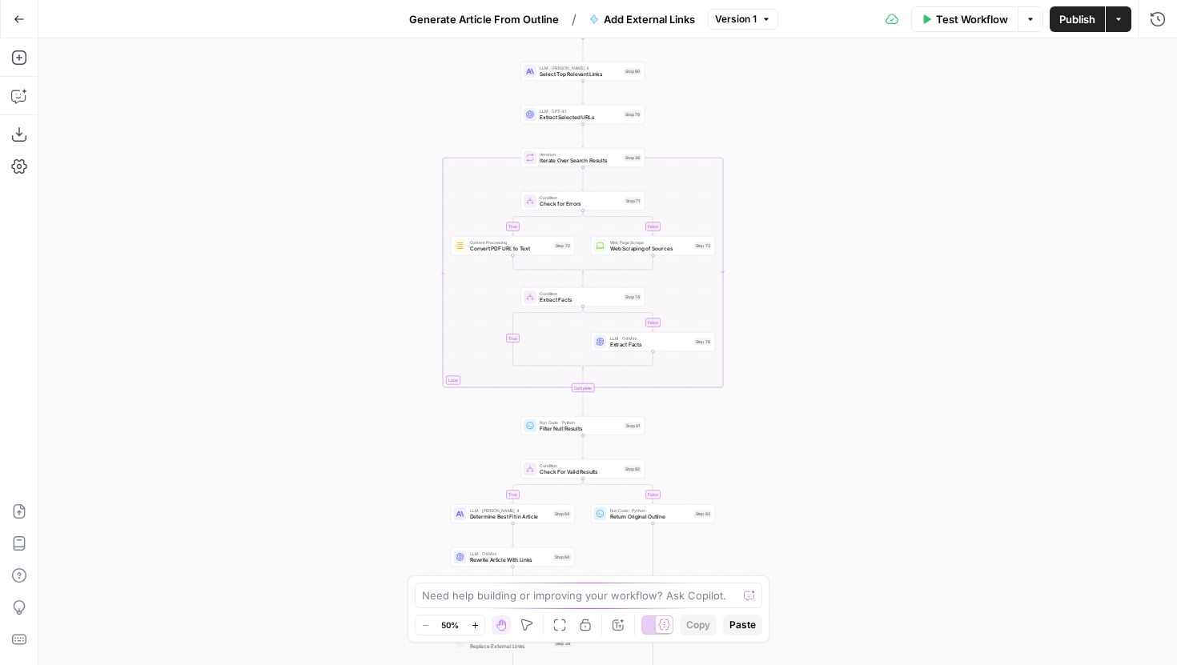
drag, startPoint x: 789, startPoint y: 217, endPoint x: 781, endPoint y: 315, distance: 98.9
click at [781, 313] on div "true false true false true false Workflow Set Inputs Inputs LLM · Claude Sonnet…" at bounding box center [607, 351] width 1138 height 627
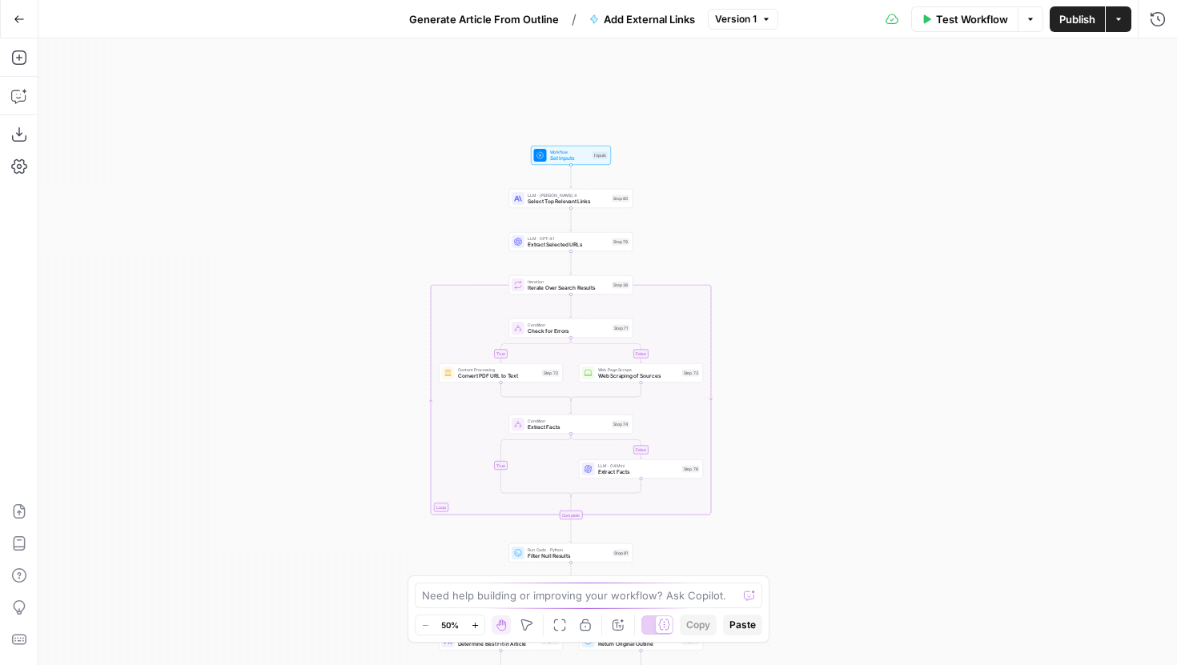
drag, startPoint x: 778, startPoint y: 163, endPoint x: 765, endPoint y: 251, distance: 89.0
click at [765, 251] on div "true false true false true false Workflow Set Inputs Inputs LLM · Claude Sonnet…" at bounding box center [607, 351] width 1138 height 627
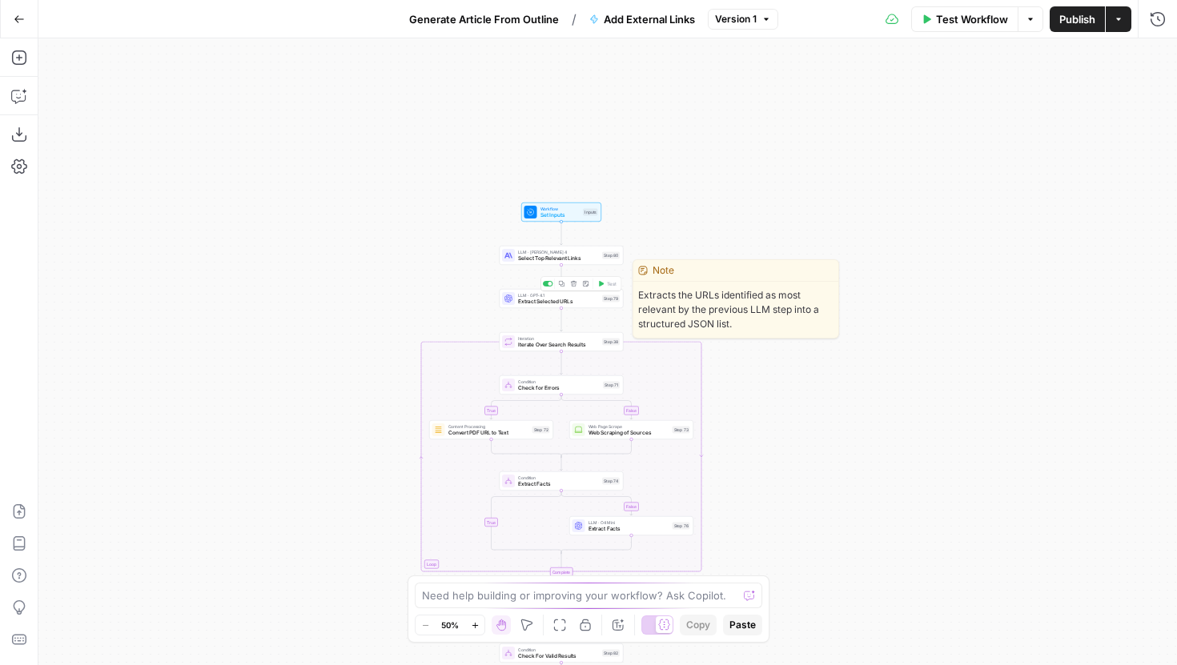
click at [582, 261] on span "Select Top Relevant Links" at bounding box center [558, 259] width 81 height 8
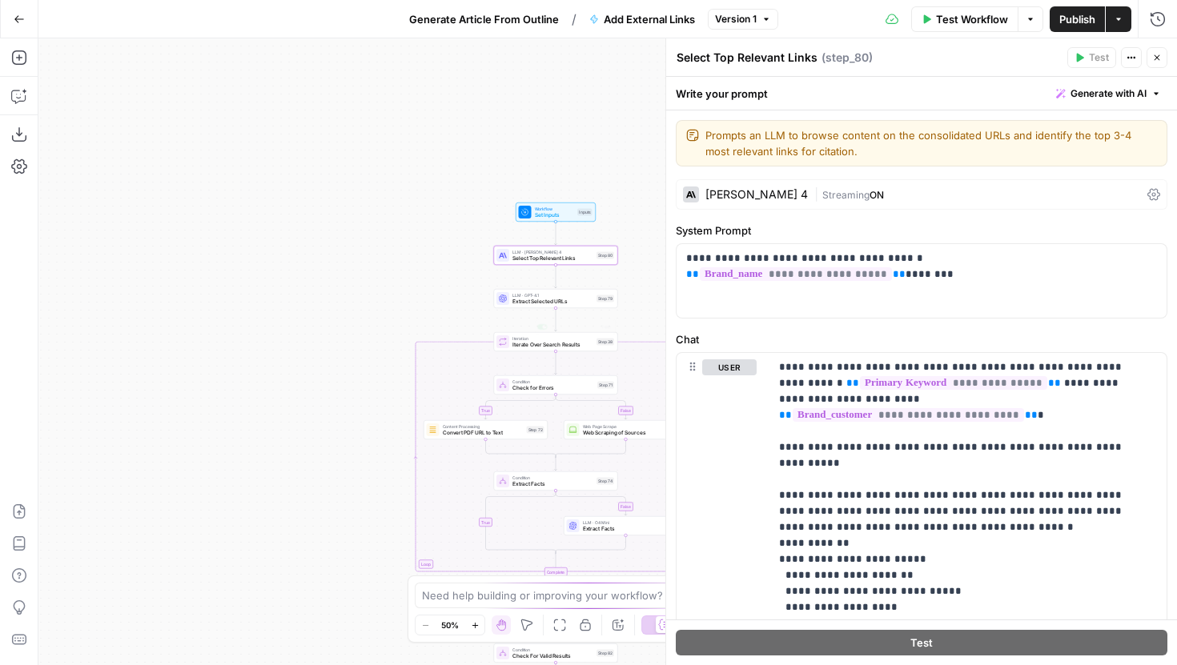
drag, startPoint x: 391, startPoint y: 357, endPoint x: 251, endPoint y: 336, distance: 141.6
click at [251, 336] on div "true false false true false true Workflow Set Inputs Inputs LLM · Claude Sonnet…" at bounding box center [607, 351] width 1138 height 627
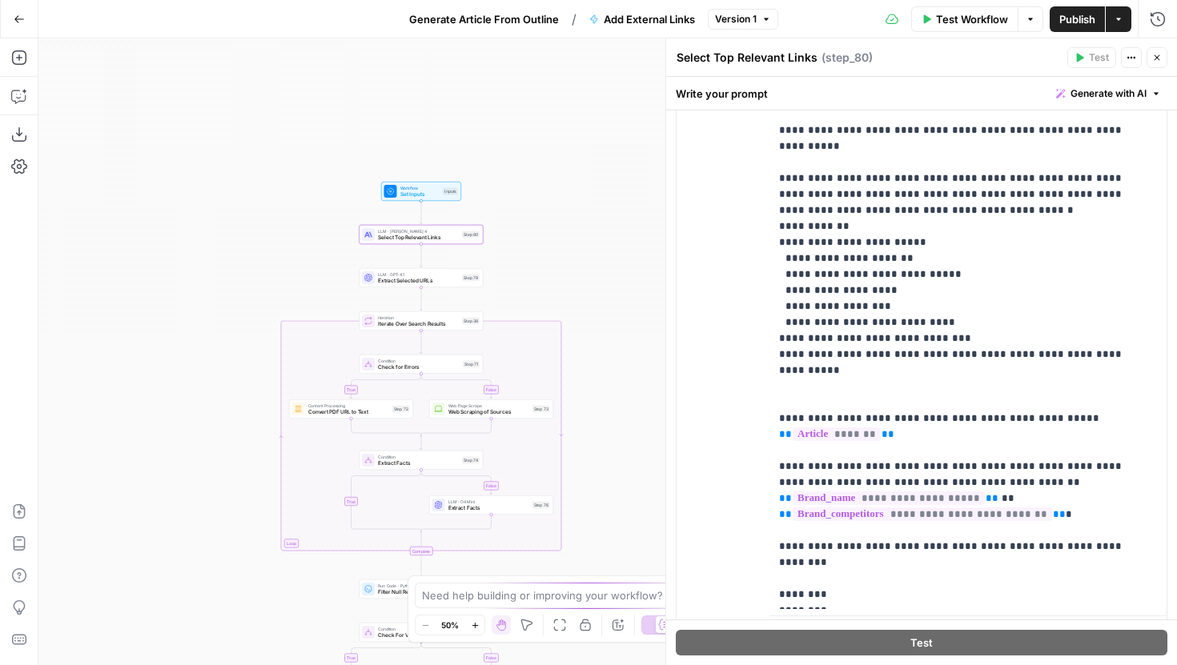
scroll to position [279, 0]
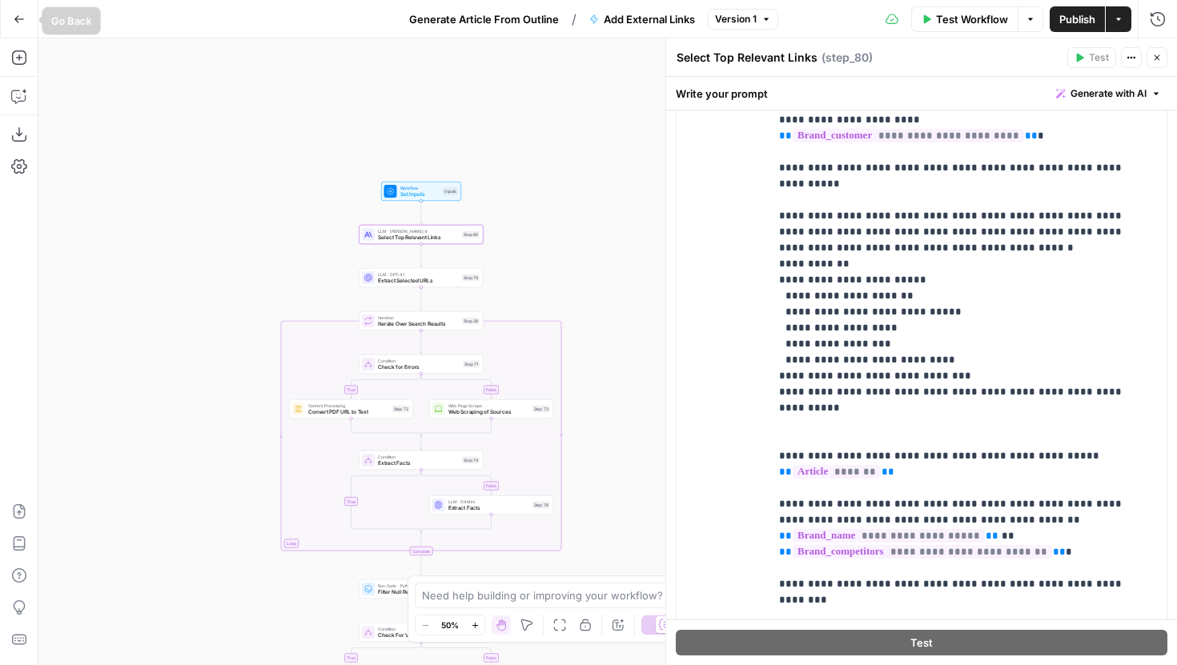
click at [18, 18] on icon "button" at bounding box center [19, 19] width 11 height 11
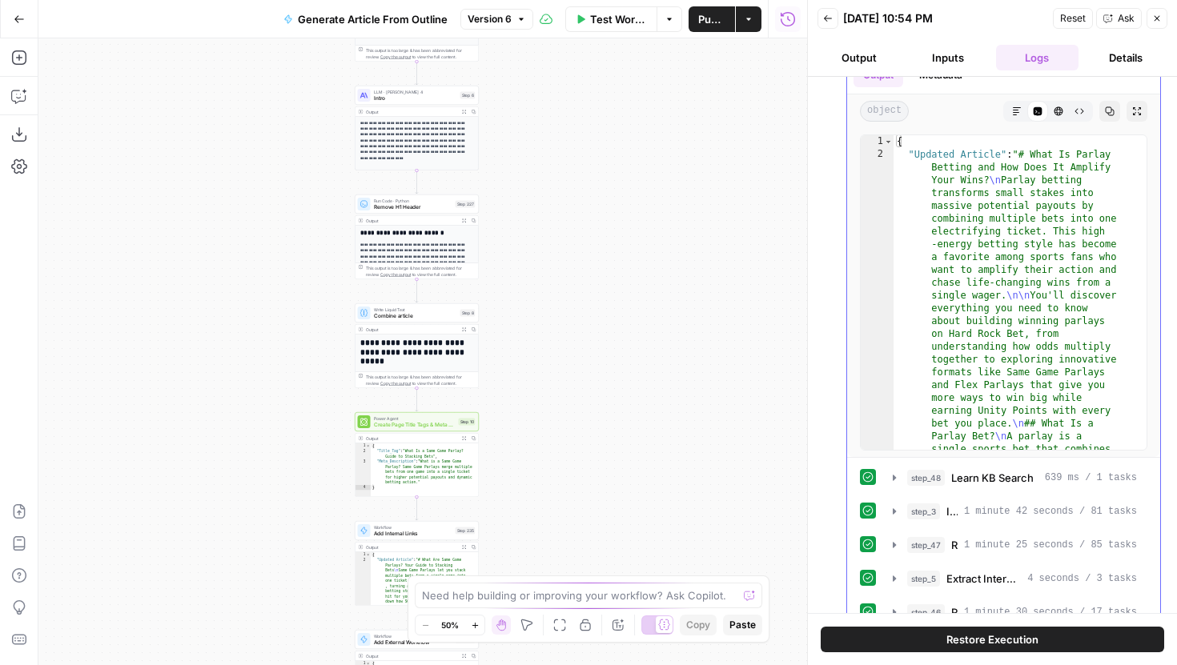
click at [1012, 109] on icon "button" at bounding box center [1017, 111] width 10 height 10
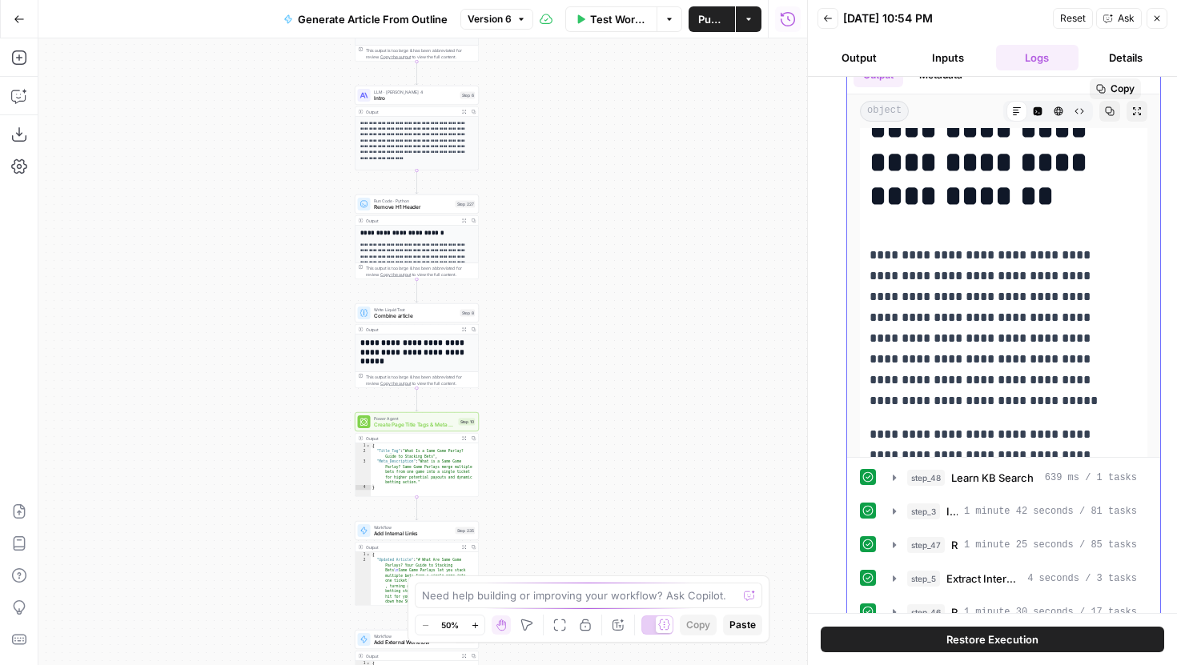
scroll to position [142, 0]
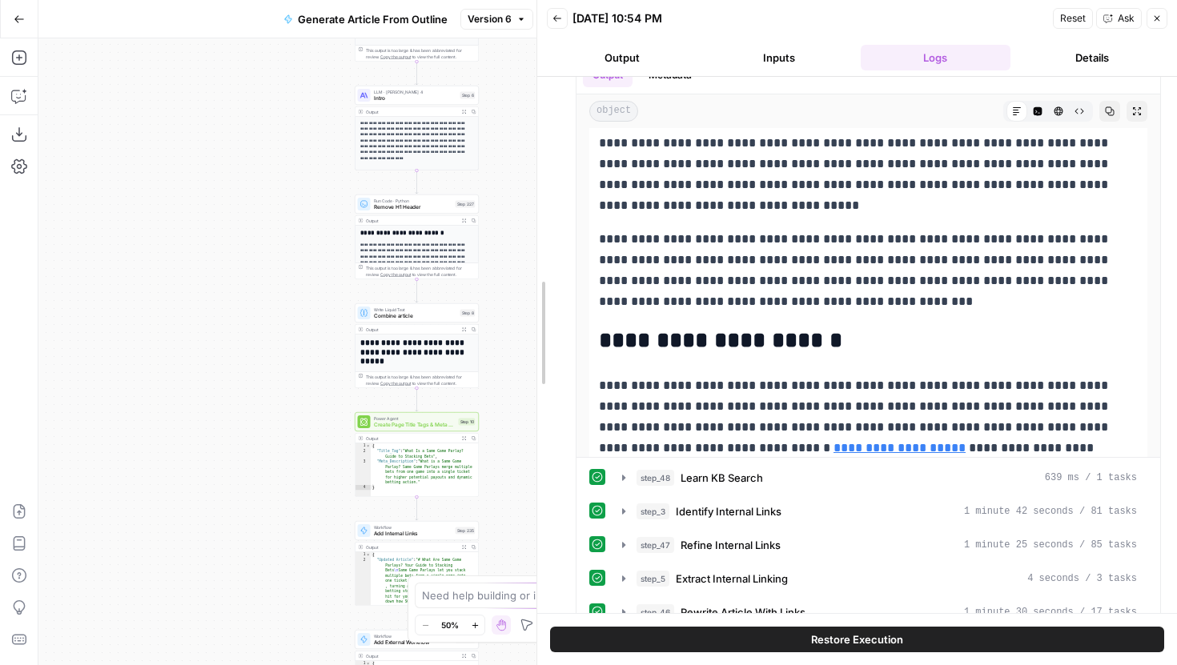
drag, startPoint x: 807, startPoint y: 285, endPoint x: 535, endPoint y: 290, distance: 272.2
click at [535, 290] on div at bounding box center [537, 332] width 16 height 665
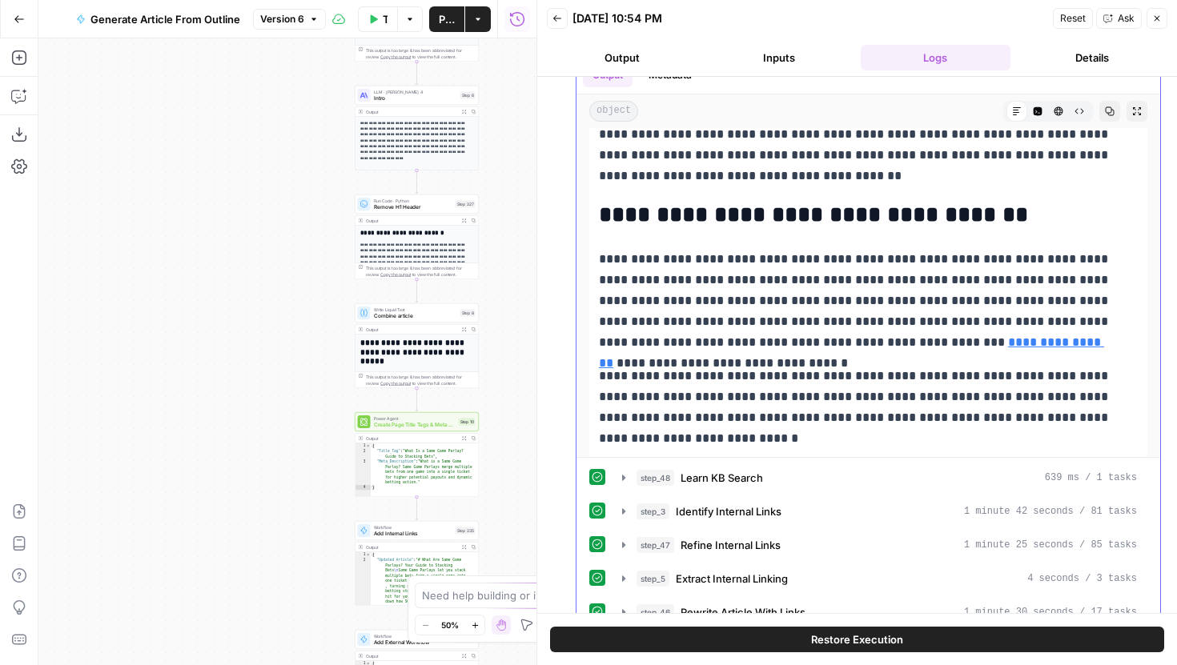
scroll to position [713, 0]
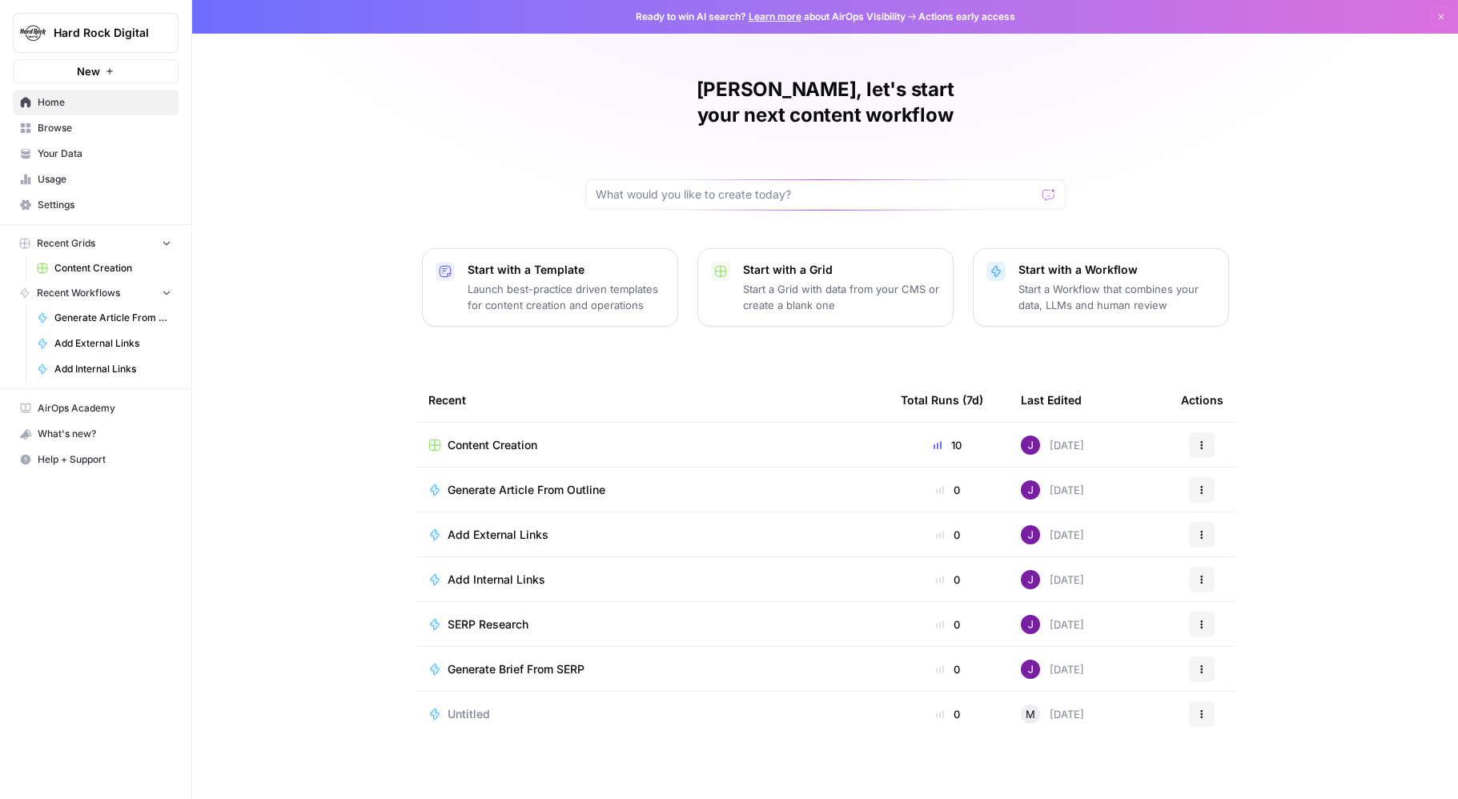
click at [95, 30] on span "Hard Rock Digital" at bounding box center [102, 33] width 97 height 16
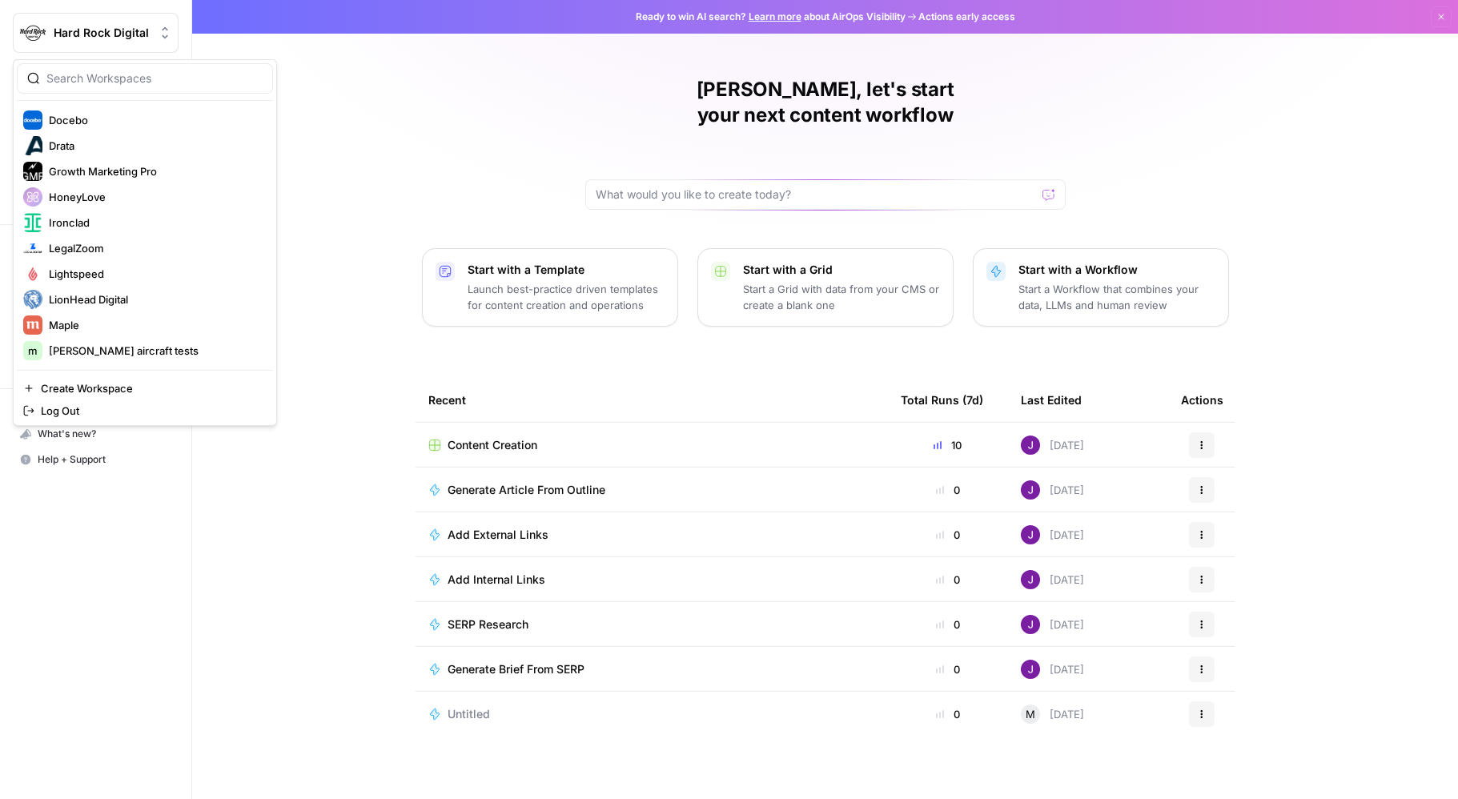
scroll to position [235, 0]
click at [98, 198] on span "HoneyLove" at bounding box center [154, 193] width 211 height 16
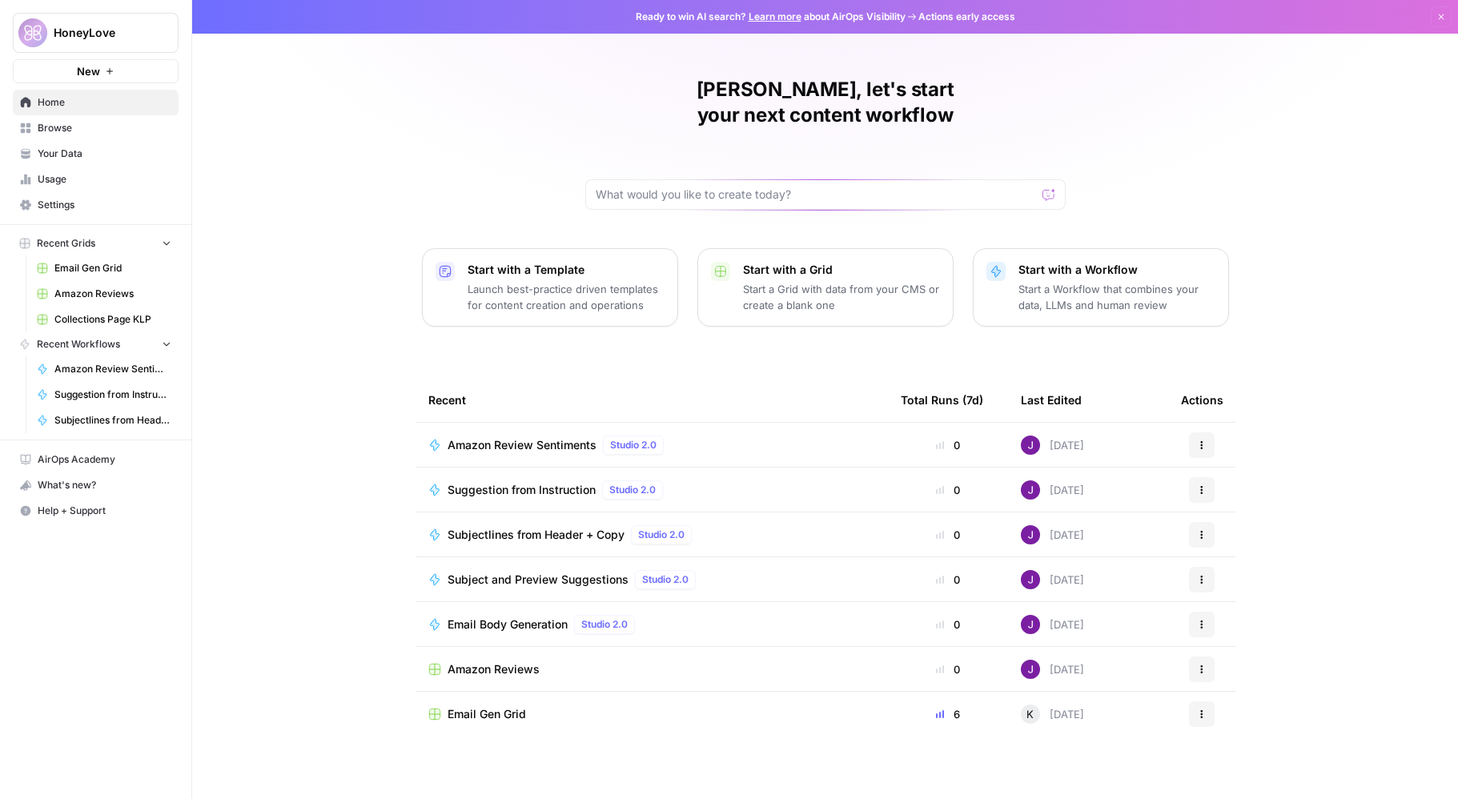
click at [78, 203] on span "Settings" at bounding box center [105, 205] width 134 height 14
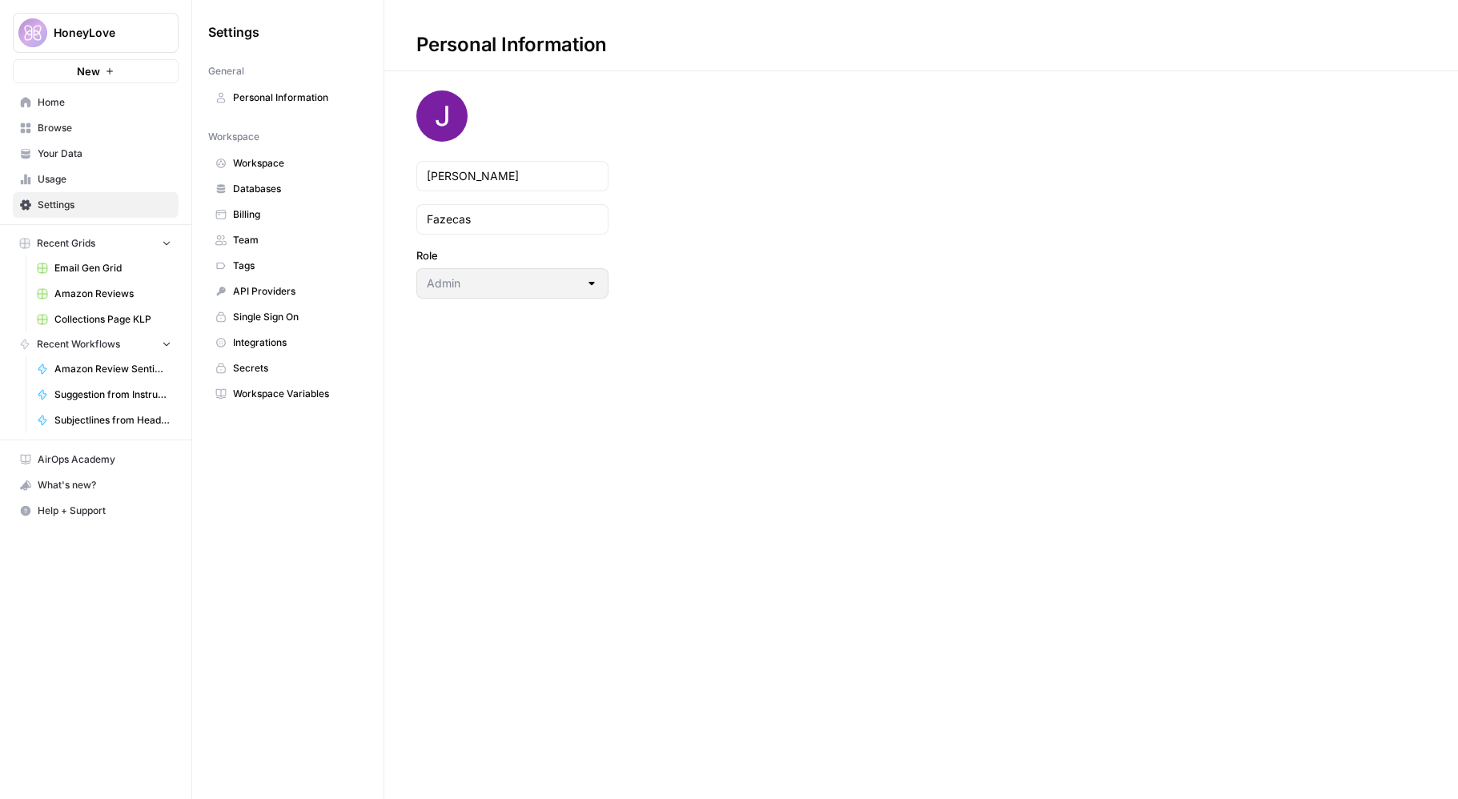
click at [256, 243] on span "Team" at bounding box center [296, 240] width 127 height 14
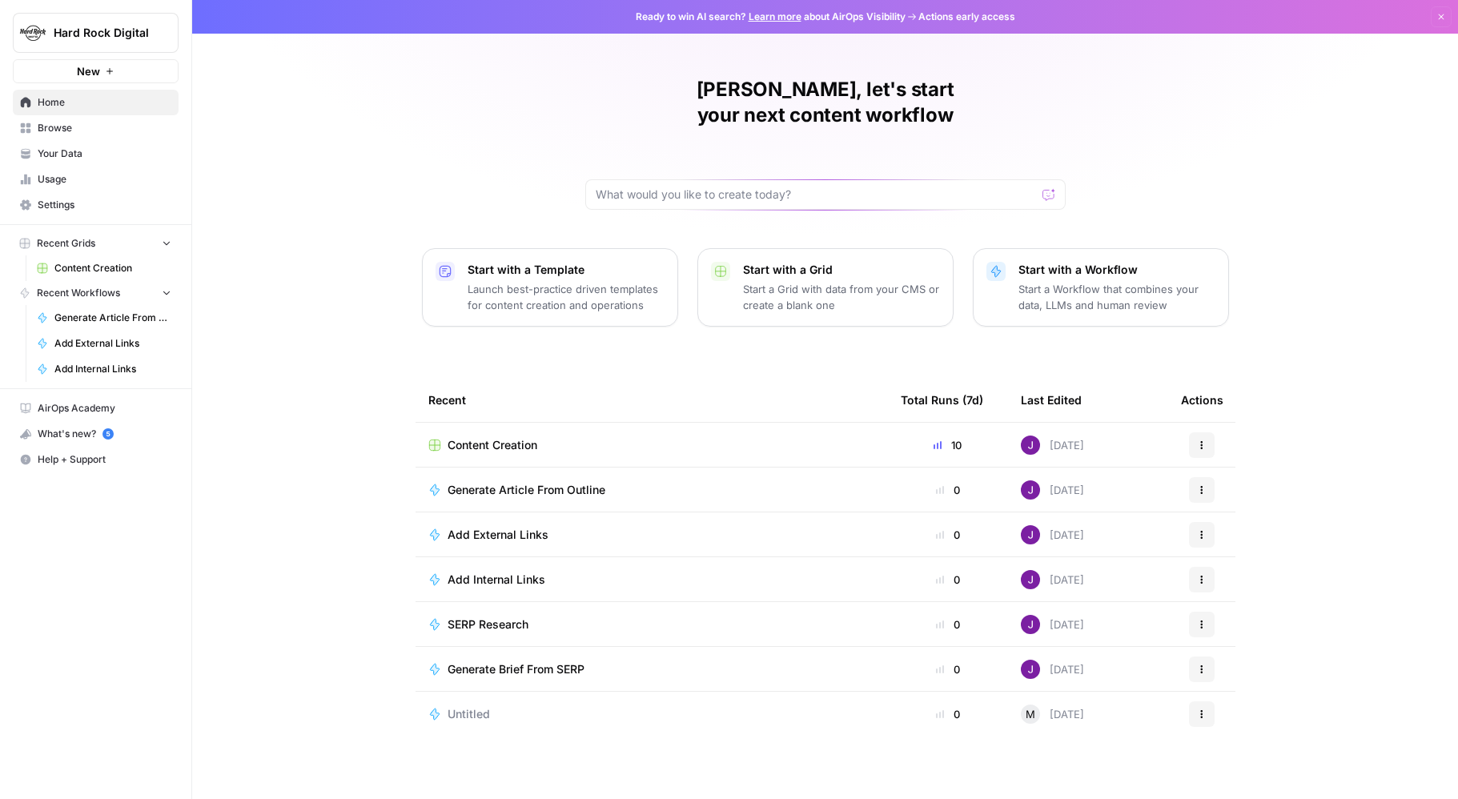
click at [89, 30] on span "Hard Rock Digital" at bounding box center [102, 33] width 97 height 16
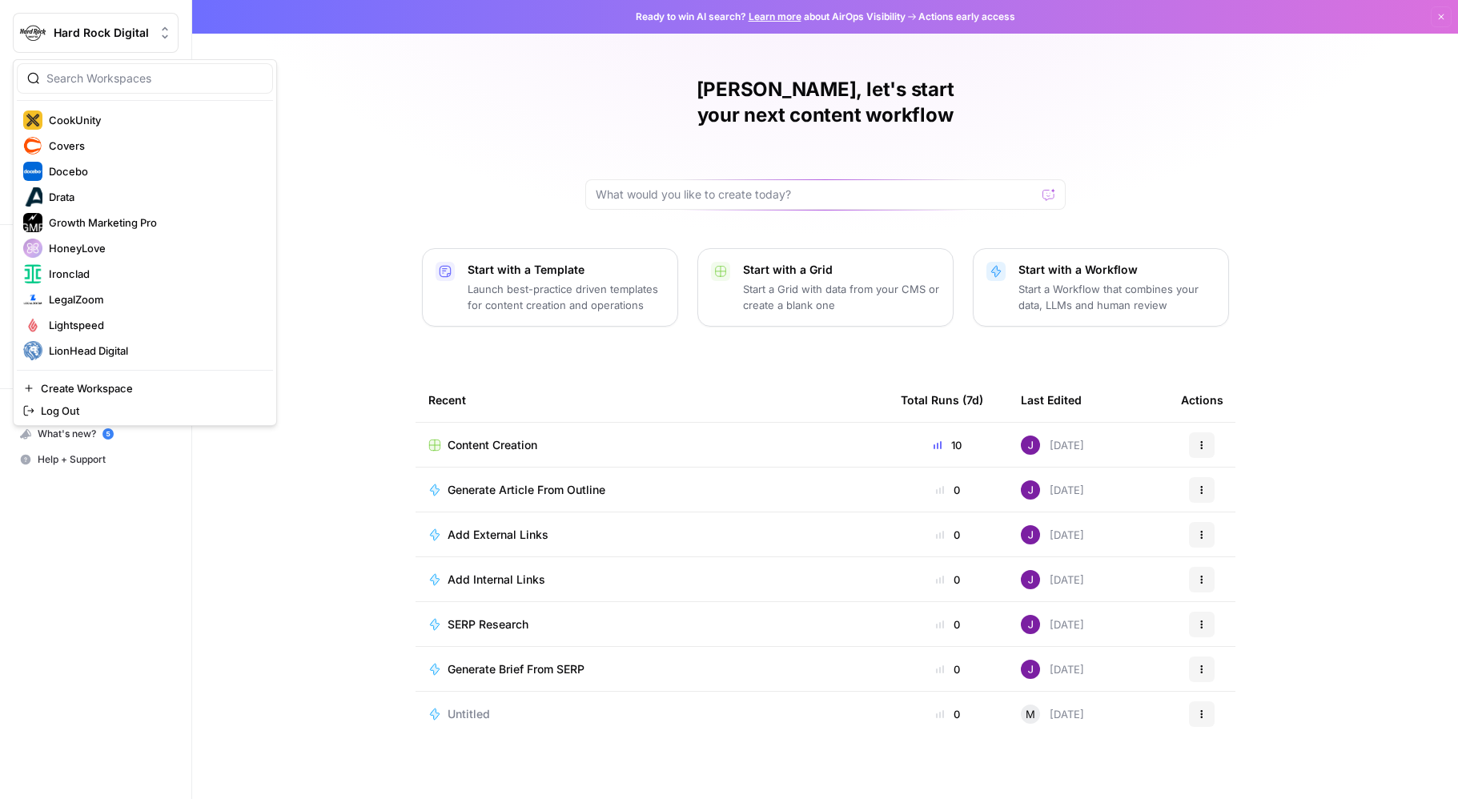
scroll to position [175, 0]
click at [113, 308] on span "LegalZoom" at bounding box center [154, 304] width 211 height 16
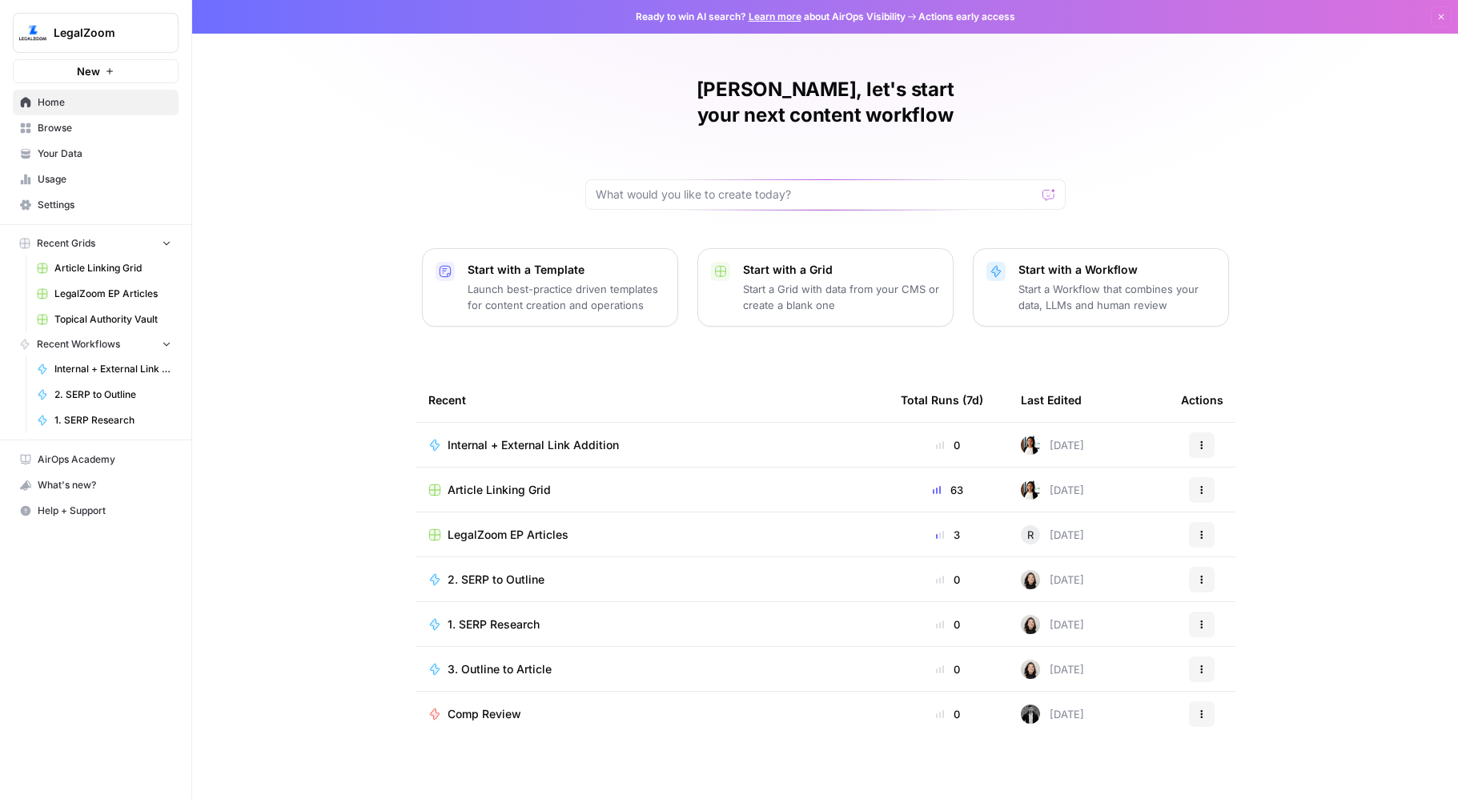
click at [115, 273] on span "Article Linking Grid" at bounding box center [112, 268] width 117 height 14
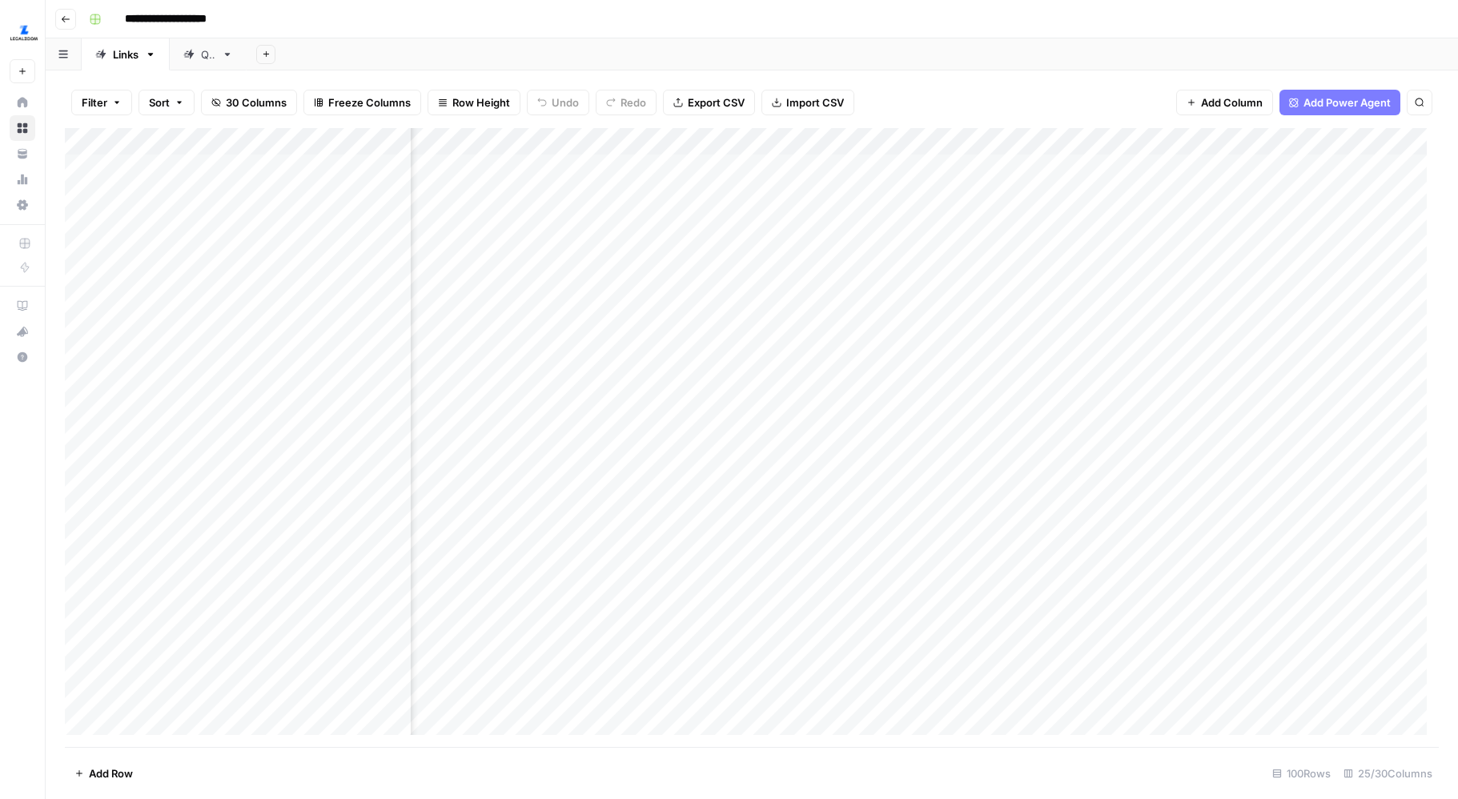
scroll to position [0, 740]
click at [524, 144] on div "Add Column" at bounding box center [752, 437] width 1374 height 619
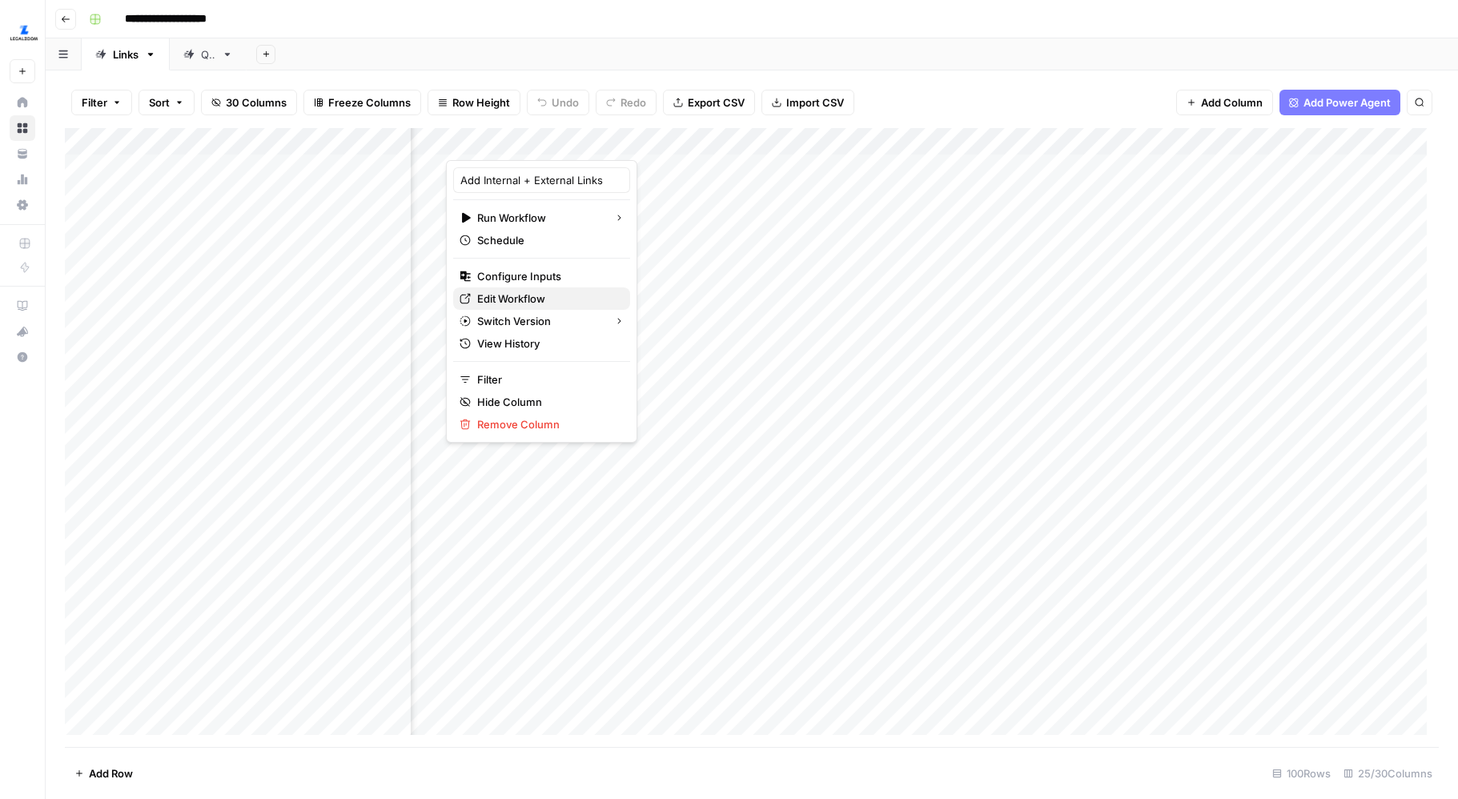
click at [524, 296] on span "Edit Workflow" at bounding box center [547, 299] width 140 height 16
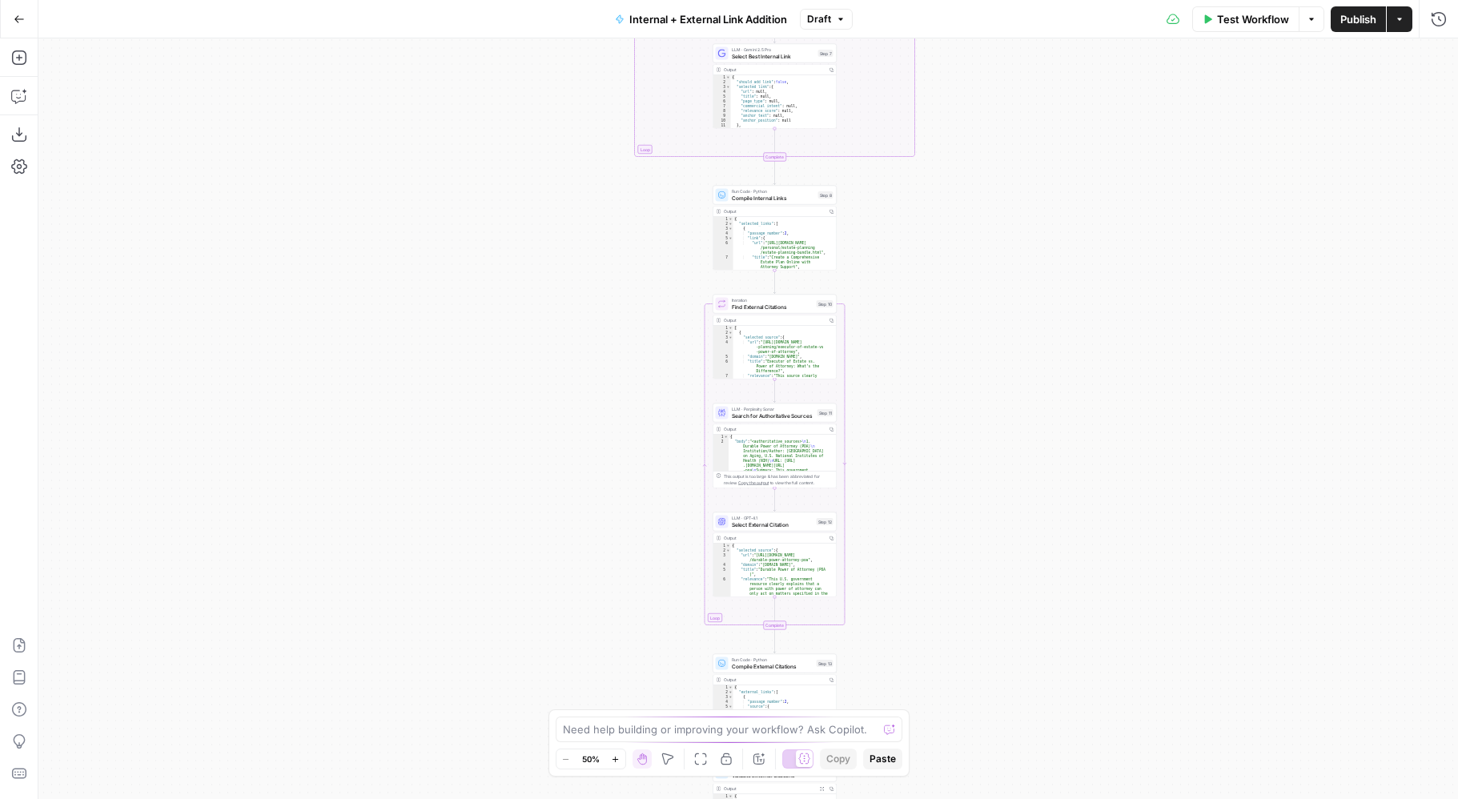
drag, startPoint x: 1019, startPoint y: 381, endPoint x: 1008, endPoint y: 196, distance: 185.3
click at [1008, 196] on div "true false true false true false Workflow Set Inputs Inputs Run Code · Python P…" at bounding box center [747, 418] width 1419 height 761
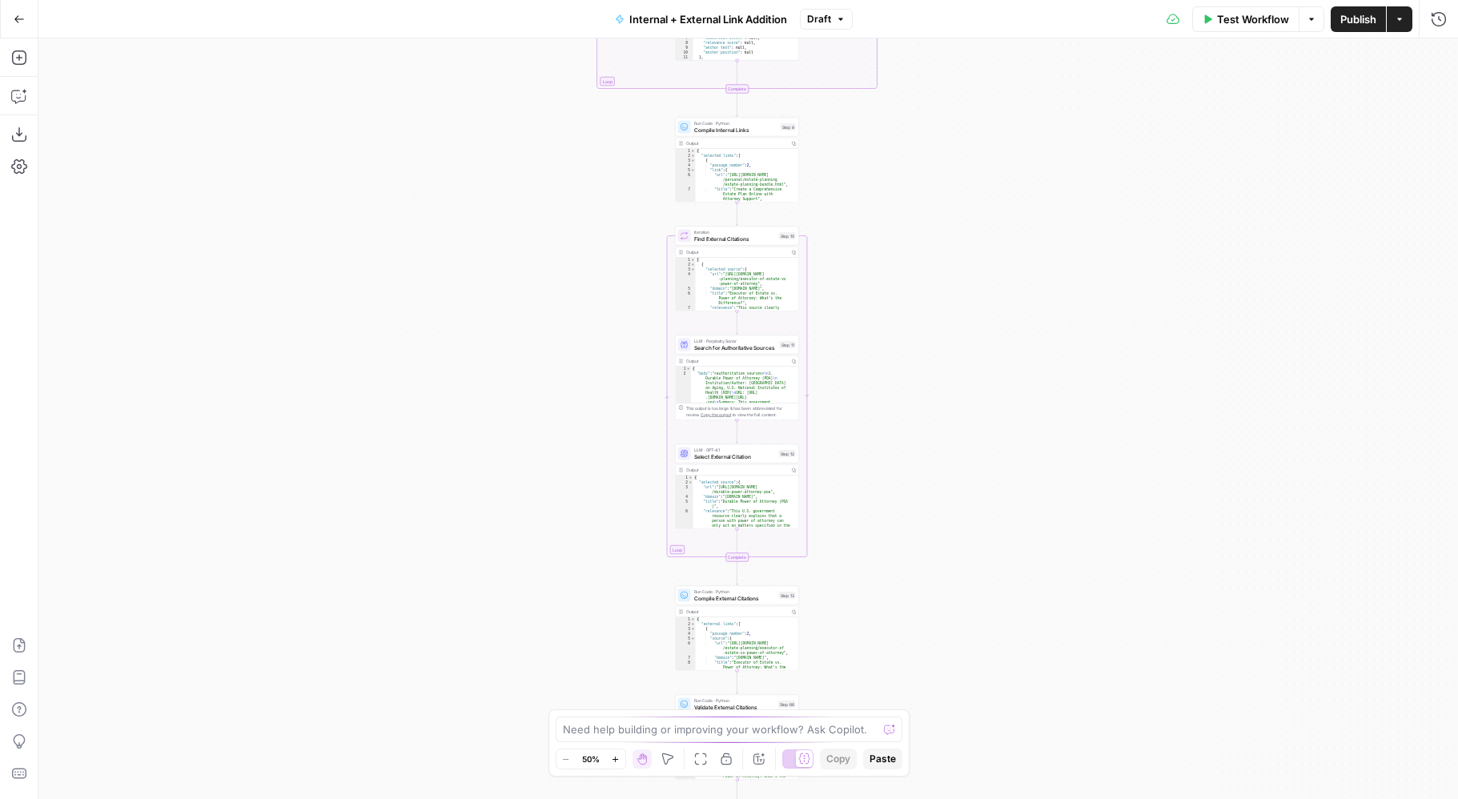
drag, startPoint x: 1007, startPoint y: 409, endPoint x: 937, endPoint y: 114, distance: 302.9
click at [937, 117] on div "true false true false true false Workflow Set Inputs Inputs Run Code · Python P…" at bounding box center [747, 418] width 1419 height 761
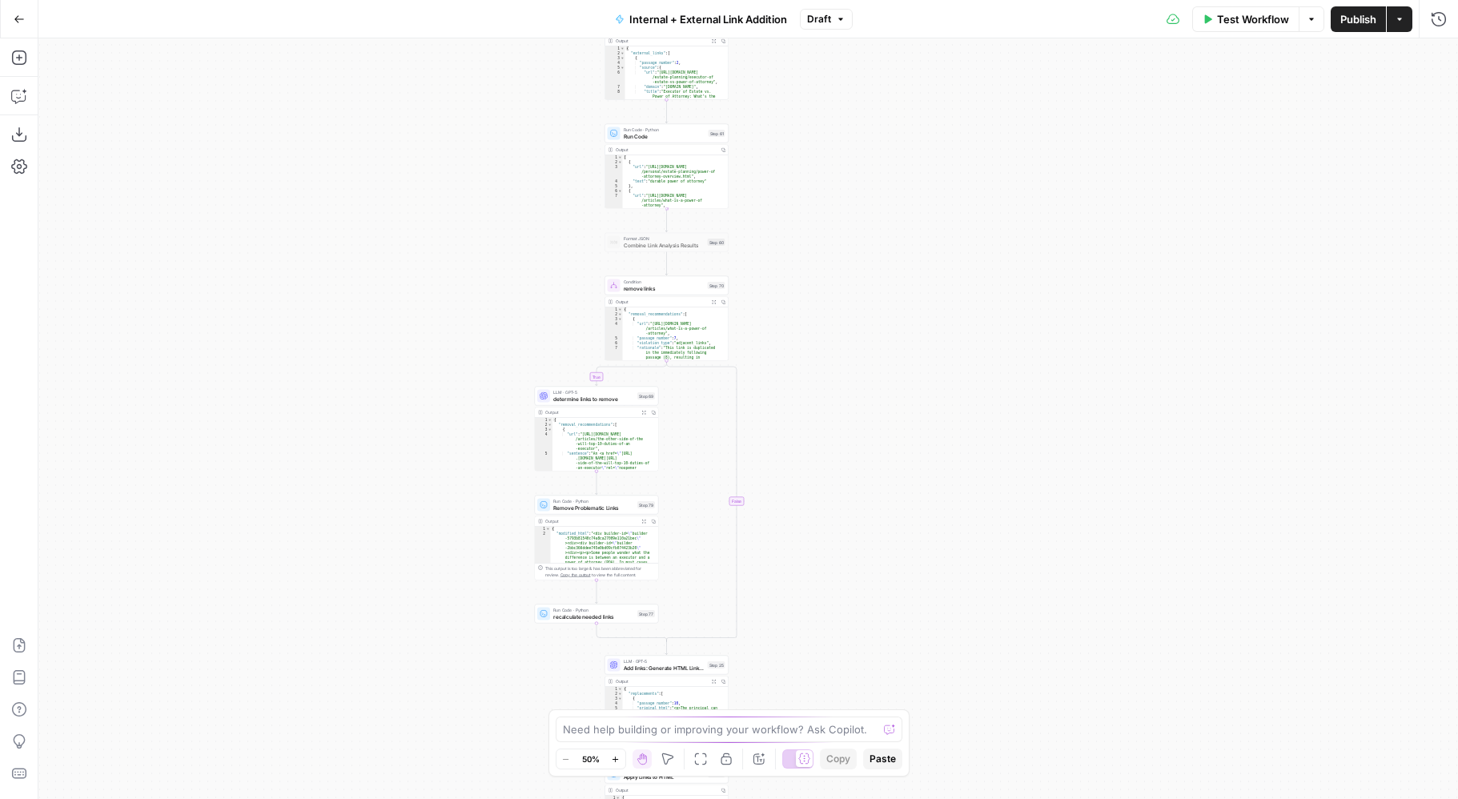
drag, startPoint x: 957, startPoint y: 255, endPoint x: 957, endPoint y: 157, distance: 97.7
click at [957, 157] on div "true false true false true false Workflow Set Inputs Inputs Run Code · Python P…" at bounding box center [747, 418] width 1419 height 761
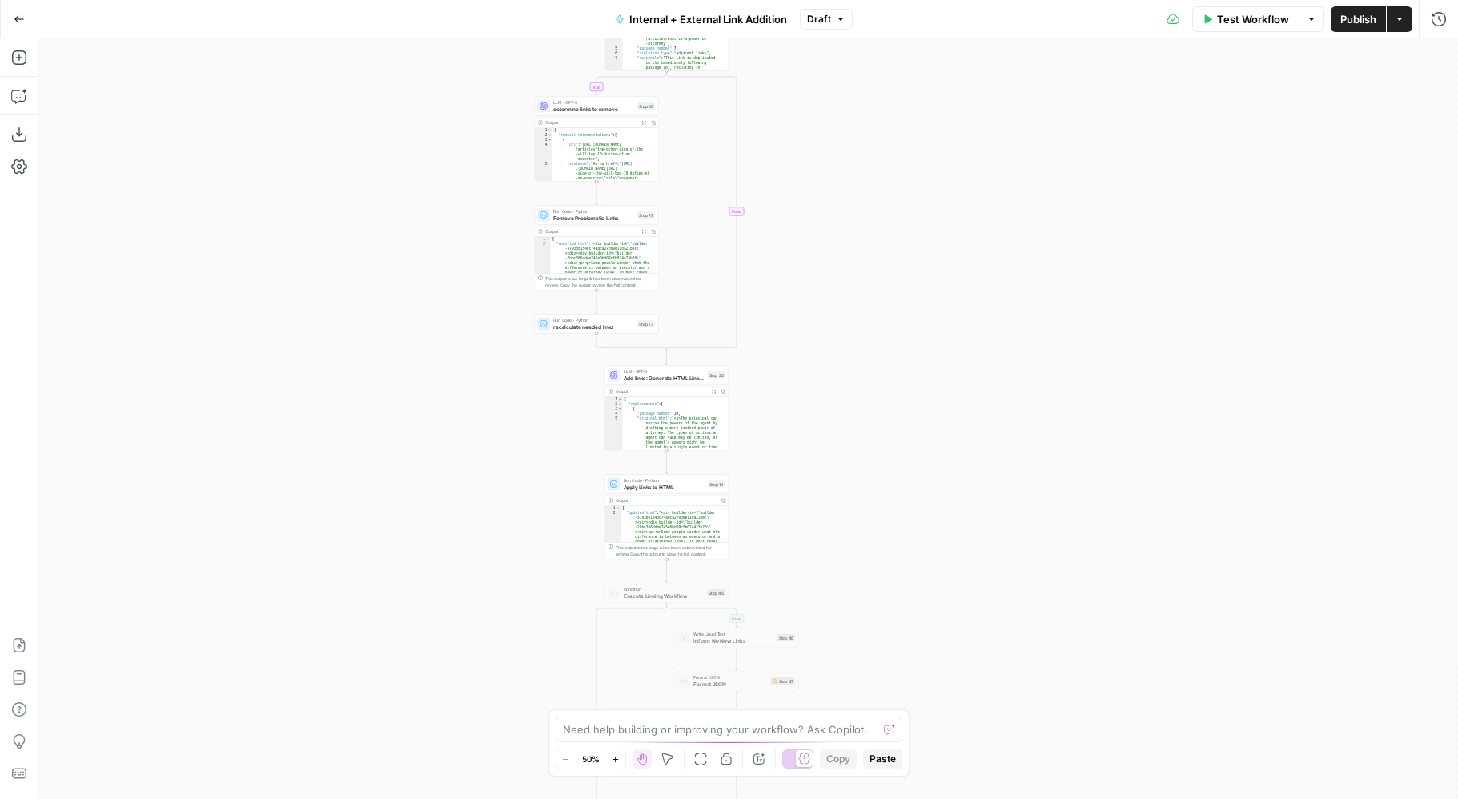
drag, startPoint x: 966, startPoint y: 297, endPoint x: 966, endPoint y: 187, distance: 109.7
click at [966, 187] on div "true false true false true false Workflow Set Inputs Inputs Run Code · Python P…" at bounding box center [747, 418] width 1419 height 761
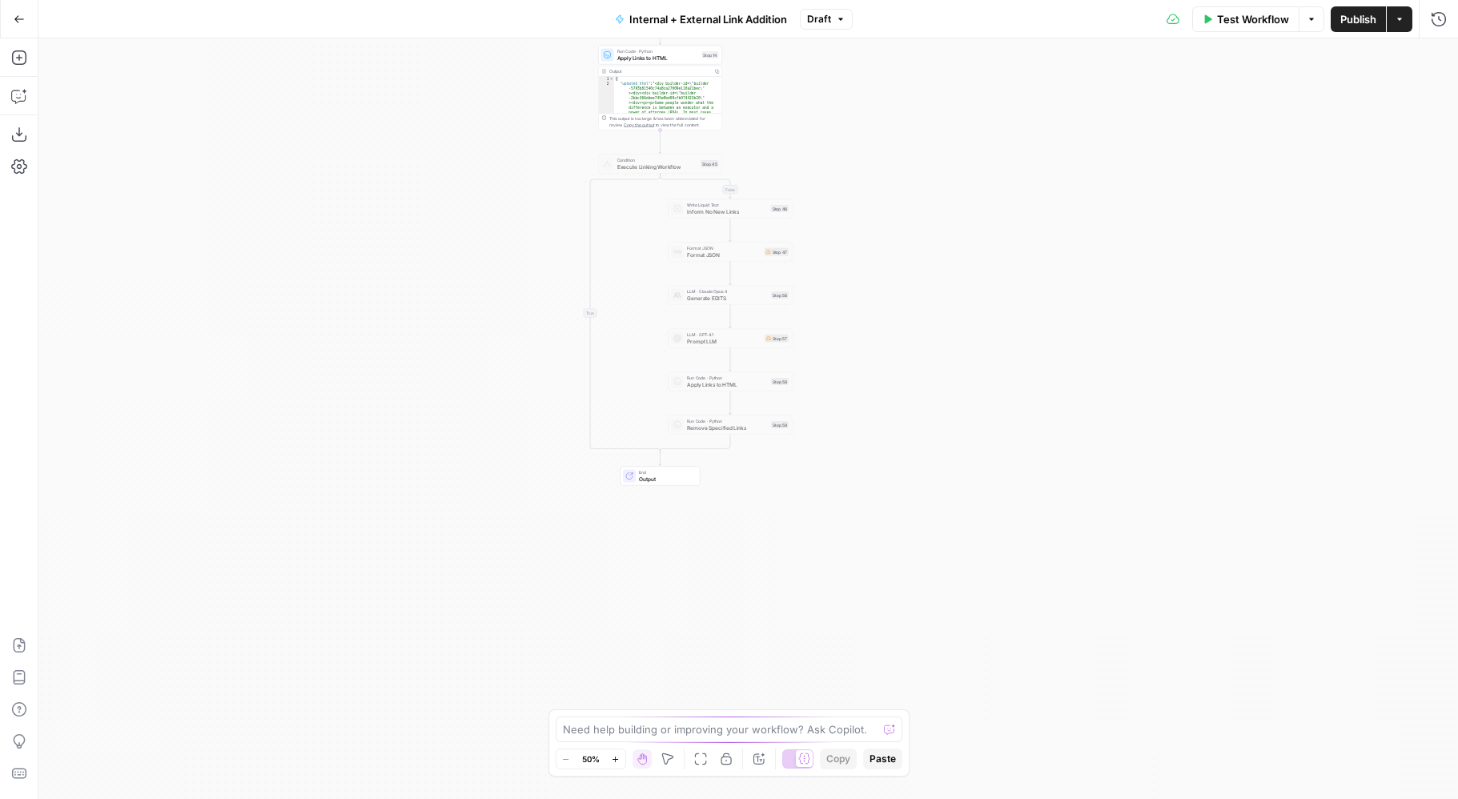
drag, startPoint x: 983, startPoint y: 364, endPoint x: 965, endPoint y: 720, distance: 355.9
click at [965, 720] on div "true false true false true false Workflow Set Inputs Inputs Run Code · Python P…" at bounding box center [747, 418] width 1419 height 761
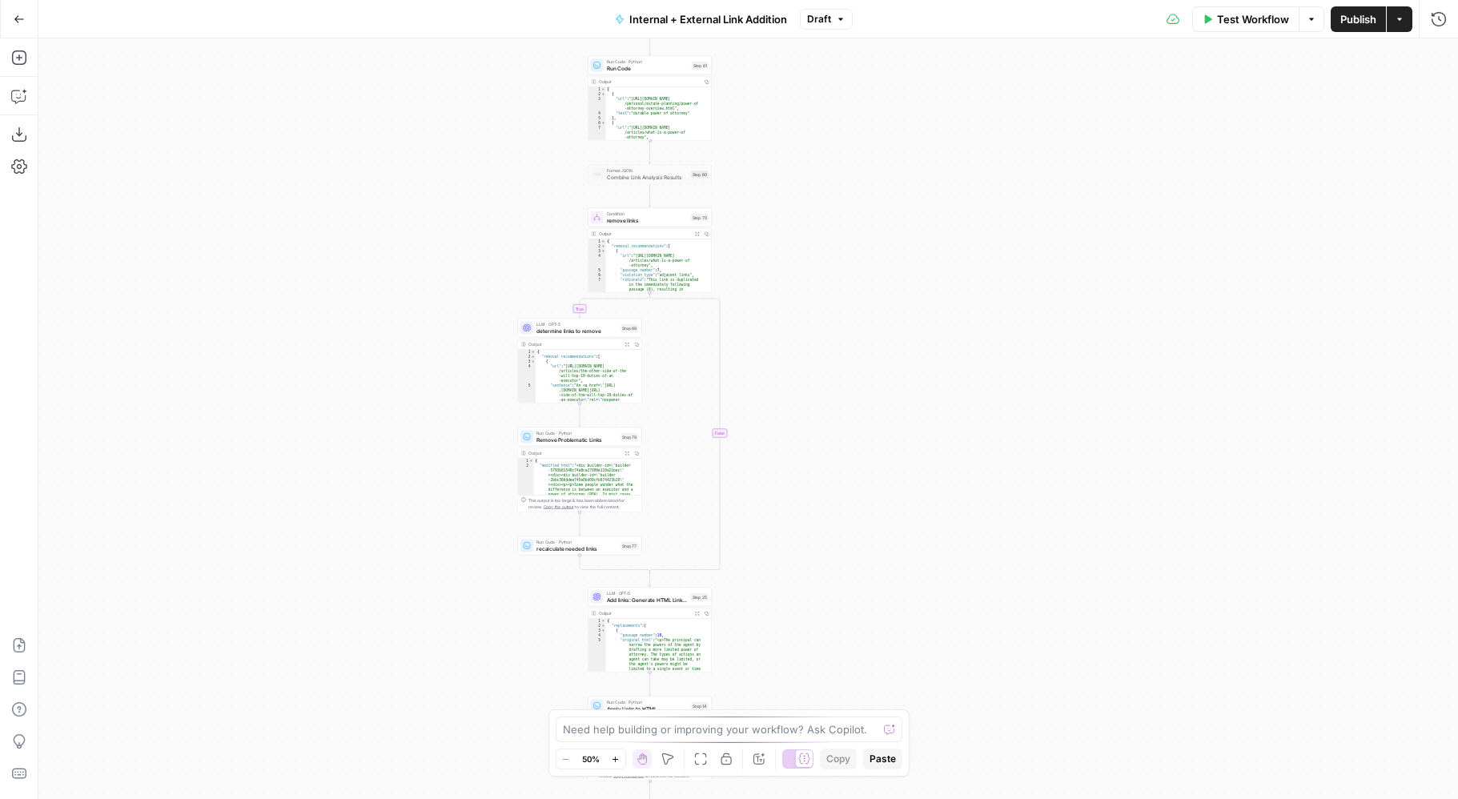
drag, startPoint x: 1003, startPoint y: 383, endPoint x: 1004, endPoint y: 580, distance: 196.1
click at [1004, 580] on div "true false true false true false Workflow Set Inputs Inputs Run Code · Python P…" at bounding box center [747, 418] width 1419 height 761
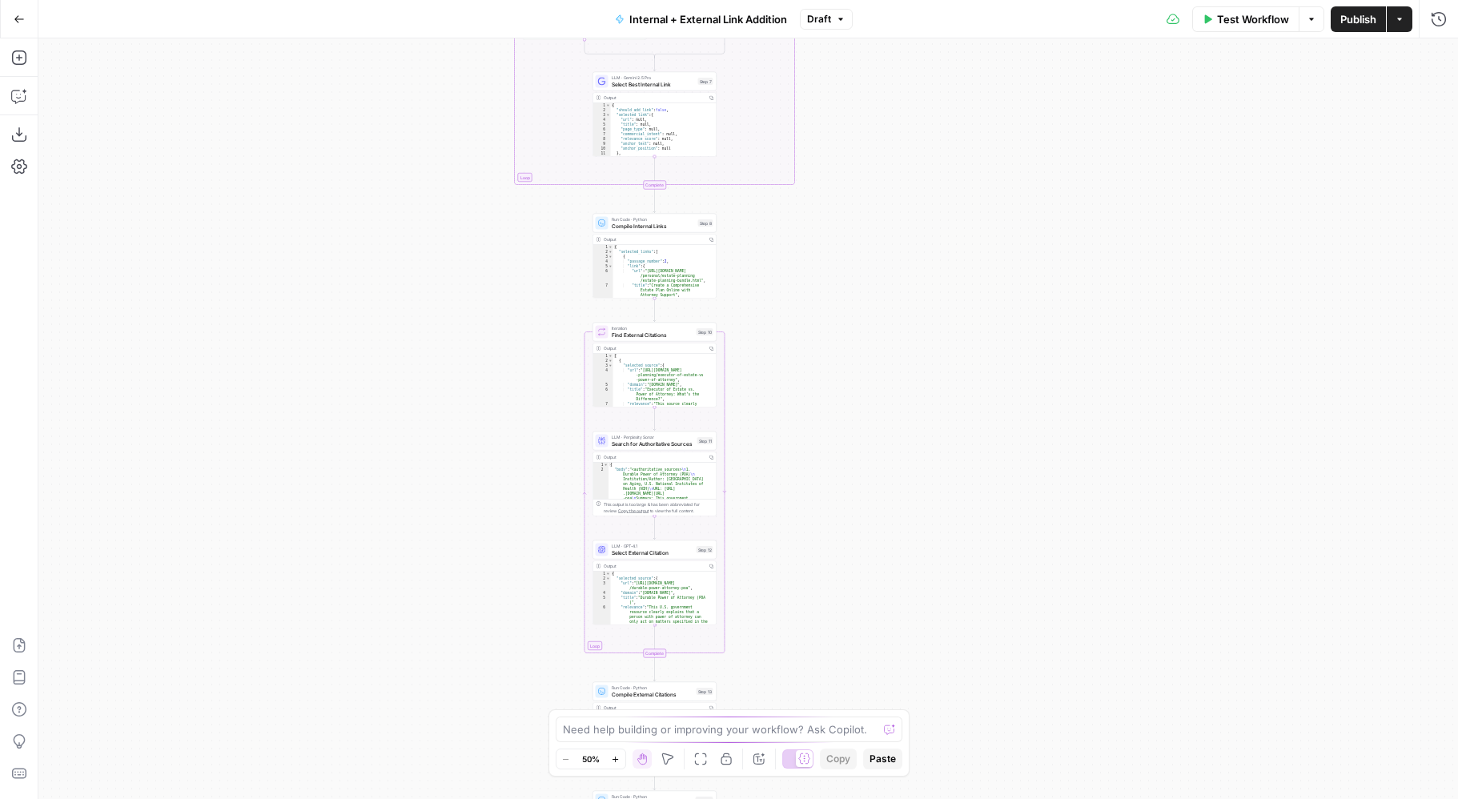
drag, startPoint x: 984, startPoint y: 110, endPoint x: 984, endPoint y: 634, distance: 524.3
click at [984, 634] on div "true false true false true false Workflow Set Inputs Inputs Run Code · Python P…" at bounding box center [747, 418] width 1419 height 761
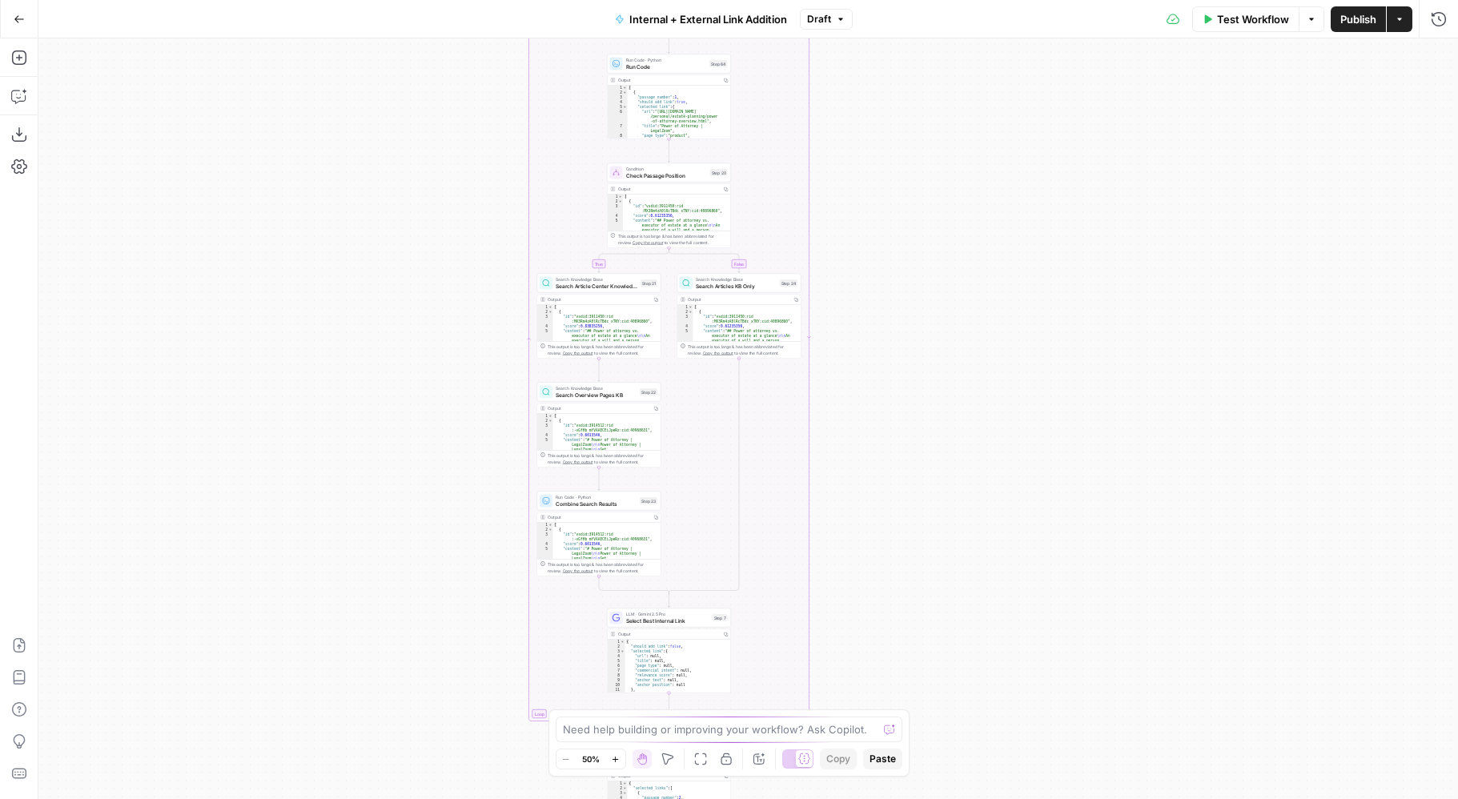
drag, startPoint x: 977, startPoint y: 161, endPoint x: 994, endPoint y: 744, distance: 583.8
click at [994, 744] on div "true false true false true false Workflow Set Inputs Inputs Run Code · Python P…" at bounding box center [747, 418] width 1419 height 761
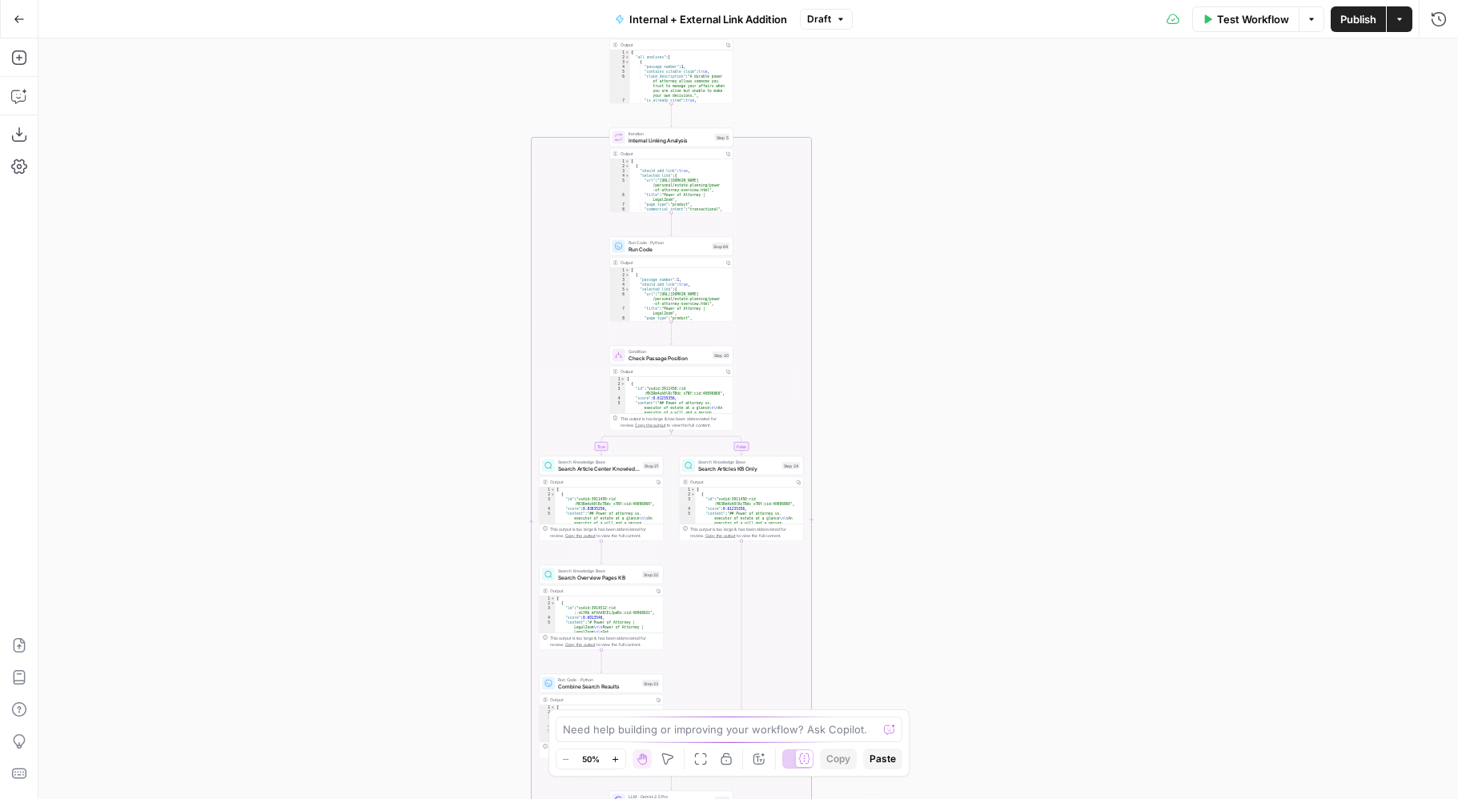
drag, startPoint x: 1040, startPoint y: 231, endPoint x: 1078, endPoint y: 809, distance: 578.4
click at [1078, 798] on html "LegalZoom New Home Browse Your Data Usage Settings Recent Grids Article Linking…" at bounding box center [729, 399] width 1458 height 799
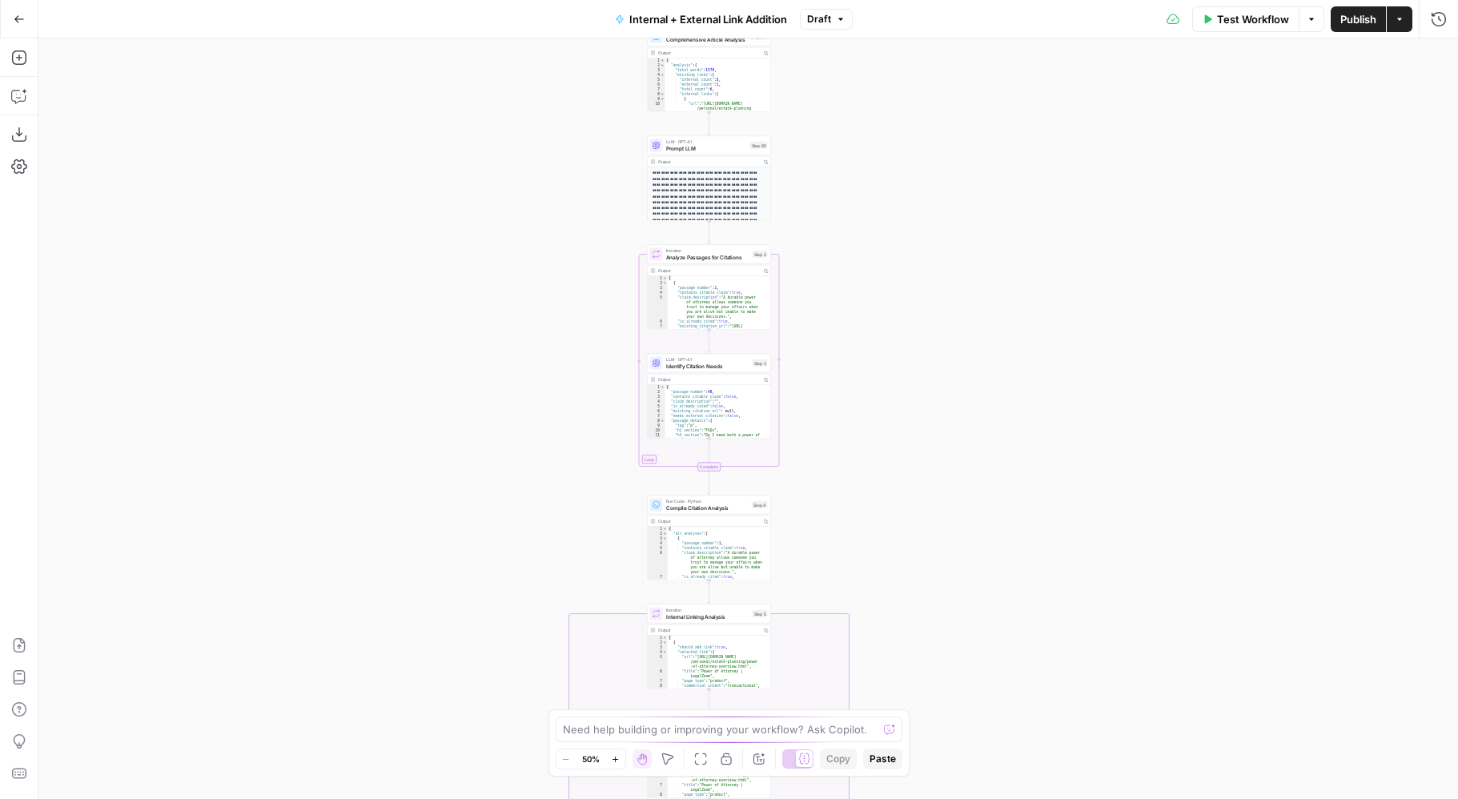
drag, startPoint x: 1049, startPoint y: 200, endPoint x: 1049, endPoint y: 732, distance: 532.4
click at [1049, 717] on div "true false true false true false Workflow Set Inputs Inputs Run Code · Python P…" at bounding box center [747, 418] width 1419 height 761
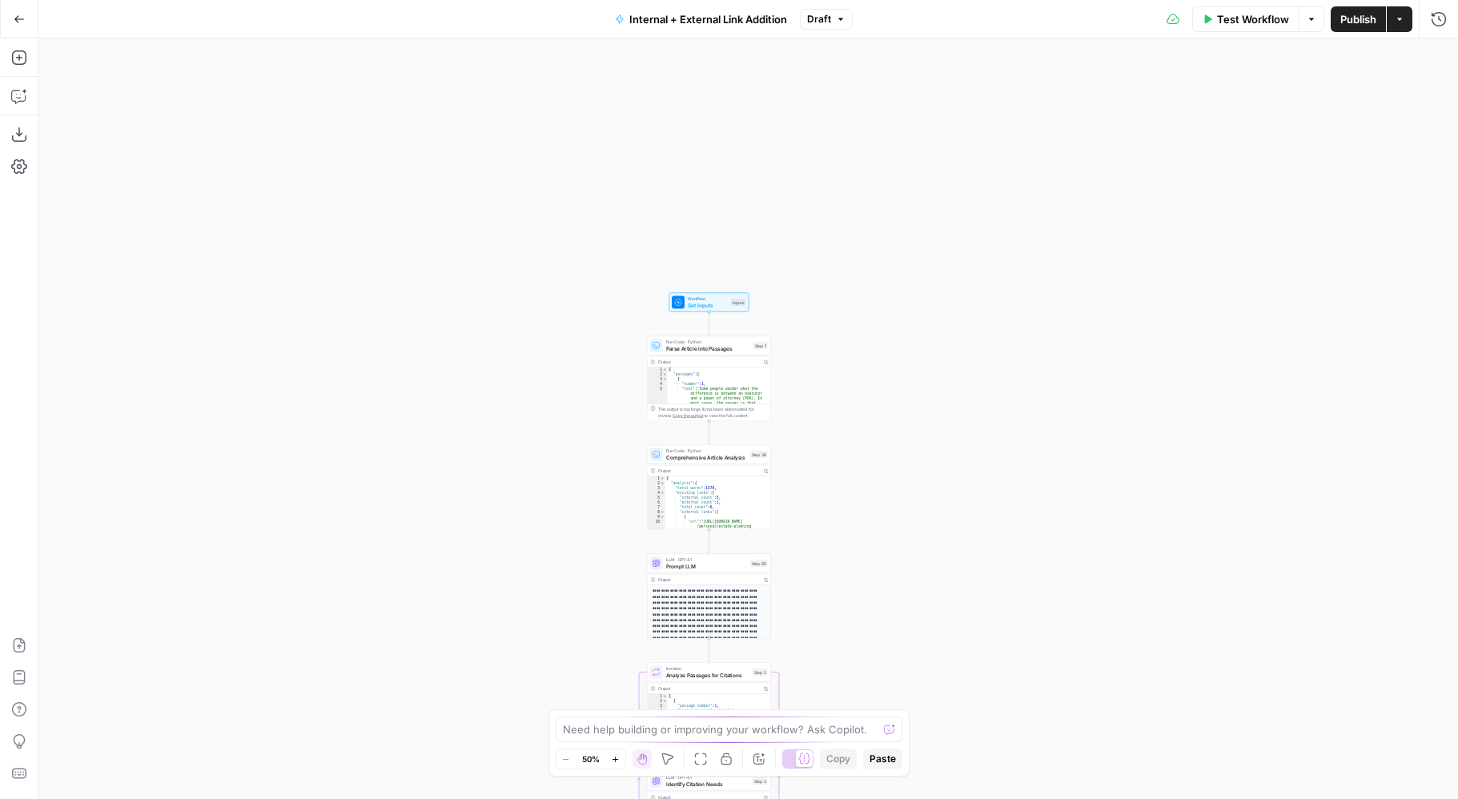
drag, startPoint x: 1007, startPoint y: 554, endPoint x: 1007, endPoint y: 362, distance: 192.1
click at [1007, 362] on div "true false true false true false Workflow Set Inputs Inputs Run Code · Python P…" at bounding box center [747, 418] width 1419 height 761
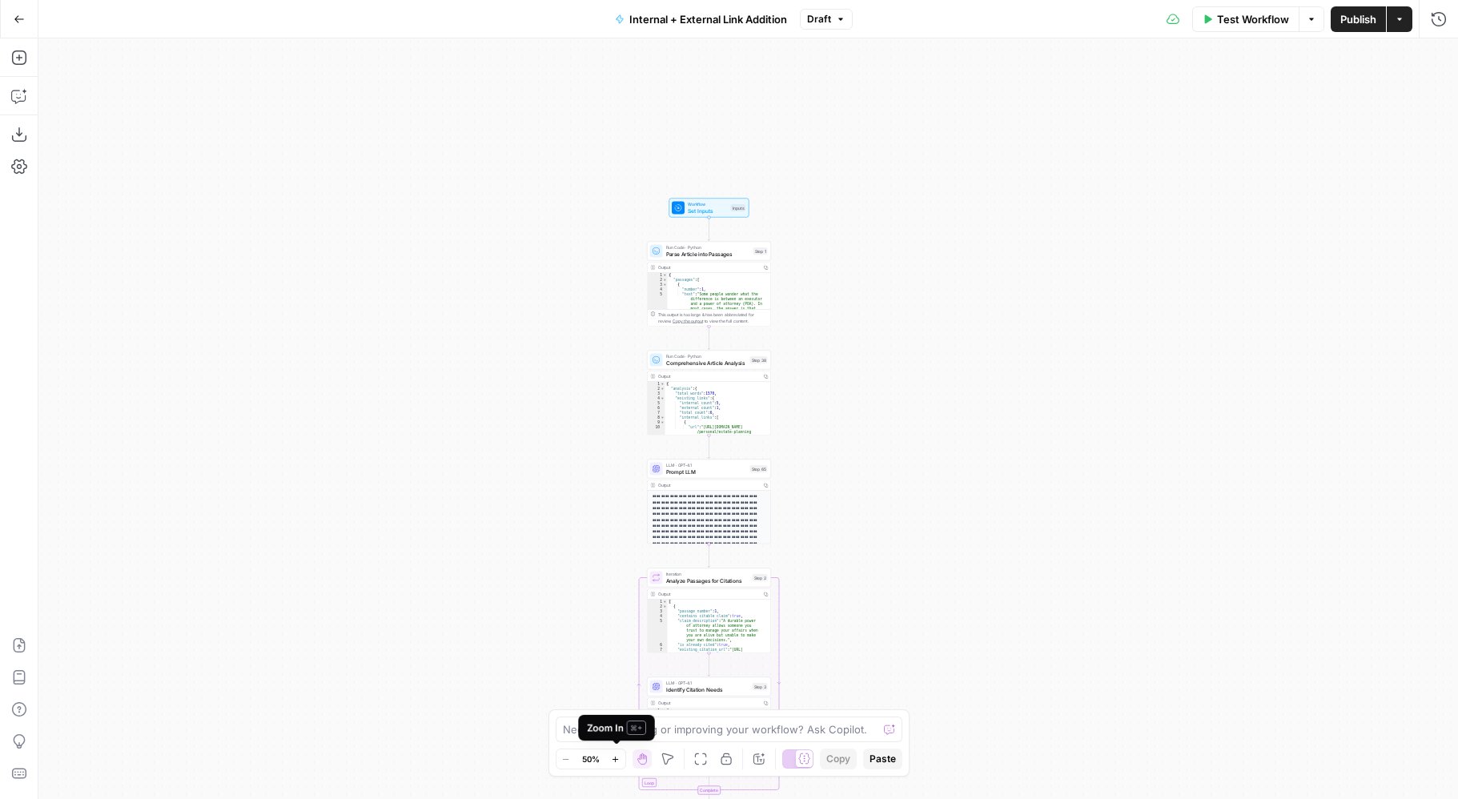
click at [620, 759] on icon "button" at bounding box center [615, 759] width 9 height 9
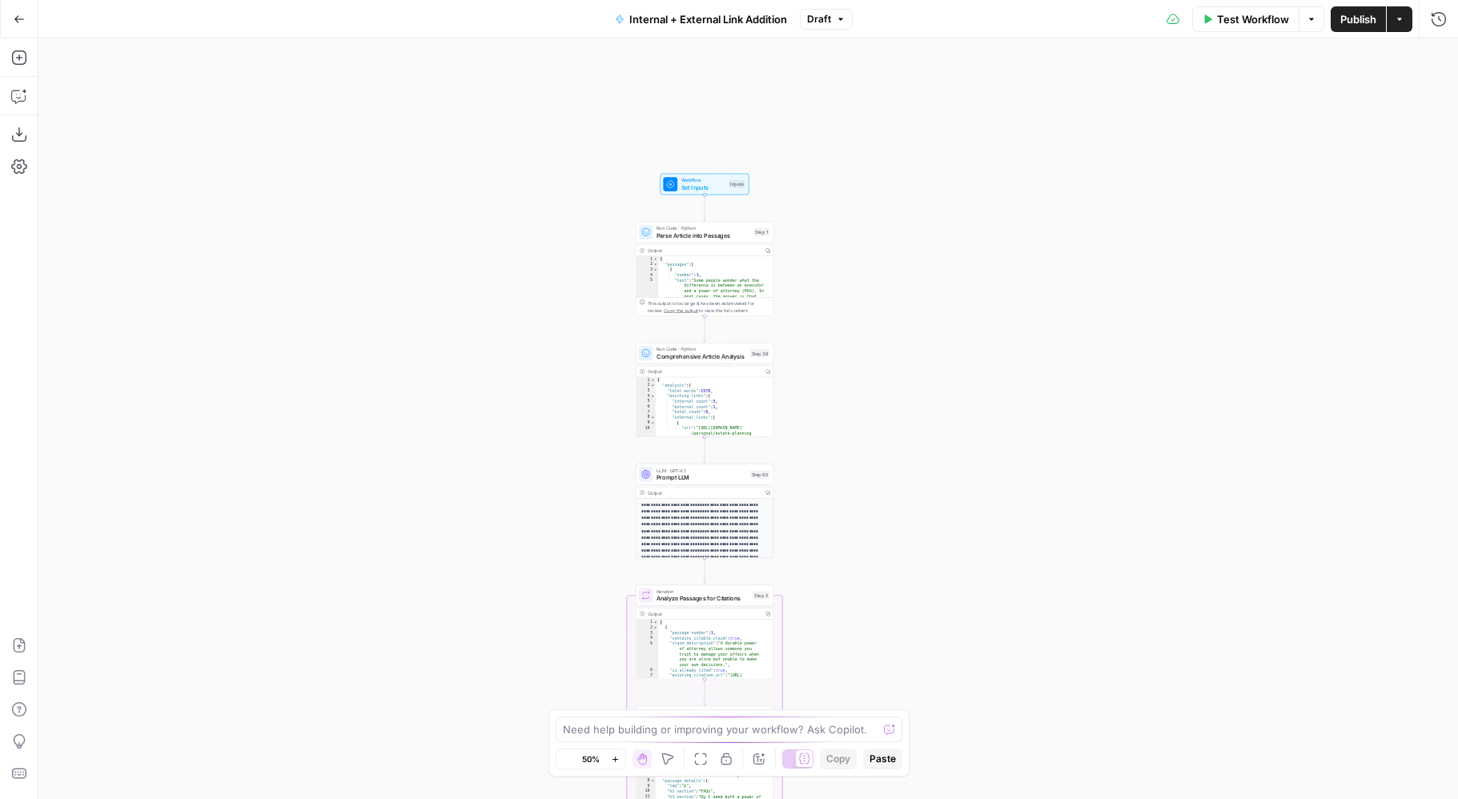
click at [620, 759] on icon "button" at bounding box center [615, 759] width 9 height 9
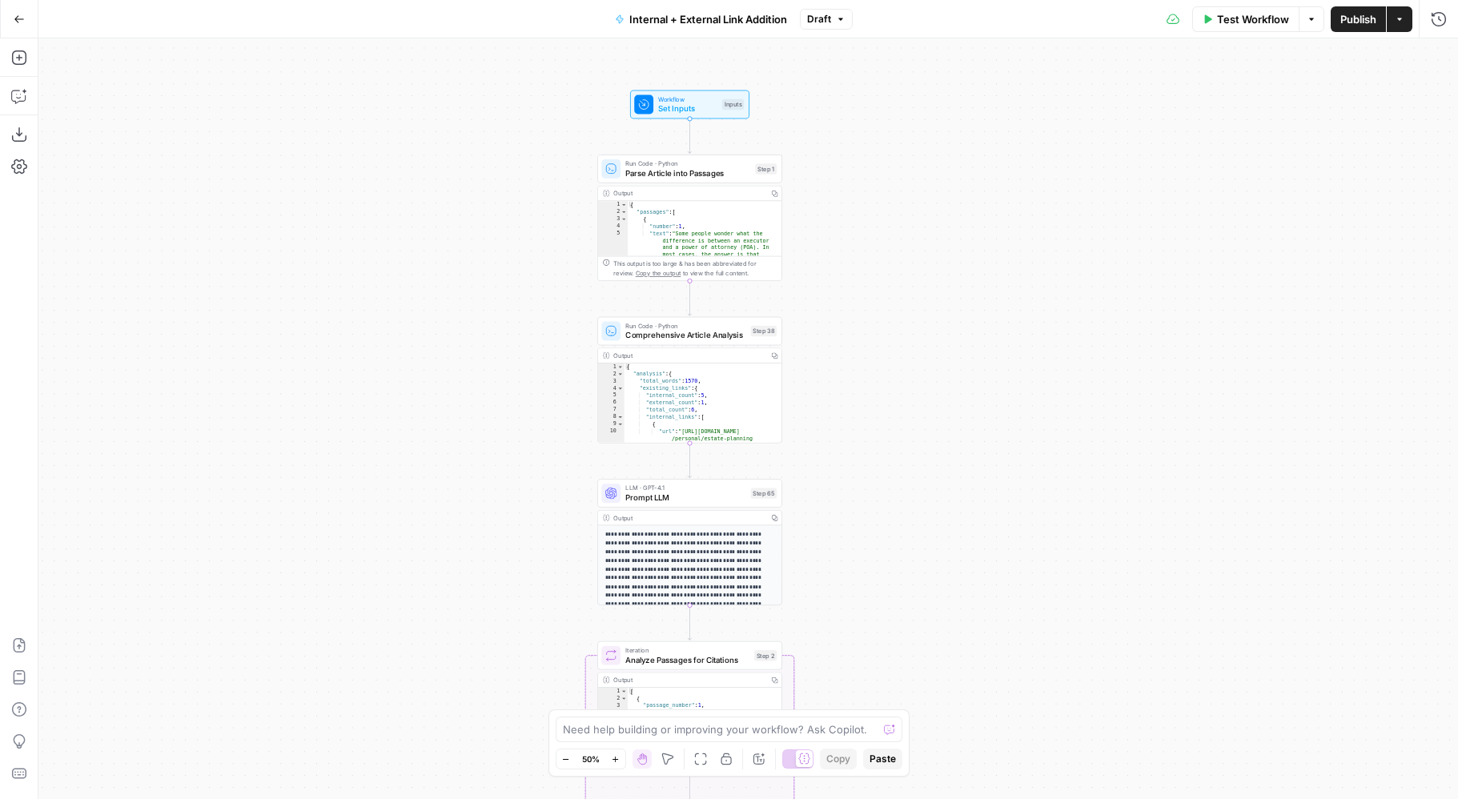
click at [620, 759] on icon "button" at bounding box center [615, 759] width 9 height 9
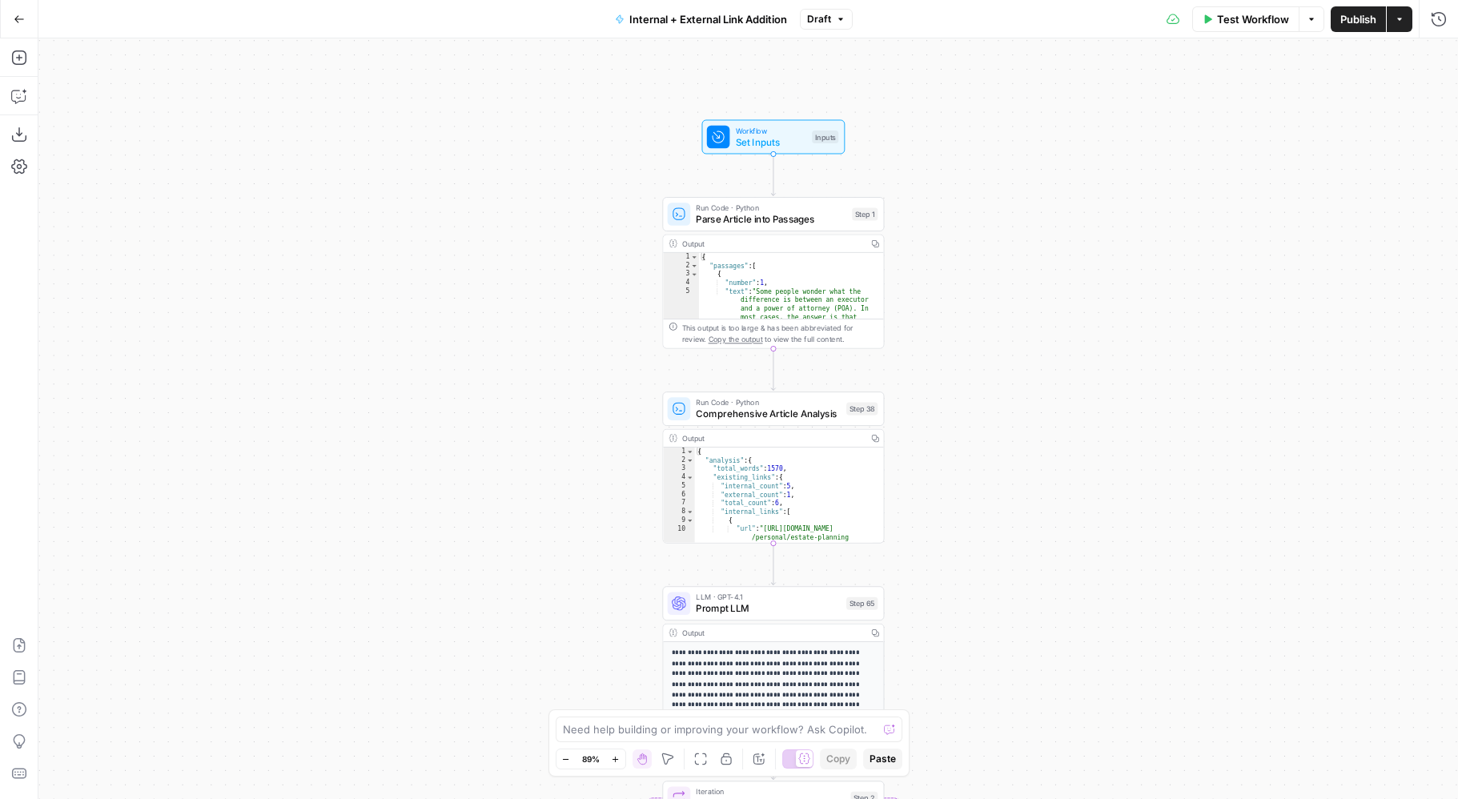
drag, startPoint x: 905, startPoint y: 331, endPoint x: 1000, endPoint y: 424, distance: 133.0
click at [1000, 425] on div "true false true false true false Workflow Set Inputs Inputs Run Code · Python P…" at bounding box center [747, 418] width 1419 height 761
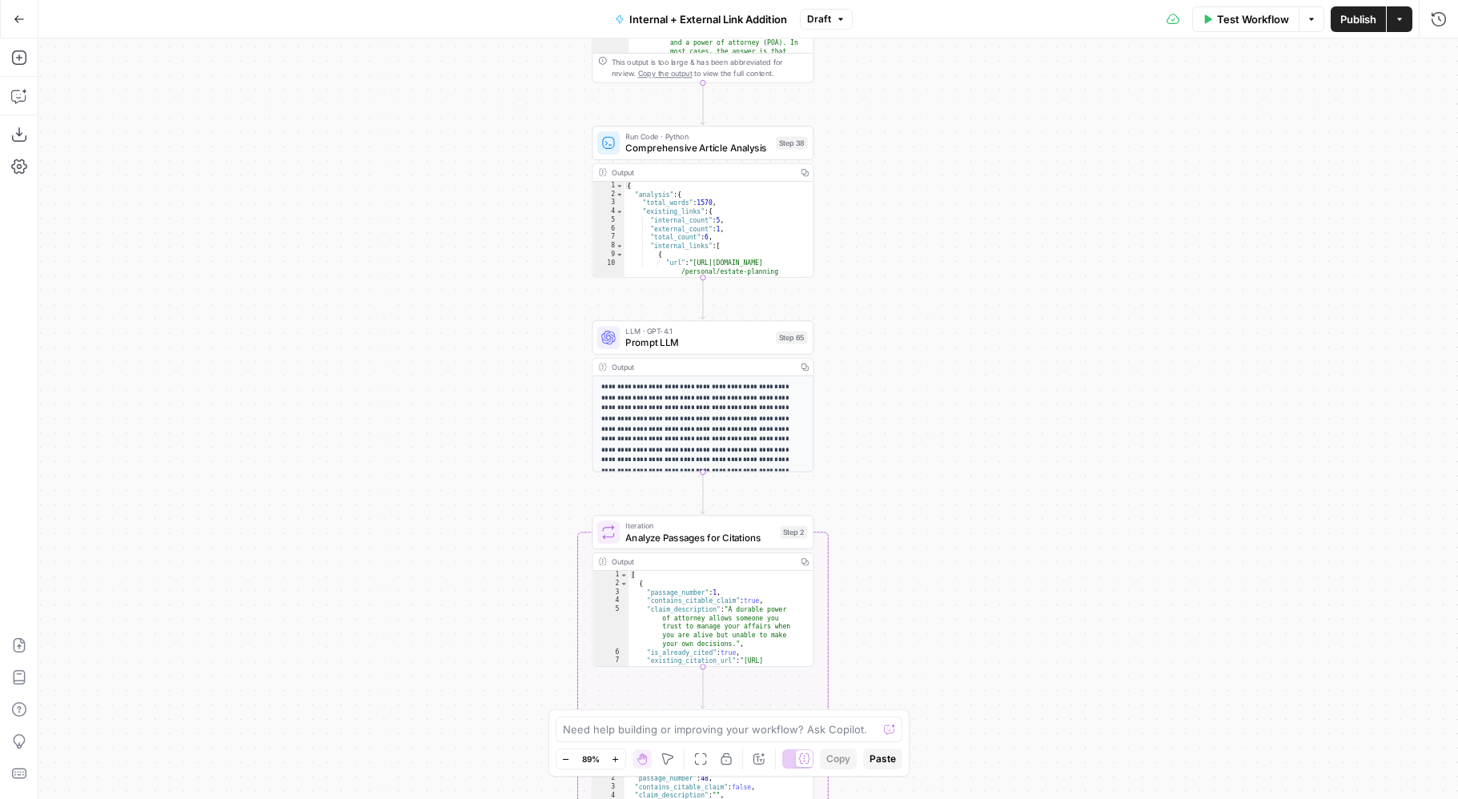
drag, startPoint x: 996, startPoint y: 517, endPoint x: 913, endPoint y: 207, distance: 321.6
click at [913, 206] on div "true false true false true false Workflow Set Inputs Inputs Run Code · Python P…" at bounding box center [747, 418] width 1419 height 761
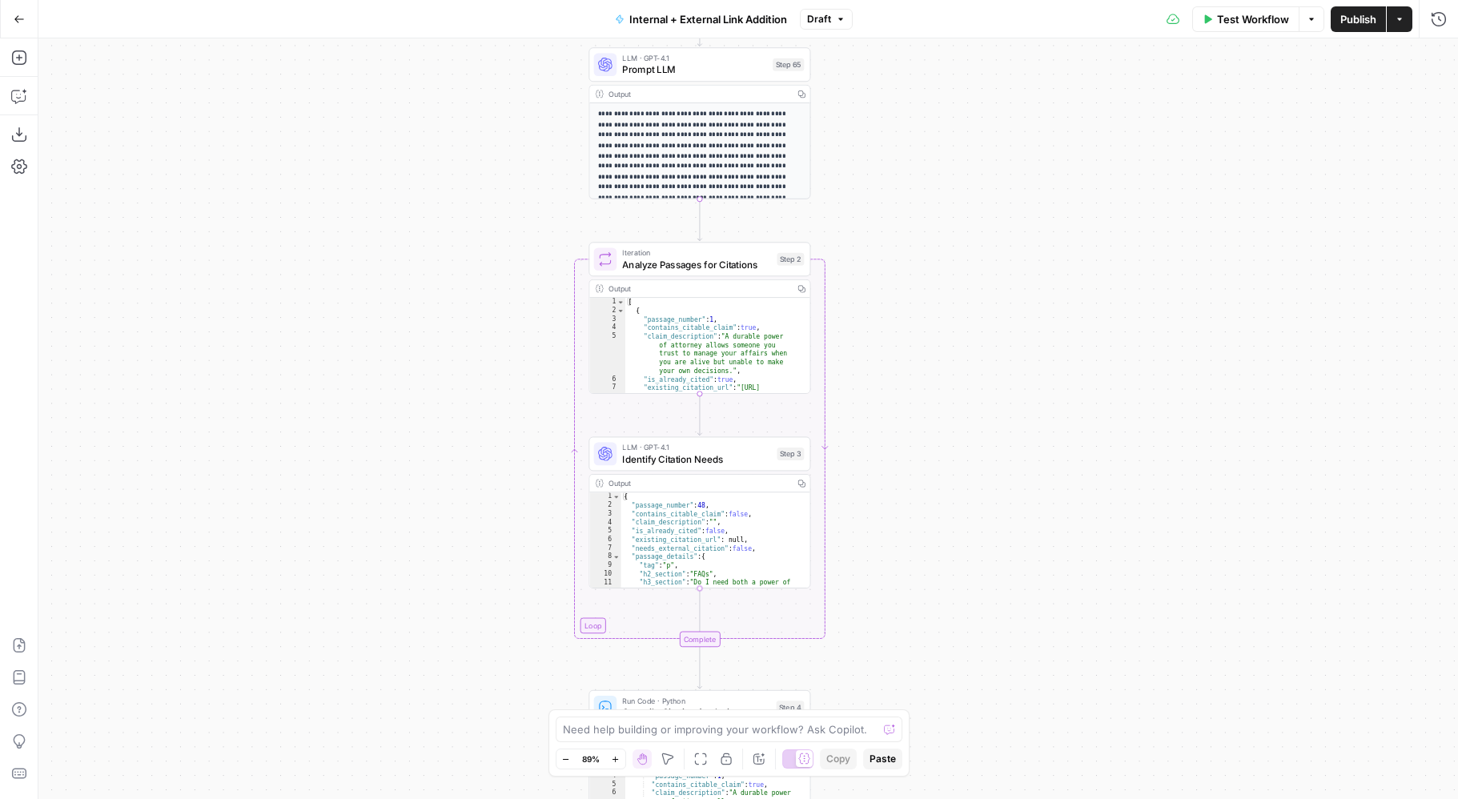
drag, startPoint x: 907, startPoint y: 539, endPoint x: 917, endPoint y: 302, distance: 237.2
click at [917, 301] on div "true false true false true false Workflow Set Inputs Inputs Run Code · Python P…" at bounding box center [747, 418] width 1419 height 761
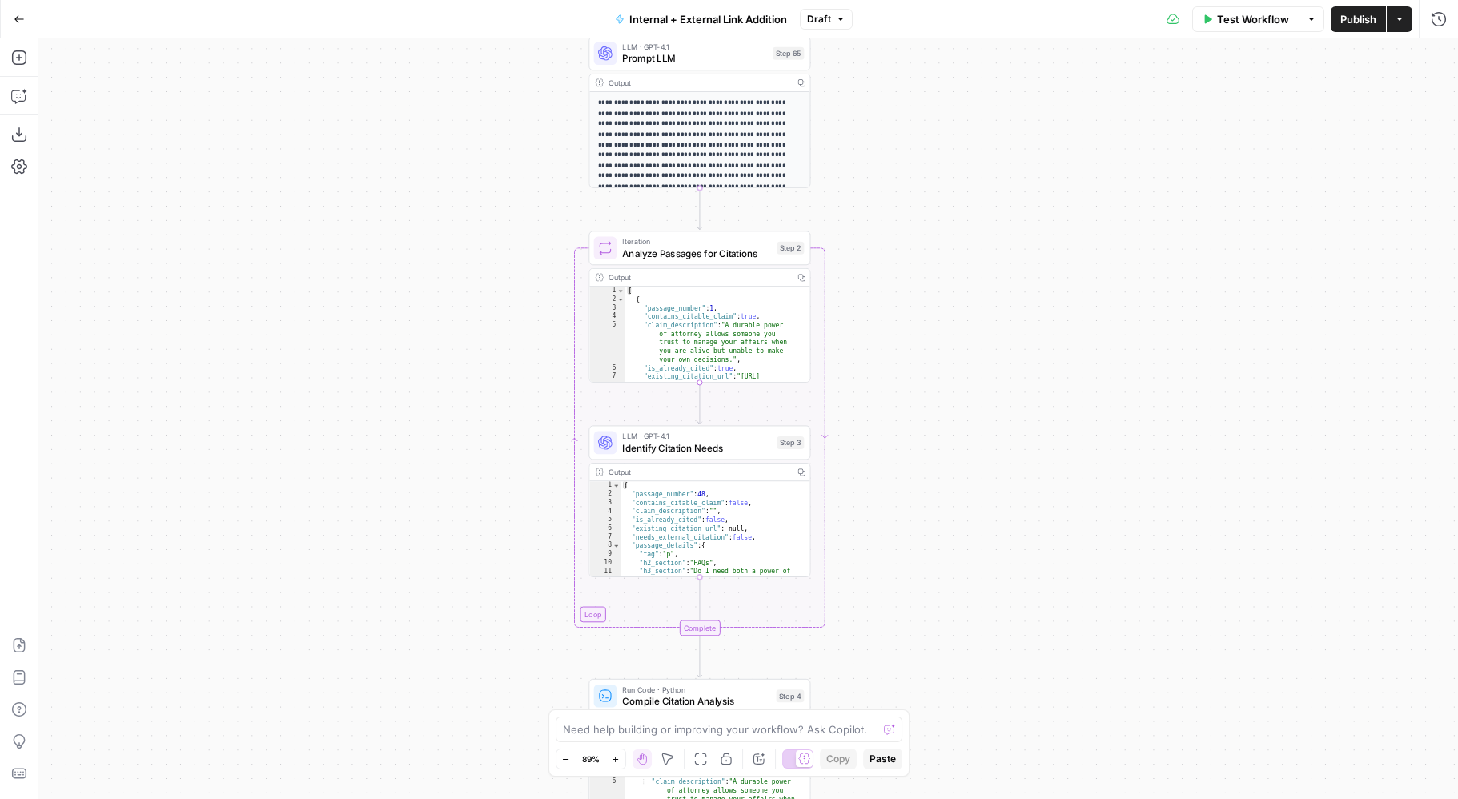
click at [744, 53] on span "Prompt LLM" at bounding box center [694, 58] width 145 height 14
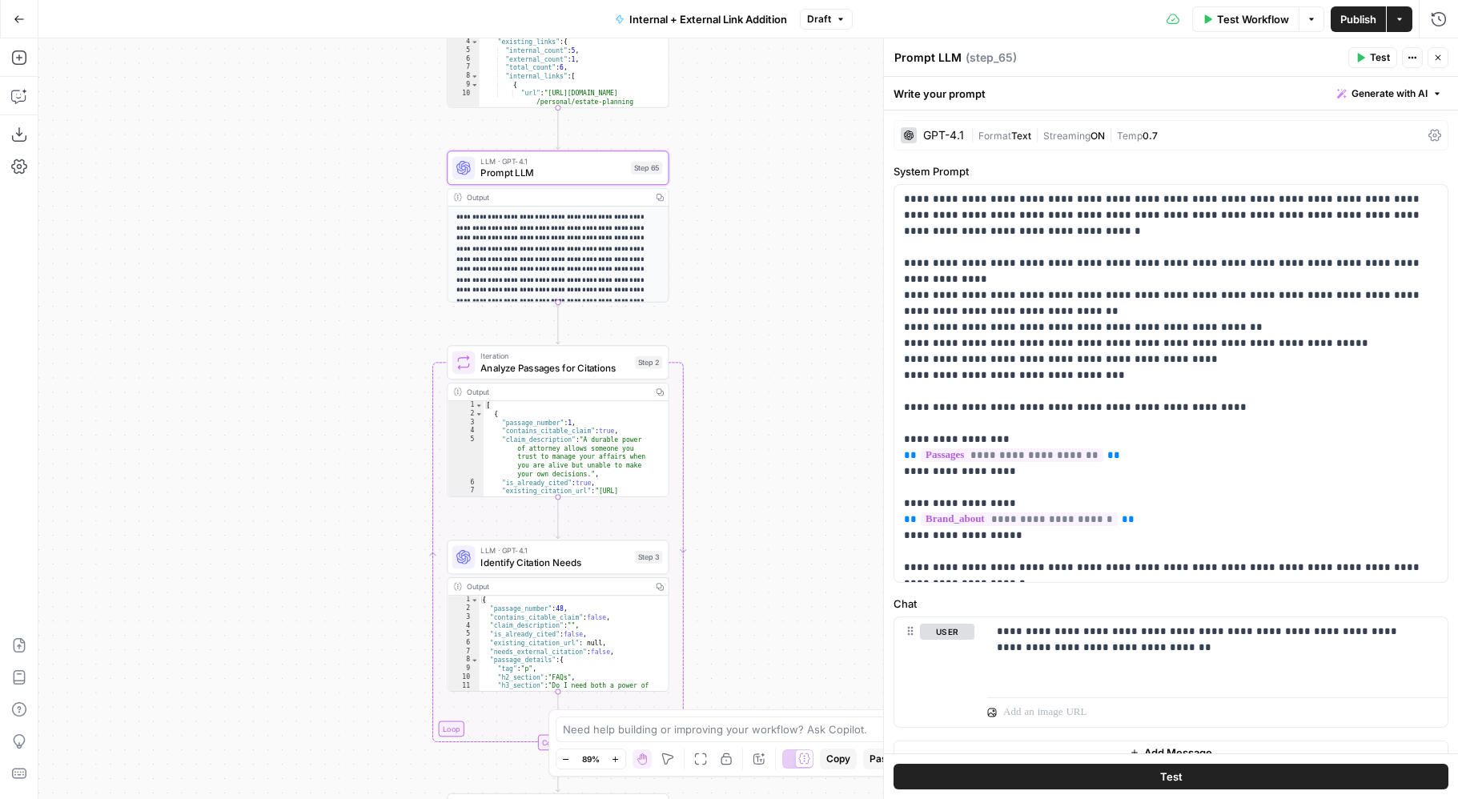
drag, startPoint x: 525, startPoint y: 226, endPoint x: 383, endPoint y: 341, distance: 183.3
click at [383, 341] on div "true false true false false true Workflow Set Inputs Inputs Run Code · Python P…" at bounding box center [747, 418] width 1419 height 761
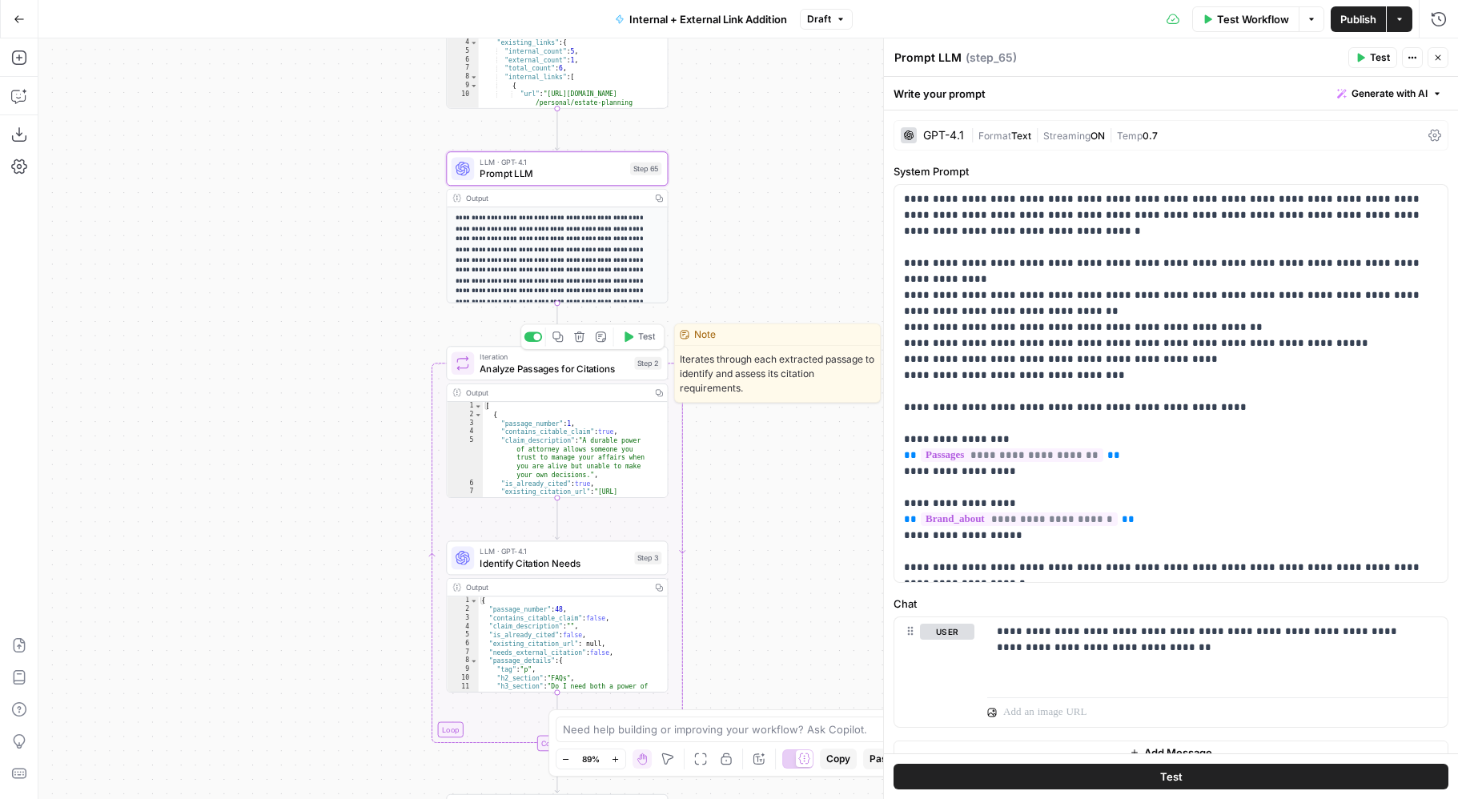
click at [608, 369] on span "Analyze Passages for Citations" at bounding box center [554, 368] width 149 height 14
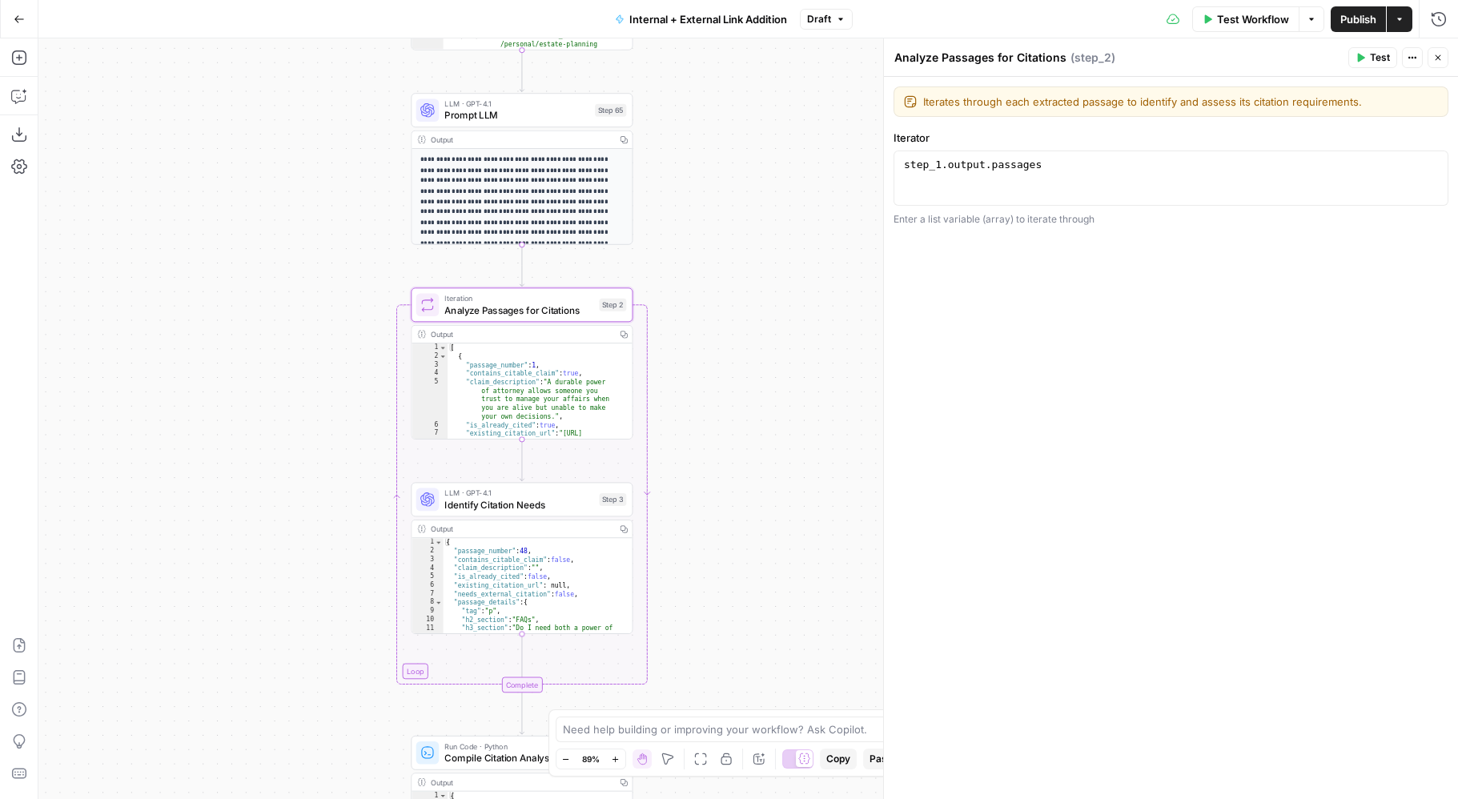
drag, startPoint x: 394, startPoint y: 576, endPoint x: 281, endPoint y: 369, distance: 235.4
click at [282, 368] on div "true false true false false true Workflow Set Inputs Inputs Run Code · Python P…" at bounding box center [747, 418] width 1419 height 761
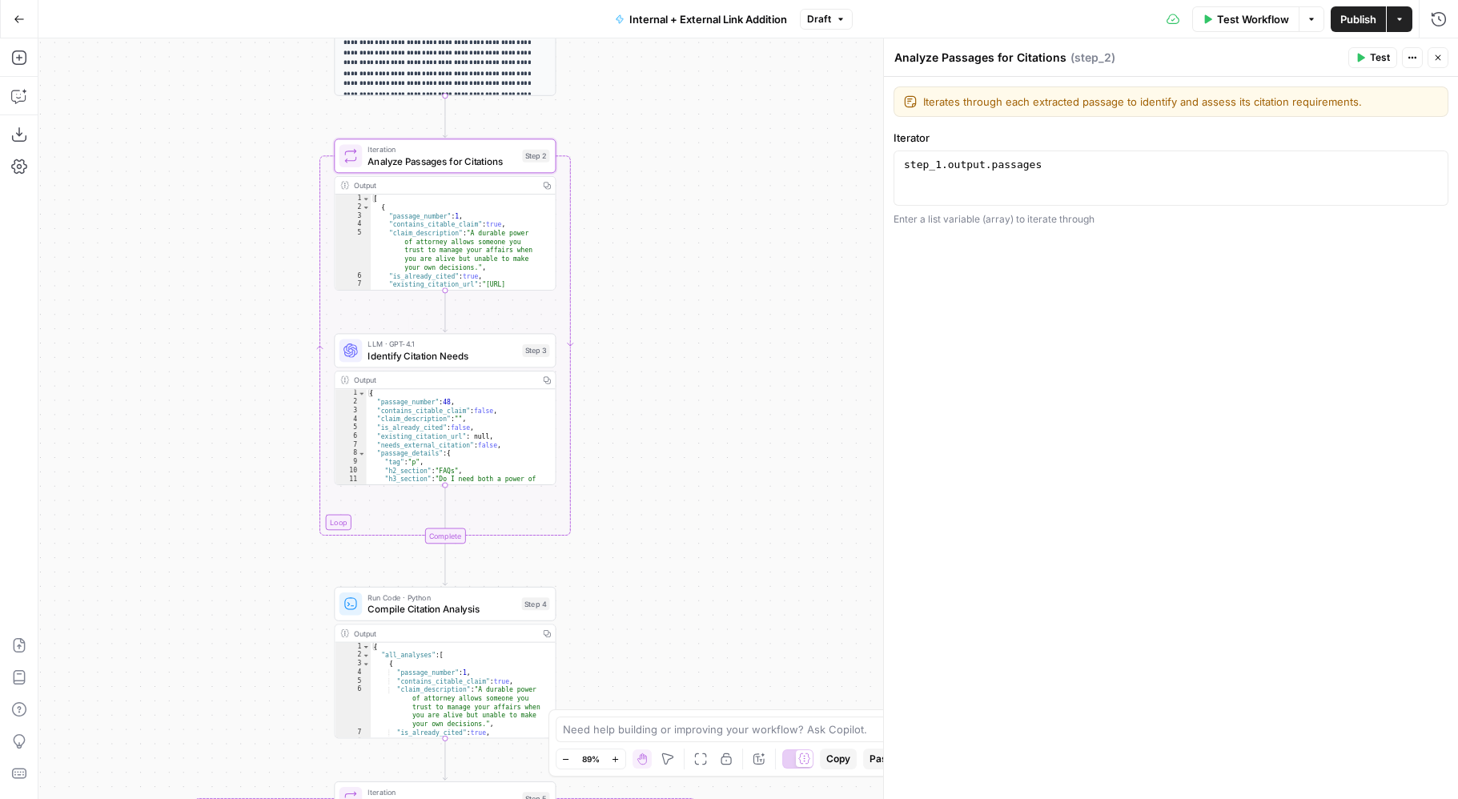
click at [410, 363] on span "Identify Citation Needs" at bounding box center [441, 355] width 149 height 14
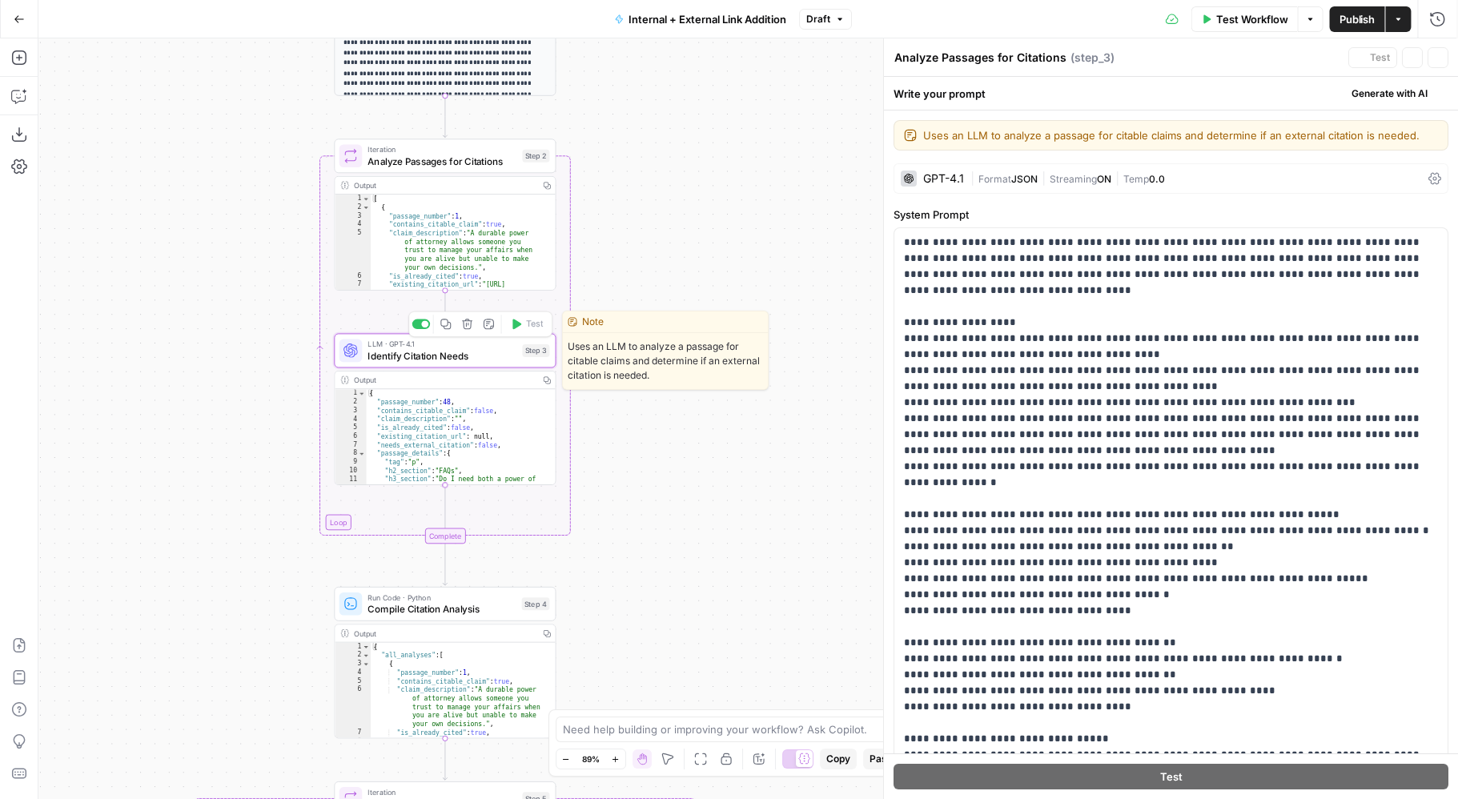
type textarea "Identify Citation Needs"
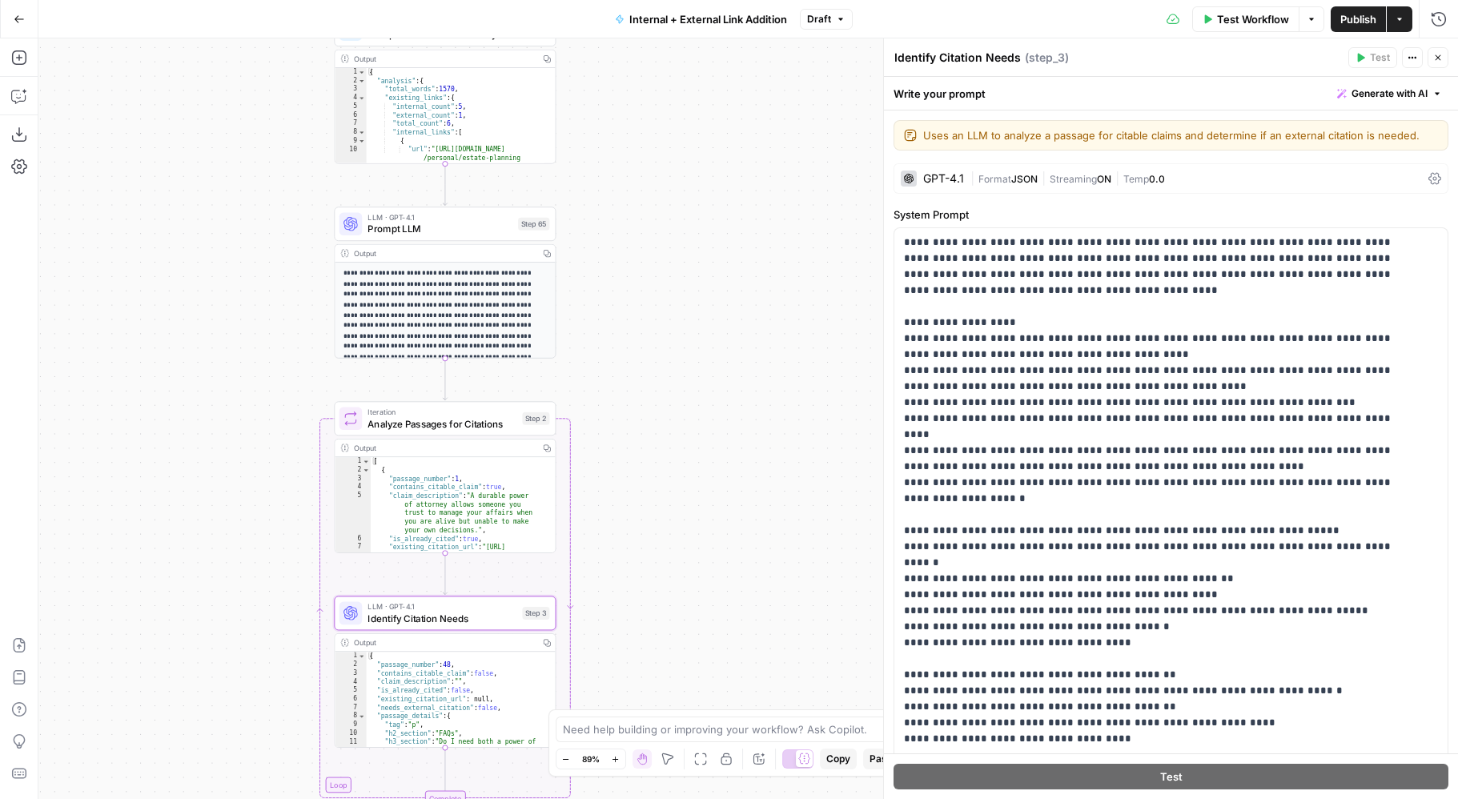
drag, startPoint x: 244, startPoint y: 308, endPoint x: 243, endPoint y: 596, distance: 287.4
click at [243, 596] on div "true false true false false true Workflow Set Inputs Inputs Run Code · Python P…" at bounding box center [747, 418] width 1419 height 761
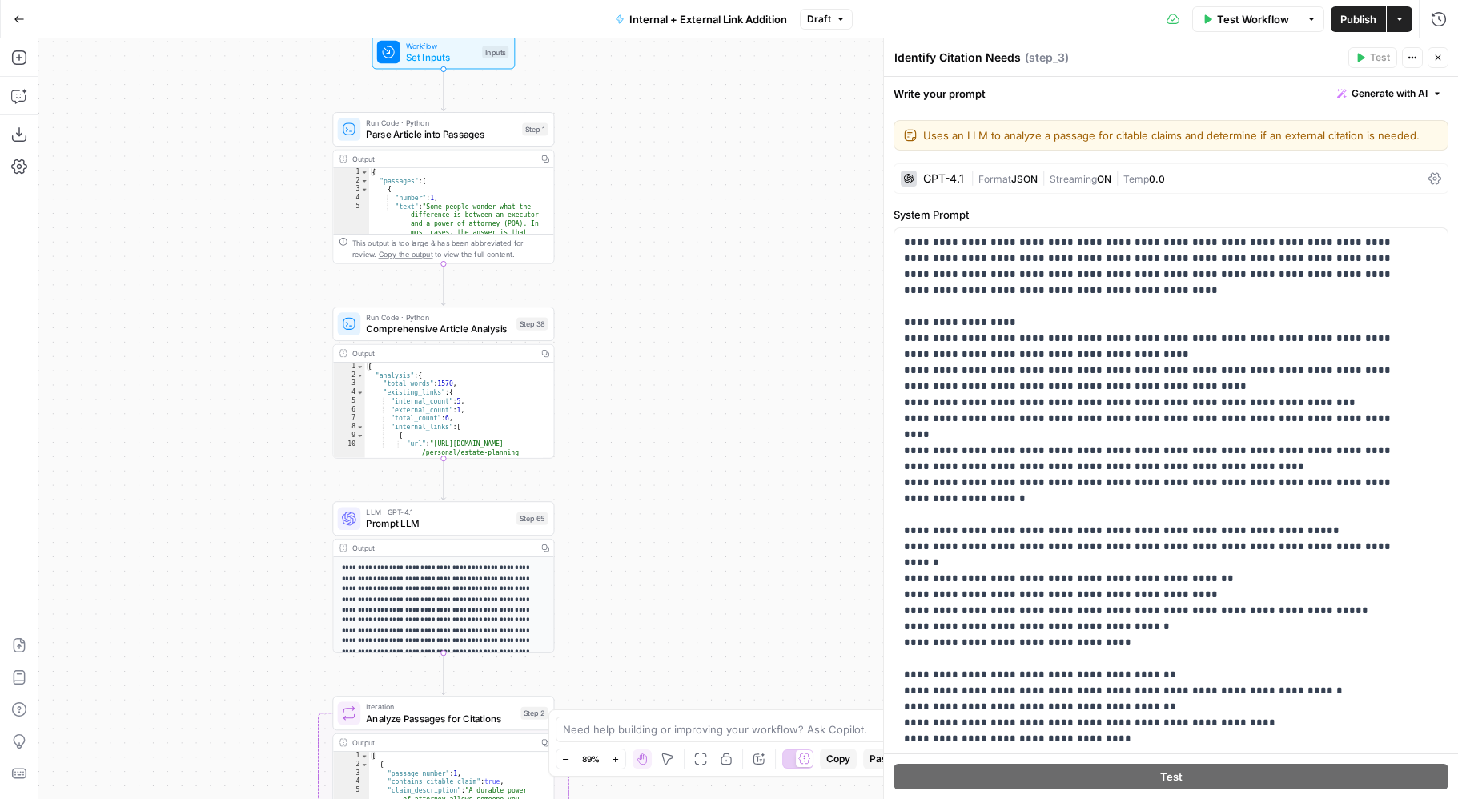
drag, startPoint x: 238, startPoint y: 276, endPoint x: 252, endPoint y: 272, distance: 15.0
click at [252, 272] on div "true false true false false true Workflow Set Inputs Inputs Run Code · Python P…" at bounding box center [747, 418] width 1419 height 761
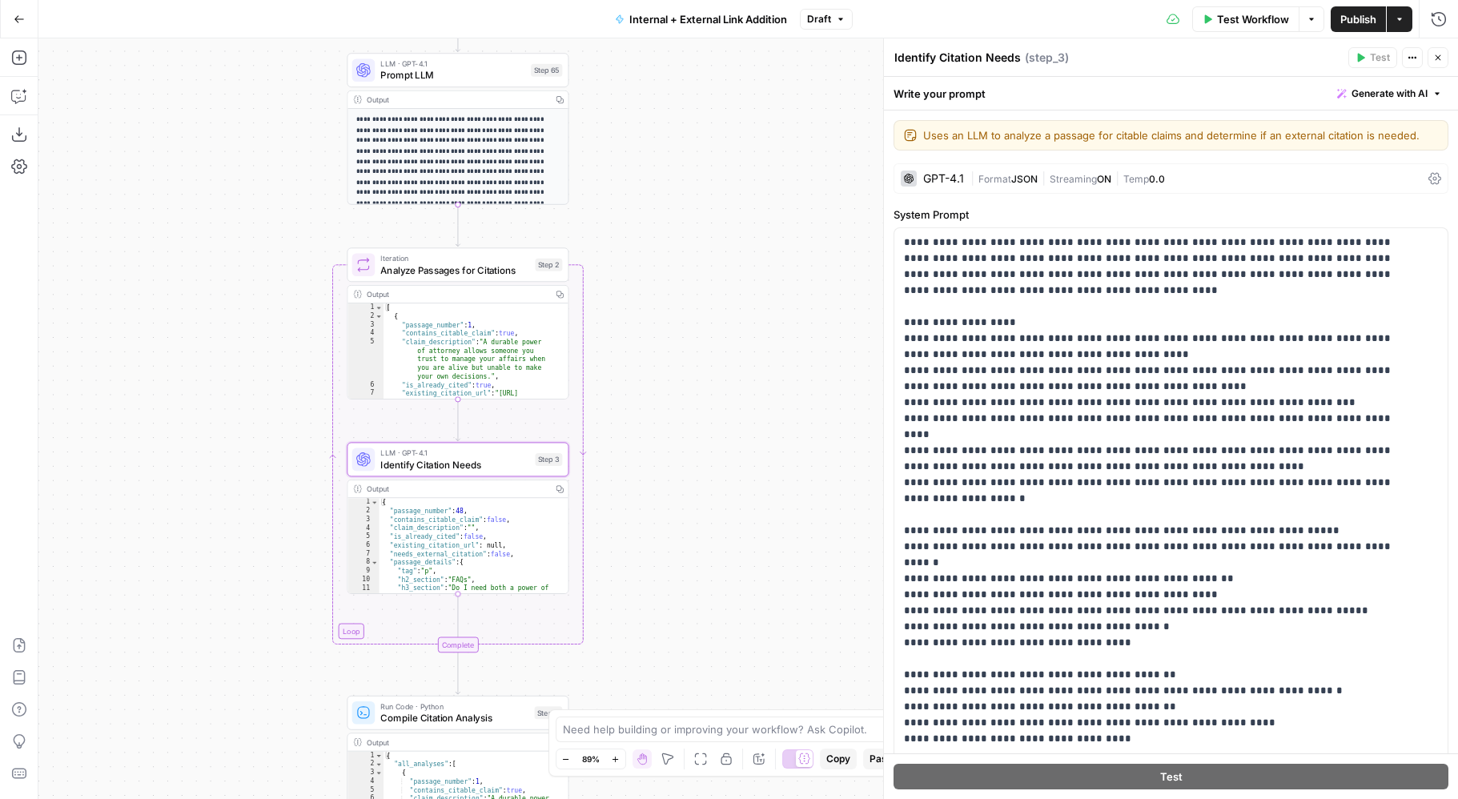
drag, startPoint x: 261, startPoint y: 496, endPoint x: 261, endPoint y: 223, distance: 273.0
click at [261, 223] on div "true false true false false true Workflow Set Inputs Inputs Run Code · Python P…" at bounding box center [747, 418] width 1419 height 761
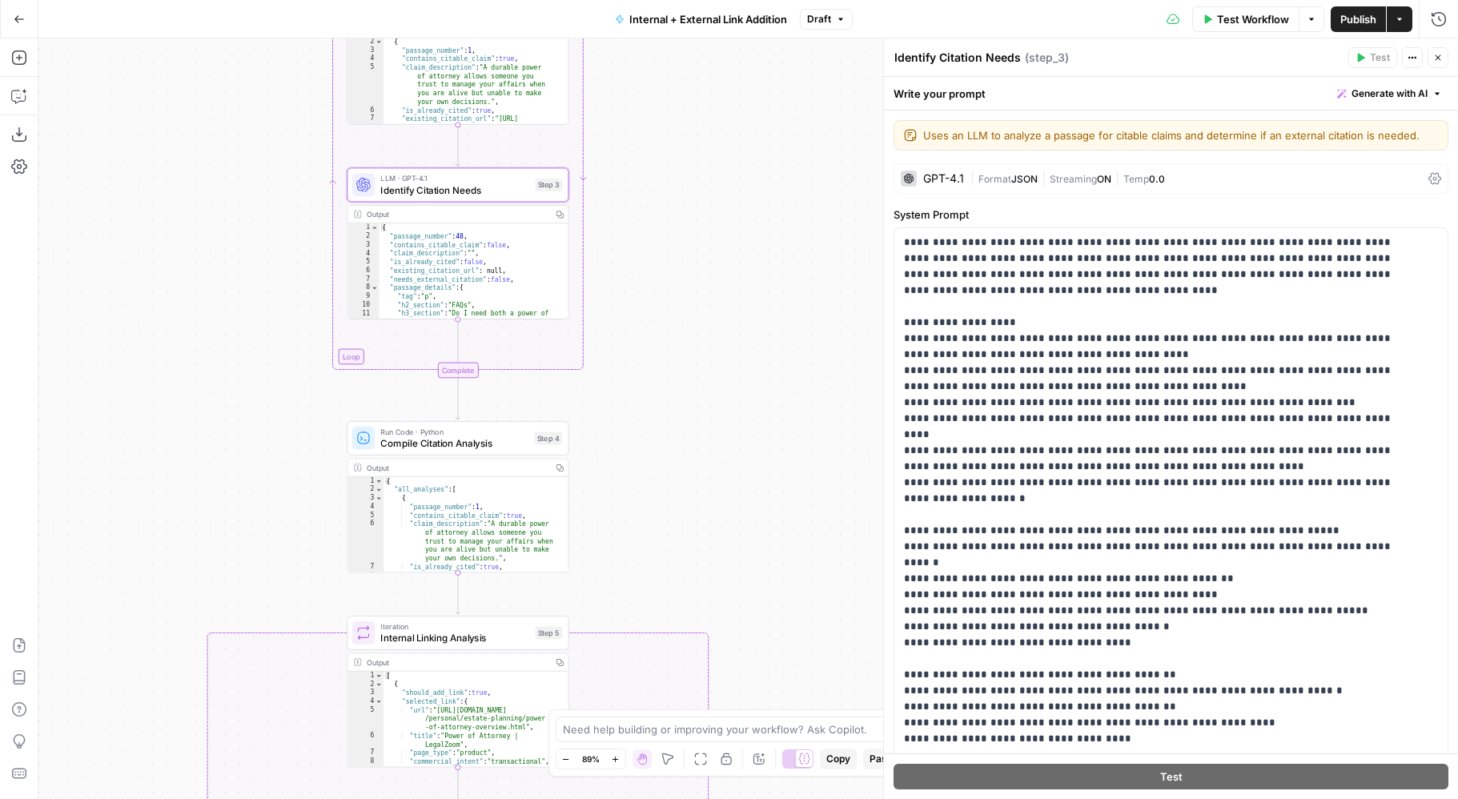
drag, startPoint x: 287, startPoint y: 444, endPoint x: 287, endPoint y: 239, distance: 205.7
click at [287, 239] on div "true false true false false true Workflow Set Inputs Inputs Run Code · Python P…" at bounding box center [747, 418] width 1419 height 761
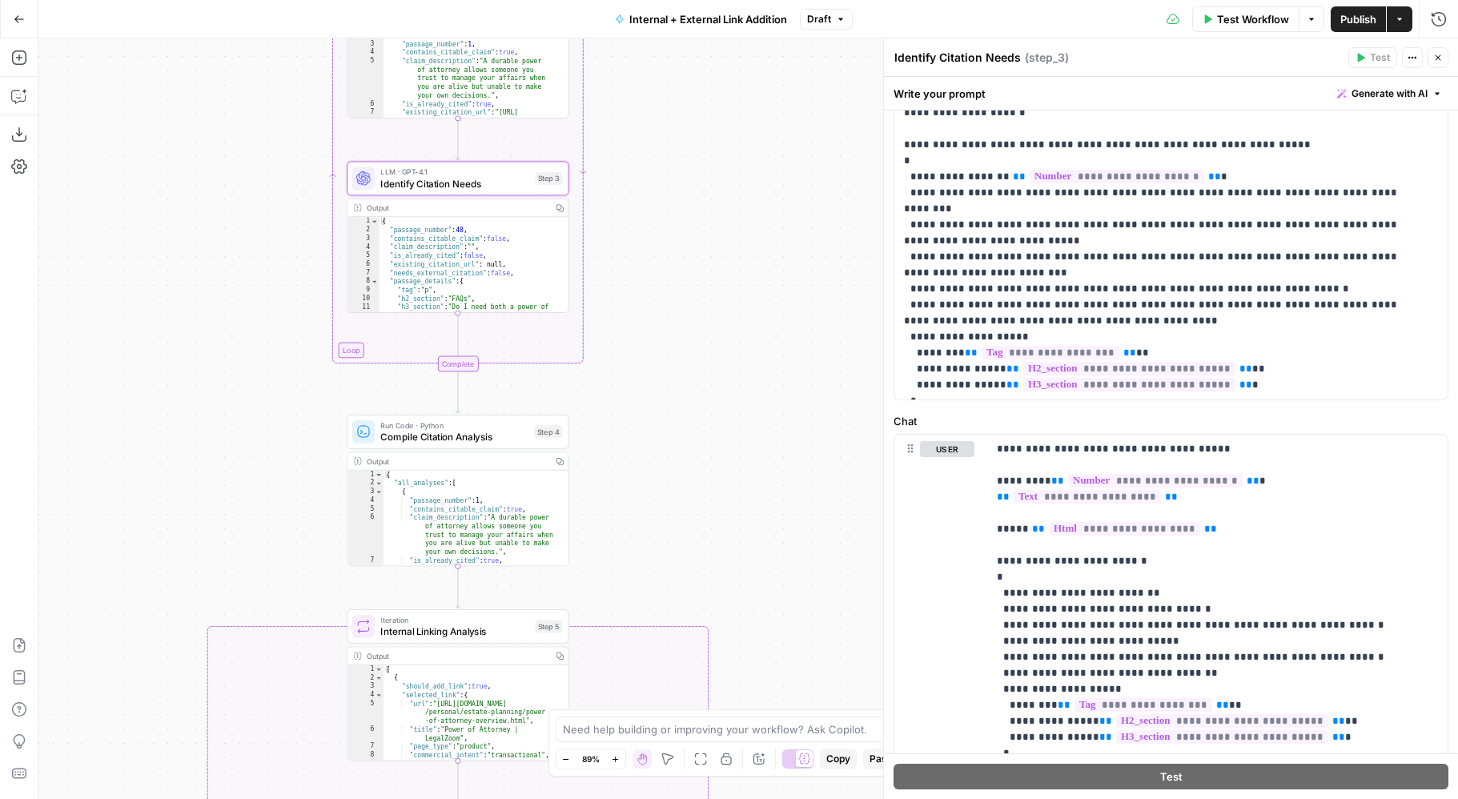
scroll to position [595, 0]
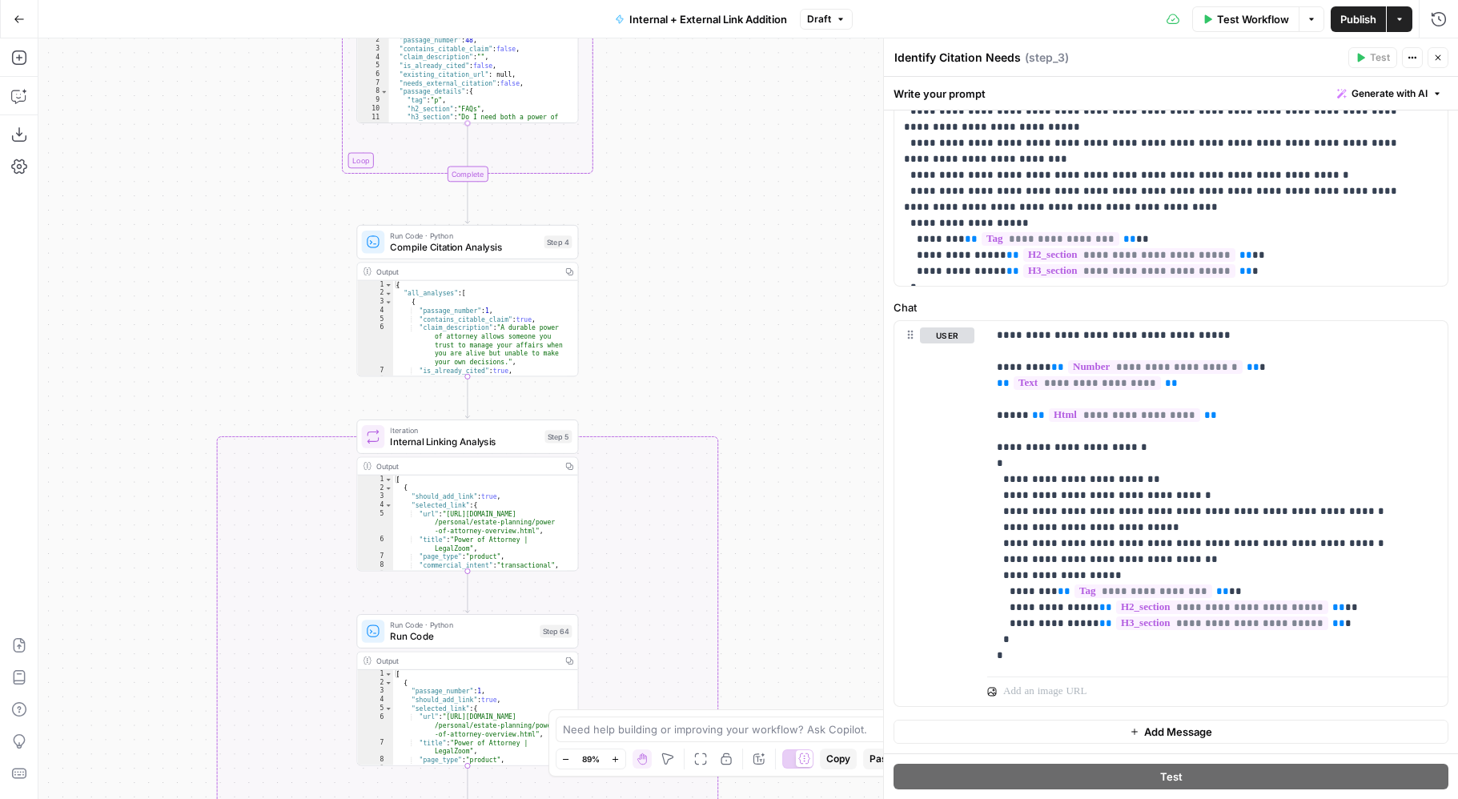
drag, startPoint x: 717, startPoint y: 515, endPoint x: 727, endPoint y: 313, distance: 202.0
click at [727, 313] on div "true false true false false true Workflow Set Inputs Inputs Run Code · Python P…" at bounding box center [747, 418] width 1419 height 761
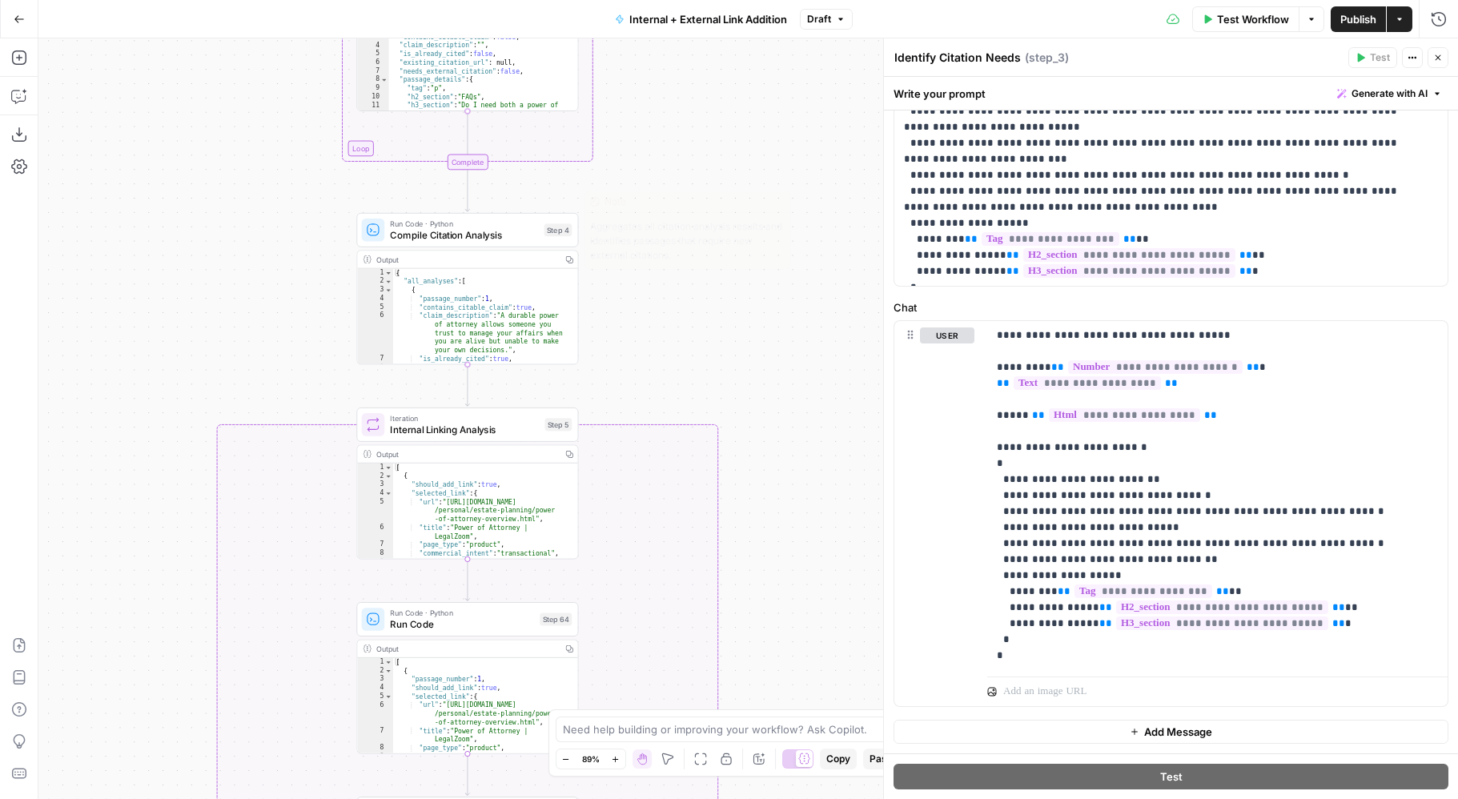
click at [535, 234] on span "Compile Citation Analysis" at bounding box center [464, 235] width 148 height 14
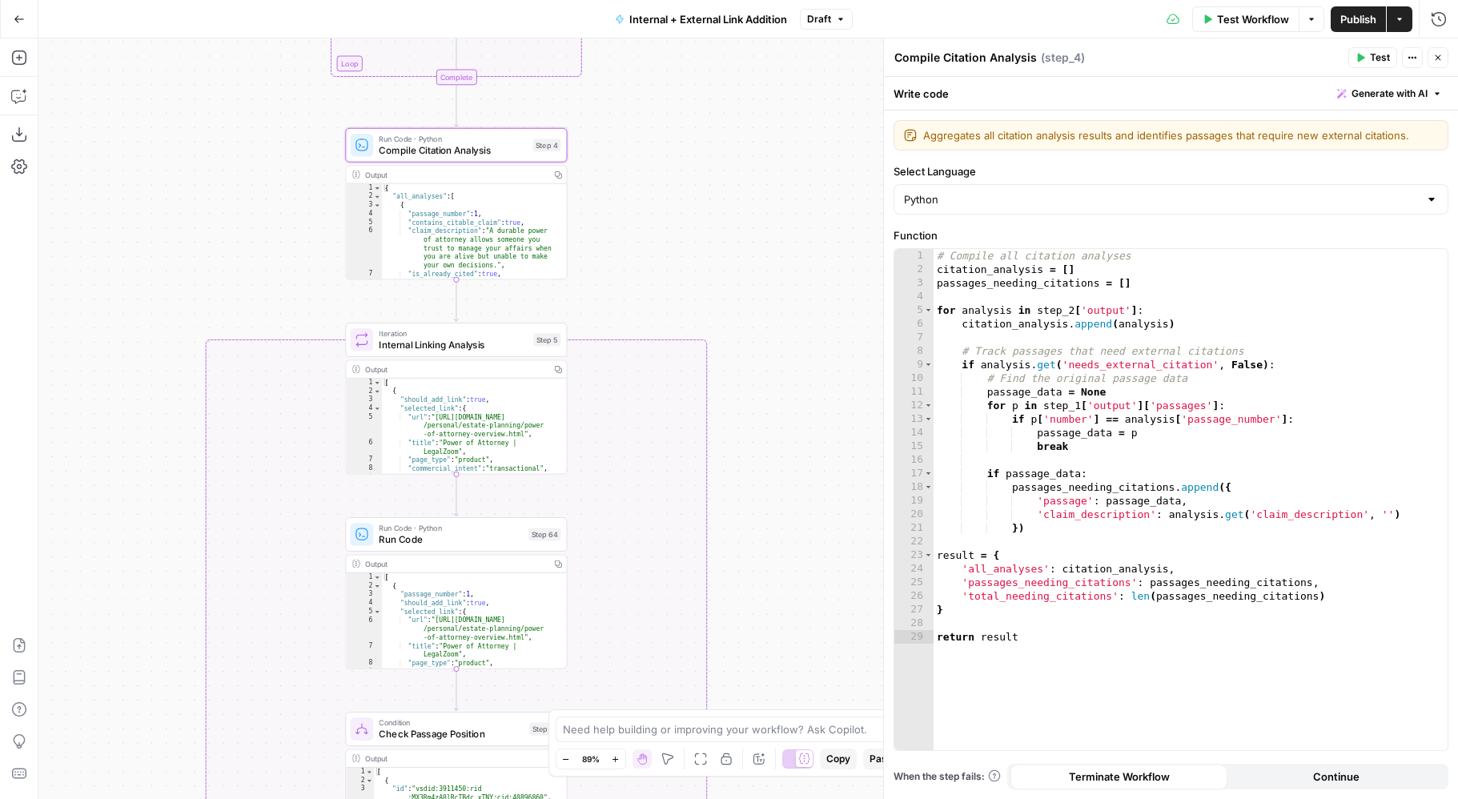
drag, startPoint x: 311, startPoint y: 392, endPoint x: 311, endPoint y: 294, distance: 98.5
click at [311, 294] on div "true false true false false true Workflow Set Inputs Inputs Run Code · Python P…" at bounding box center [747, 418] width 1419 height 761
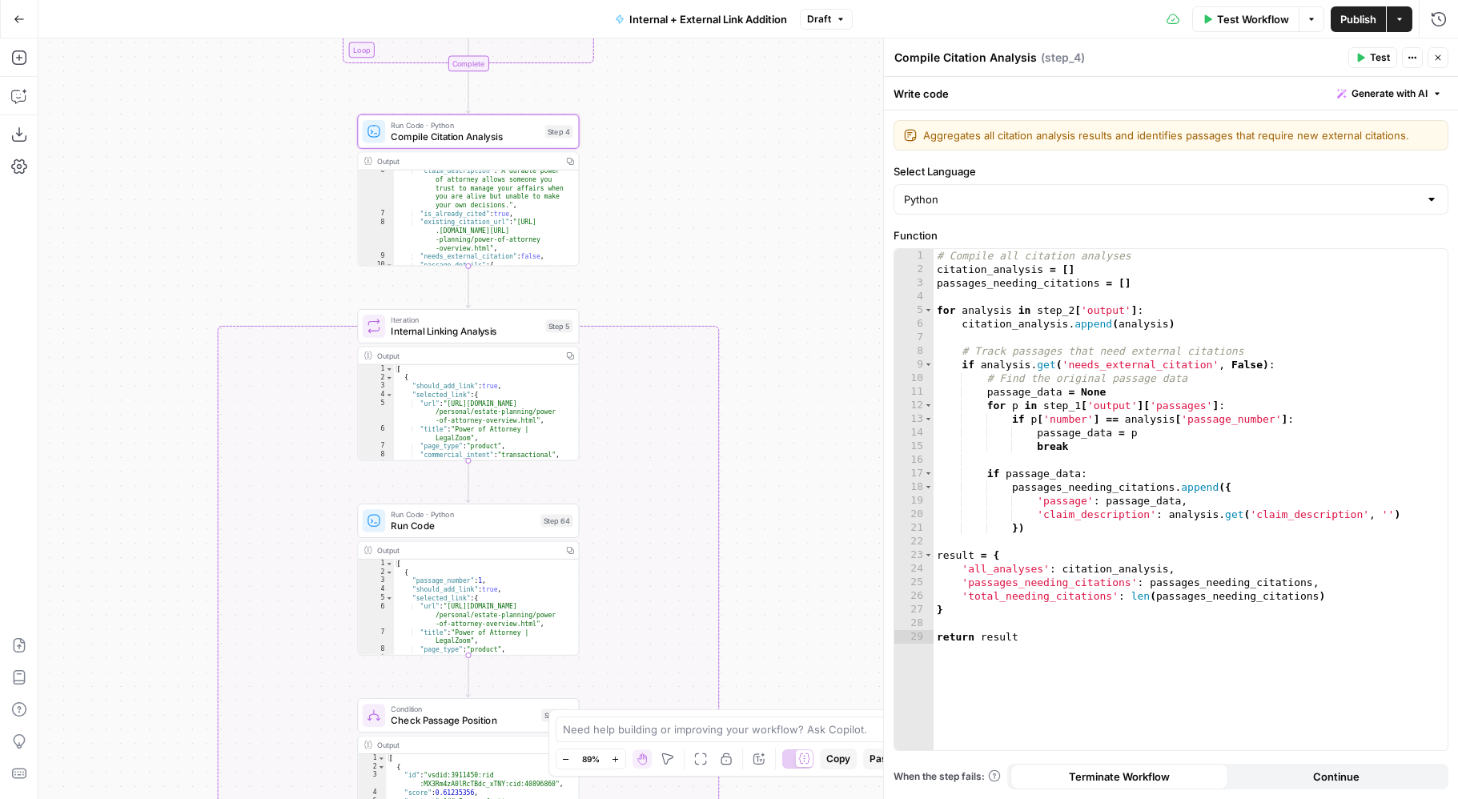
scroll to position [78, 0]
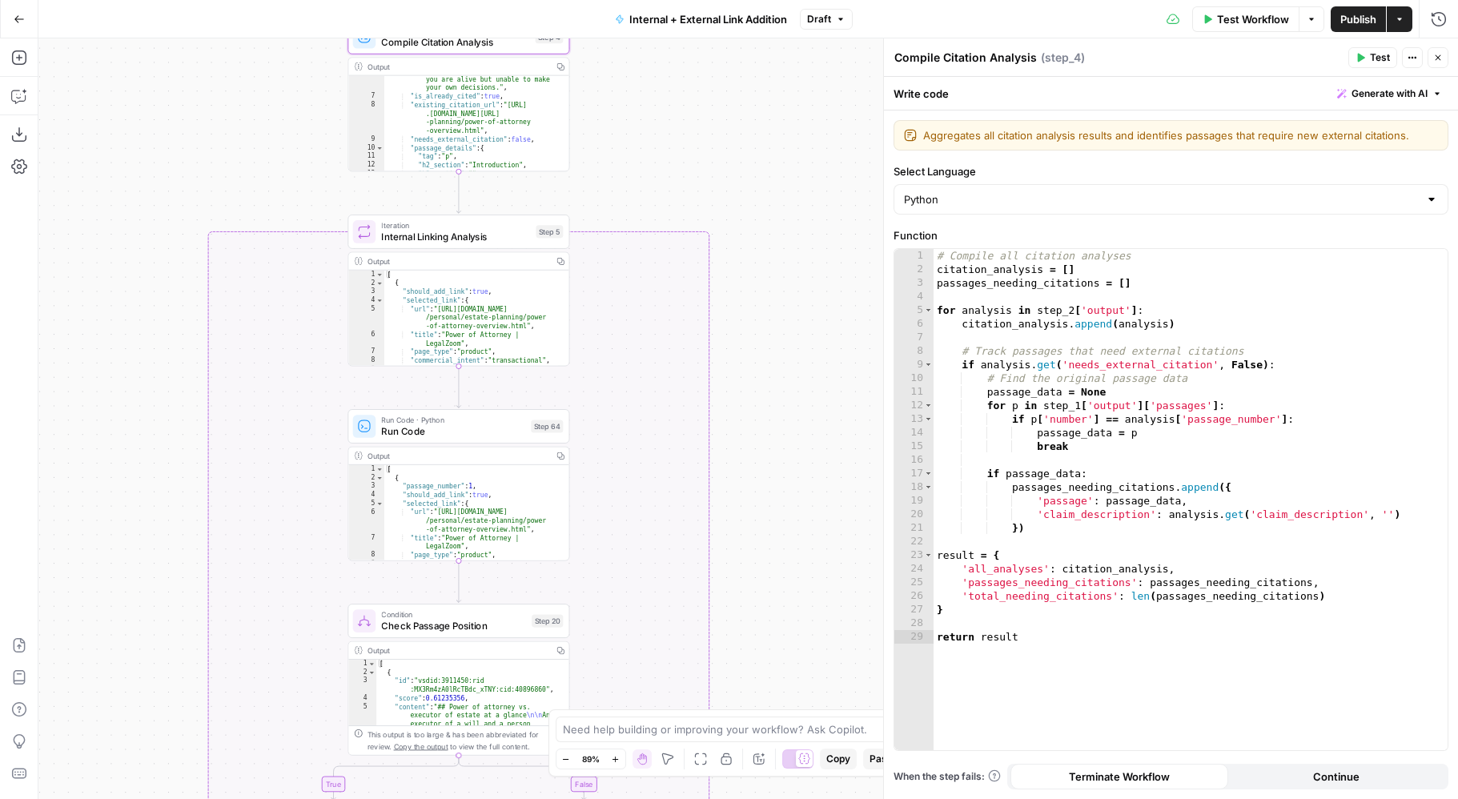
drag, startPoint x: 751, startPoint y: 309, endPoint x: 740, endPoint y: 146, distance: 162.9
click at [740, 146] on div "true false true false false true Workflow Set Inputs Inputs Run Code · Python P…" at bounding box center [747, 418] width 1419 height 761
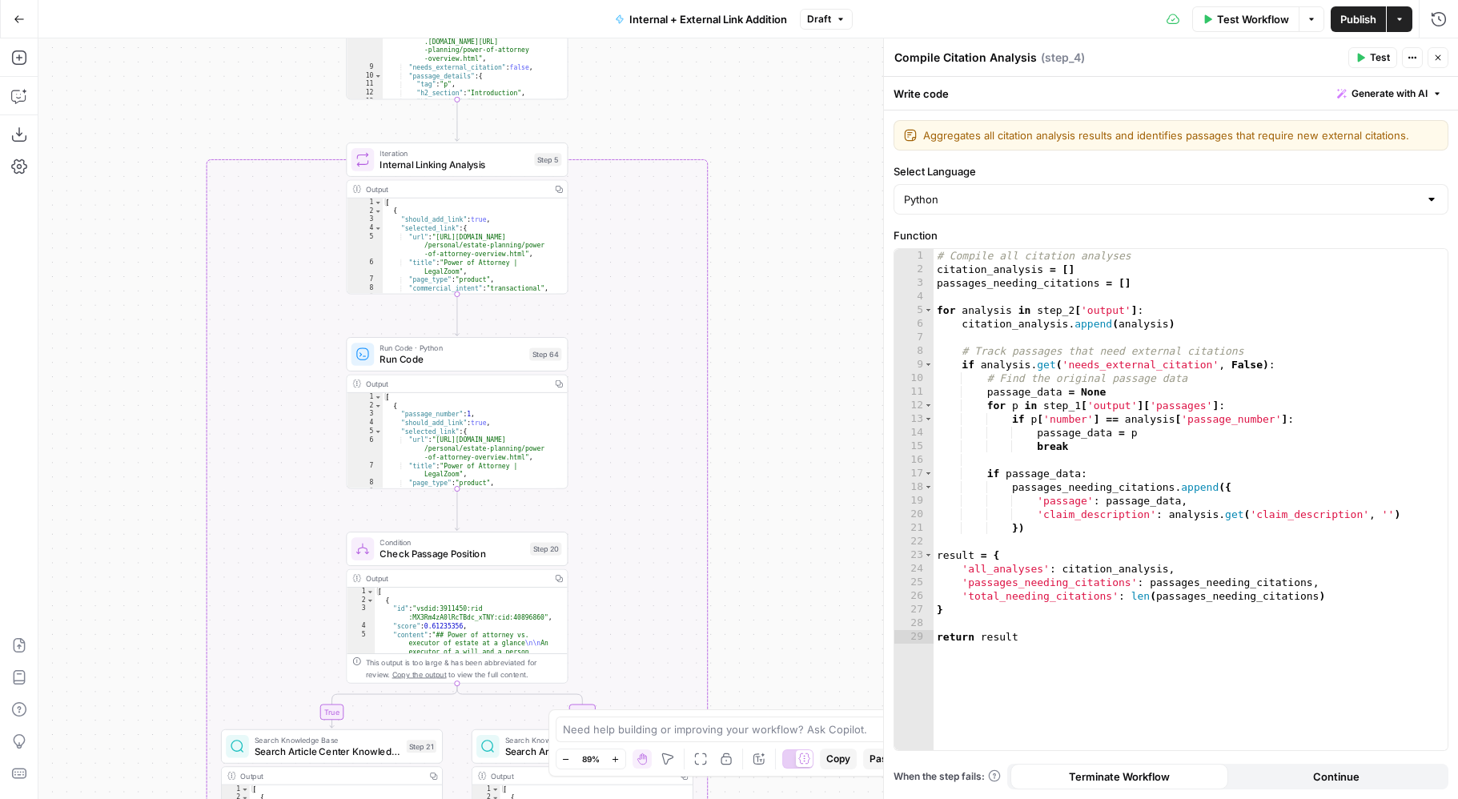
drag, startPoint x: 759, startPoint y: 476, endPoint x: 759, endPoint y: 323, distance: 152.9
click at [759, 323] on div "true false true false false true Workflow Set Inputs Inputs Run Code · Python P…" at bounding box center [747, 418] width 1419 height 761
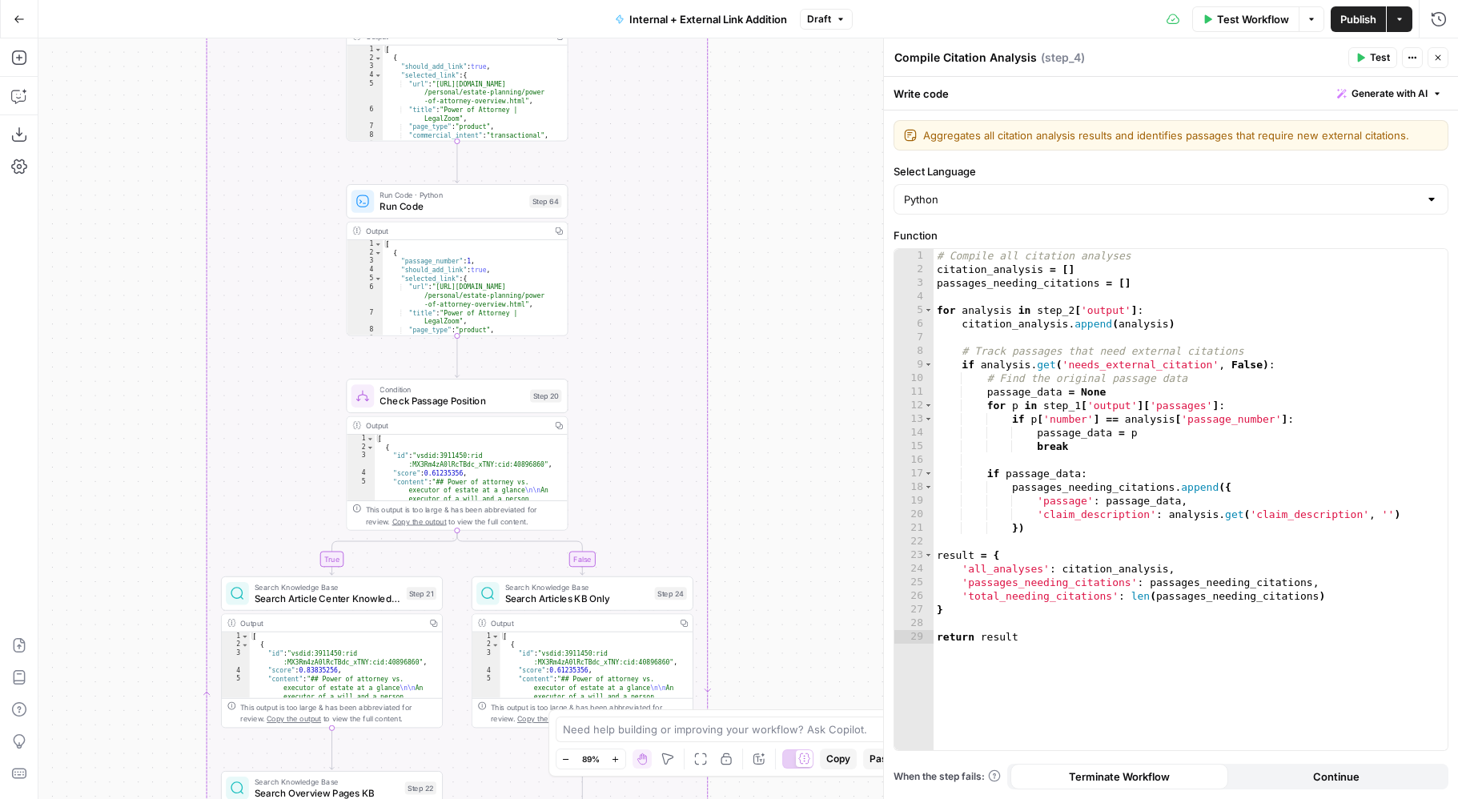
drag, startPoint x: 781, startPoint y: 501, endPoint x: 781, endPoint y: 269, distance: 232.2
click at [781, 269] on div "true false true false false true Workflow Set Inputs Inputs Run Code · Python P…" at bounding box center [747, 418] width 1419 height 761
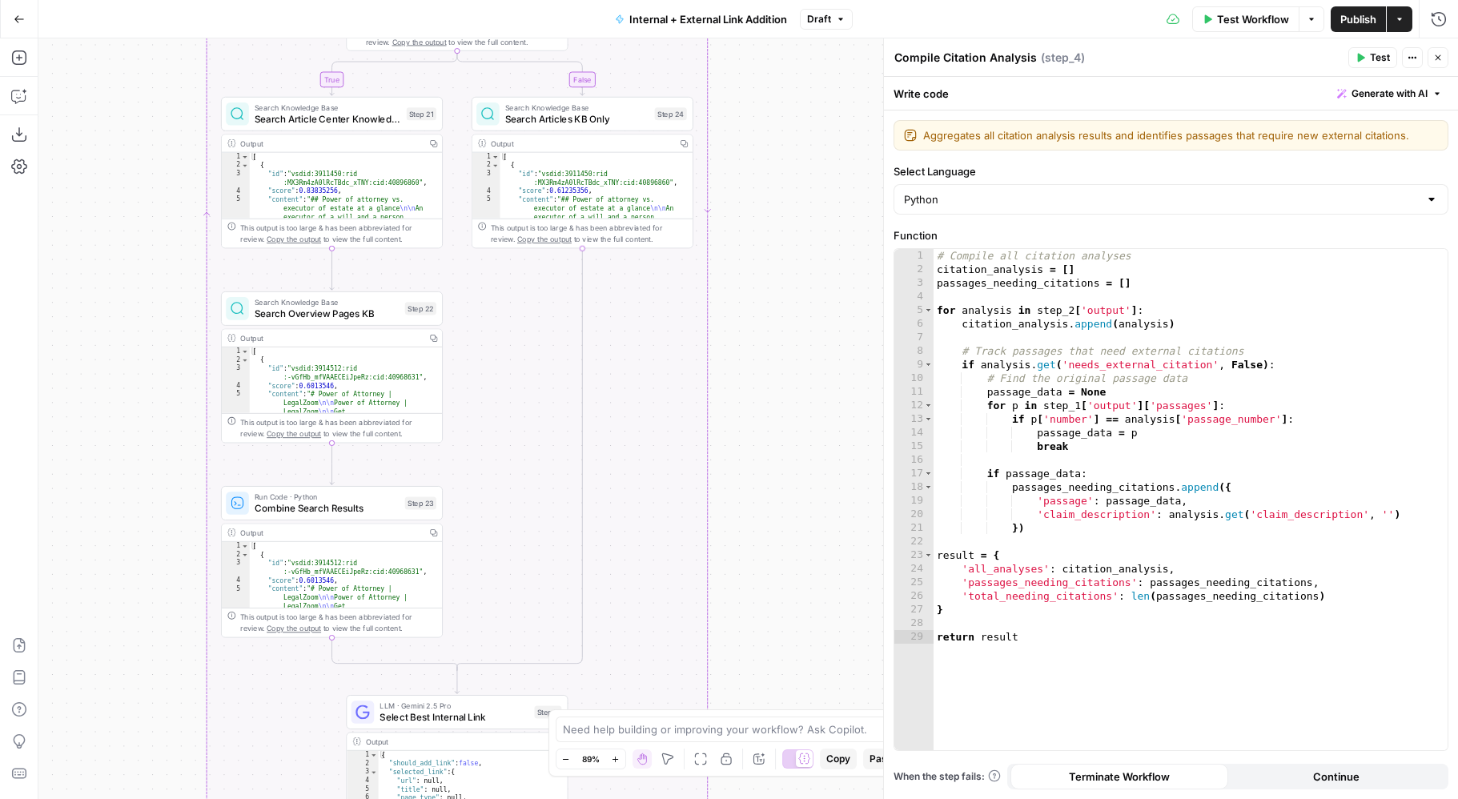
drag, startPoint x: 825, startPoint y: 485, endPoint x: 824, endPoint y: 240, distance: 245.0
click at [824, 242] on div "true false true false false true Workflow Set Inputs Inputs Run Code · Python P…" at bounding box center [747, 418] width 1419 height 761
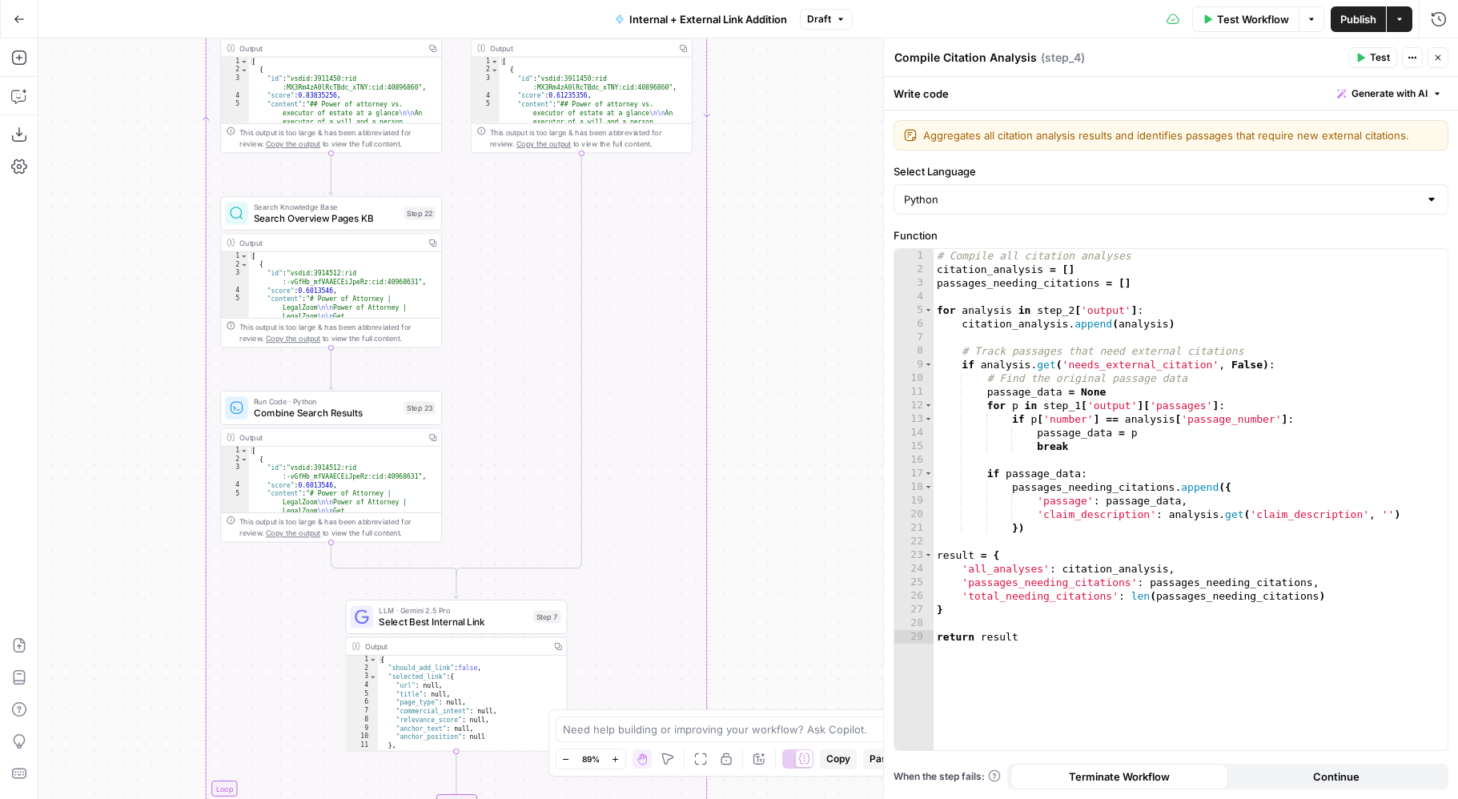
drag, startPoint x: 809, startPoint y: 496, endPoint x: 809, endPoint y: 221, distance: 274.6
click at [809, 227] on div "true false true false false true Workflow Set Inputs Inputs Run Code · Python P…" at bounding box center [747, 418] width 1419 height 761
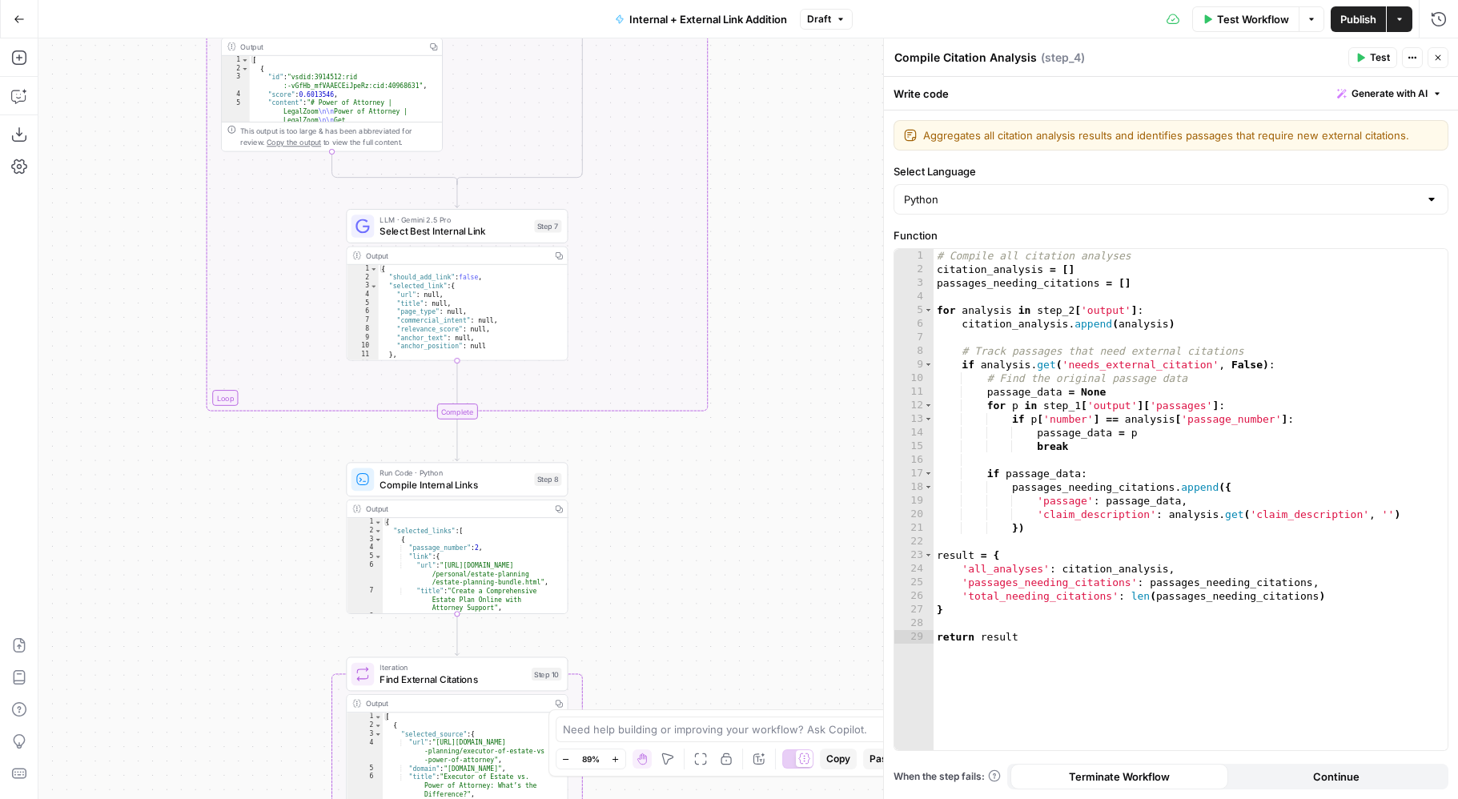
drag, startPoint x: 803, startPoint y: 477, endPoint x: 803, endPoint y: 308, distance: 168.9
click at [803, 308] on div "true false true false false true Workflow Set Inputs Inputs Run Code · Python P…" at bounding box center [747, 418] width 1419 height 761
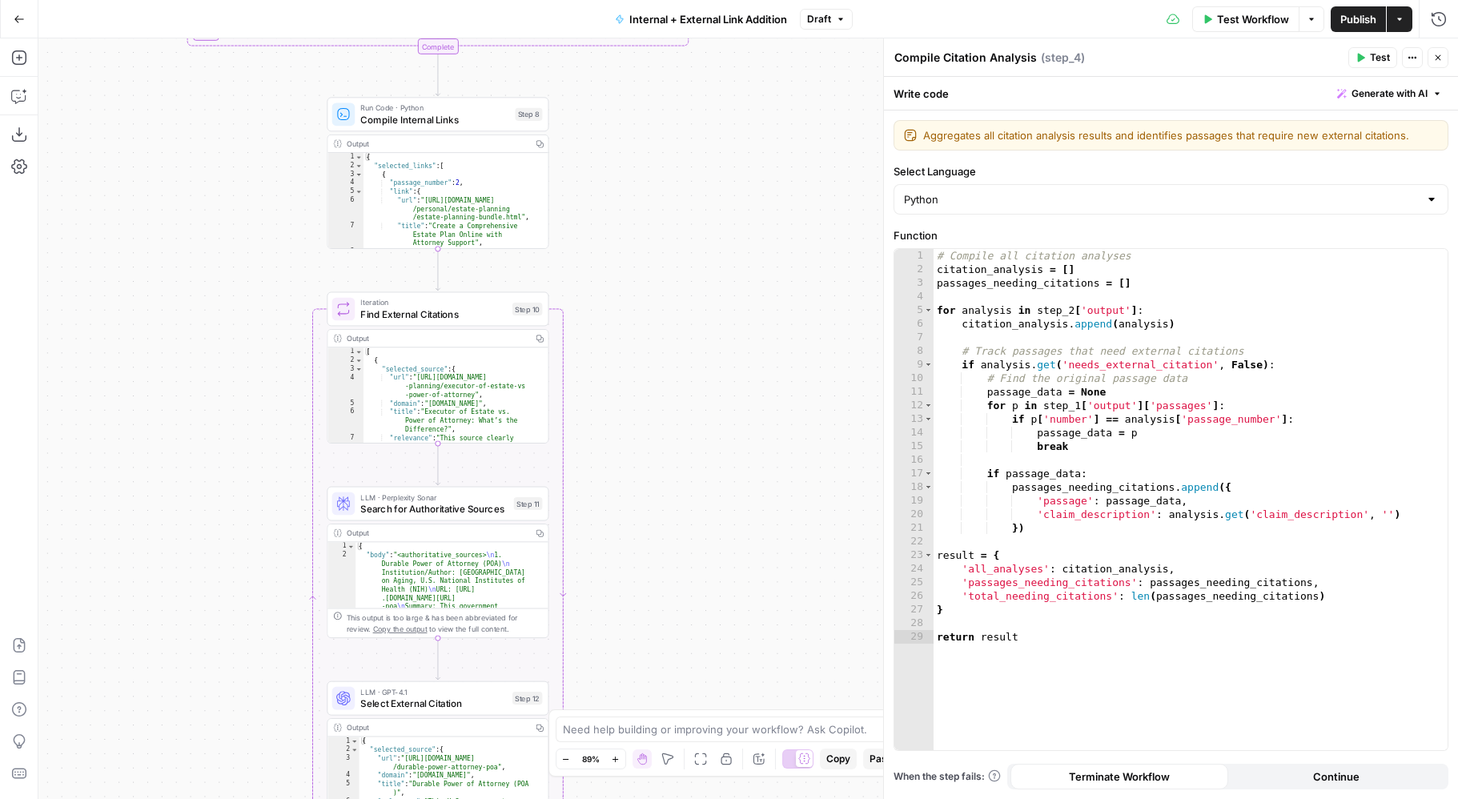
drag, startPoint x: 805, startPoint y: 592, endPoint x: 786, endPoint y: 311, distance: 280.8
click at [786, 311] on div "true false true false false true Workflow Set Inputs Inputs Run Code · Python P…" at bounding box center [747, 418] width 1419 height 761
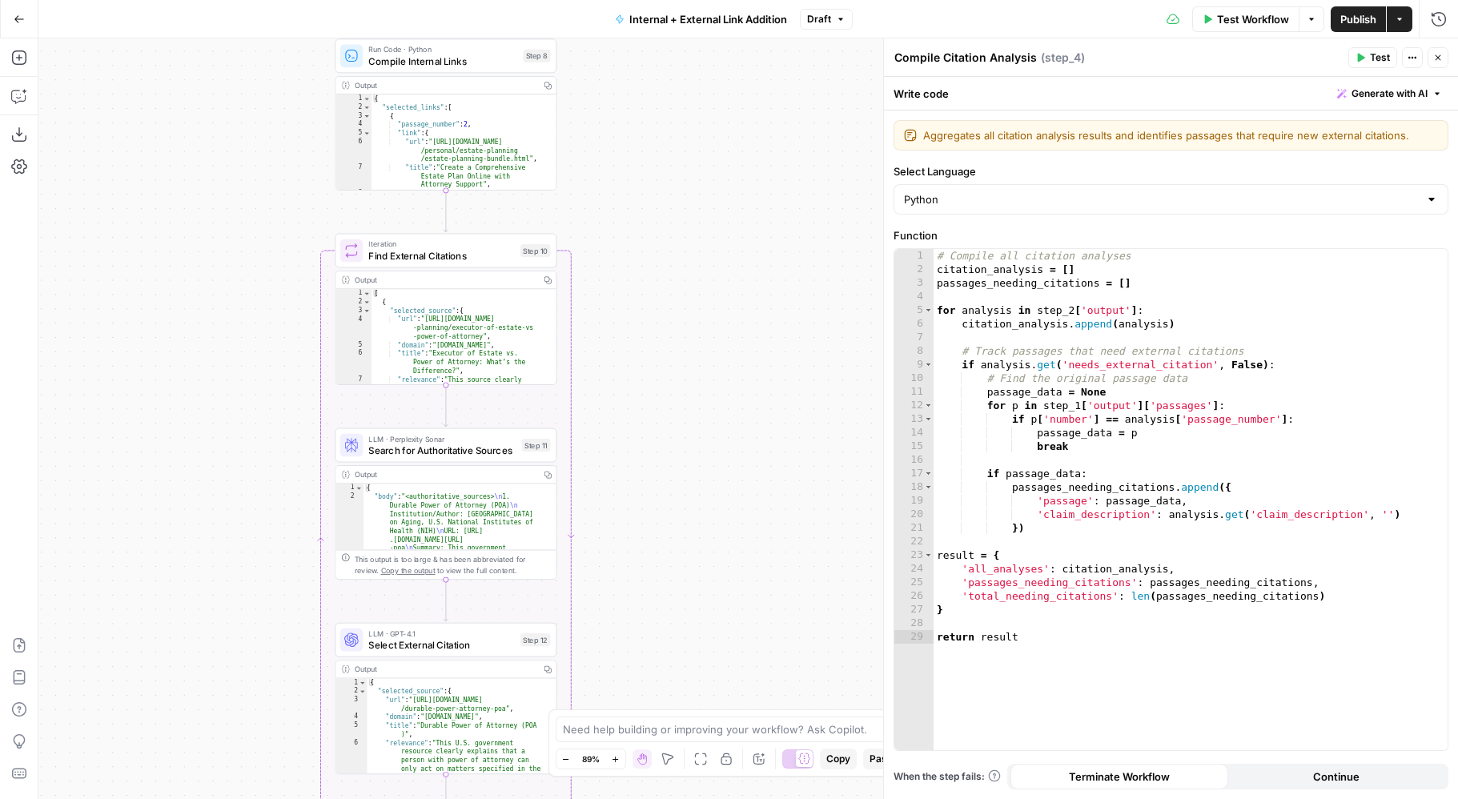
drag, startPoint x: 720, startPoint y: 536, endPoint x: 728, endPoint y: 477, distance: 59.0
click at [728, 477] on div "true false true false false true Workflow Set Inputs Inputs Run Code · Python P…" at bounding box center [747, 418] width 1419 height 761
drag
click at [712, 293] on div "true false true false false true Workflow Set Inputs Inputs Run Code · Python P…" at bounding box center [747, 418] width 1419 height 761
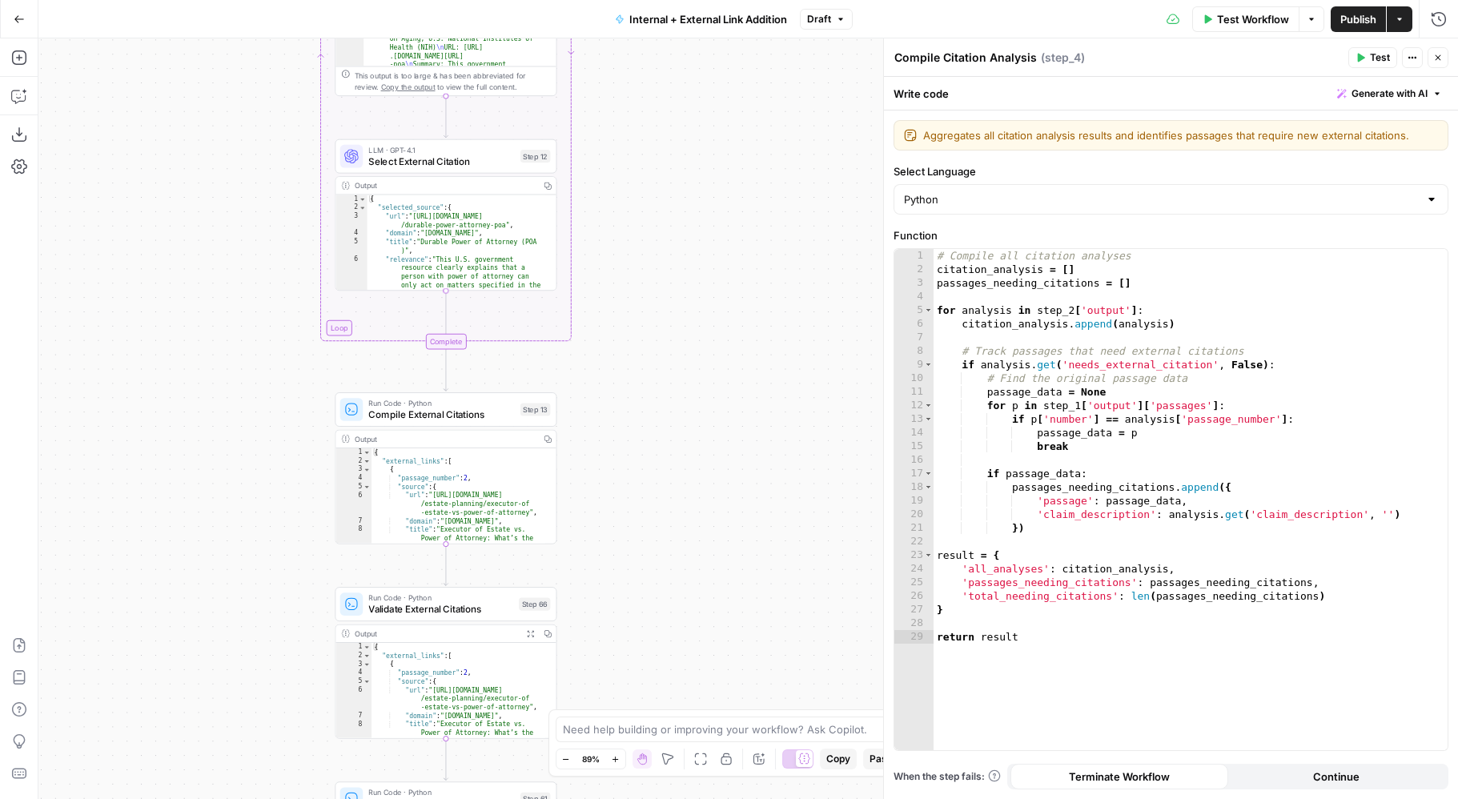
click at [697, 288] on div "true false true false false true Workflow Set Inputs Inputs Run Code · Python P…" at bounding box center [747, 418] width 1419 height 761
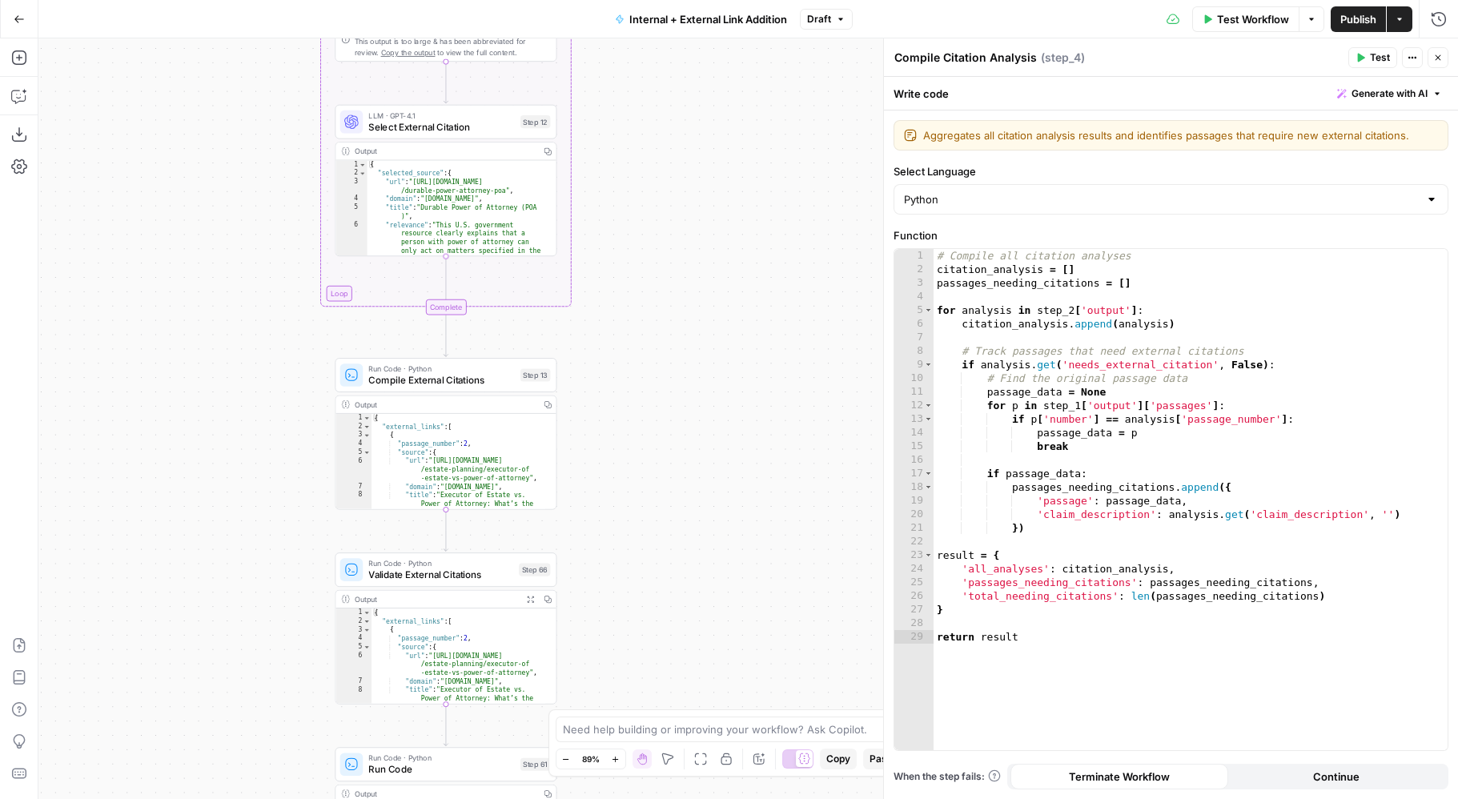
click at [695, 366] on div "true false true false false true Workflow Set Inputs Inputs Run Code · Python P…" at bounding box center [747, 418] width 1419 height 761
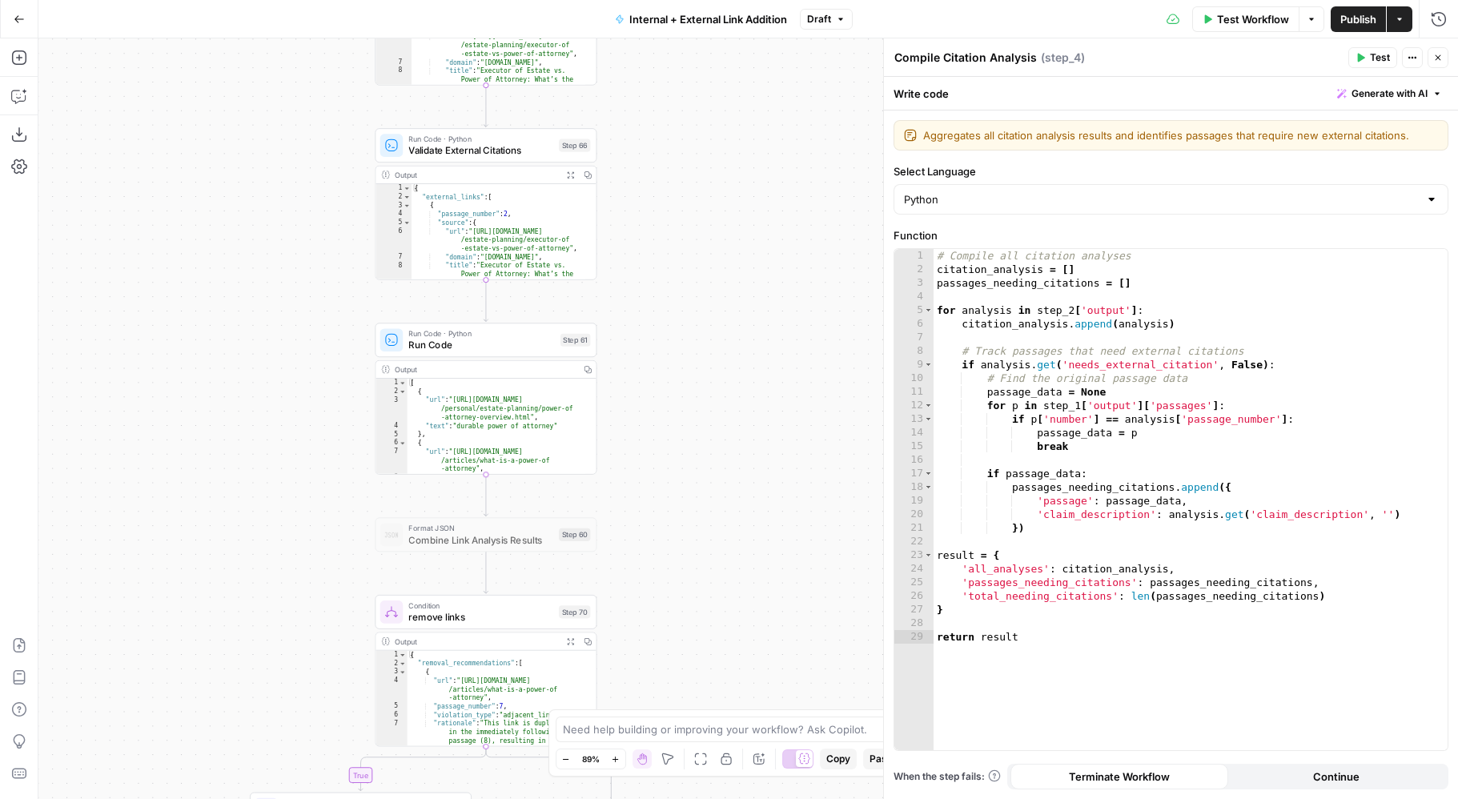
click at [710, 289] on div "true false true false false true Workflow Set Inputs Inputs Run Code · Python P…" at bounding box center [747, 418] width 1419 height 761
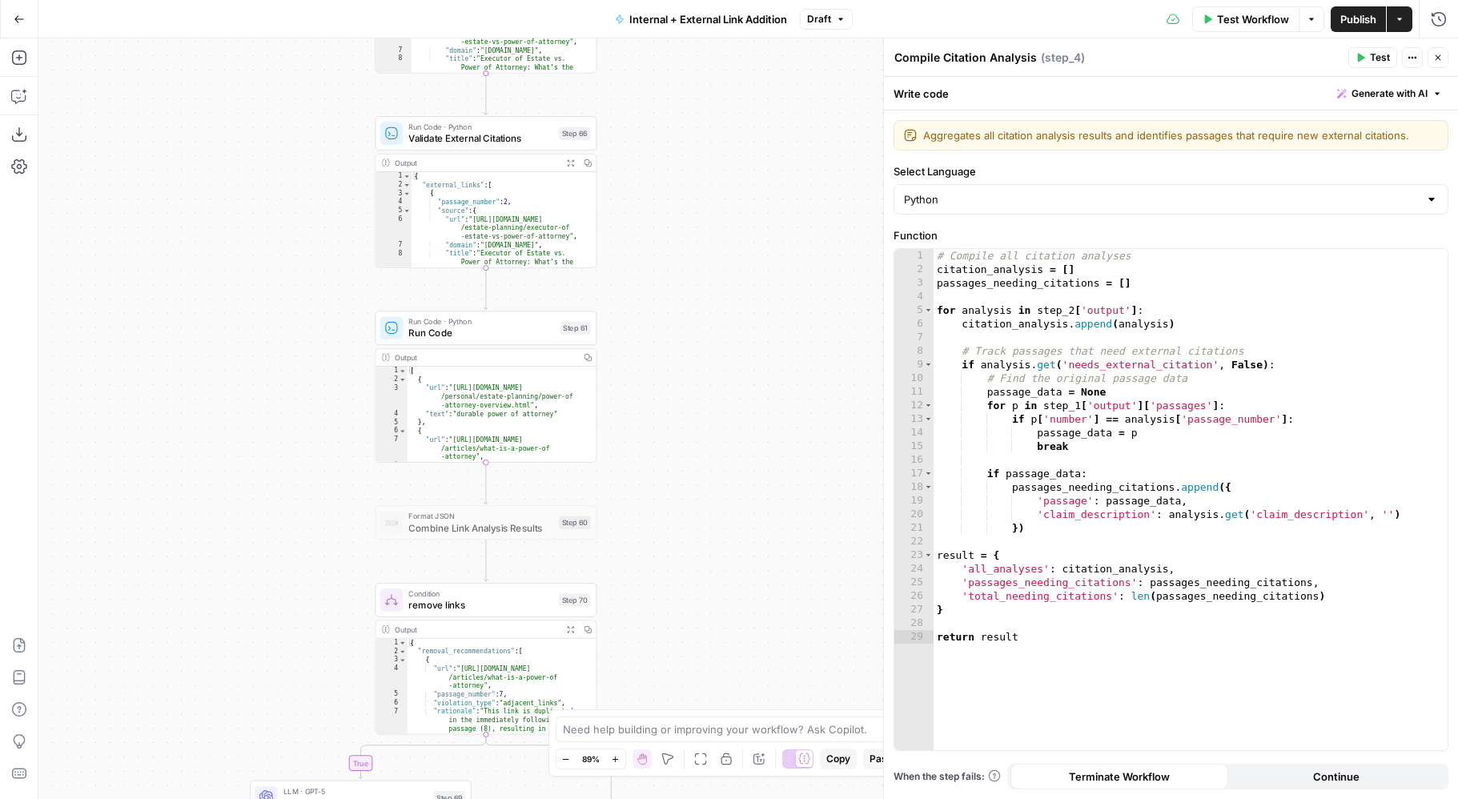
click at [708, 303] on div "true false true false false true Workflow Set Inputs Inputs Run Code · Python P…" at bounding box center [747, 418] width 1419 height 761
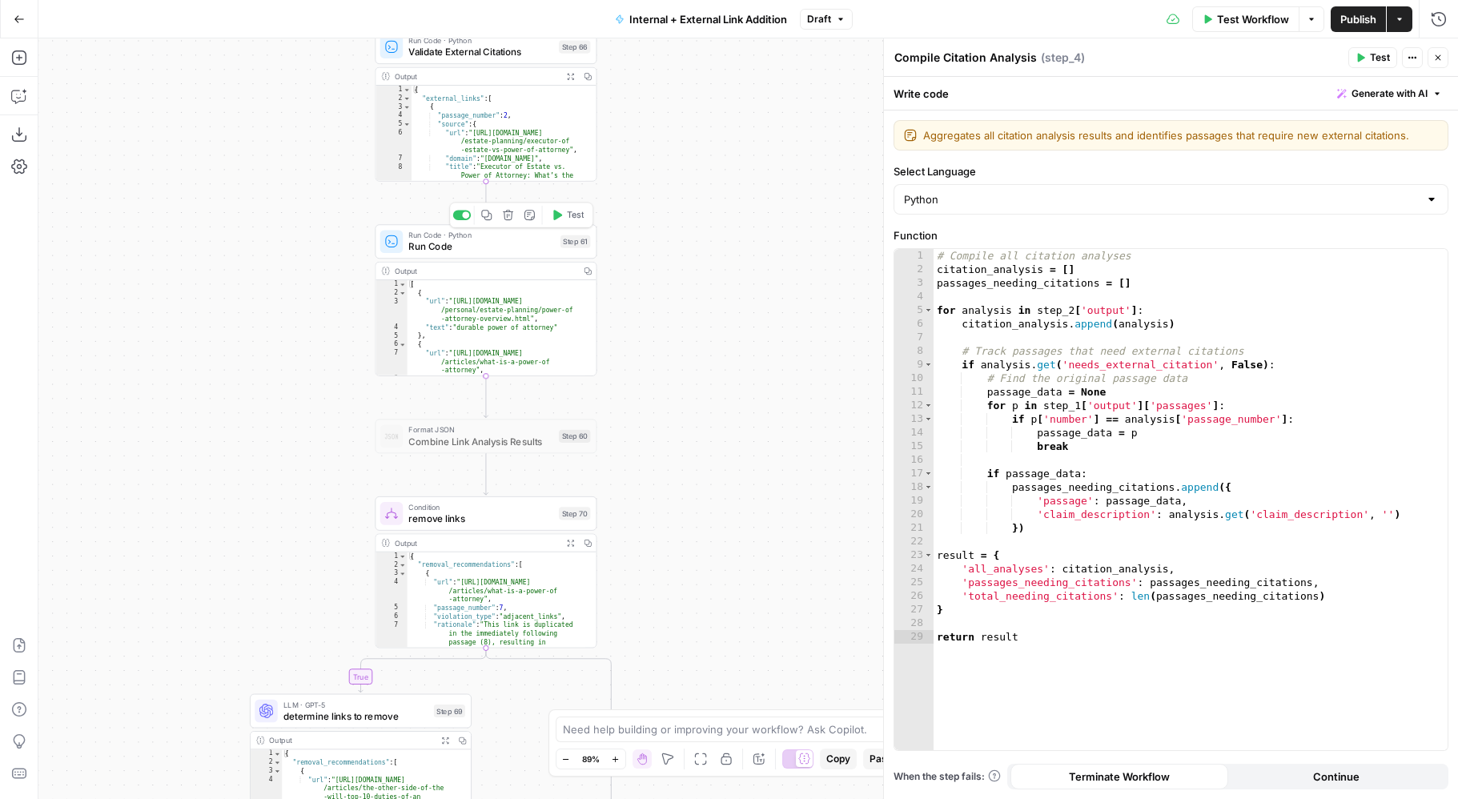
click at [529, 251] on span "Run Code" at bounding box center [481, 246] width 146 height 14
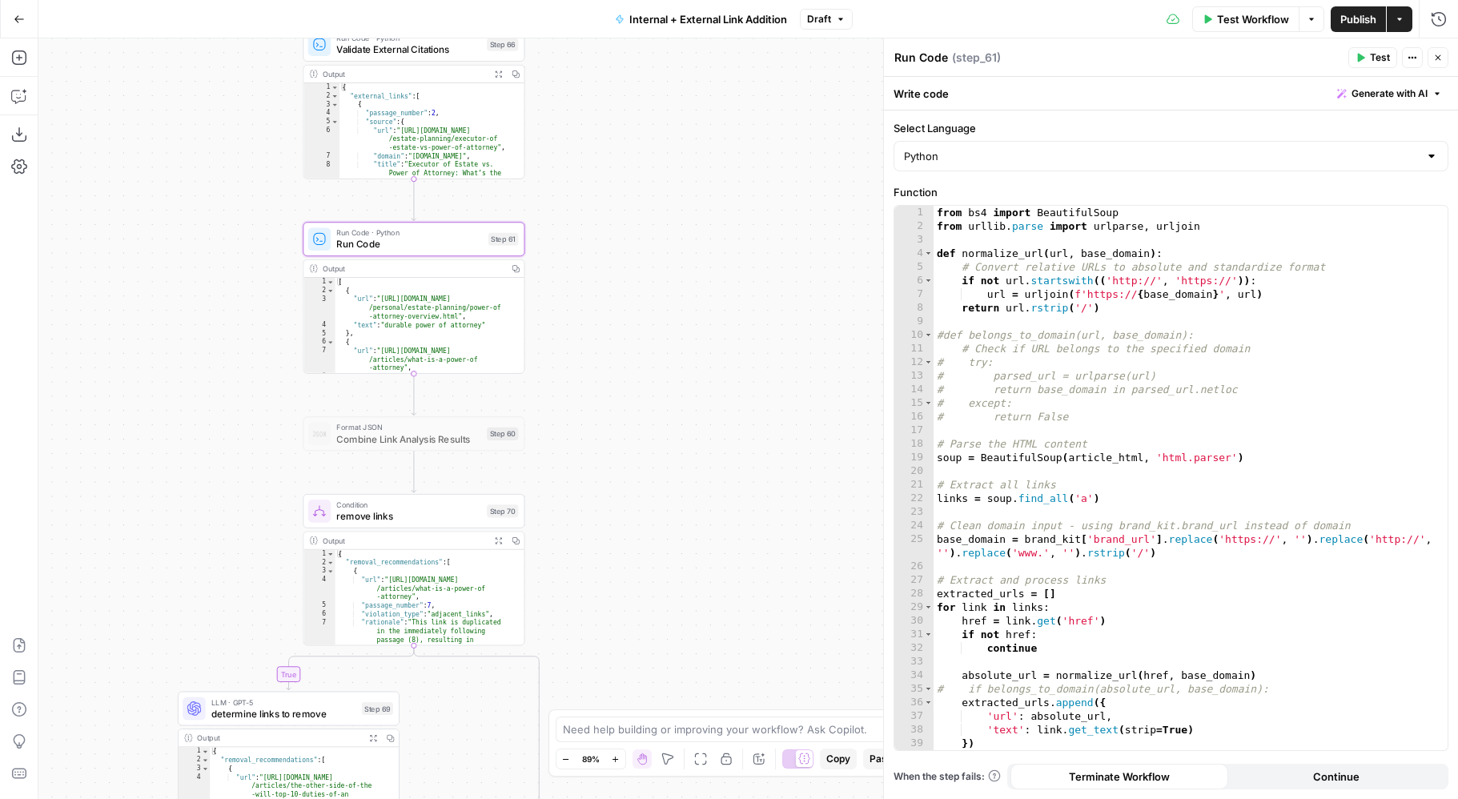
click at [226, 376] on div "true false true false false true Workflow Set Inputs Inputs Run Code · Python P…" at bounding box center [747, 418] width 1419 height 761
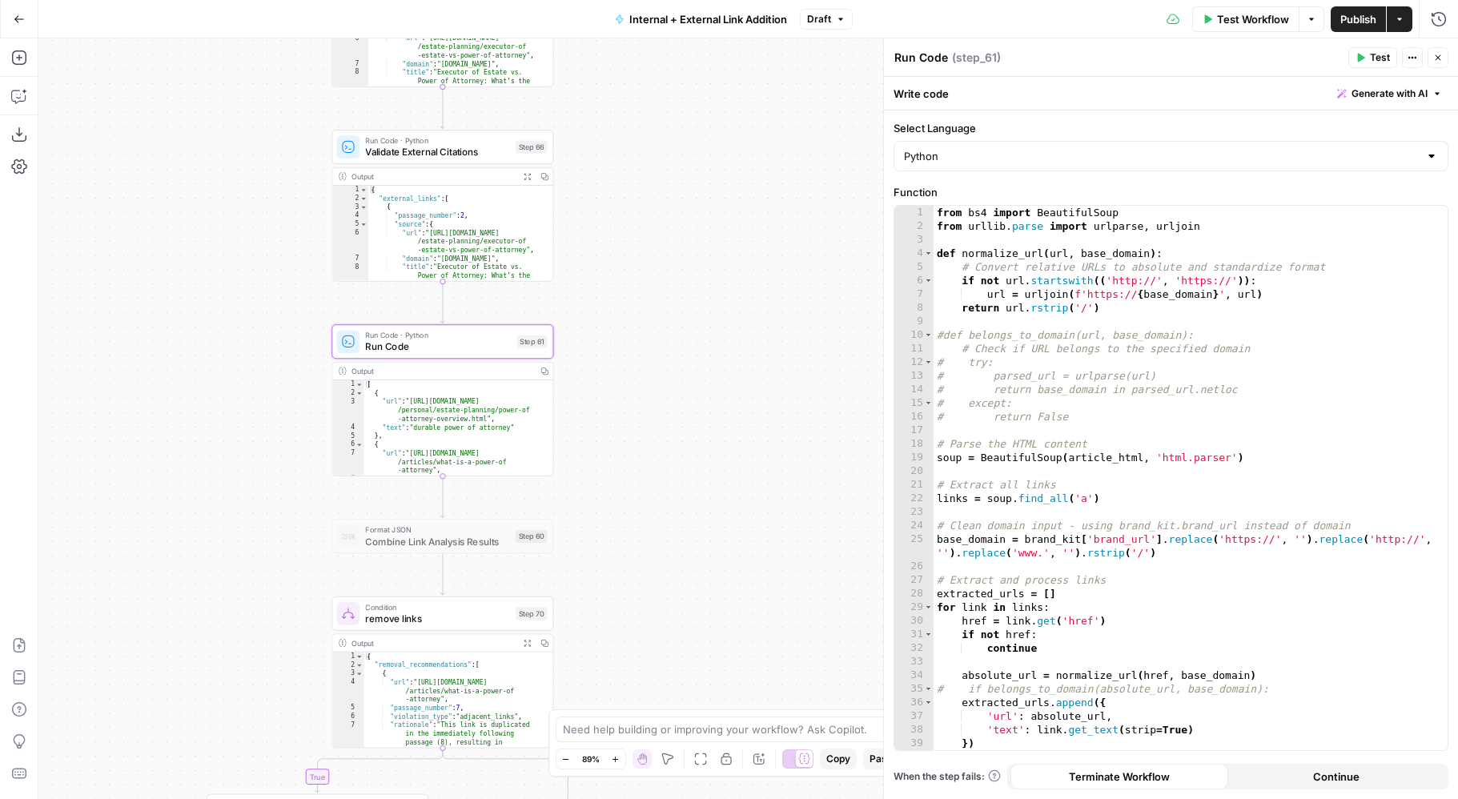
drag, startPoint x: 576, startPoint y: 174, endPoint x: 604, endPoint y: 283, distance: 113.4
click at [604, 283] on div "true false true false false true Workflow Set Inputs Inputs Run Code · Python P…" at bounding box center [747, 418] width 1419 height 761
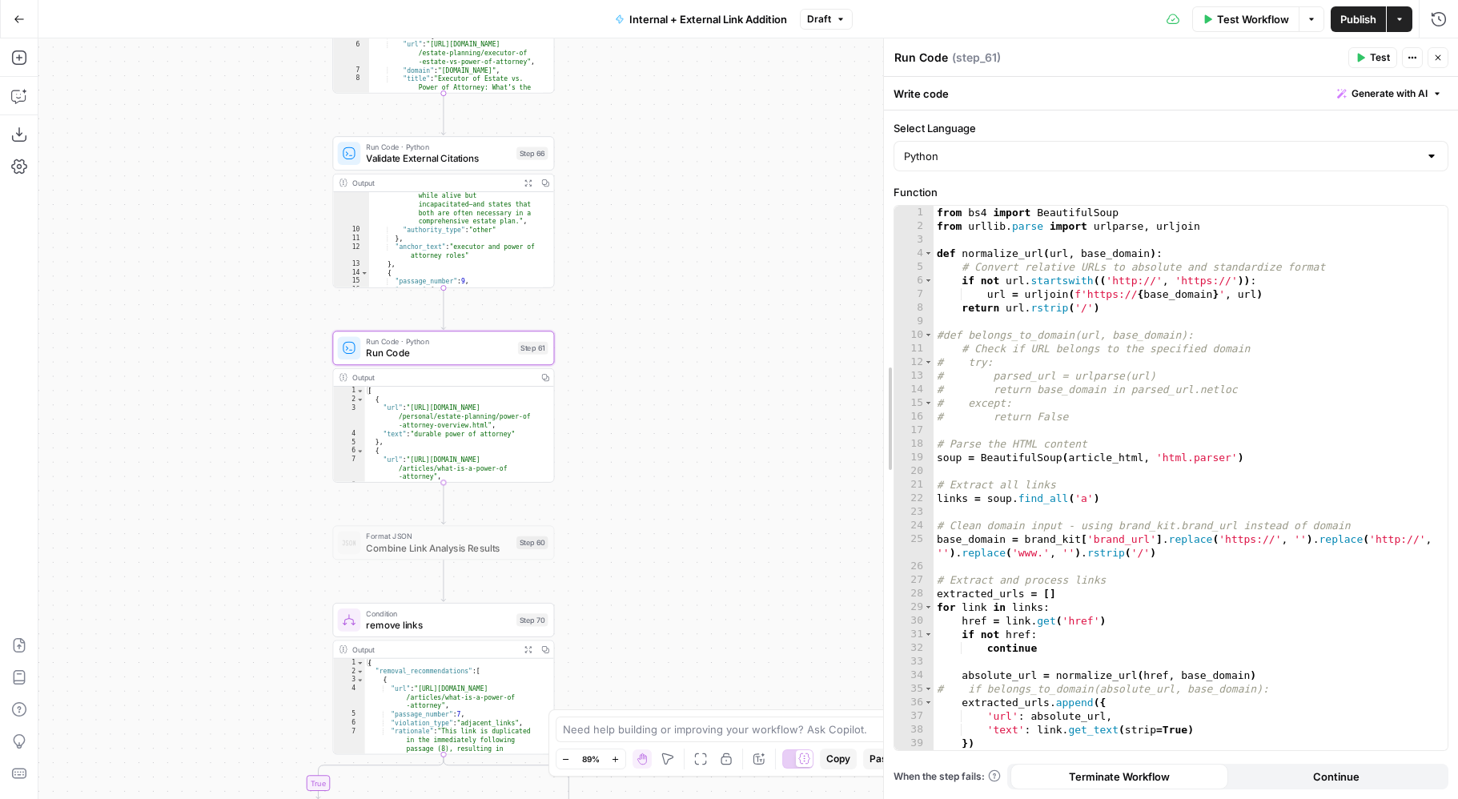
drag, startPoint x: 886, startPoint y: 407, endPoint x: 764, endPoint y: 413, distance: 122.6
click at [764, 412] on body "LegalZoom New Home Browse Your Data Usage Settings Recent Grids Article Linking…" at bounding box center [729, 399] width 1458 height 799
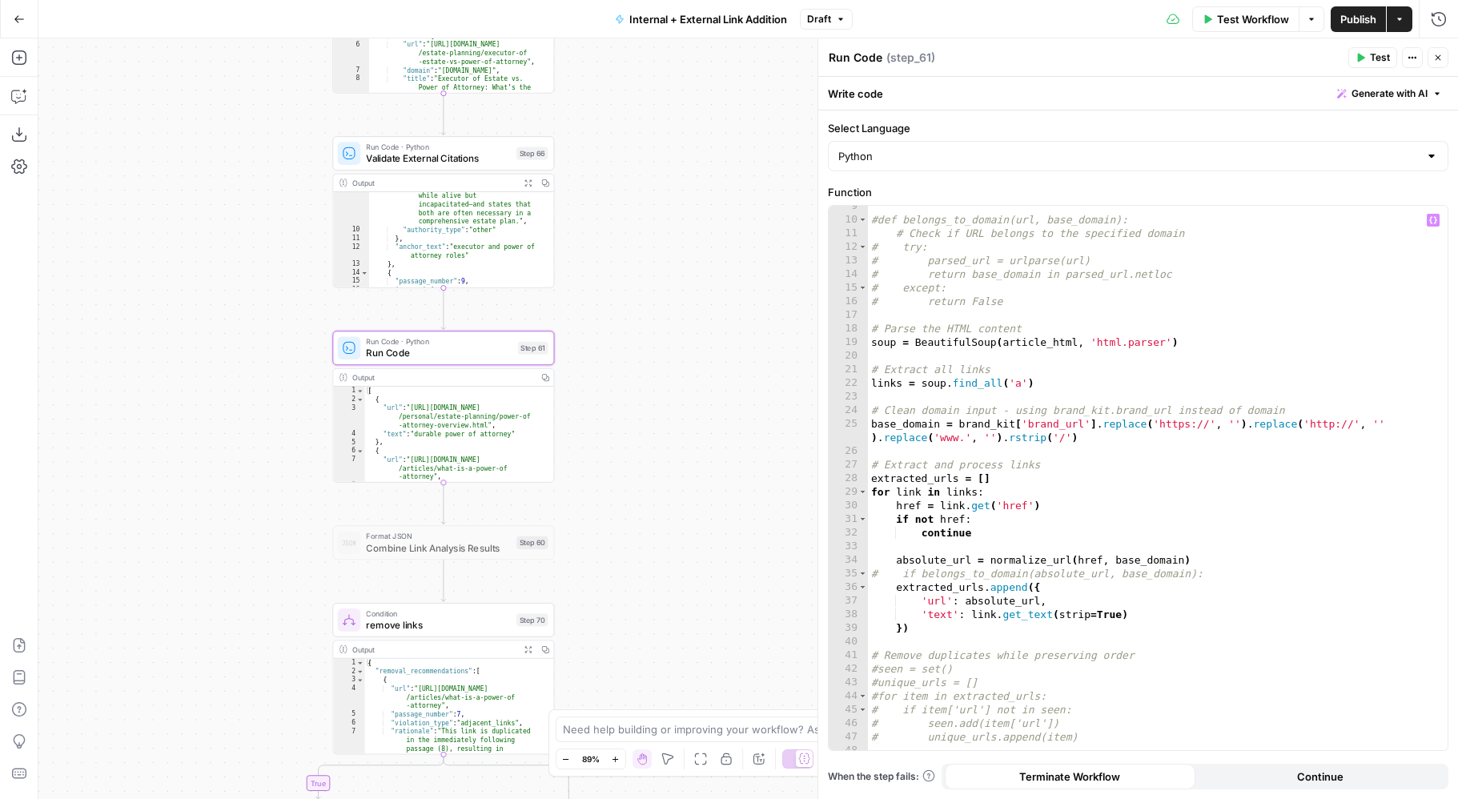
scroll to position [95, 0]
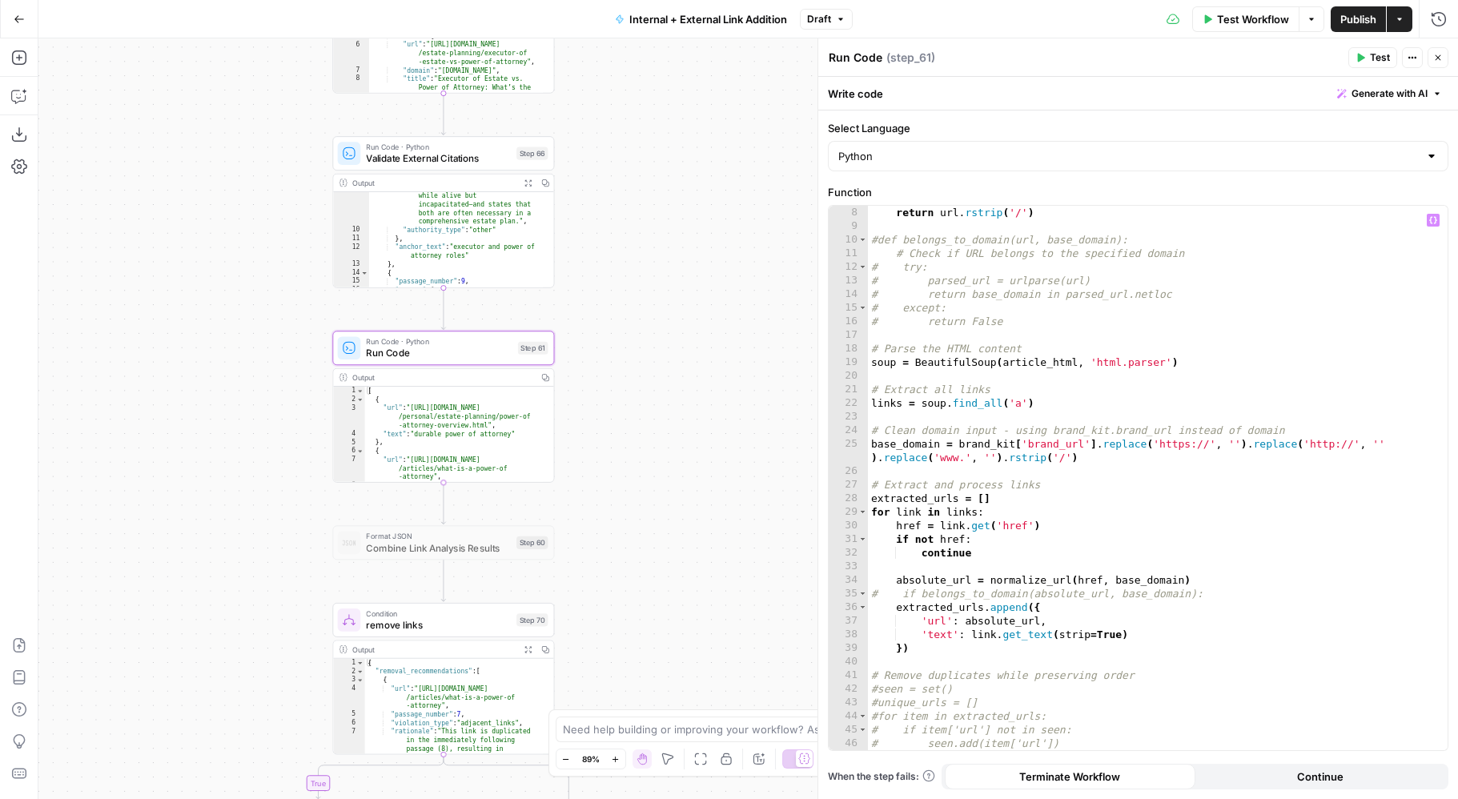
click at [1105, 515] on div "url = urljoin ( f'https:// { base_domain } ' , url ) return url . rstrip ( '/' …" at bounding box center [1152, 478] width 568 height 572
type textarea "**********"
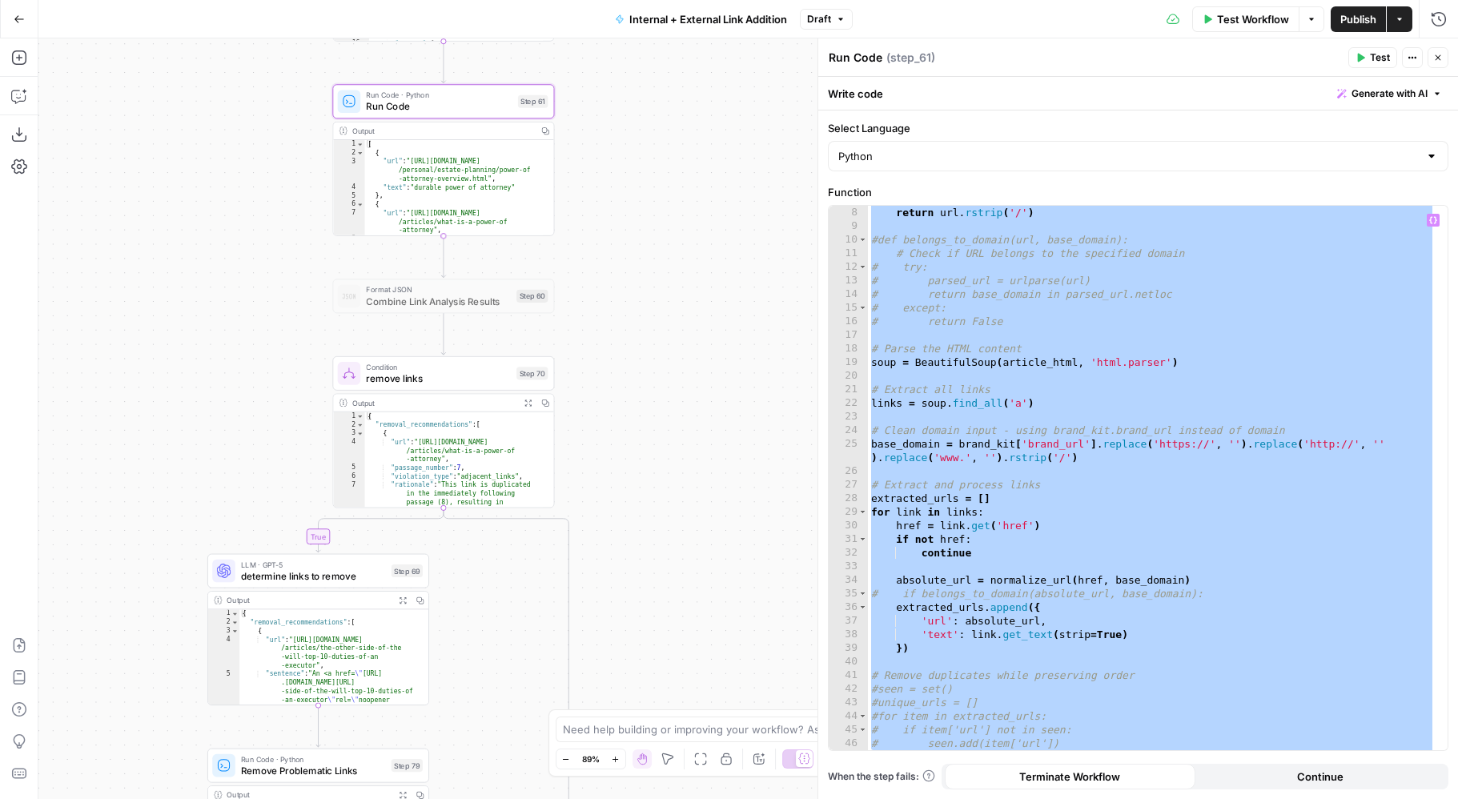
drag, startPoint x: 652, startPoint y: 470, endPoint x: 652, endPoint y: 223, distance: 246.6
click at [652, 223] on div "true false true false false true Workflow Set Inputs Inputs Run Code · Python P…" at bounding box center [747, 418] width 1419 height 761
click at [491, 303] on span "Combine Link Analysis Results" at bounding box center [438, 301] width 145 height 14
drag, startPoint x: 245, startPoint y: 394, endPoint x: 179, endPoint y: 335, distance: 89.0
click at [179, 335] on div "true false true false false true Workflow Set Inputs Inputs Run Code · Python P…" at bounding box center [747, 418] width 1419 height 761
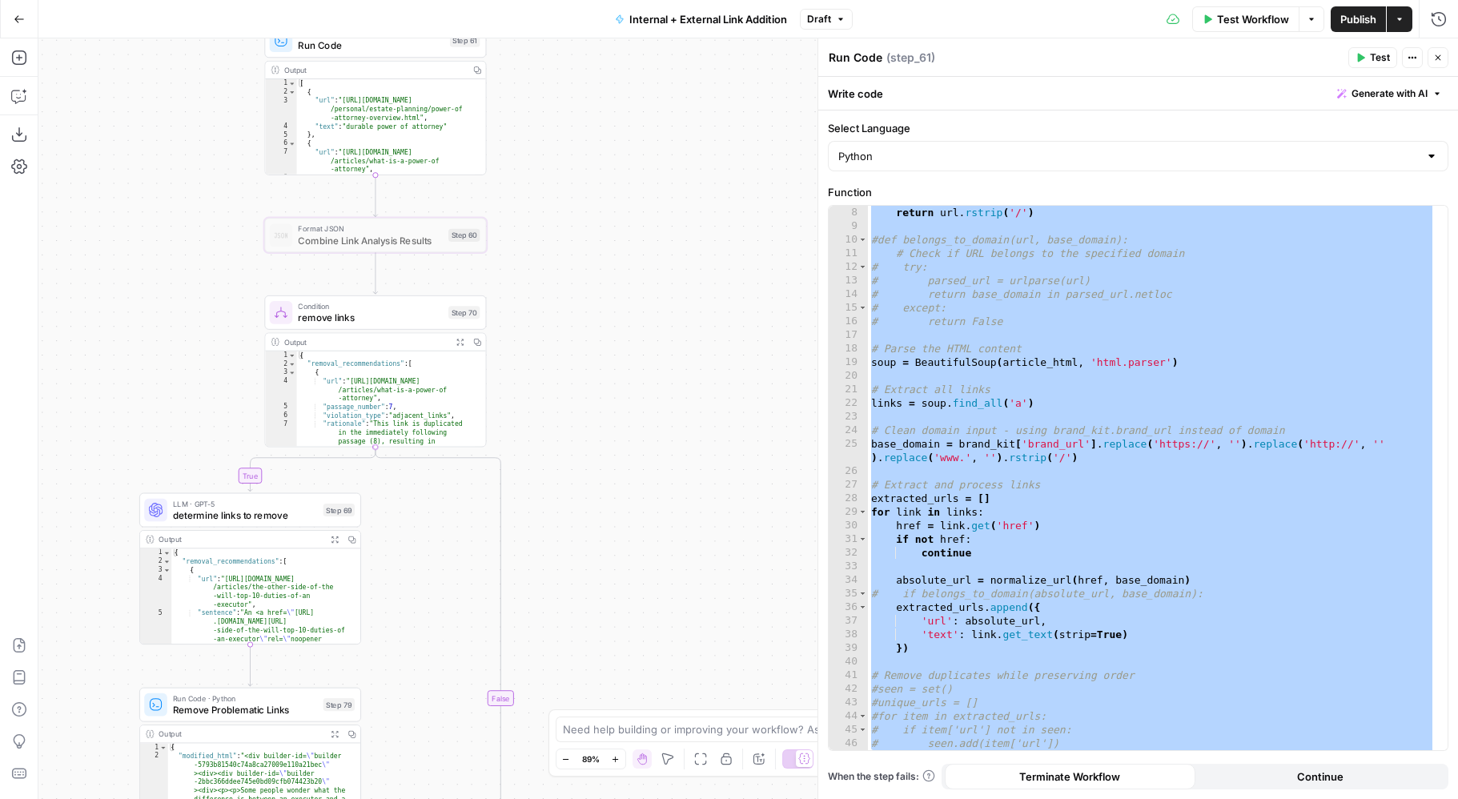
click at [346, 321] on span "remove links" at bounding box center [370, 318] width 145 height 14
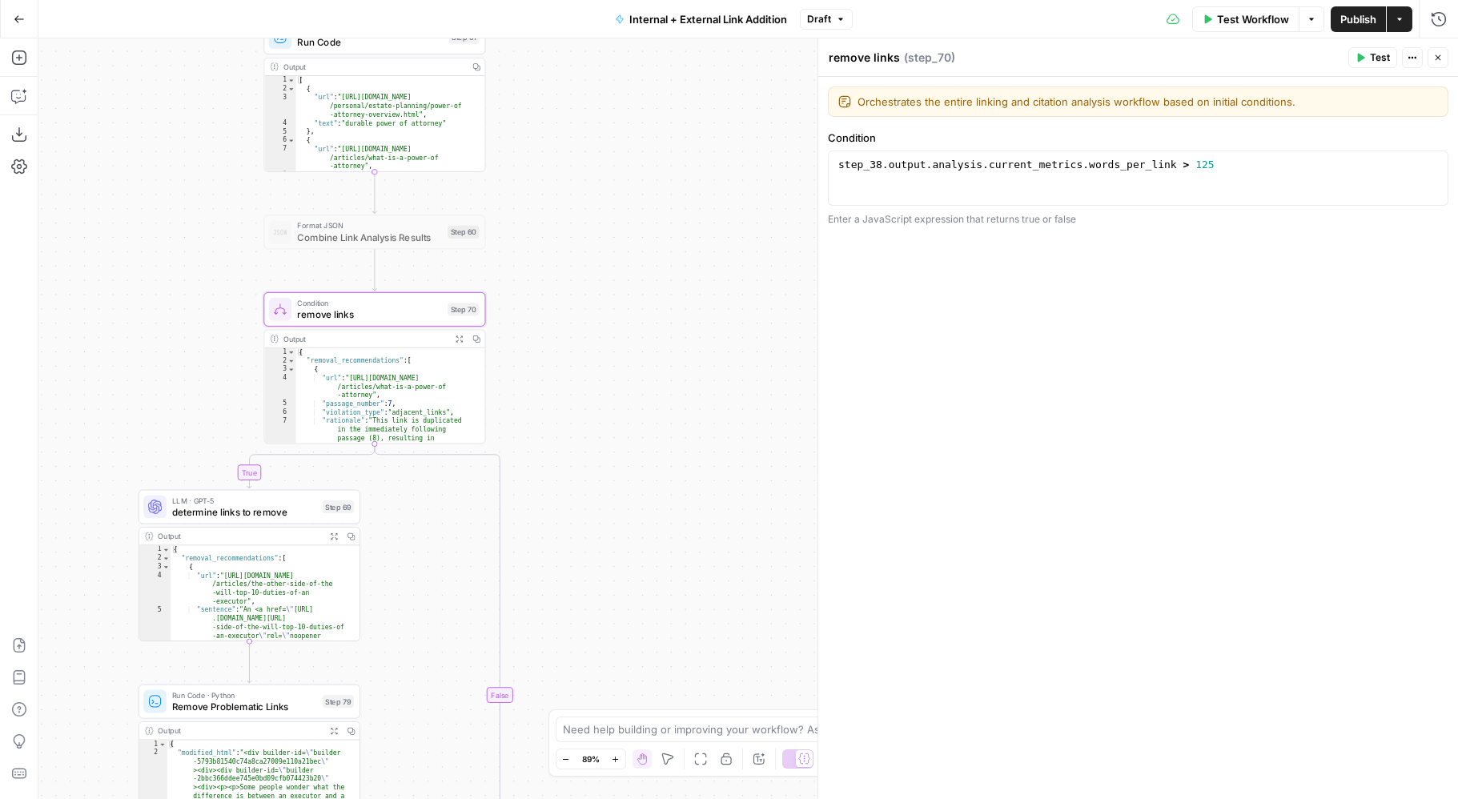
drag, startPoint x: 626, startPoint y: 599, endPoint x: 636, endPoint y: 307, distance: 292.4
click at [636, 307] on div "true false true false false true Workflow Set Inputs Inputs Run Code · Python P…" at bounding box center [747, 418] width 1419 height 761
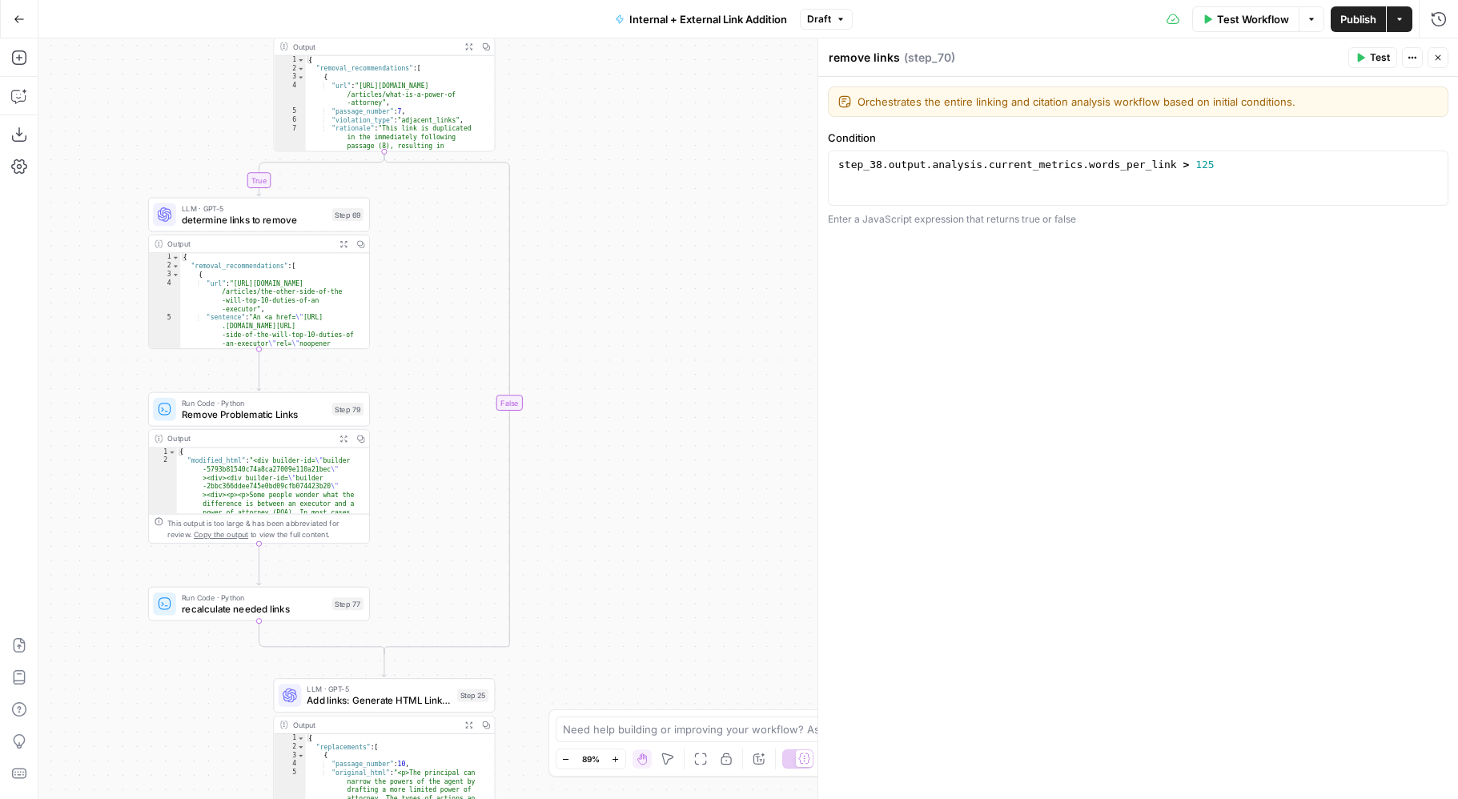
click at [317, 221] on span "determine links to remove" at bounding box center [254, 219] width 145 height 14
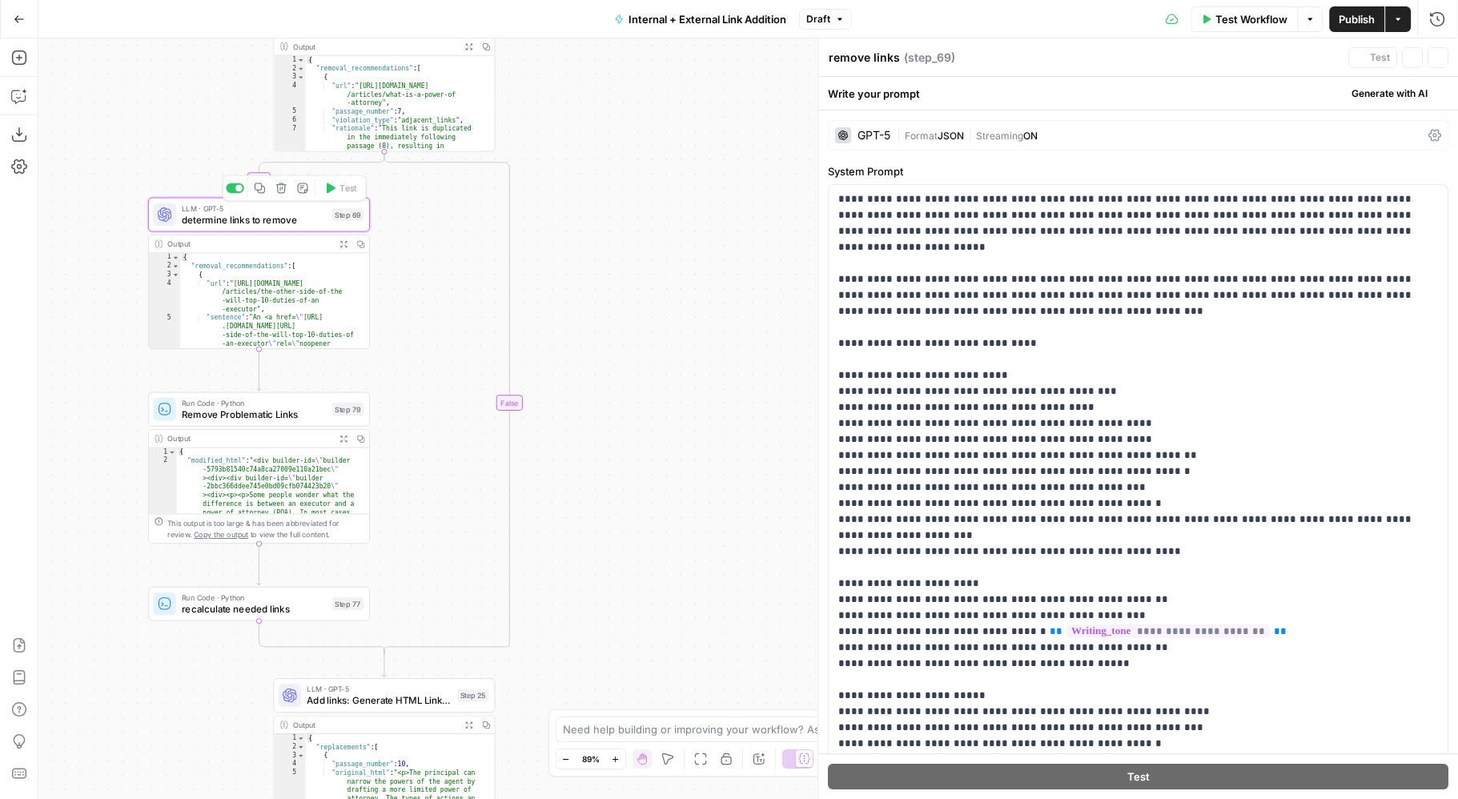
type textarea "determine links to remove"
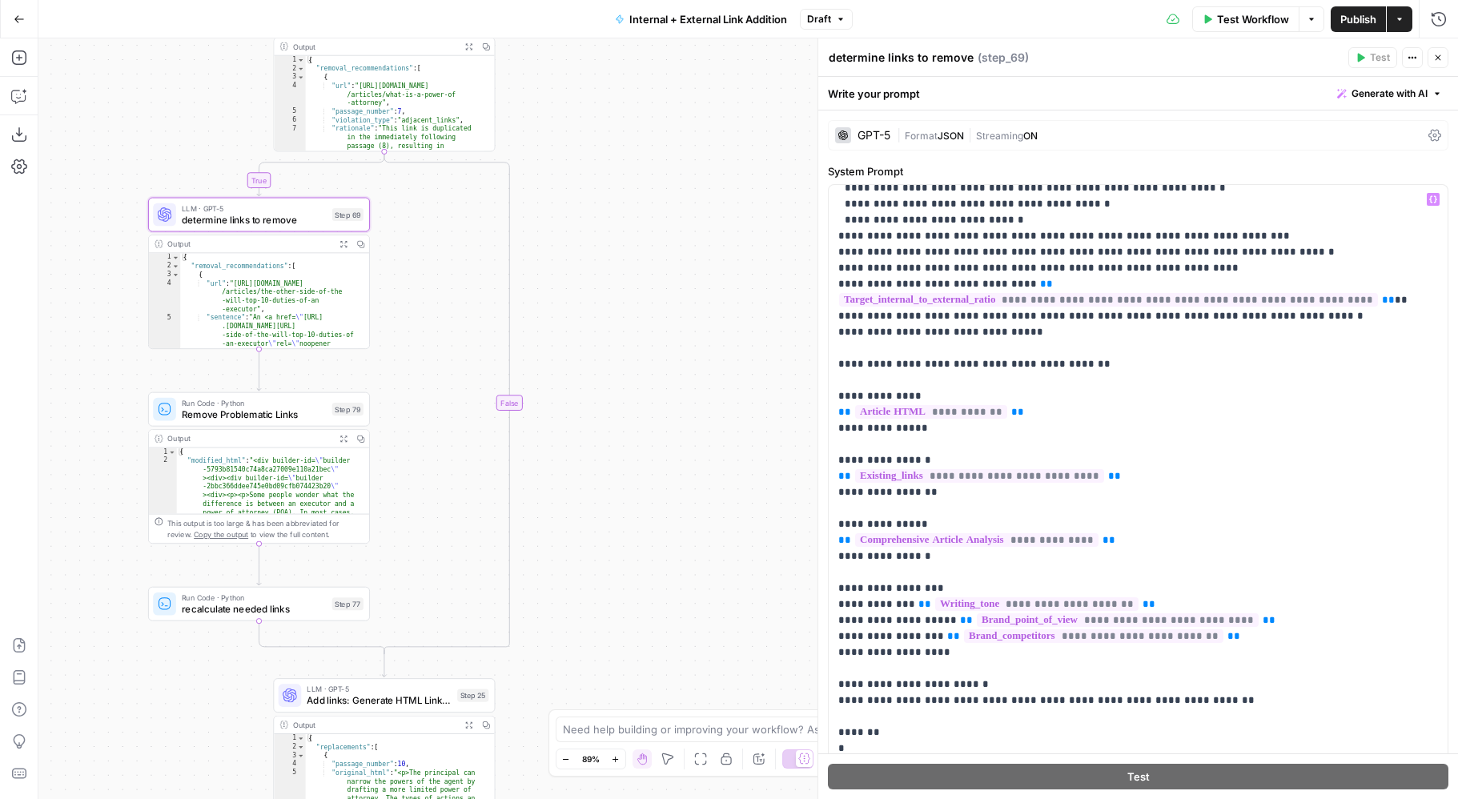
scroll to position [1650, 0]
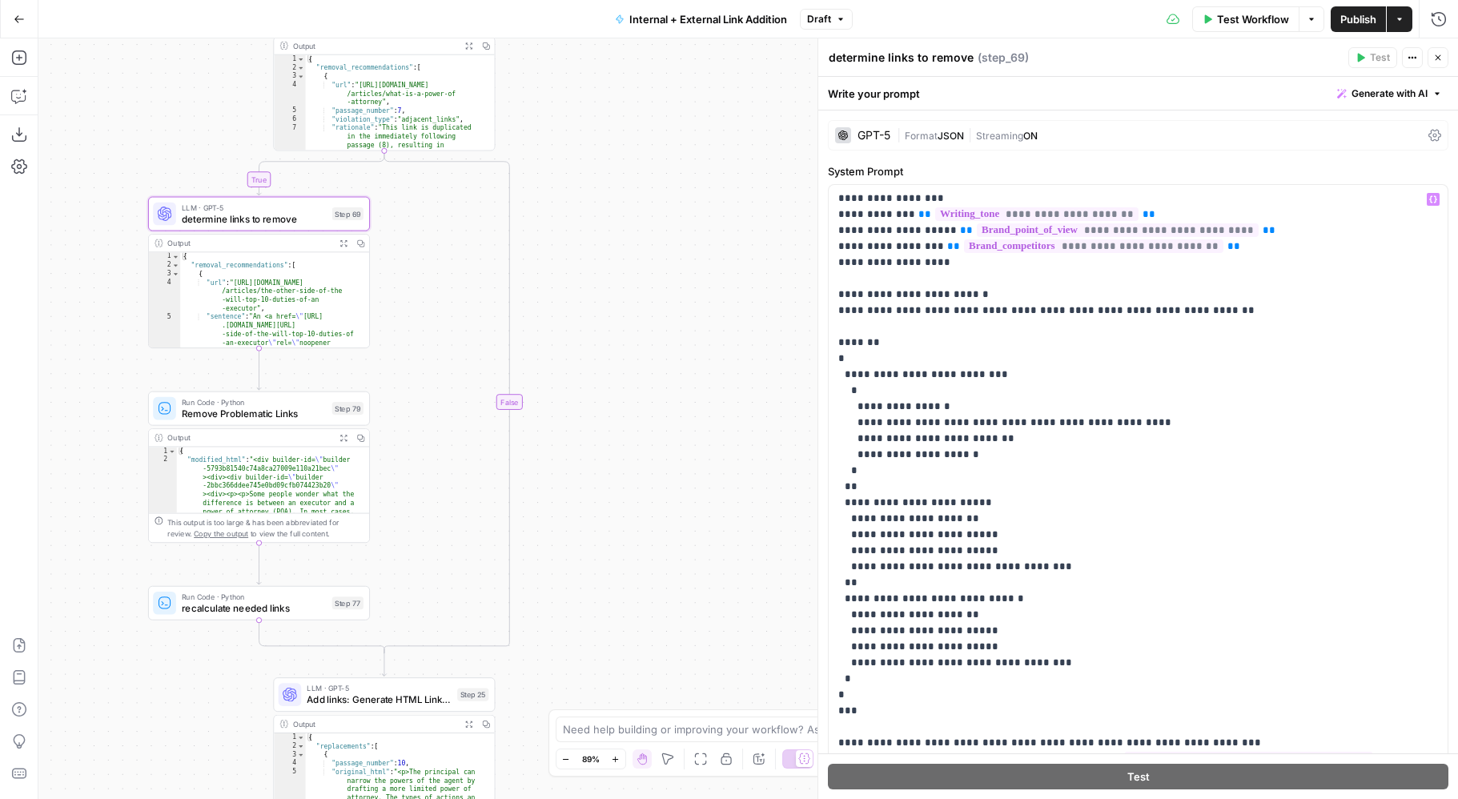
drag, startPoint x: 590, startPoint y: 571, endPoint x: 616, endPoint y: 403, distance: 170.2
click at [616, 403] on div "true false true false false true Workflow Set Inputs Inputs Run Code · Python P…" at bounding box center [747, 418] width 1419 height 761
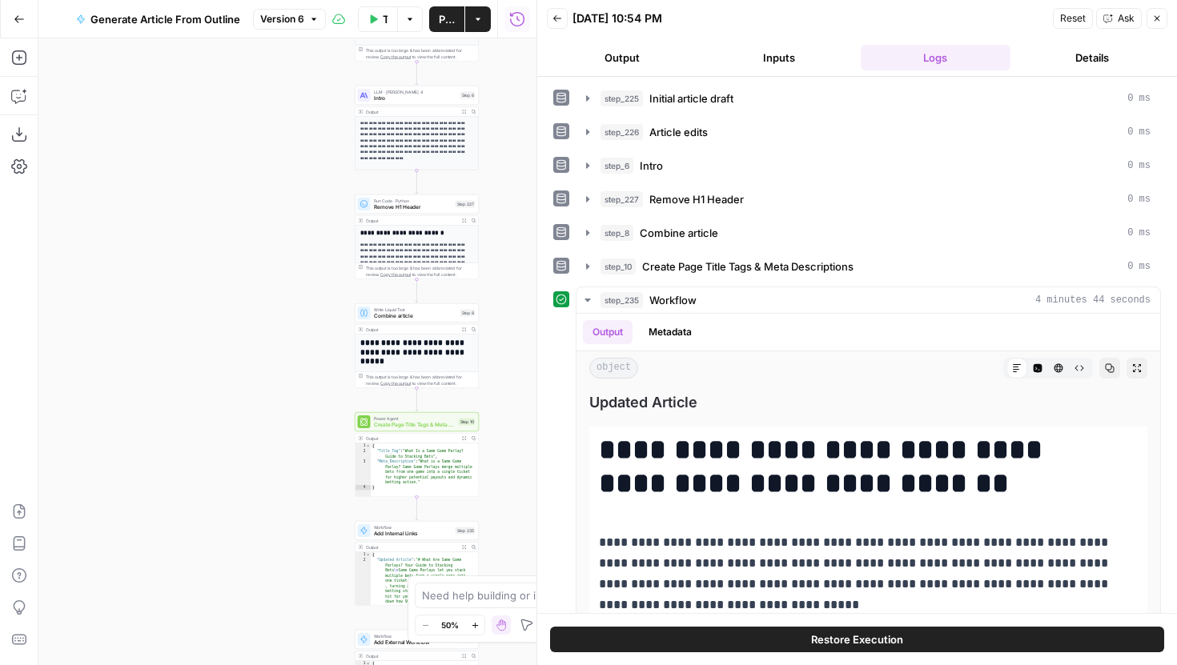
scroll to position [713, 0]
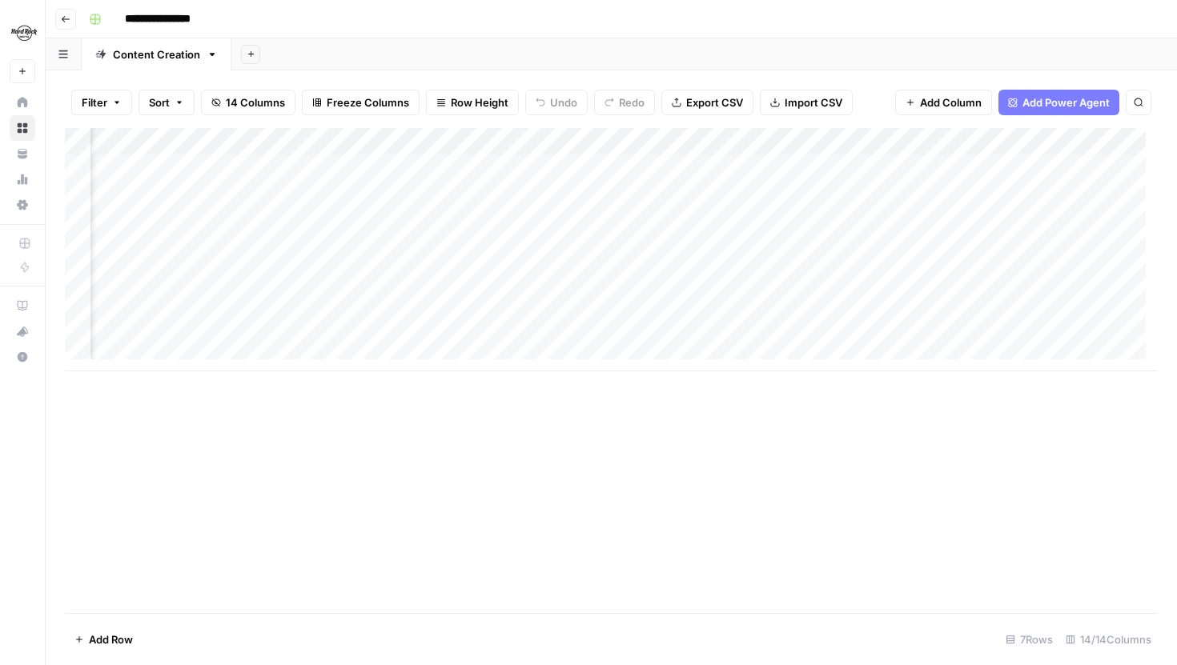
scroll to position [0, 1150]
click at [27, 31] on img "Workspace: Hard Rock Digital" at bounding box center [24, 32] width 29 height 29
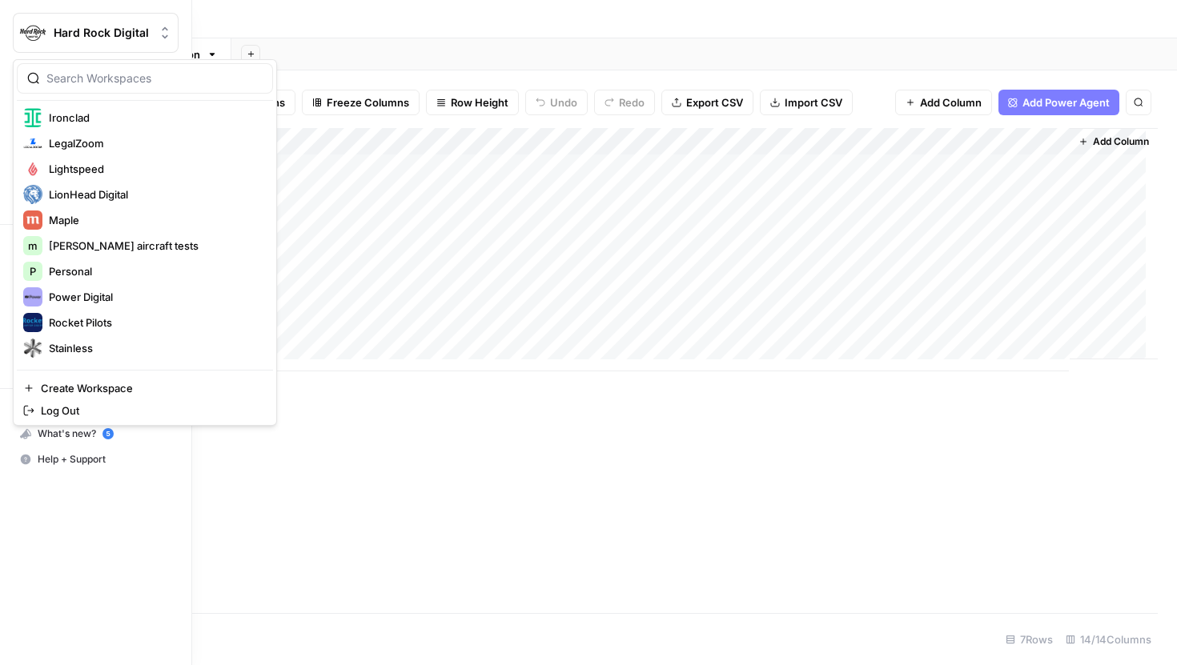
scroll to position [359, 0]
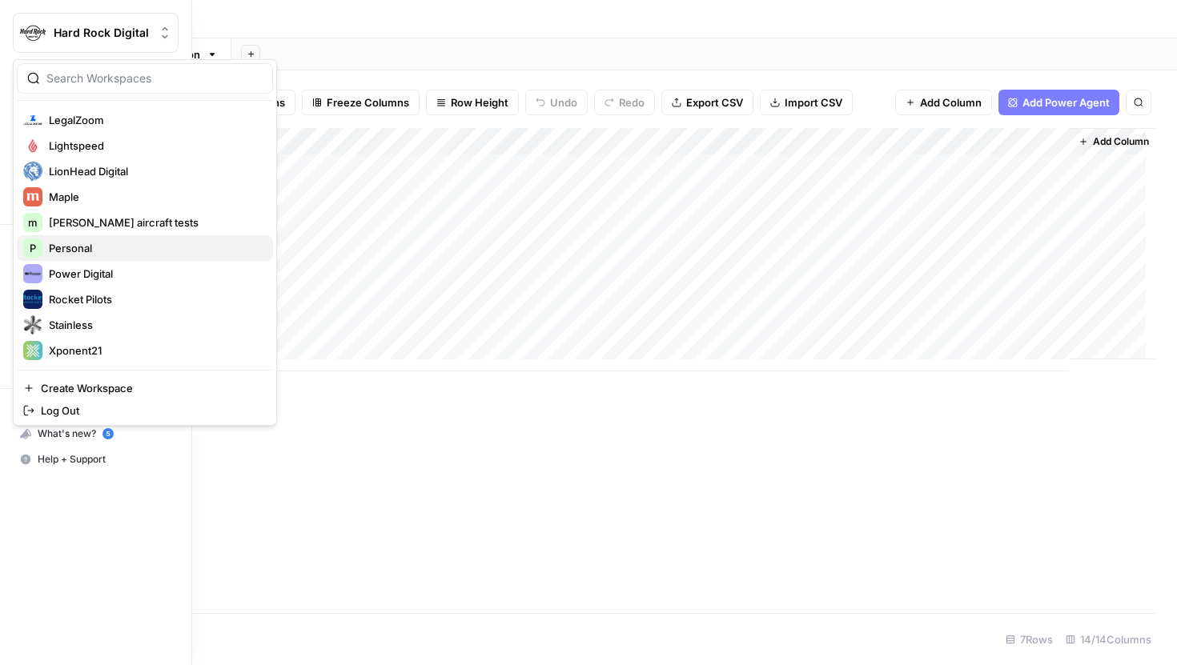
click at [90, 250] on span "Personal" at bounding box center [154, 248] width 211 height 16
